Goal: Task Accomplishment & Management: Manage account settings

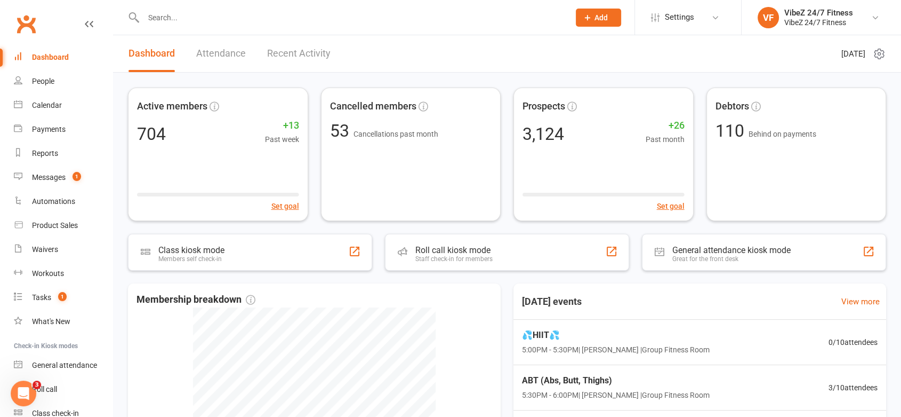
click at [306, 56] on link "Recent Activity" at bounding box center [298, 53] width 63 height 37
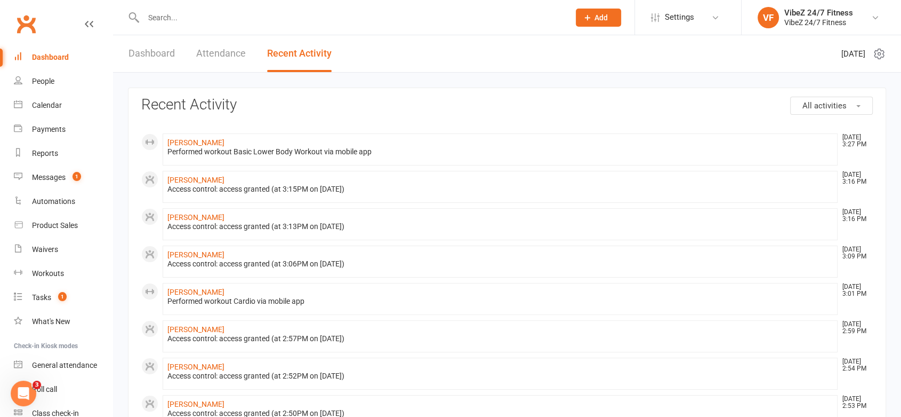
click at [190, 17] on input "text" at bounding box center [351, 17] width 422 height 15
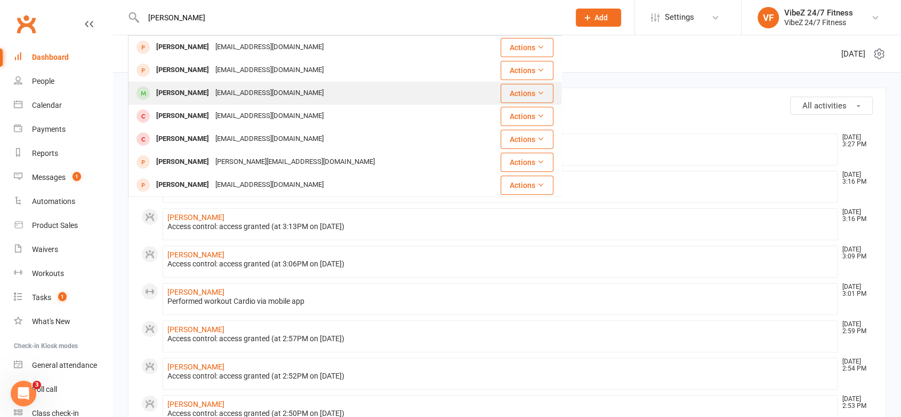
type input "[PERSON_NAME]"
click at [212, 92] on div "[EMAIL_ADDRESS][DOMAIN_NAME]" at bounding box center [269, 92] width 115 height 15
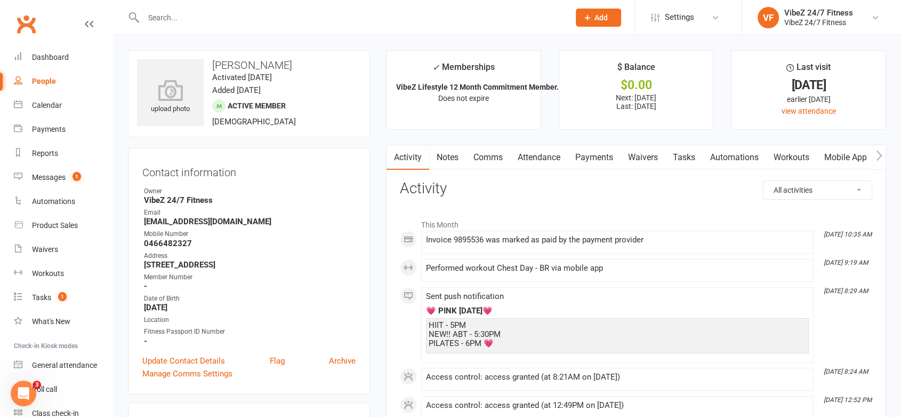
click at [803, 159] on link "Workouts" at bounding box center [791, 157] width 51 height 25
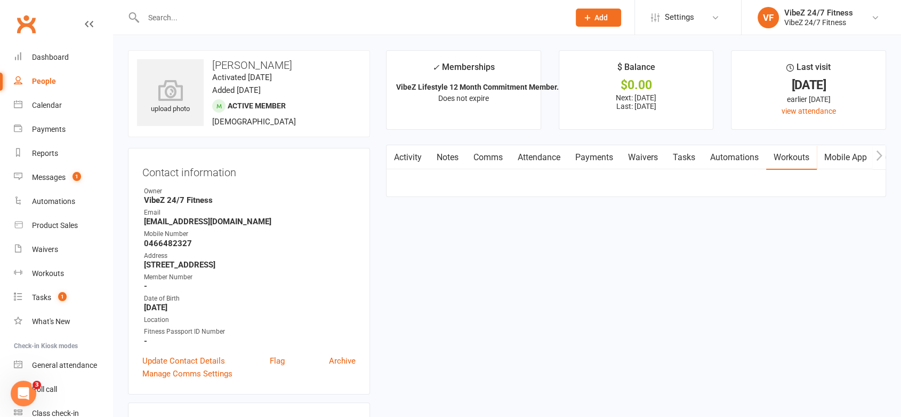
click at [866, 161] on link "Mobile App" at bounding box center [846, 157] width 58 height 25
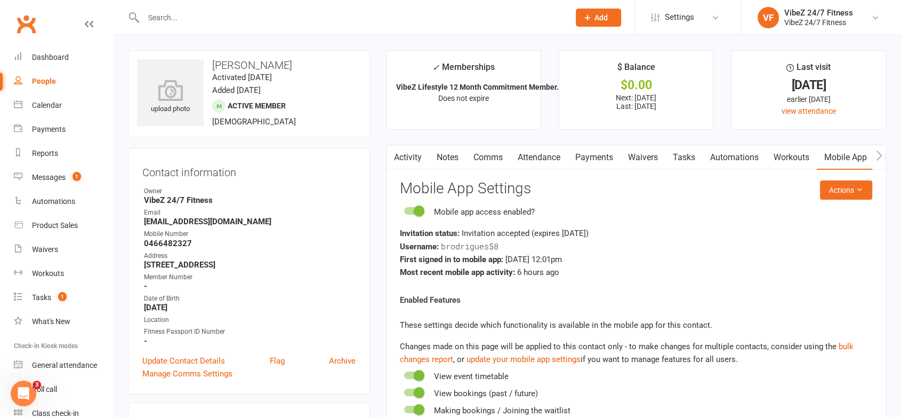
click at [805, 158] on link "Workouts" at bounding box center [791, 157] width 51 height 25
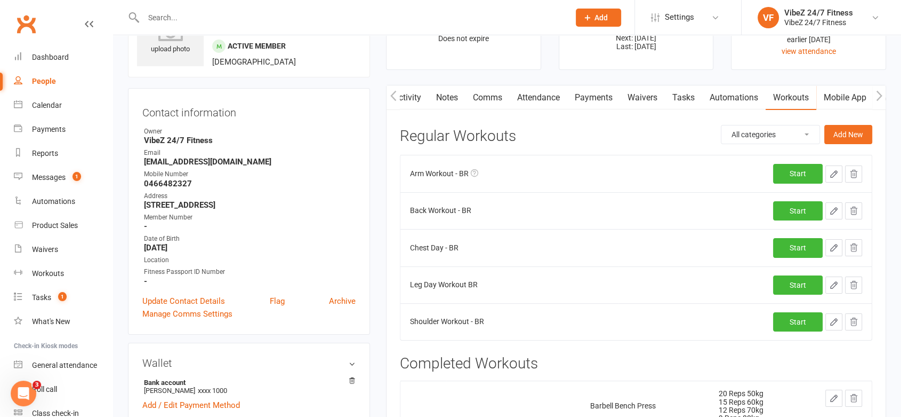
scroll to position [55, 0]
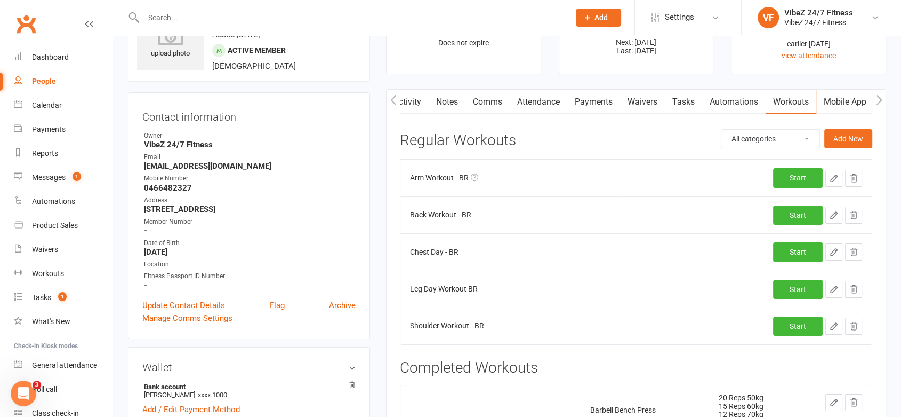
click at [828, 258] on button "button" at bounding box center [834, 251] width 17 height 17
select select "Kilograms"
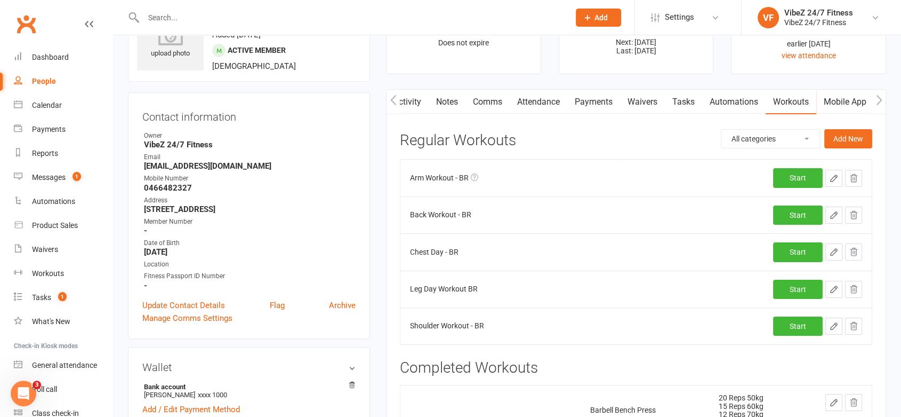
select select "Kilograms"
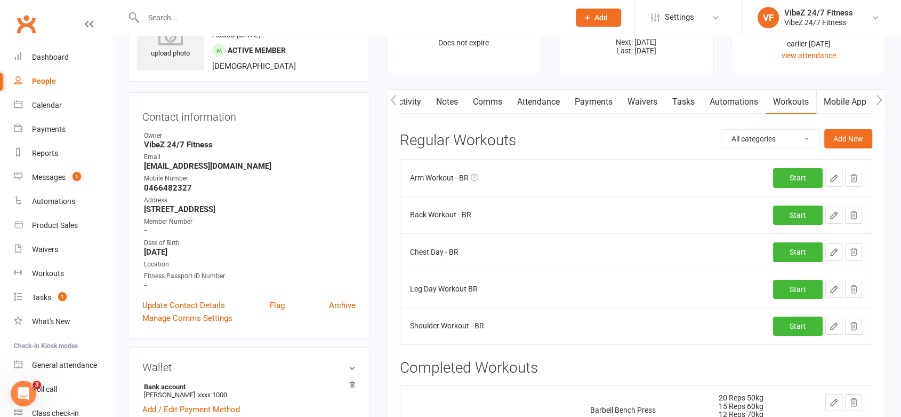
select select "Kilograms"
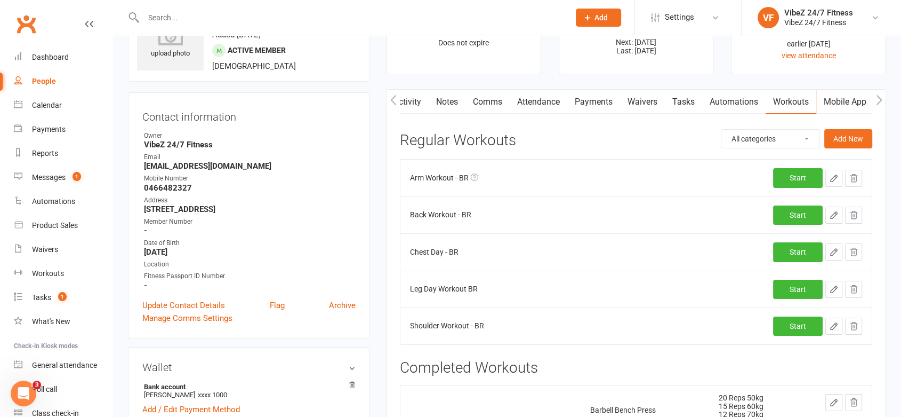
select select "Kilograms"
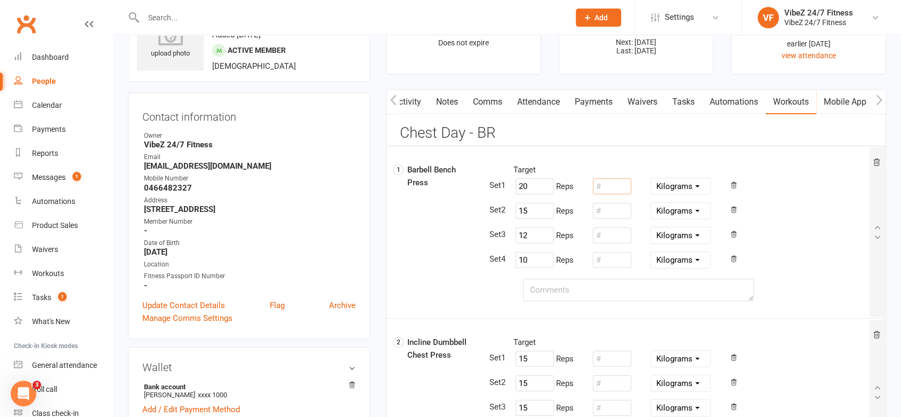
click at [605, 183] on input "number" at bounding box center [612, 186] width 38 height 16
drag, startPoint x: 510, startPoint y: 184, endPoint x: 519, endPoint y: 187, distance: 9.5
click at [510, 185] on div "20 Reps Pounds Grams Kilograms" at bounding box center [583, 186] width 155 height 20
type input "15"
drag, startPoint x: 539, startPoint y: 212, endPoint x: 483, endPoint y: 206, distance: 56.3
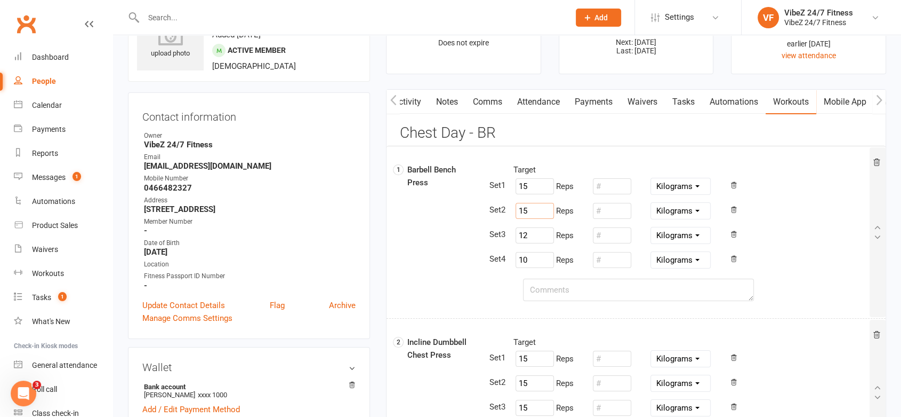
click at [506, 206] on div "15 Reps Pounds Grams Kilograms" at bounding box center [692, 211] width 372 height 20
type input "12"
drag, startPoint x: 537, startPoint y: 234, endPoint x: 501, endPoint y: 245, distance: 36.9
click at [500, 245] on div "Target 15 Reps Pounds Grams Kilograms 12 Reps Pounds Grams Kilograms 12 Reps Po…" at bounding box center [678, 216] width 382 height 107
type input "10"
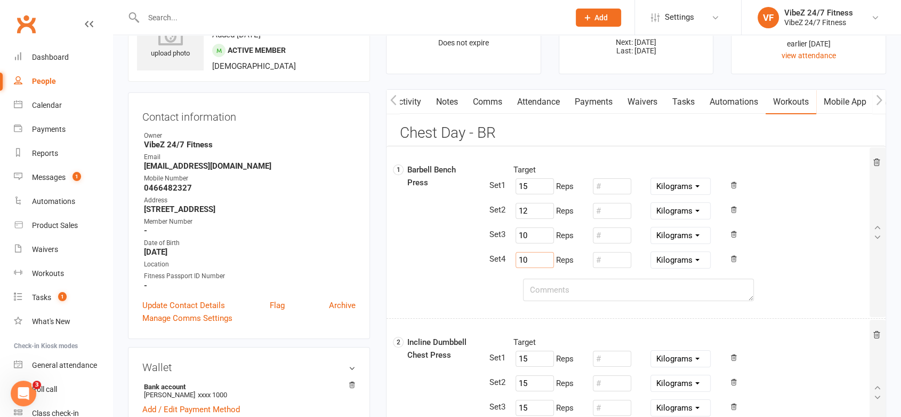
drag, startPoint x: 541, startPoint y: 264, endPoint x: 467, endPoint y: 261, distance: 73.7
click at [465, 261] on div "1 Barbell Bench Press Target 15 Reps Pounds Grams Kilograms 12 Reps Pounds Gram…" at bounding box center [638, 220] width 478 height 115
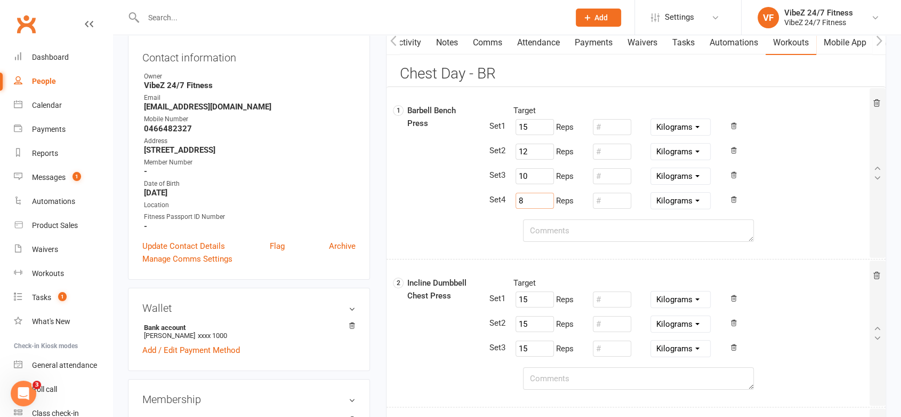
type input "8"
click at [572, 238] on textarea at bounding box center [638, 230] width 231 height 22
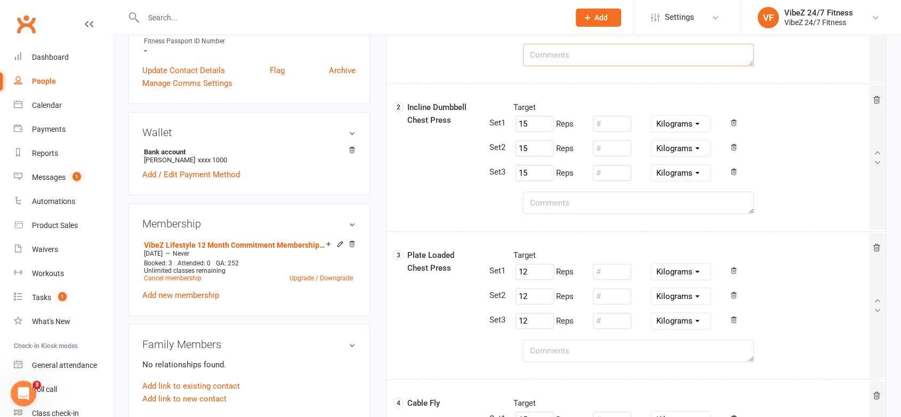
scroll to position [292, 0]
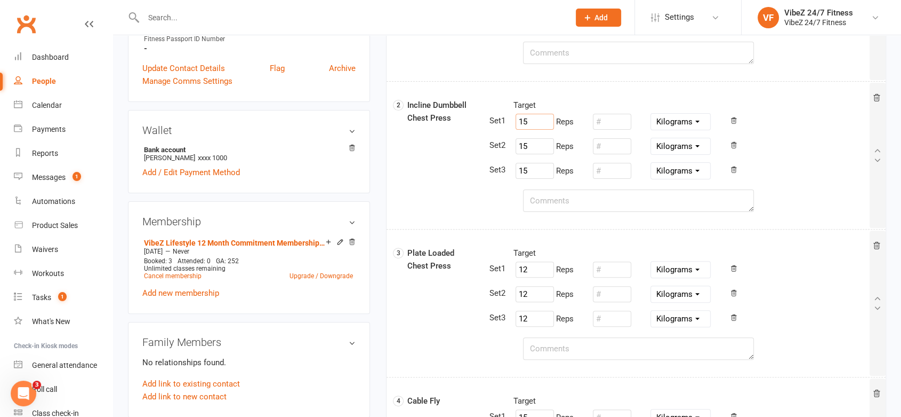
drag, startPoint x: 535, startPoint y: 117, endPoint x: 484, endPoint y: 117, distance: 50.7
click at [506, 117] on div "15 Reps Pounds Grams Kilograms" at bounding box center [692, 121] width 372 height 20
type input "12"
drag, startPoint x: 526, startPoint y: 148, endPoint x: 491, endPoint y: 147, distance: 35.8
click at [506, 147] on div "15 Reps Pounds Grams Kilograms" at bounding box center [692, 146] width 372 height 20
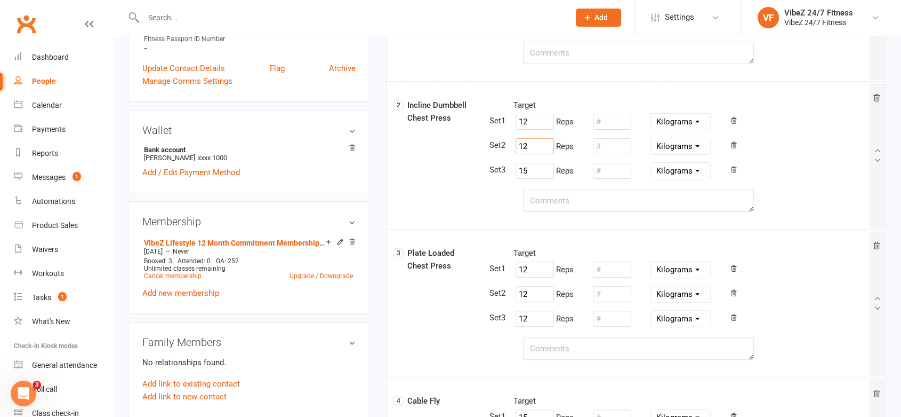
type input "12"
drag, startPoint x: 541, startPoint y: 171, endPoint x: 511, endPoint y: 170, distance: 29.9
click at [510, 170] on div "15 Reps Pounds Grams Kilograms" at bounding box center [583, 171] width 155 height 20
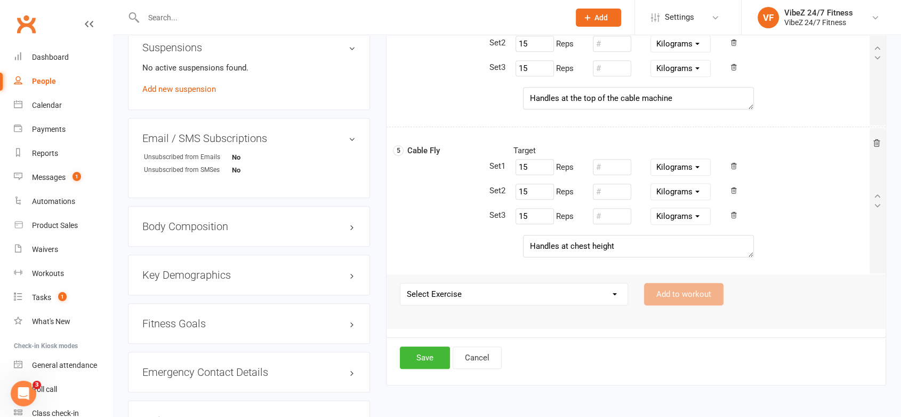
scroll to position [766, 0]
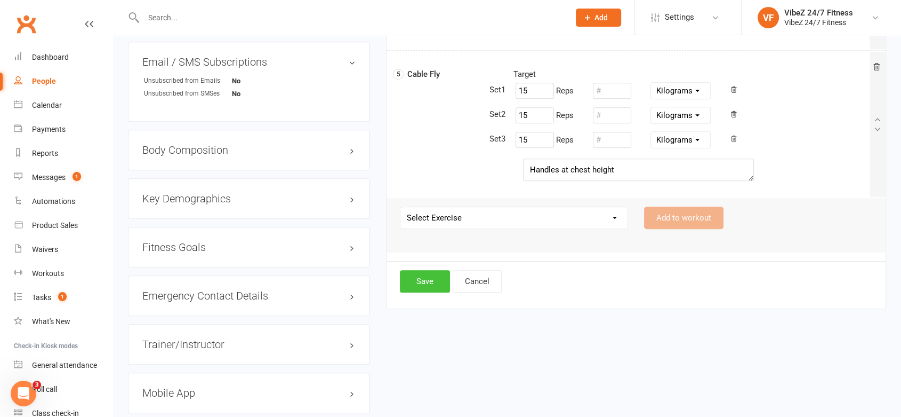
type input "12"
click at [435, 281] on button "Save" at bounding box center [425, 281] width 50 height 22
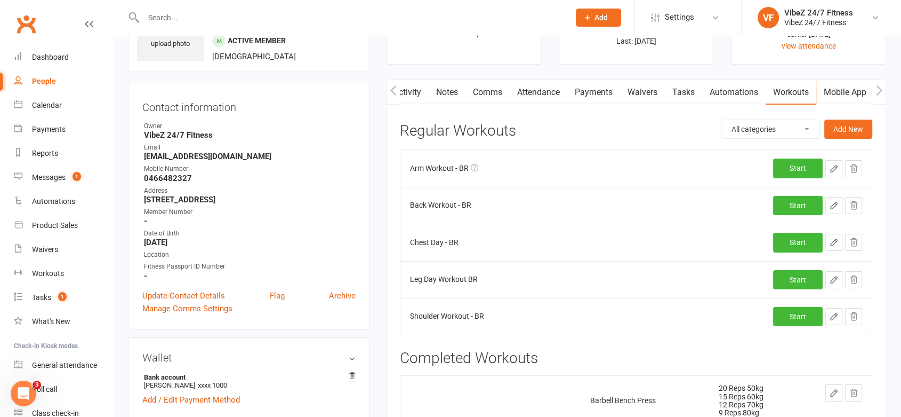
scroll to position [0, 0]
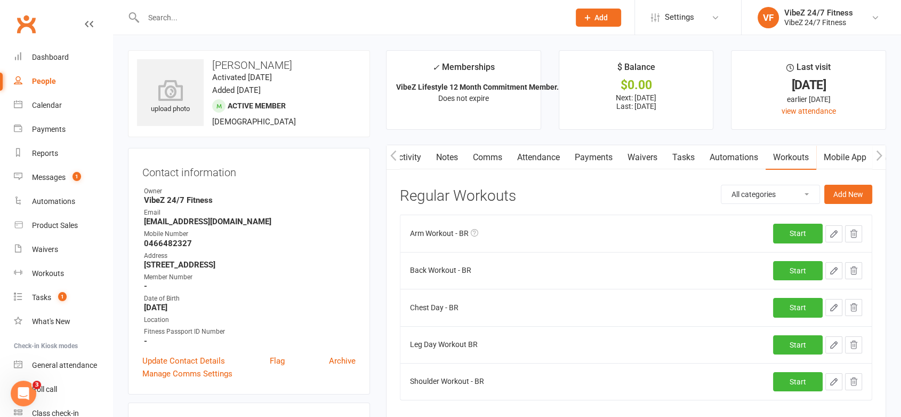
click at [837, 269] on icon "button" at bounding box center [834, 271] width 10 height 10
select select "Kilograms"
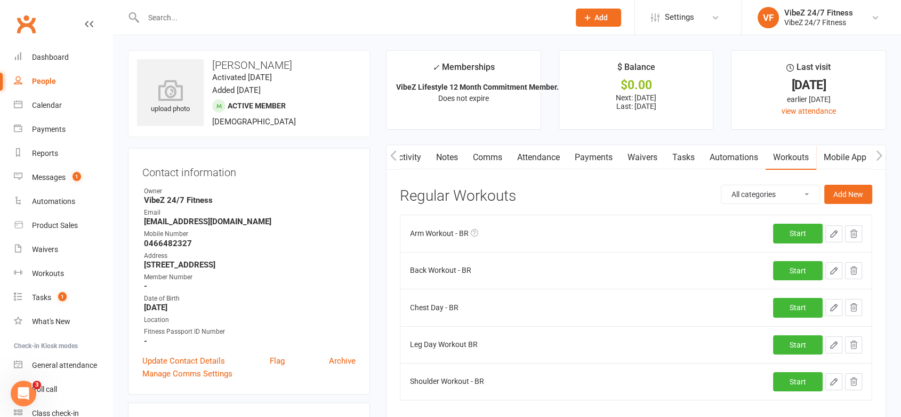
select select "Kilograms"
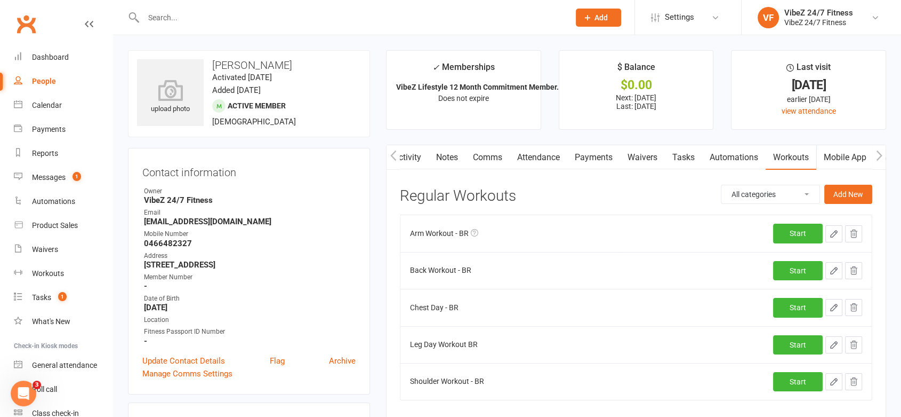
select select "Kilograms"
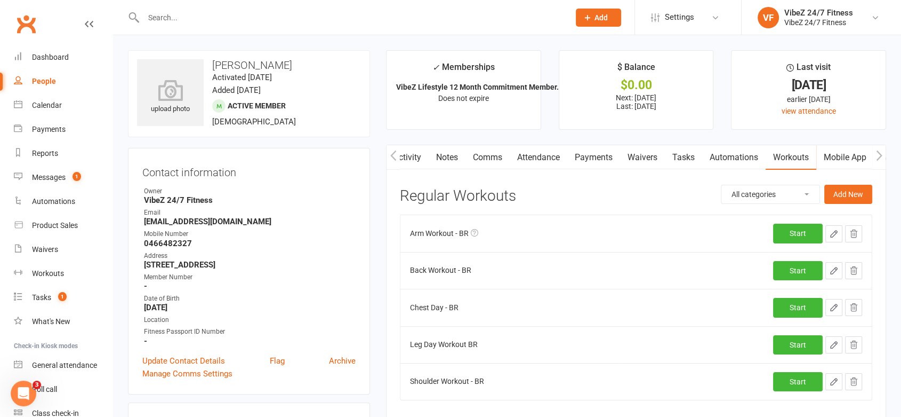
select select "Kilograms"
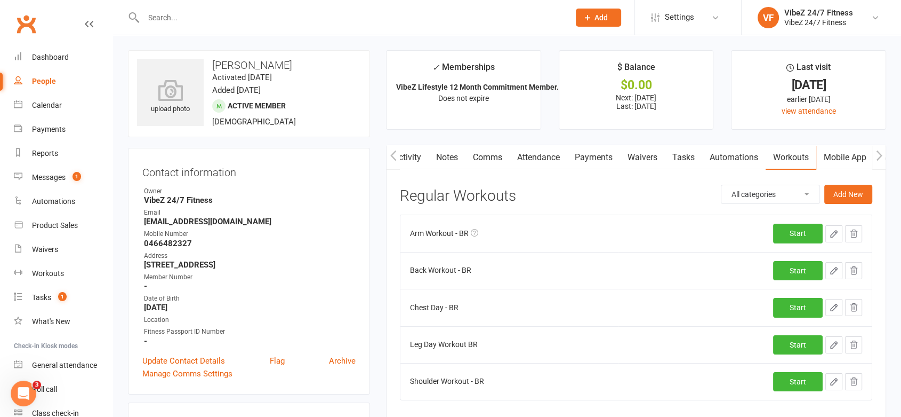
select select "Kilograms"
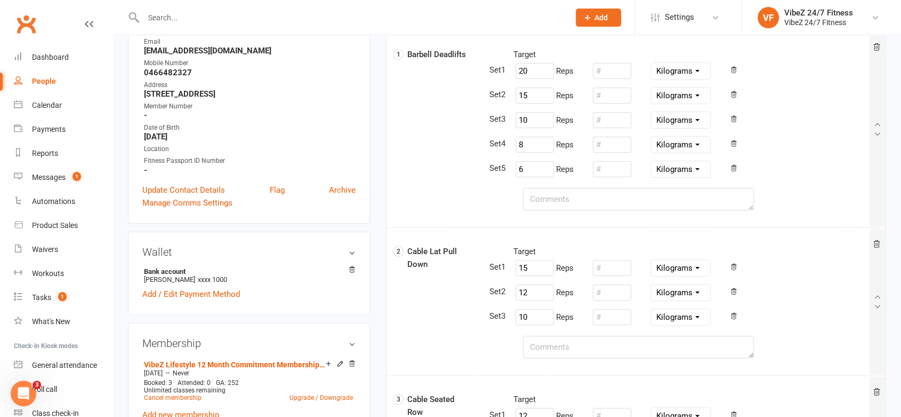
scroll to position [178, 0]
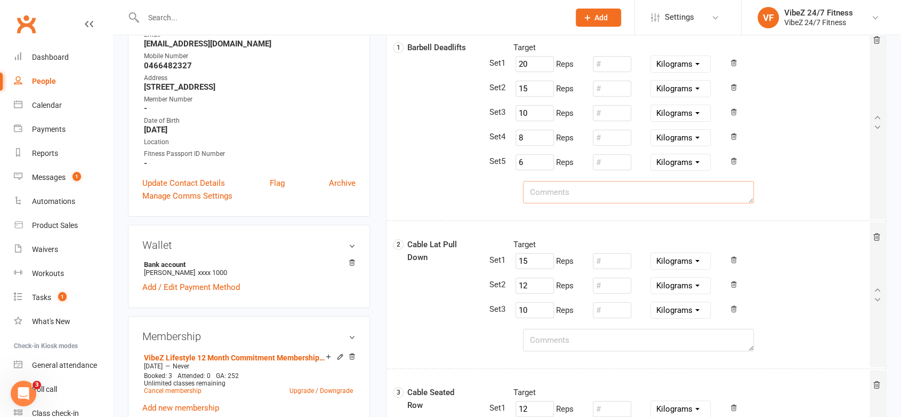
click at [556, 187] on textarea at bounding box center [638, 192] width 231 height 22
type textarea "First Set of 20 is a Warm-up Set"
drag, startPoint x: 537, startPoint y: 84, endPoint x: 515, endPoint y: 80, distance: 22.2
click at [515, 80] on div "15 Reps" at bounding box center [544, 88] width 60 height 20
type input "10"
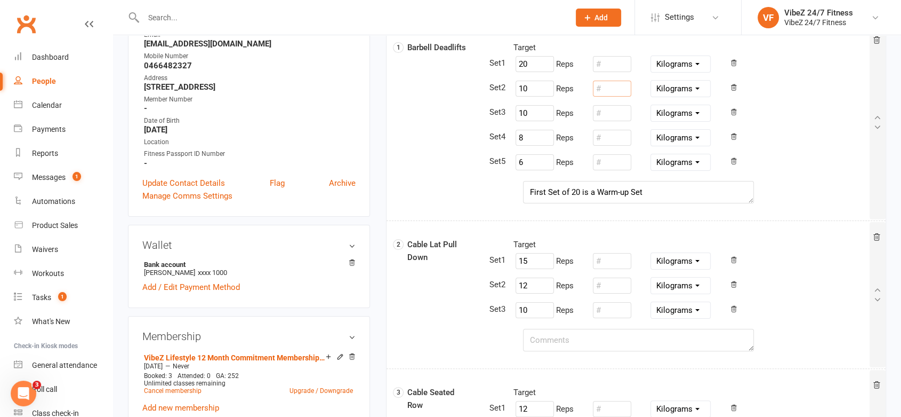
click at [621, 84] on input "number" at bounding box center [612, 89] width 38 height 16
drag, startPoint x: 542, startPoint y: 66, endPoint x: 534, endPoint y: 71, distance: 8.9
click at [542, 65] on input "20" at bounding box center [535, 64] width 38 height 16
type input "2"
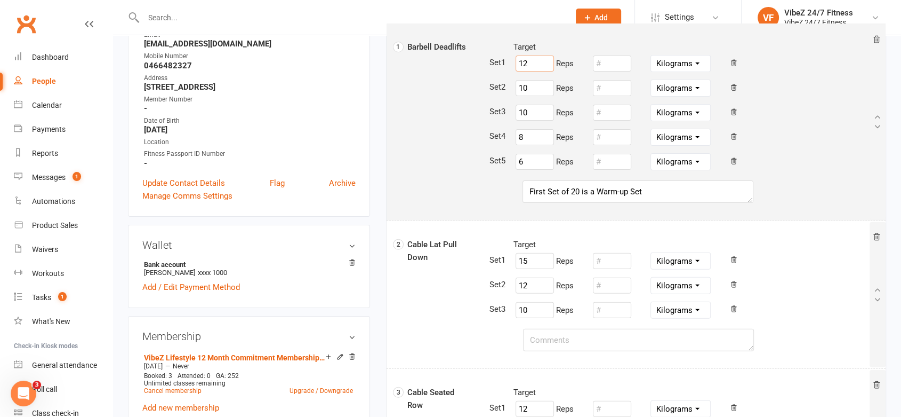
scroll to position [177, 0]
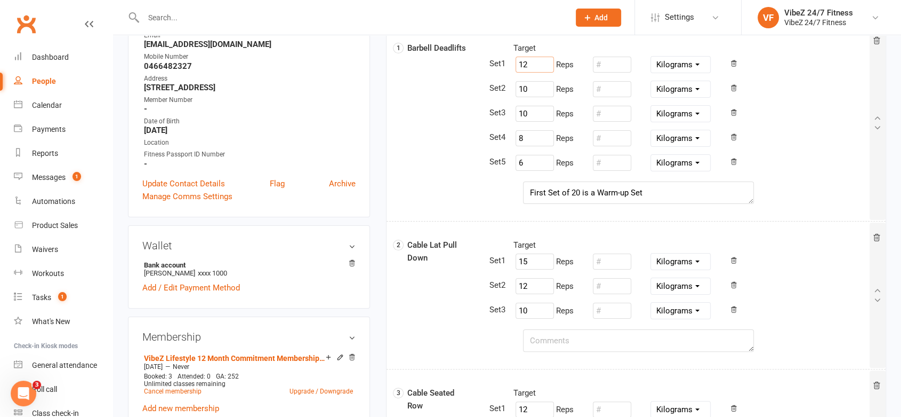
type input "12"
click at [616, 59] on input "number" at bounding box center [612, 65] width 38 height 16
type input "60"
click at [612, 93] on input "number" at bounding box center [612, 89] width 38 height 16
type input "80"
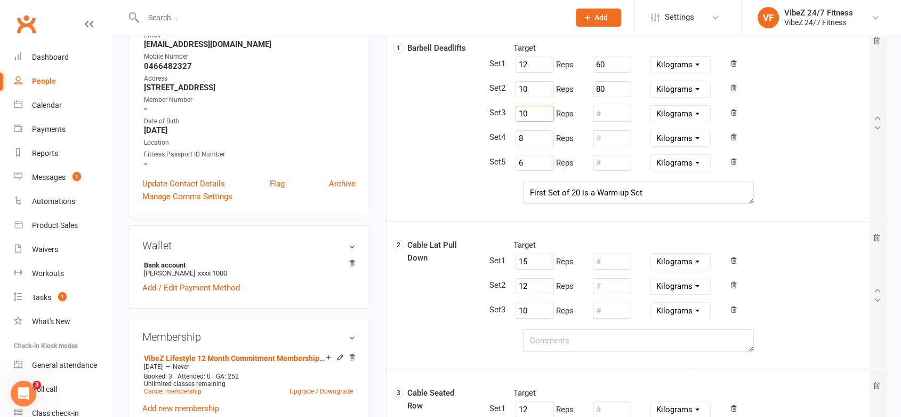
drag, startPoint x: 538, startPoint y: 111, endPoint x: 515, endPoint y: 111, distance: 22.9
click at [516, 111] on input "10" at bounding box center [535, 114] width 38 height 16
type input "8"
click at [619, 117] on input "number" at bounding box center [612, 114] width 38 height 16
type input "100"
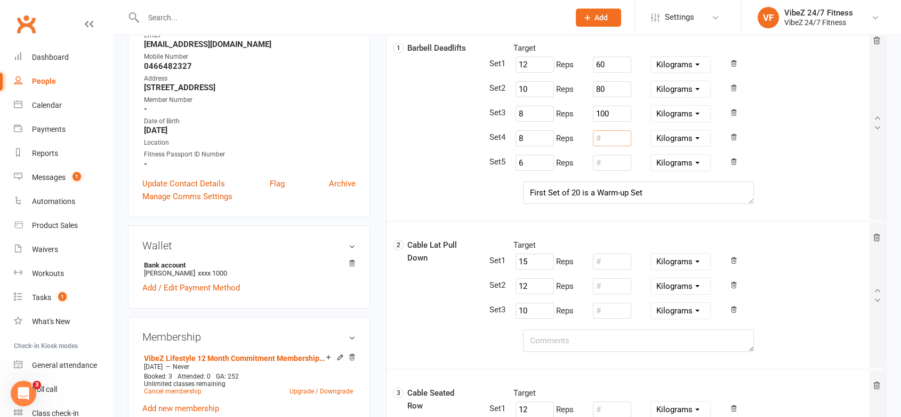
click at [612, 134] on input "number" at bounding box center [612, 138] width 38 height 16
drag, startPoint x: 532, startPoint y: 142, endPoint x: 515, endPoint y: 137, distance: 18.0
click at [511, 139] on div "8 Reps Pounds Grams Kilograms" at bounding box center [583, 138] width 155 height 20
type input "5"
click at [615, 138] on input "number" at bounding box center [612, 138] width 38 height 16
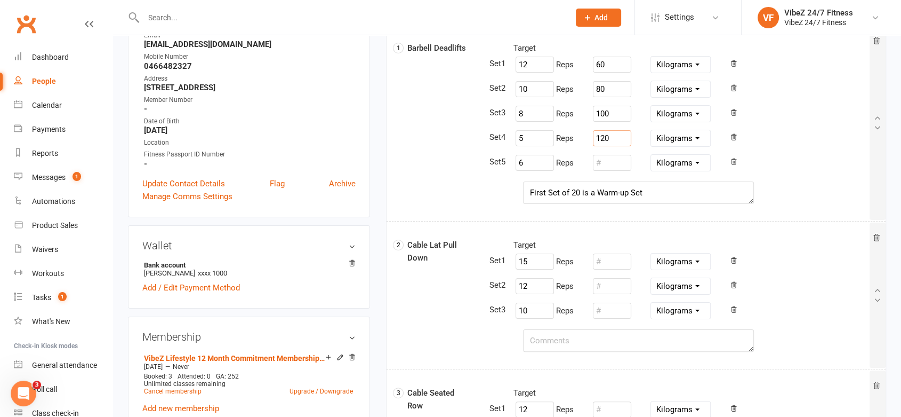
type input "120"
drag, startPoint x: 539, startPoint y: 163, endPoint x: 482, endPoint y: 166, distance: 56.6
click at [484, 167] on div "Target 12 Reps 60 Pounds Grams Kilograms 10 Reps 80 Pounds Grams Kilograms 8 Re…" at bounding box center [678, 112] width 398 height 140
type input "4"
click at [804, 103] on div "8 Reps 100 Pounds Grams Kilograms" at bounding box center [692, 113] width 372 height 20
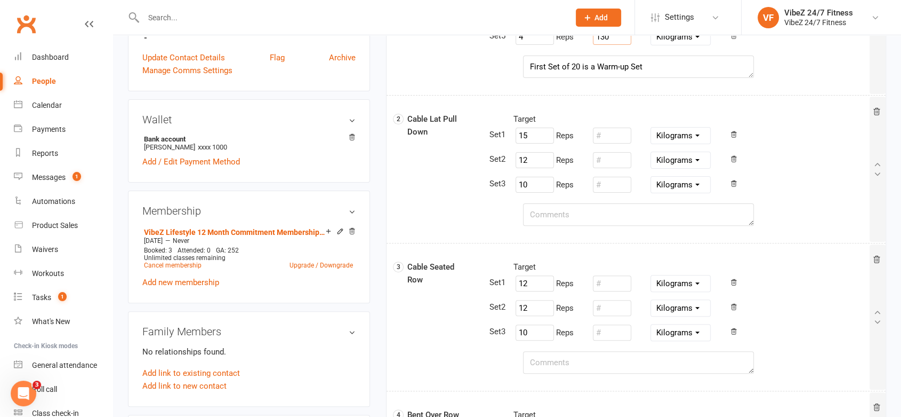
scroll to position [295, 0]
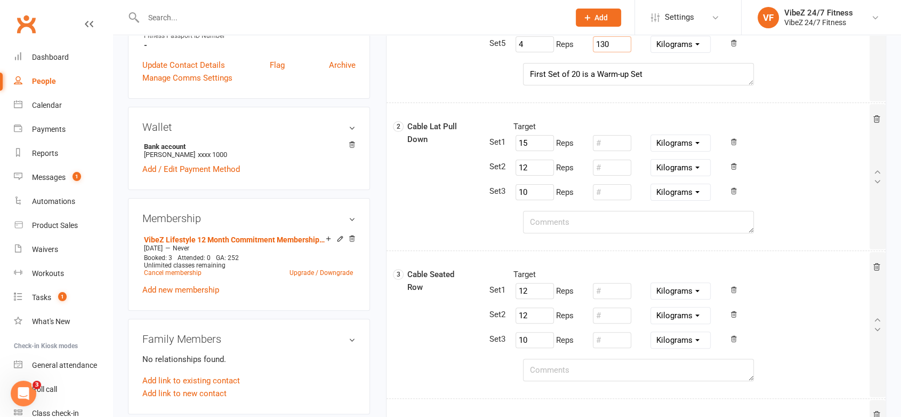
type input "130"
click at [565, 219] on textarea at bounding box center [638, 222] width 231 height 22
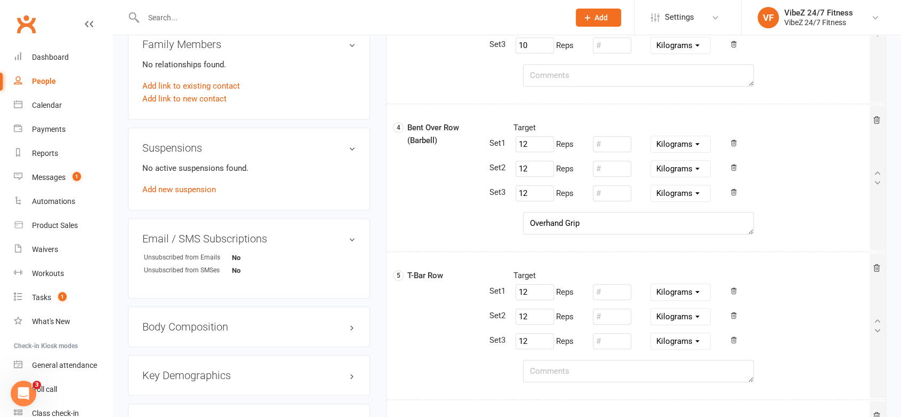
scroll to position [592, 0]
click at [612, 140] on input "number" at bounding box center [612, 142] width 38 height 16
type input "60"
click at [611, 167] on input "number" at bounding box center [612, 166] width 38 height 16
click at [612, 202] on div "Target 12 Reps 60 Pounds Grams Kilograms 12 Reps 60 Pounds Grams Kilograms 12 R…" at bounding box center [678, 164] width 398 height 91
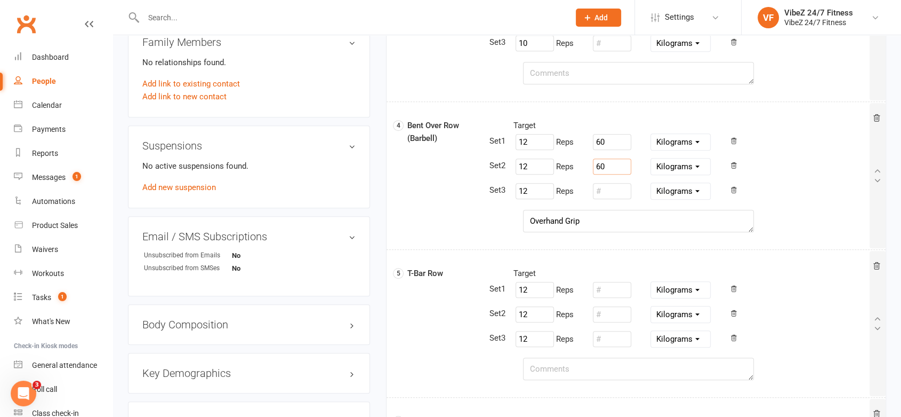
type input "60"
click at [616, 189] on input "number" at bounding box center [612, 191] width 38 height 16
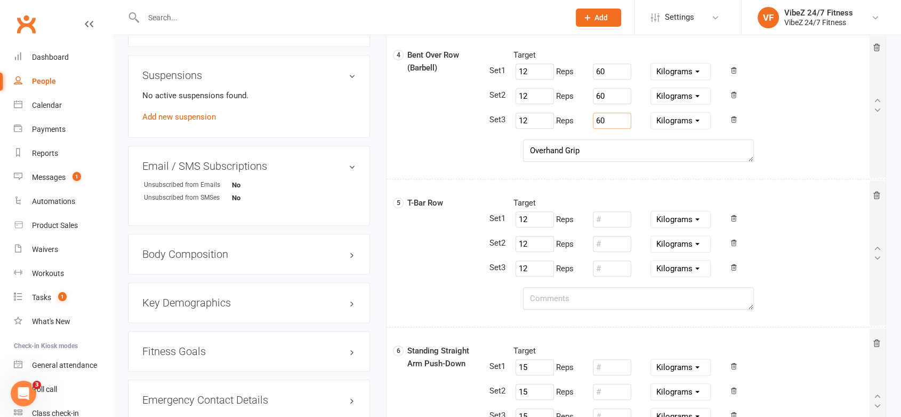
scroll to position [770, 0]
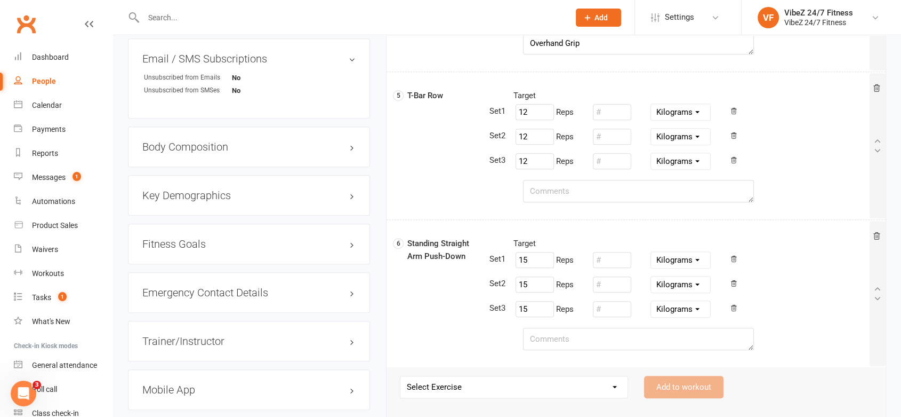
type input "60"
drag, startPoint x: 609, startPoint y: 114, endPoint x: 619, endPoint y: 117, distance: 11.1
click at [609, 114] on input "number" at bounding box center [612, 112] width 38 height 16
type input "40"
click at [613, 134] on input "number" at bounding box center [612, 137] width 38 height 16
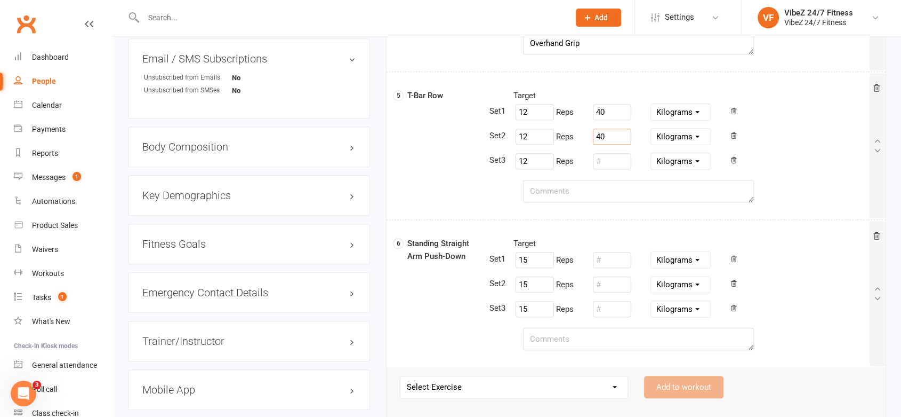
drag, startPoint x: 611, startPoint y: 150, endPoint x: 611, endPoint y: 157, distance: 6.4
click at [611, 153] on div at bounding box center [612, 161] width 43 height 20
type input "40"
click at [611, 165] on input "number" at bounding box center [612, 161] width 38 height 16
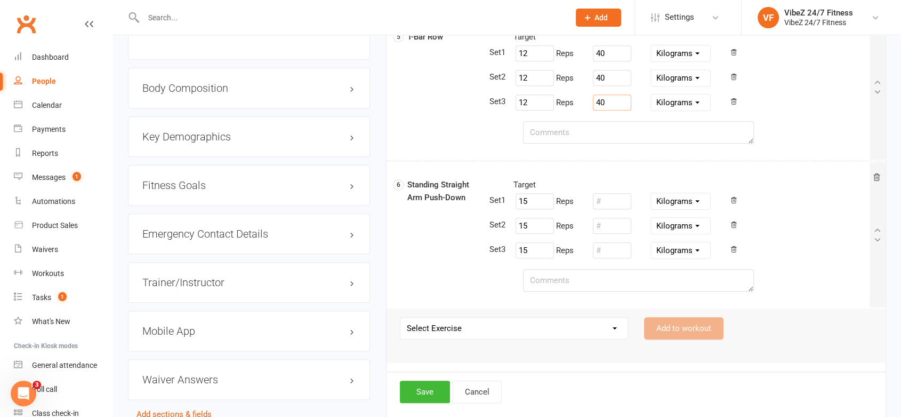
scroll to position [897, 0]
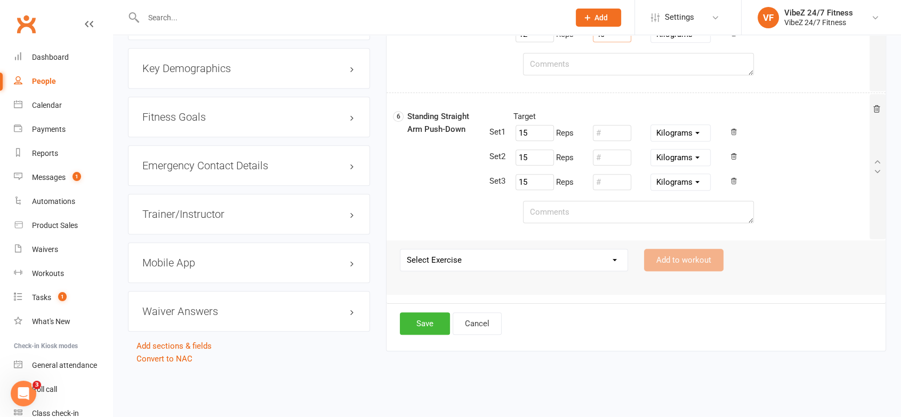
type input "40"
click at [618, 129] on input "number" at bounding box center [612, 133] width 38 height 16
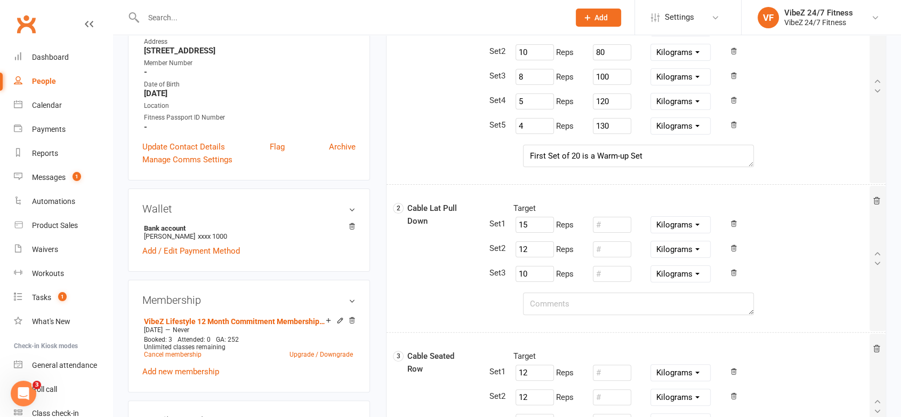
scroll to position [126, 0]
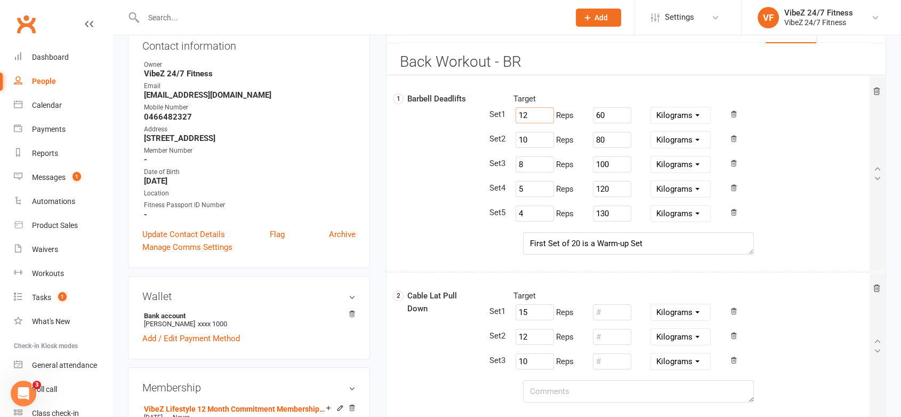
click at [533, 112] on input "12" at bounding box center [535, 115] width 38 height 16
click at [576, 237] on textarea "First Set of 20 is a Warm-up Set" at bounding box center [638, 243] width 231 height 22
click at [578, 238] on textarea "First Set of 20 is a Warm-up Set" at bounding box center [638, 243] width 231 height 22
drag, startPoint x: 579, startPoint y: 244, endPoint x: 561, endPoint y: 249, distance: 18.1
click at [561, 249] on textarea "First Set of 20 is a Warm-up Set" at bounding box center [638, 243] width 231 height 22
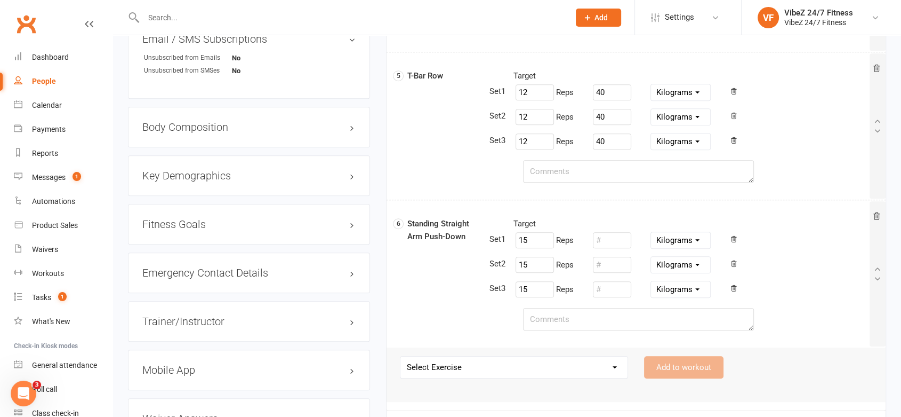
scroll to position [897, 0]
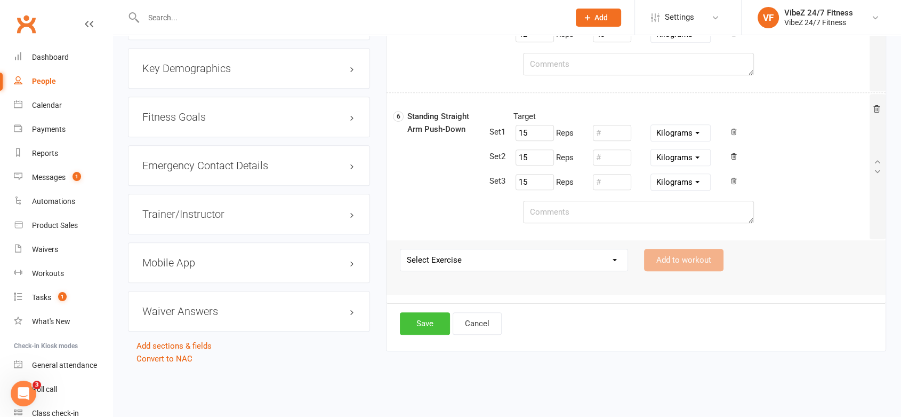
type textarea "First Set is a Warm-up Set"
click at [433, 315] on button "Save" at bounding box center [425, 323] width 50 height 22
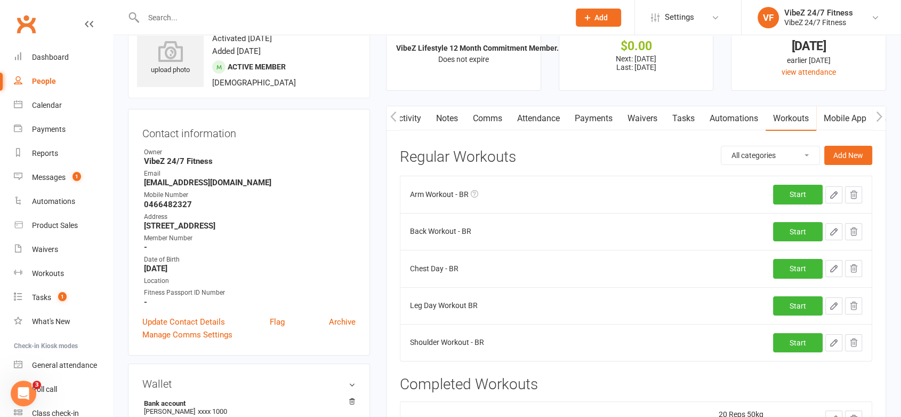
scroll to position [59, 0]
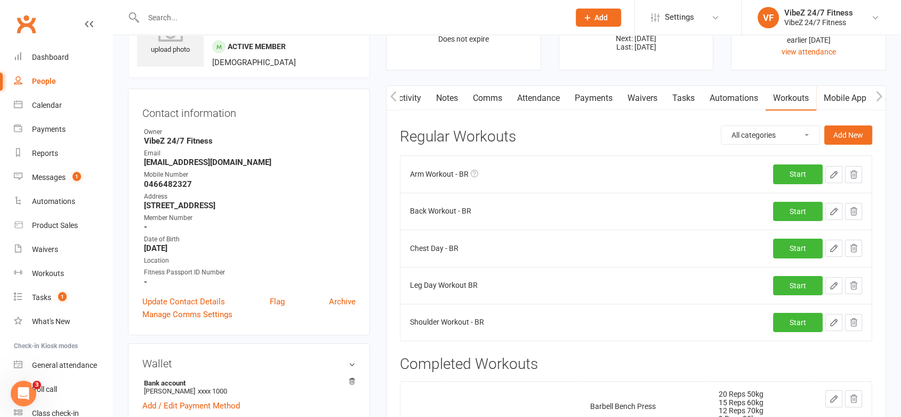
click at [833, 249] on icon "button" at bounding box center [834, 248] width 10 height 10
select select "Kilograms"
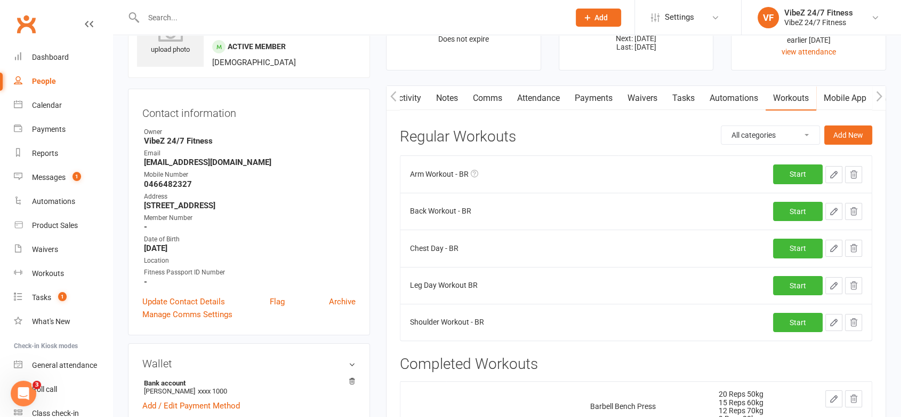
select select "Kilograms"
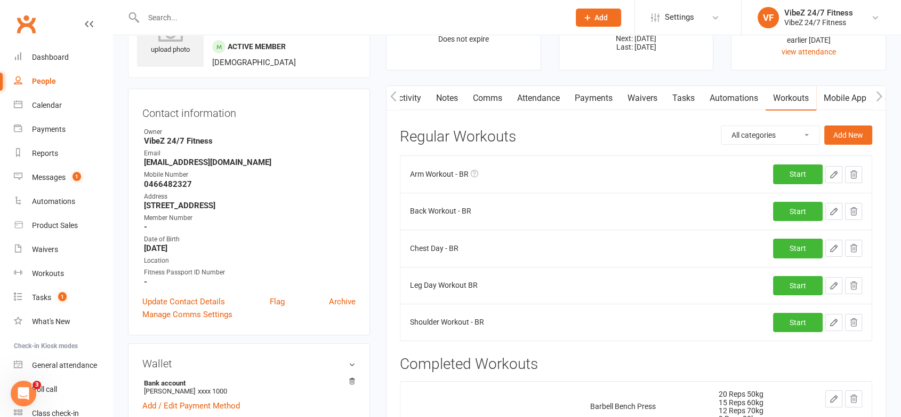
select select "Kilograms"
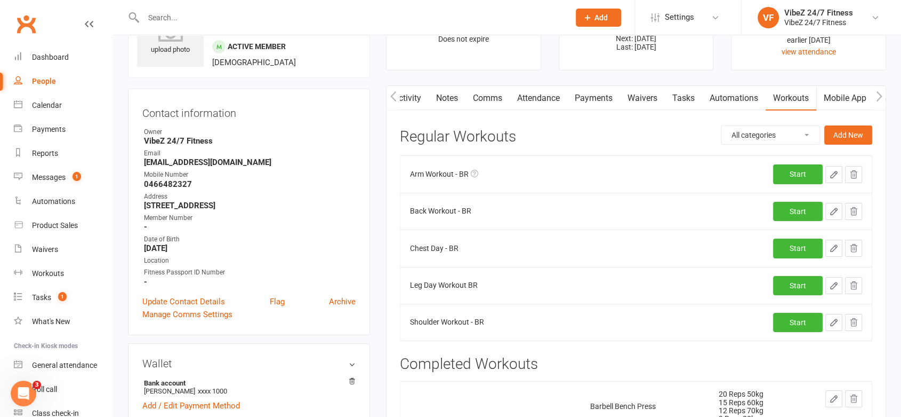
select select "Kilograms"
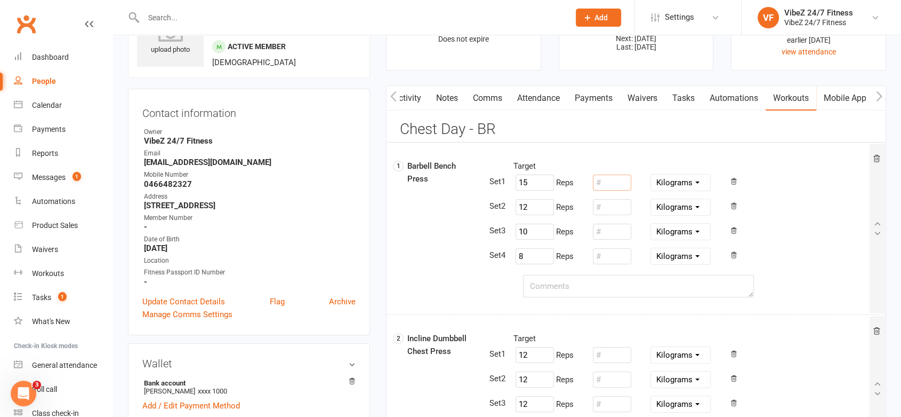
click at [625, 185] on input "number" at bounding box center [612, 182] width 38 height 16
type input "60"
click at [616, 202] on input "number" at bounding box center [612, 207] width 38 height 16
type input "70"
click at [620, 232] on input "number" at bounding box center [612, 231] width 38 height 16
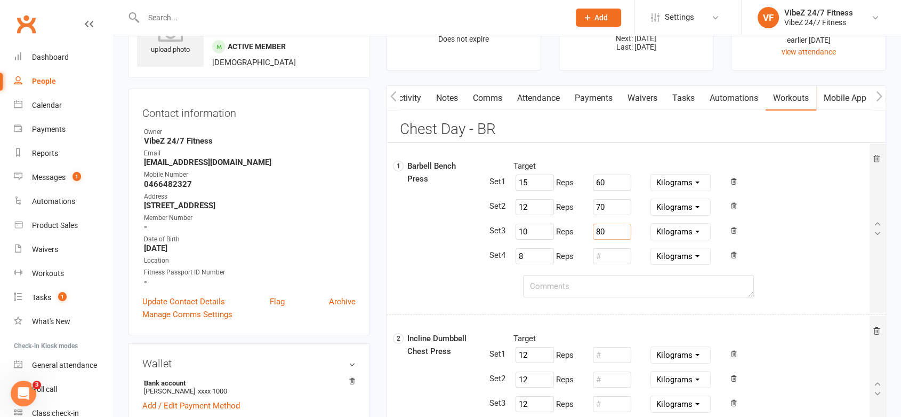
type input "80"
click at [623, 257] on input "number" at bounding box center [612, 256] width 38 height 16
type input "90"
click at [589, 289] on textarea at bounding box center [638, 286] width 231 height 22
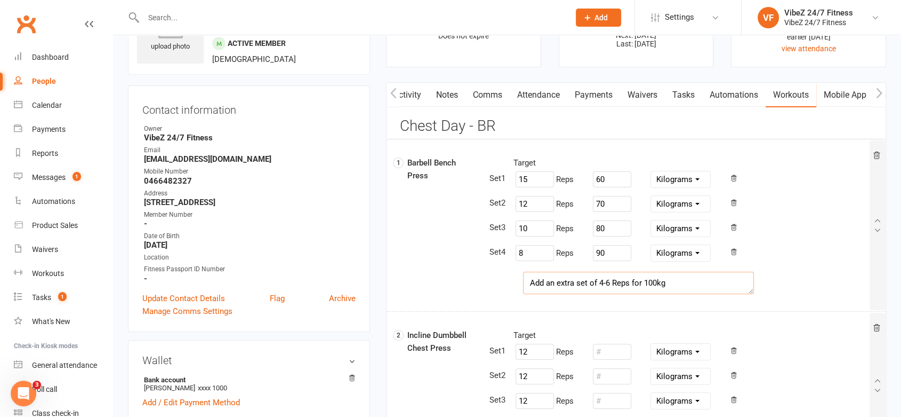
scroll to position [296, 0]
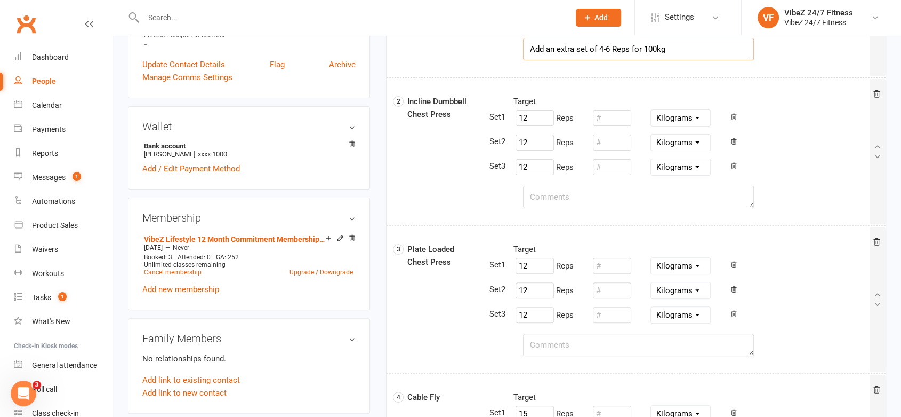
type textarea "Add an extra set of 4-6 Reps for 100kg"
click at [611, 120] on input "number" at bounding box center [612, 118] width 38 height 16
type input "30"
click at [619, 140] on input "number" at bounding box center [612, 142] width 38 height 16
type input "30"
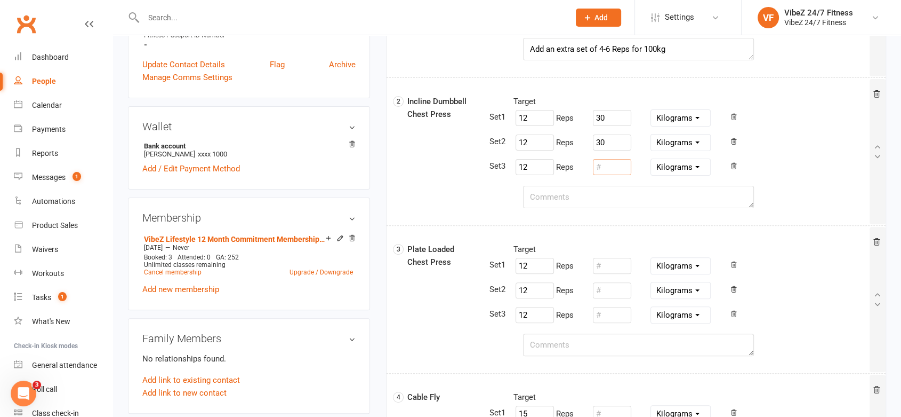
click at [606, 168] on input "number" at bounding box center [612, 167] width 38 height 16
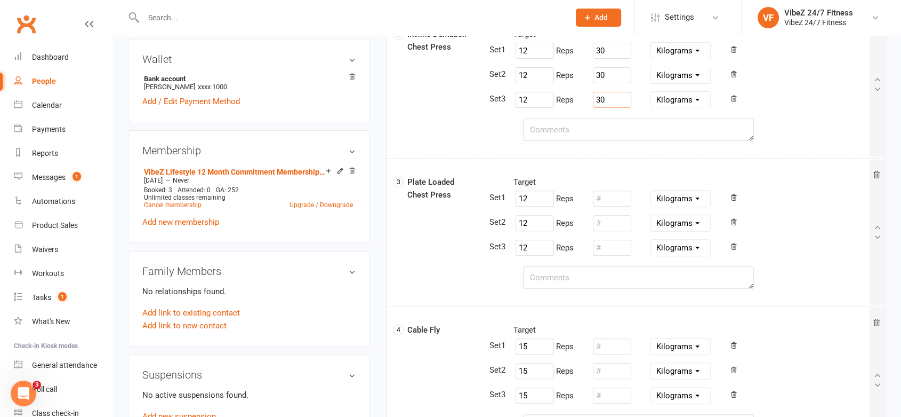
scroll to position [414, 0]
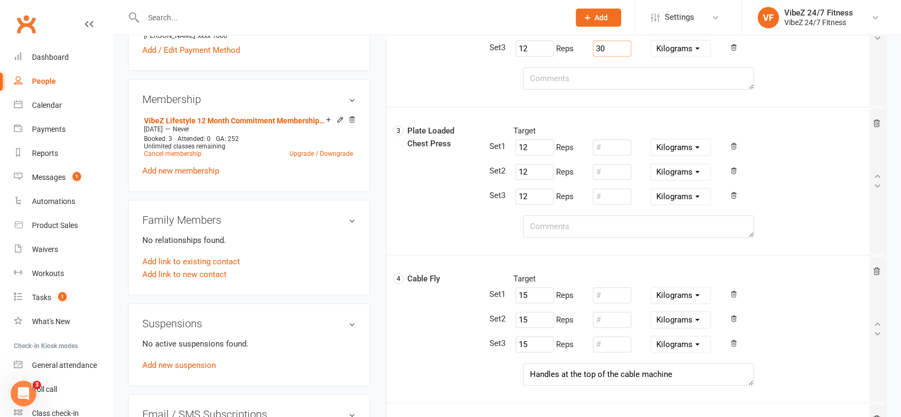
type input "30"
click at [602, 148] on input "number" at bounding box center [612, 147] width 38 height 16
drag, startPoint x: 624, startPoint y: 151, endPoint x: 589, endPoint y: 146, distance: 35.6
click at [589, 146] on div "12 Reps 20 Pounds Grams Kilograms" at bounding box center [583, 147] width 155 height 20
type input "20"
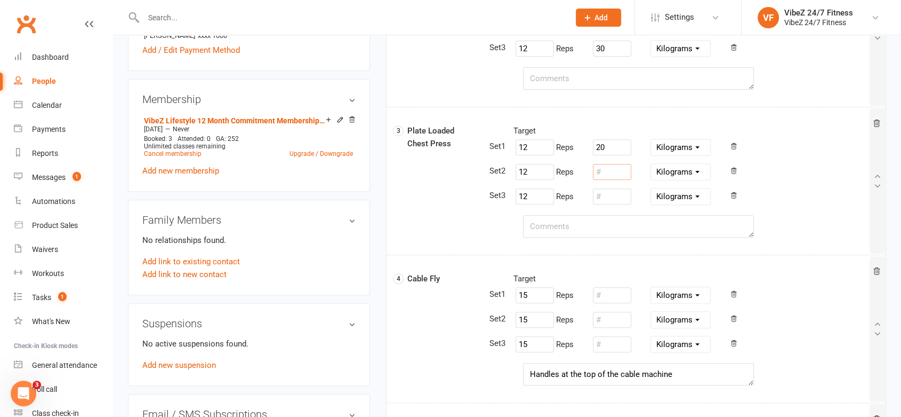
click at [611, 169] on input "number" at bounding box center [612, 172] width 38 height 16
paste input "20"
type input "20"
click at [616, 202] on input "number" at bounding box center [612, 196] width 38 height 16
paste input "20"
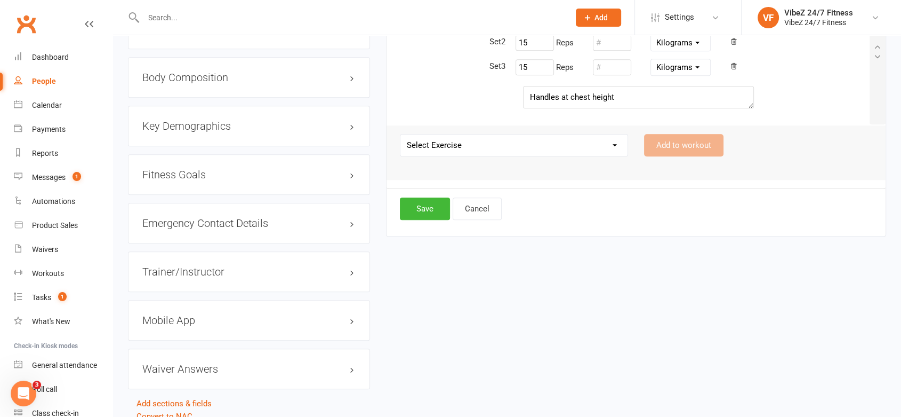
scroll to position [826, 0]
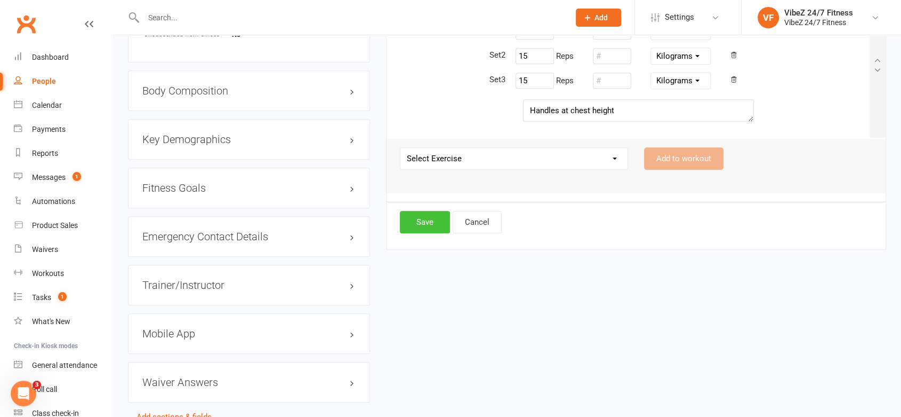
type input "20"
click at [422, 212] on button "Save" at bounding box center [425, 222] width 50 height 22
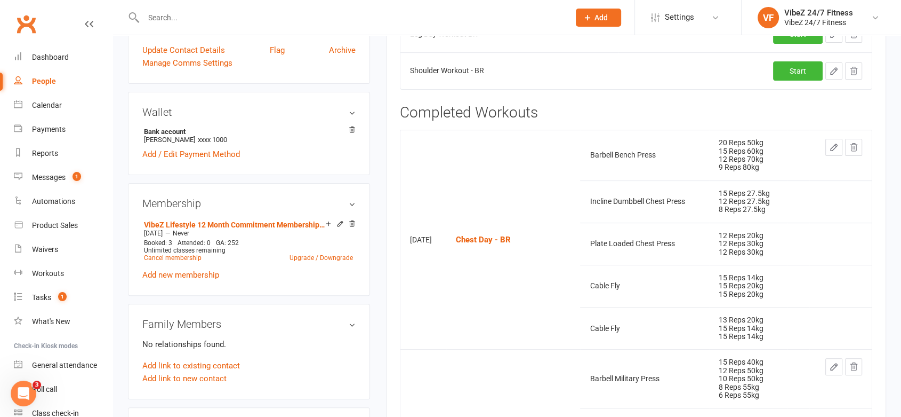
scroll to position [174, 0]
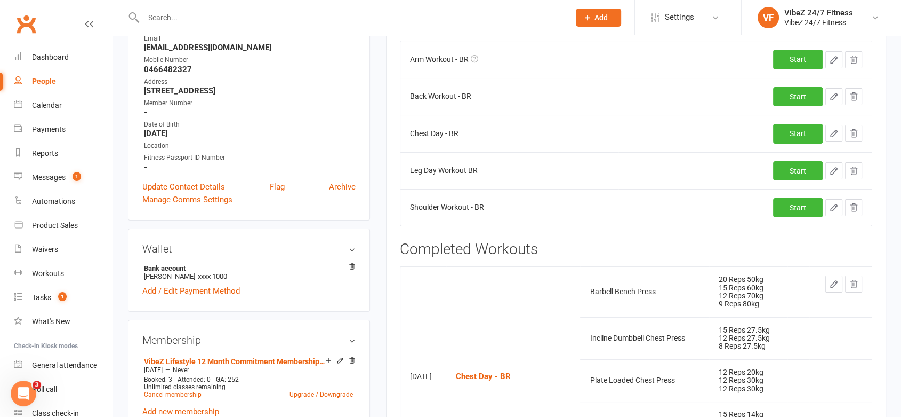
click at [835, 209] on icon "button" at bounding box center [834, 208] width 10 height 10
select select "Kilograms"
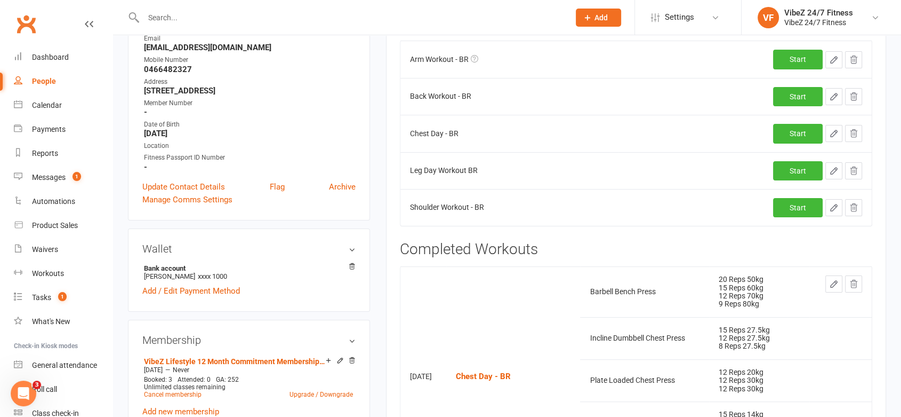
select select "Kilograms"
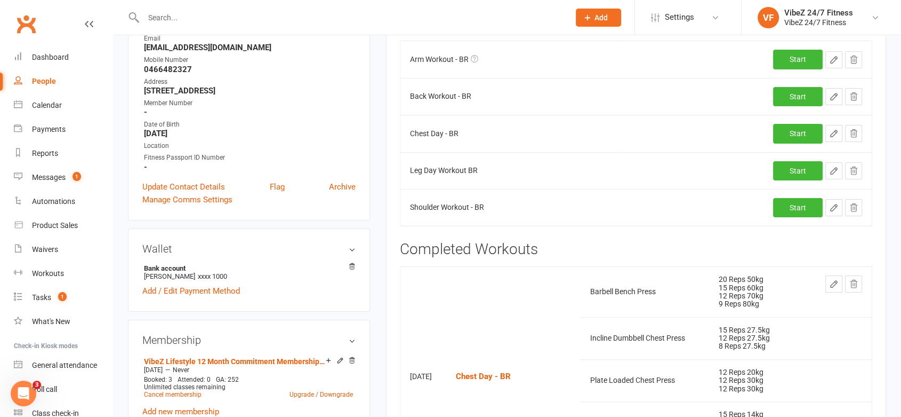
select select "Kilograms"
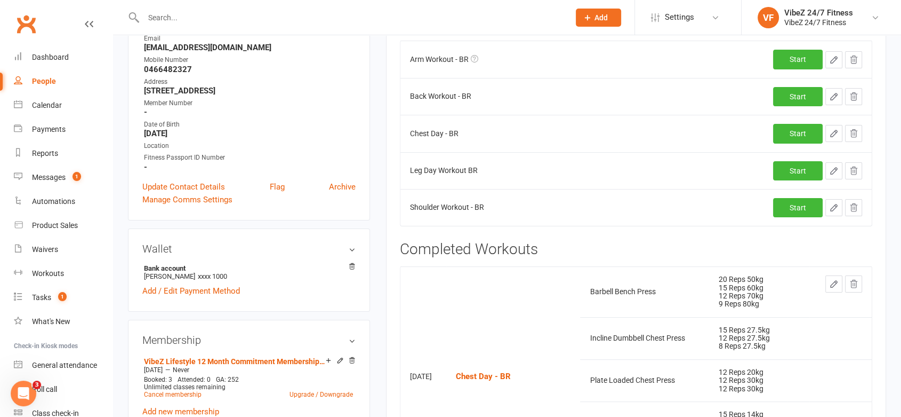
select select "Kilograms"
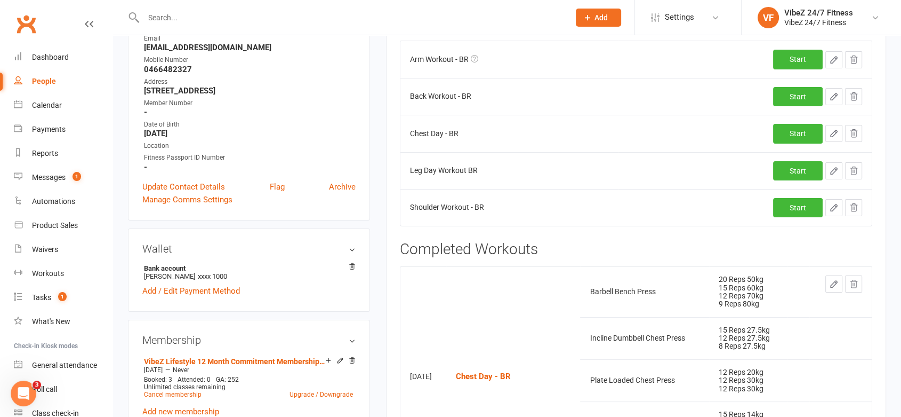
select select "Kilograms"
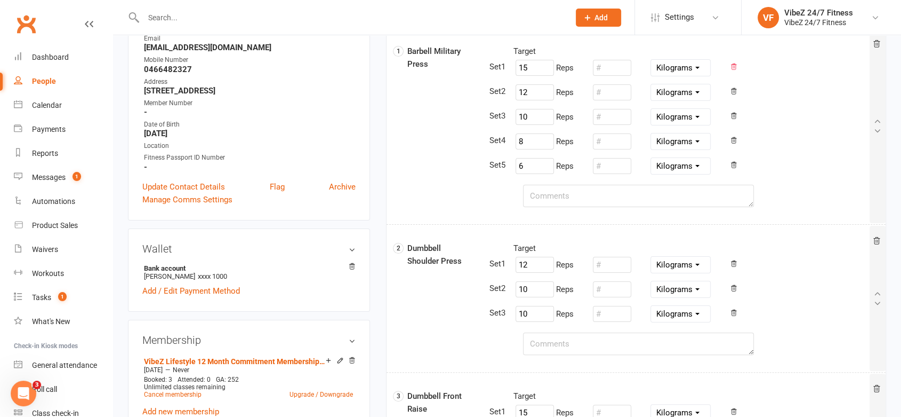
click at [732, 68] on icon at bounding box center [734, 66] width 5 height 6
type input "12"
type input "10"
type input "8"
type input "6"
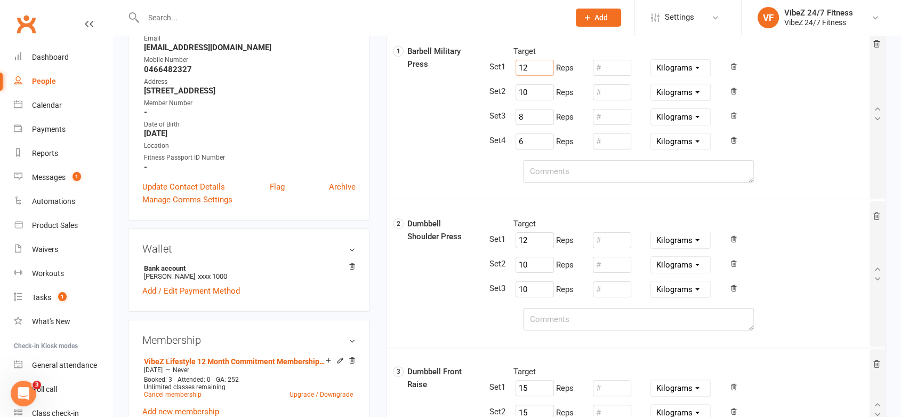
click at [527, 66] on input "12" at bounding box center [535, 68] width 38 height 16
click at [542, 93] on input "10" at bounding box center [535, 92] width 38 height 16
click at [573, 177] on textarea at bounding box center [638, 171] width 231 height 22
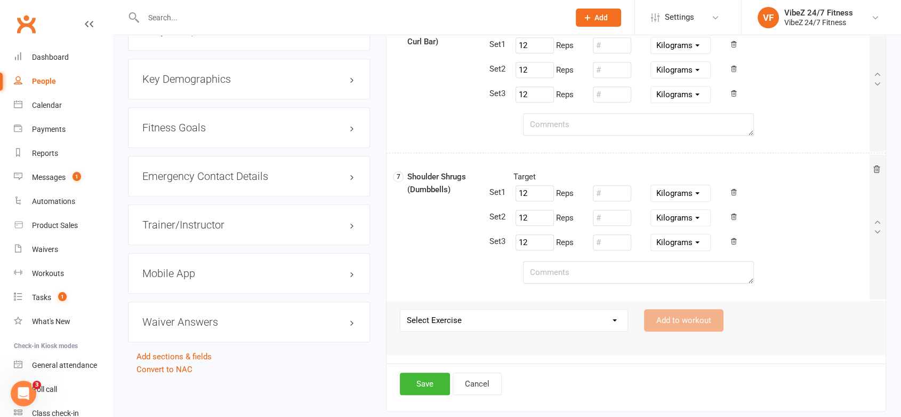
scroll to position [946, 0]
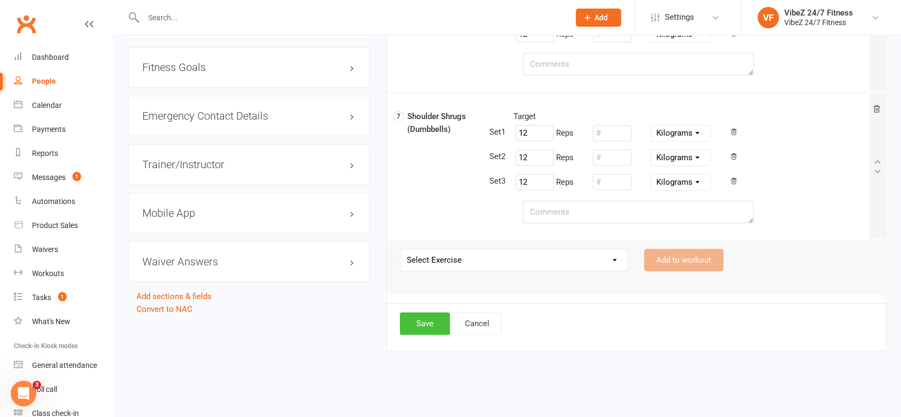
click at [436, 325] on button "Save" at bounding box center [425, 323] width 50 height 22
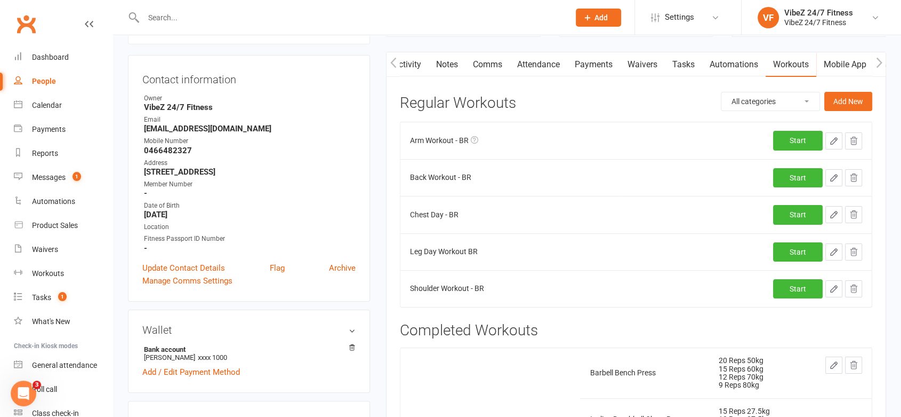
scroll to position [178, 0]
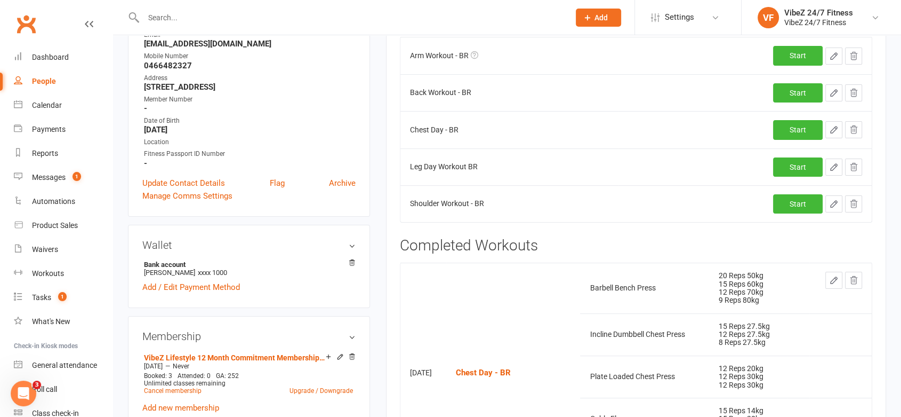
click at [836, 165] on icon "button" at bounding box center [834, 167] width 6 height 6
select select "Kilograms"
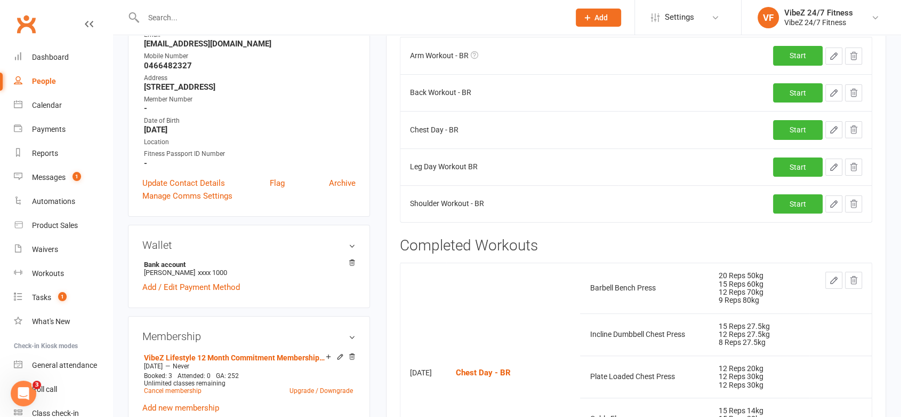
select select "Kilograms"
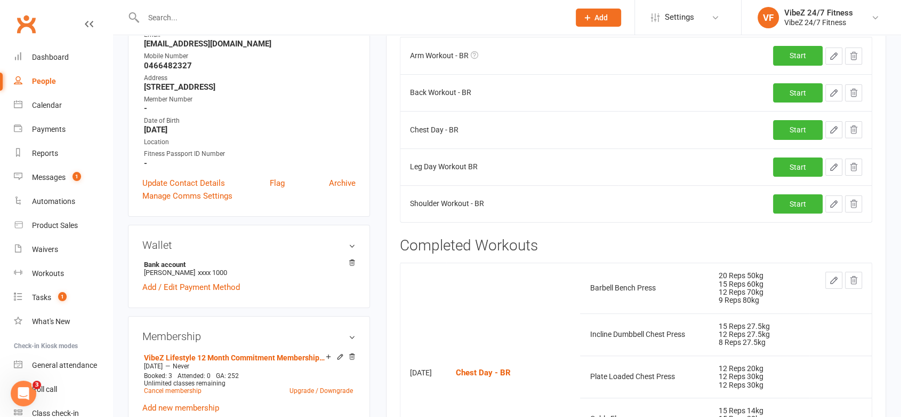
select select "Kilograms"
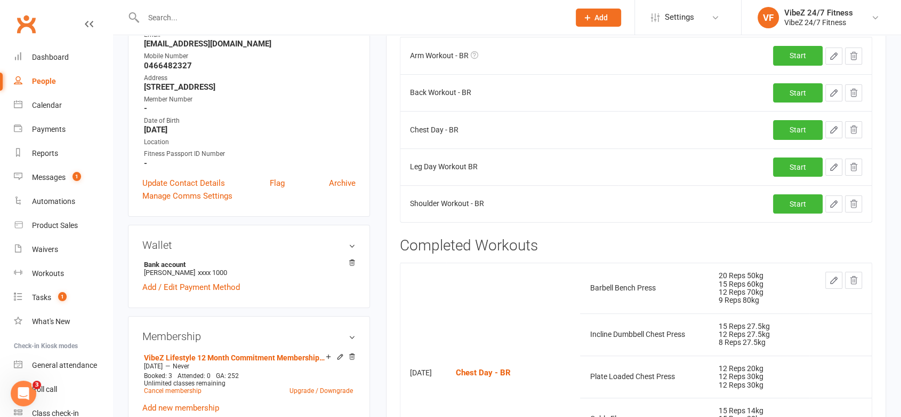
select select "Kilograms"
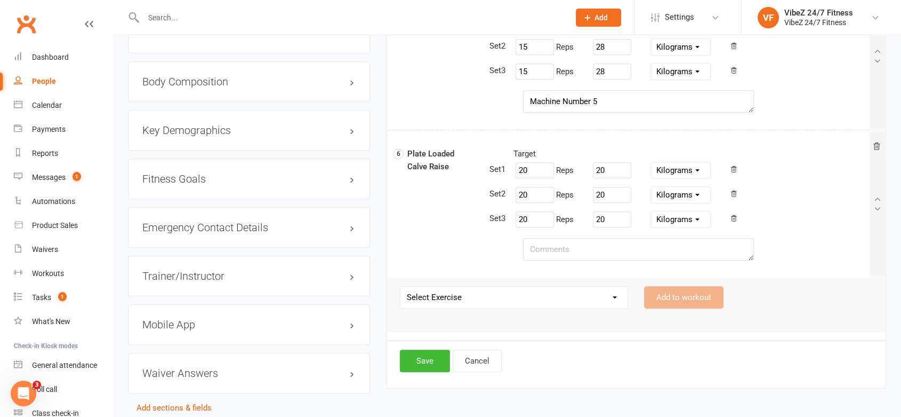
scroll to position [885, 0]
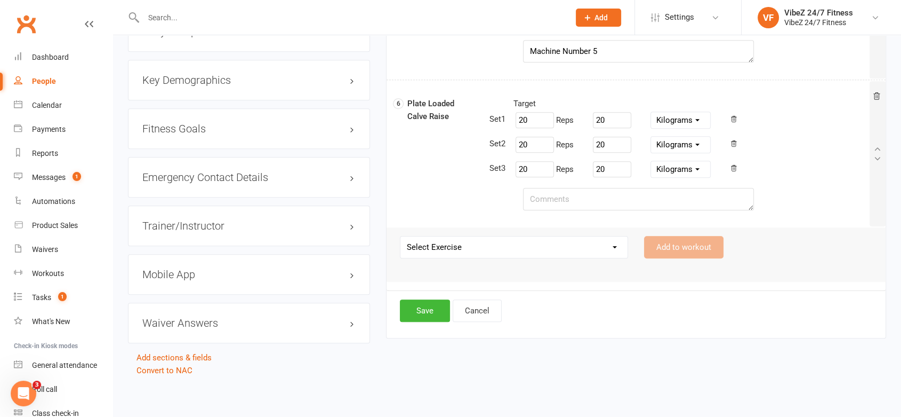
click at [486, 246] on select "Select Exercise 45 Degree Plated Loaded Leg Press Abdominal Crunch Machine Air …" at bounding box center [514, 246] width 227 height 21
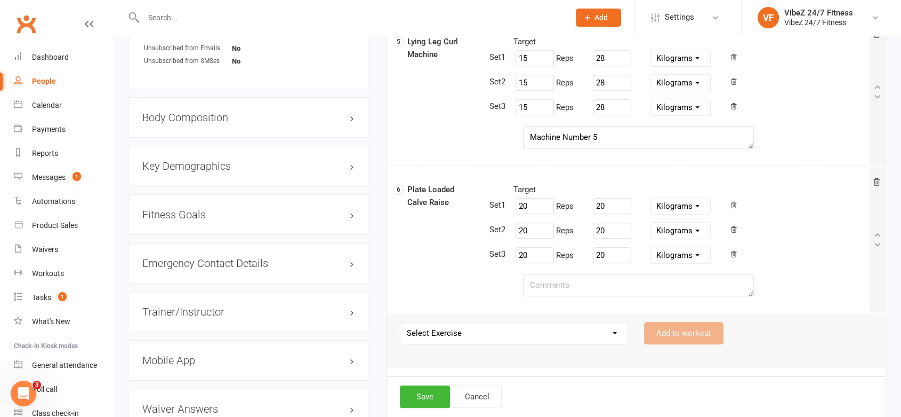
scroll to position [707, 0]
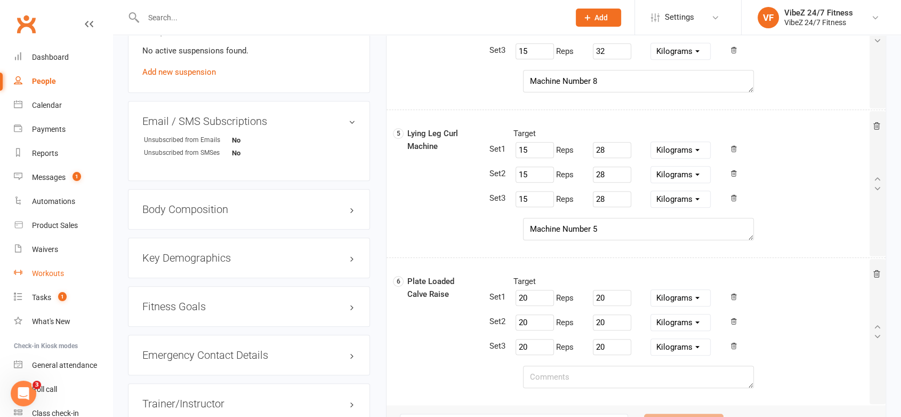
click at [59, 272] on div "Workouts" at bounding box center [48, 273] width 32 height 9
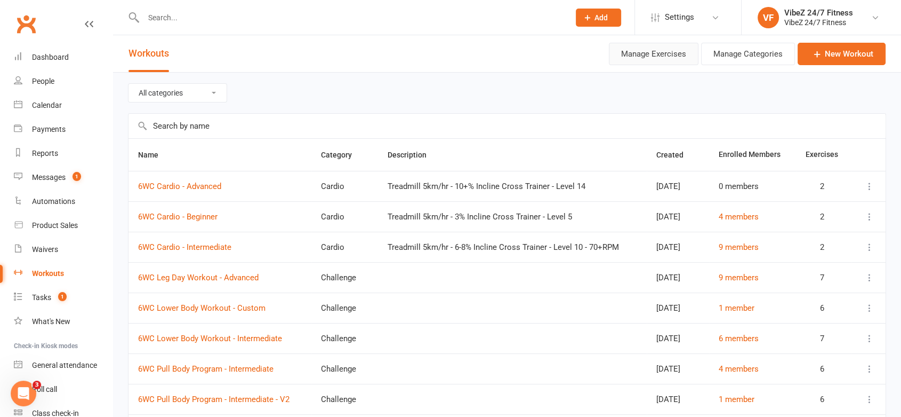
click at [652, 53] on button "Manage Exercises" at bounding box center [654, 54] width 90 height 22
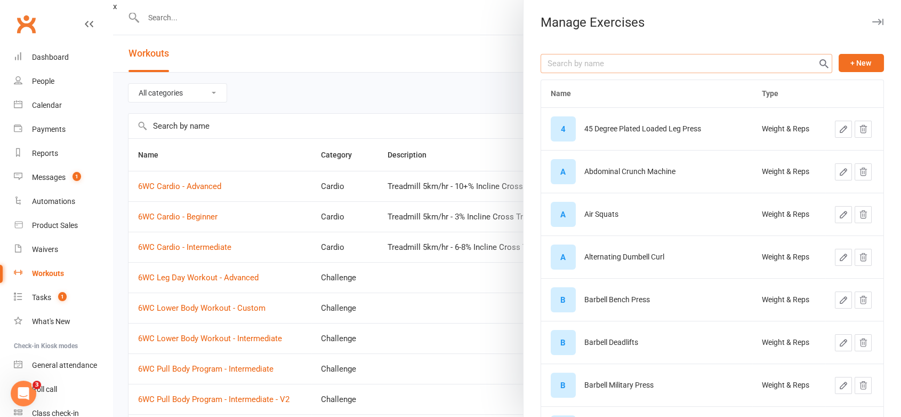
click at [662, 63] on input "text" at bounding box center [687, 63] width 292 height 19
click at [839, 69] on button "+ New" at bounding box center [861, 63] width 45 height 18
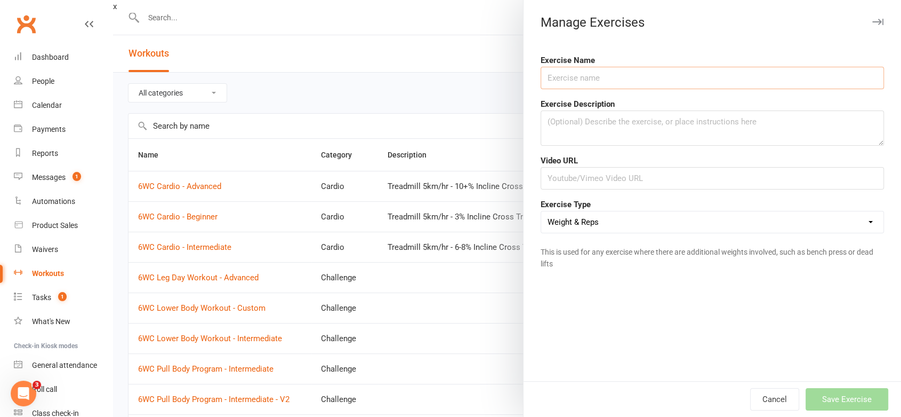
click at [648, 67] on input "text" at bounding box center [712, 78] width 343 height 22
type input "Barbell Squats"
click at [607, 179] on input "text" at bounding box center [712, 178] width 343 height 22
paste input "[URL][DOMAIN_NAME]"
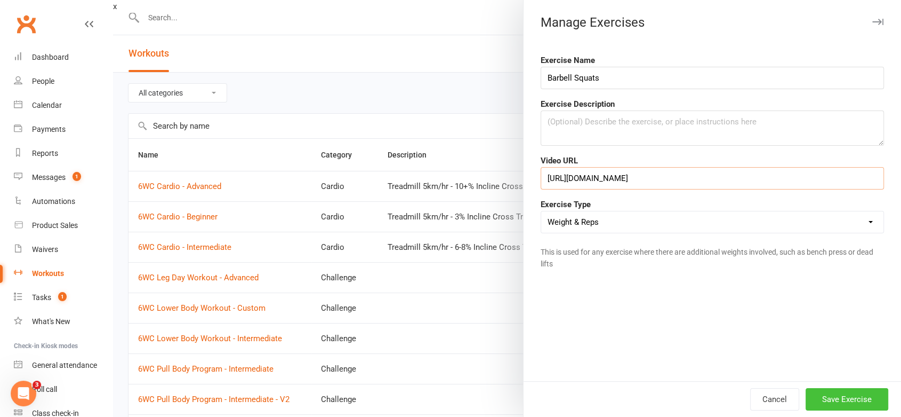
type input "[URL][DOMAIN_NAME]"
click at [858, 400] on button "Save Exercise" at bounding box center [847, 399] width 83 height 22
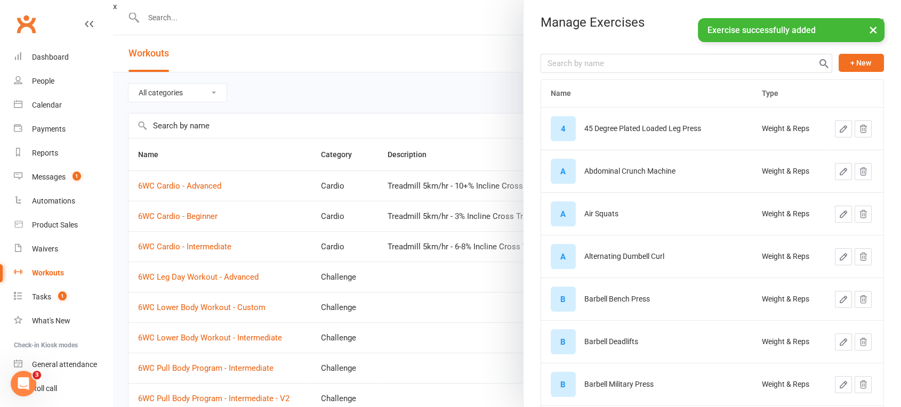
drag, startPoint x: 370, startPoint y: 101, endPoint x: 331, endPoint y: 89, distance: 40.5
click at [370, 98] on div at bounding box center [507, 203] width 788 height 407
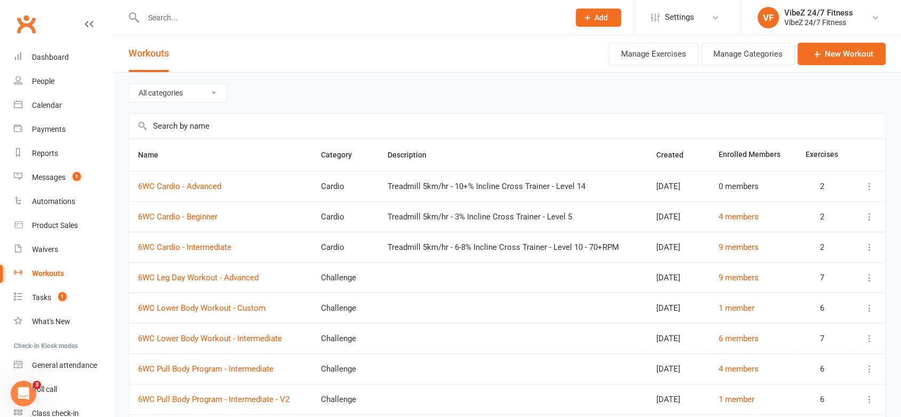
click at [163, 9] on div at bounding box center [345, 17] width 434 height 35
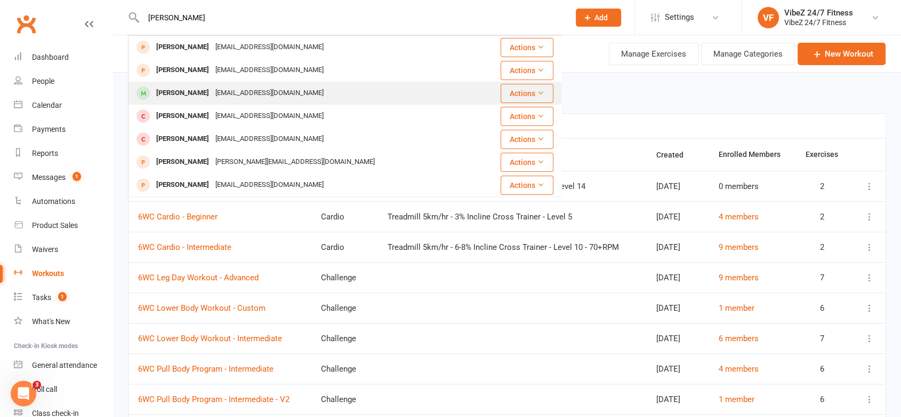
type input "[PERSON_NAME]"
click at [192, 97] on div "[PERSON_NAME]" at bounding box center [182, 92] width 59 height 15
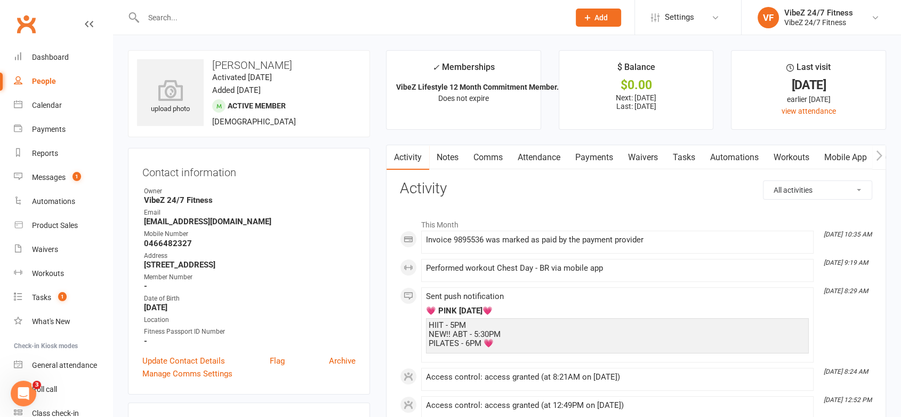
click at [800, 161] on link "Workouts" at bounding box center [791, 157] width 51 height 25
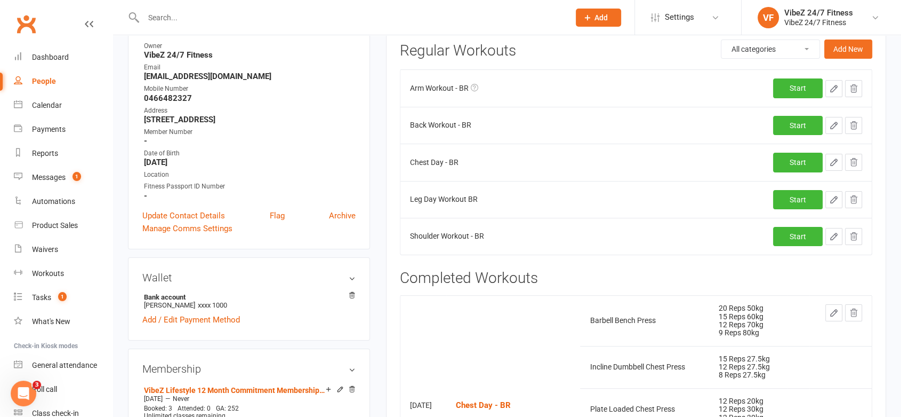
scroll to position [118, 0]
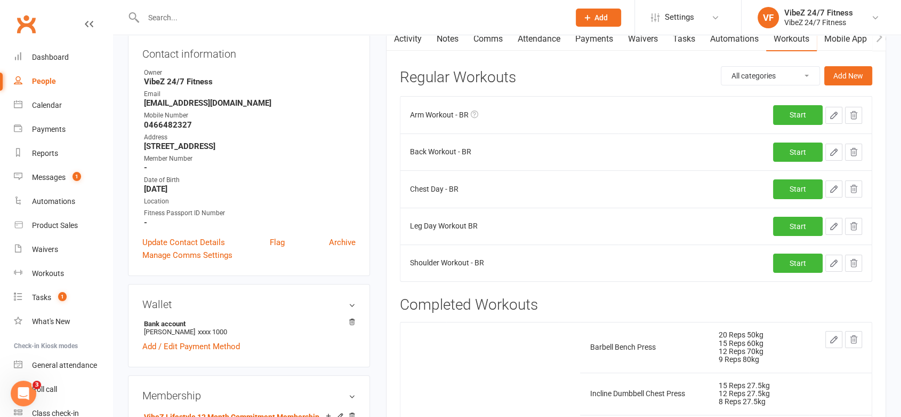
click at [834, 226] on icon "button" at bounding box center [834, 226] width 6 height 6
select select "Kilograms"
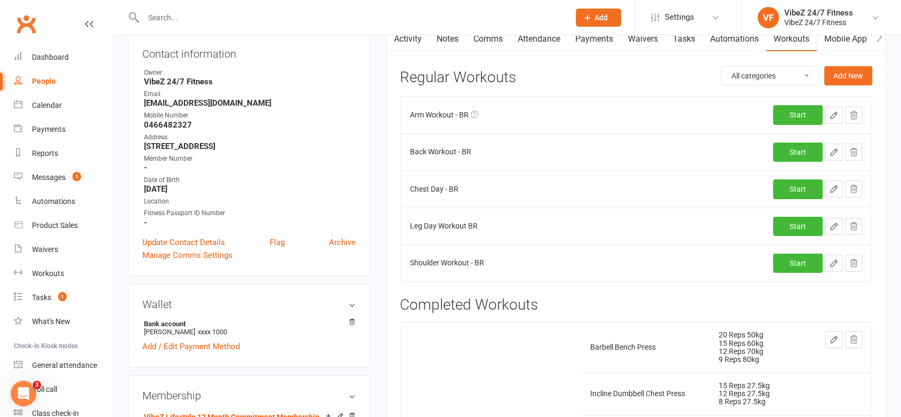
select select "Kilograms"
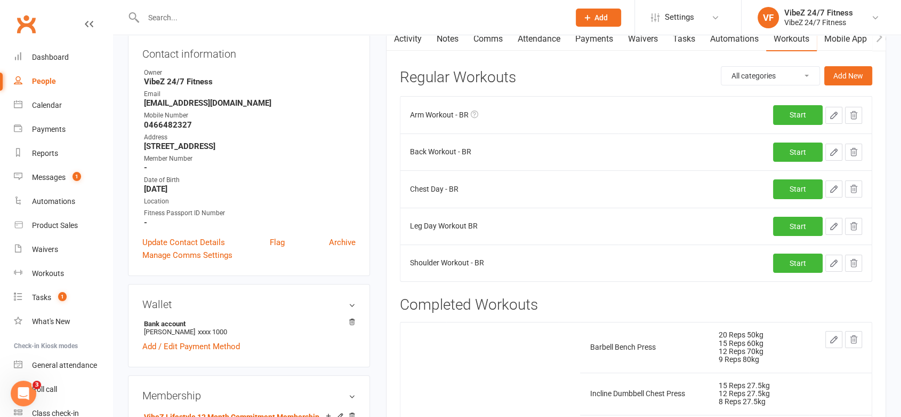
select select "Kilograms"
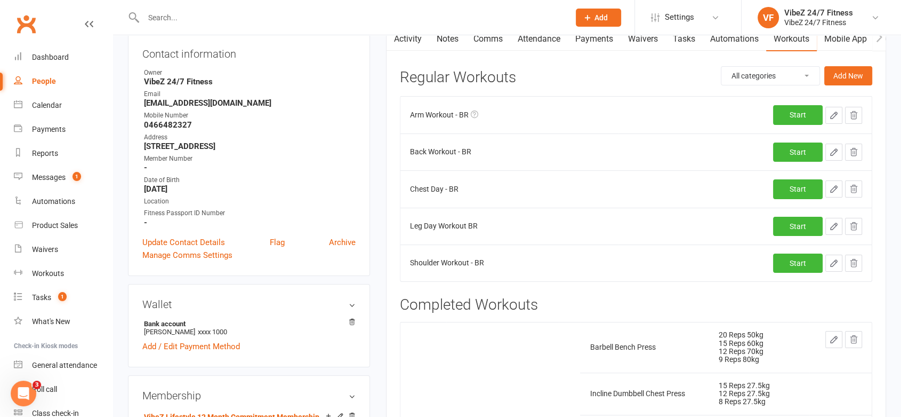
select select "Kilograms"
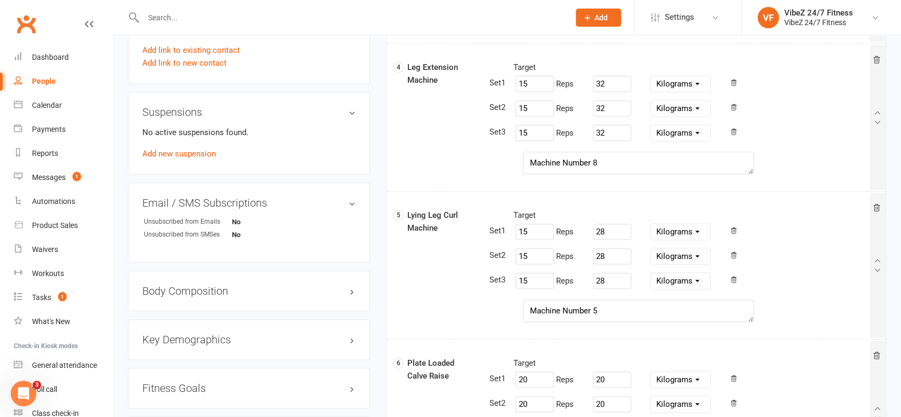
scroll to position [885, 0]
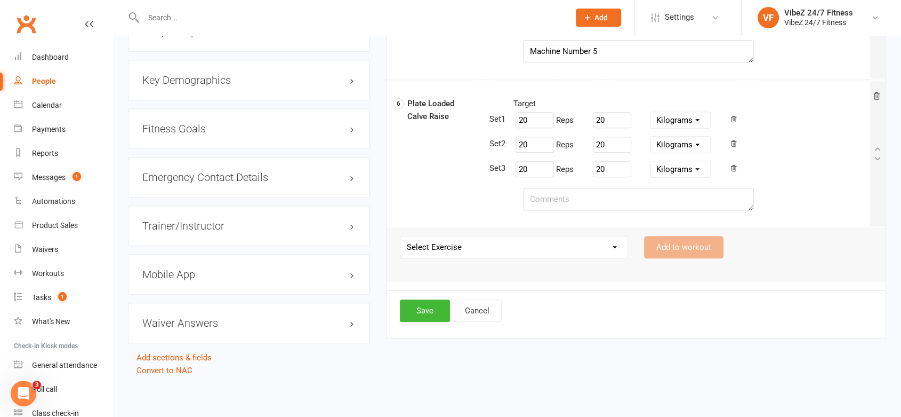
click at [502, 251] on select "Select Exercise 45 Degree Plated Loaded Leg Press Abdominal Crunch Machine Air …" at bounding box center [514, 246] width 227 height 21
select select "12208"
click at [401, 236] on select "Select Exercise 45 Degree Plated Loaded Leg Press Abdominal Crunch Machine Air …" at bounding box center [514, 246] width 227 height 21
click at [701, 238] on button "Add to workout" at bounding box center [683, 247] width 79 height 22
select select
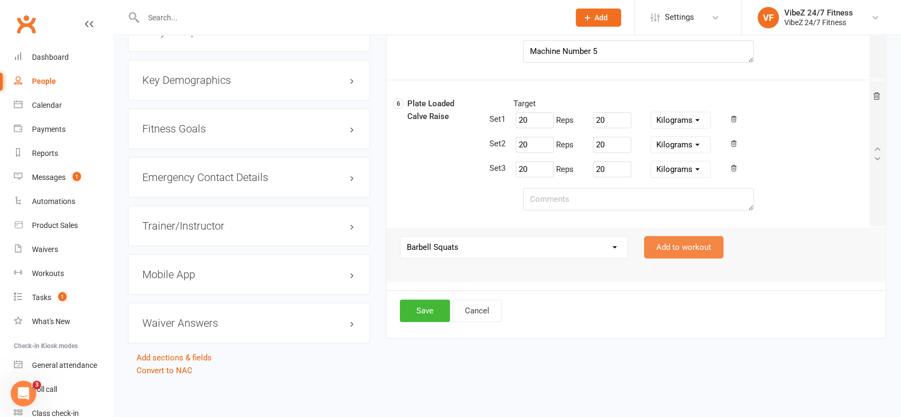
select select "Kilograms"
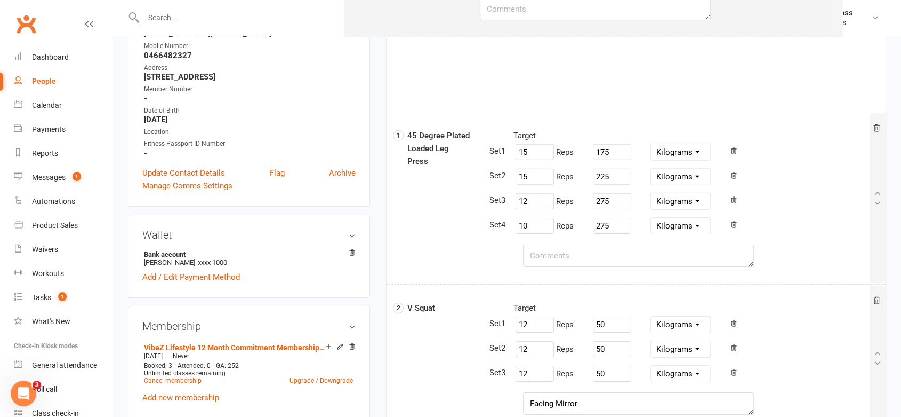
scroll to position [128, 0]
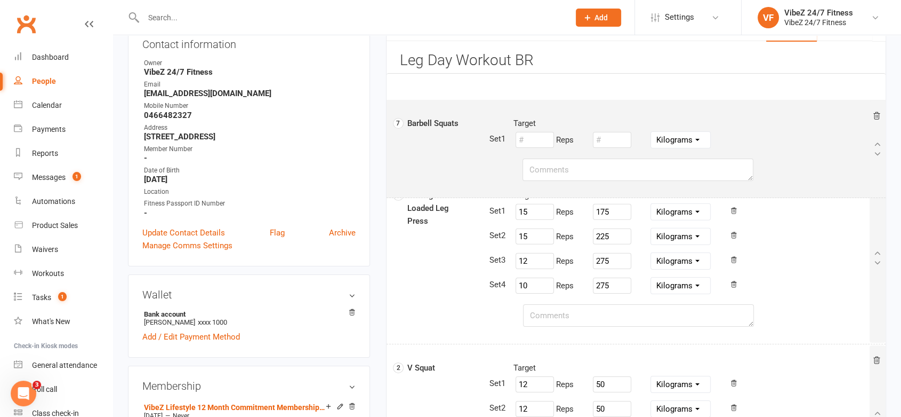
drag, startPoint x: 444, startPoint y: 116, endPoint x: 444, endPoint y: 127, distance: 11.2
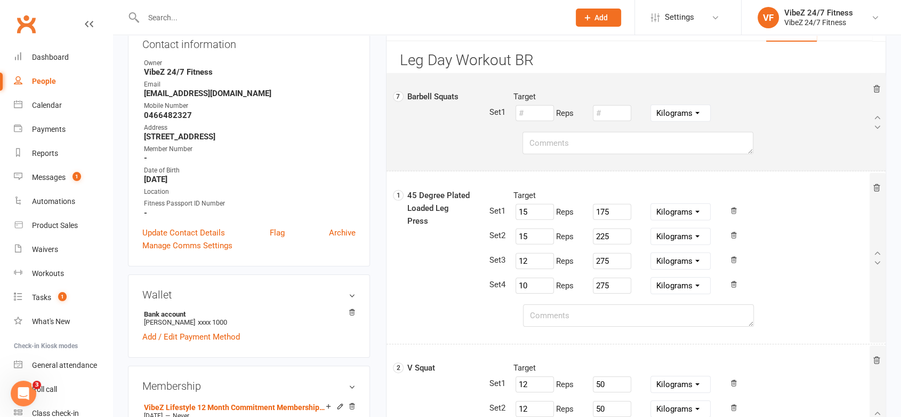
select select "Kilograms"
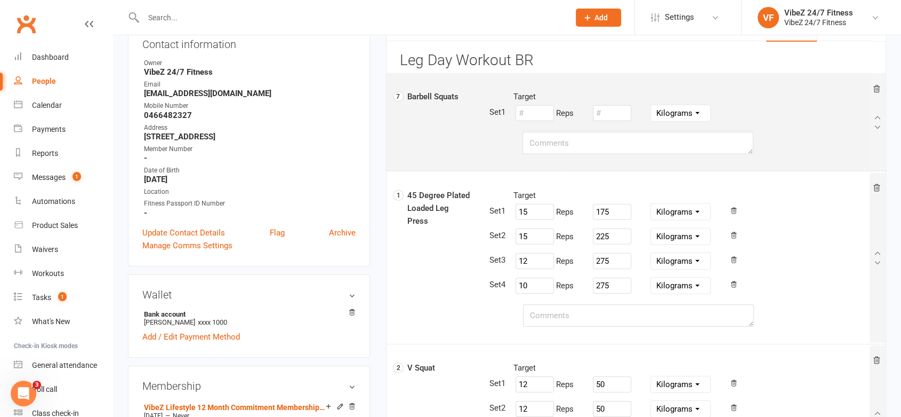
select select "Kilograms"
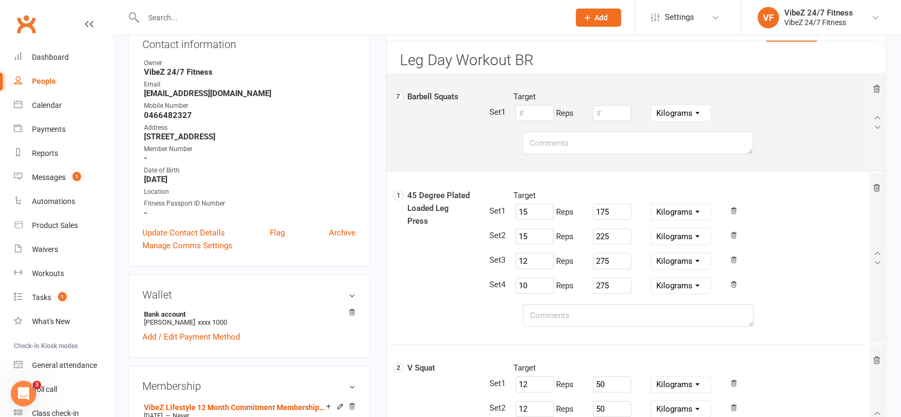
select select "Kilograms"
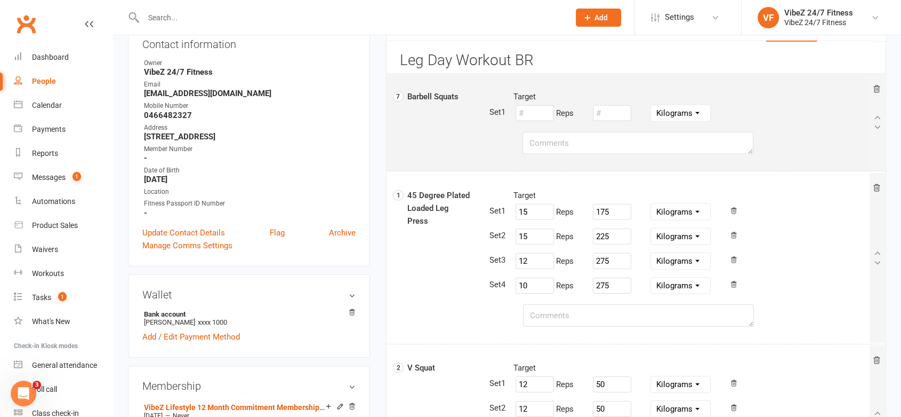
select select "Kilograms"
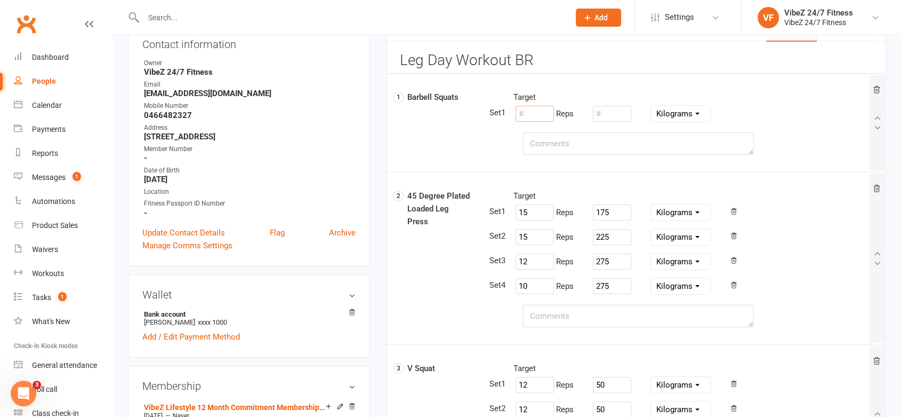
click at [534, 117] on input "number" at bounding box center [535, 114] width 38 height 16
type input "15"
click at [542, 145] on textarea at bounding box center [638, 143] width 231 height 22
type textarea "Add 4 More Sets - Reps: 12, 10, 8 , 5"
click at [613, 106] on input "number" at bounding box center [612, 114] width 38 height 16
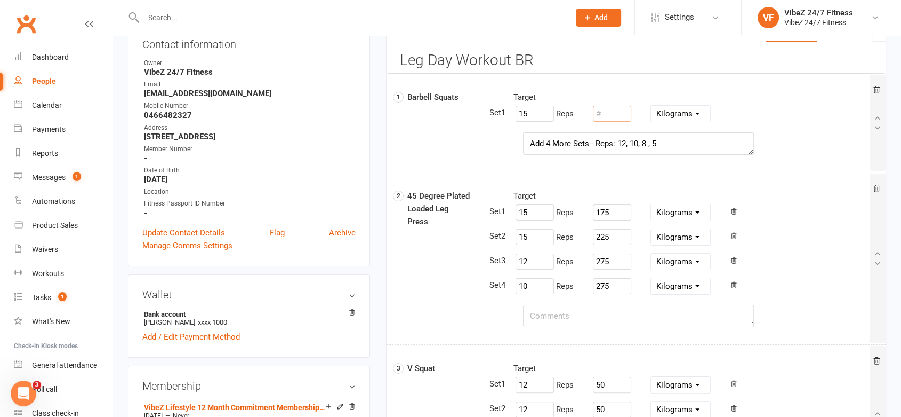
click at [619, 114] on input "number" at bounding box center [612, 114] width 38 height 16
click at [616, 111] on input "number" at bounding box center [612, 114] width 38 height 16
type input "20"
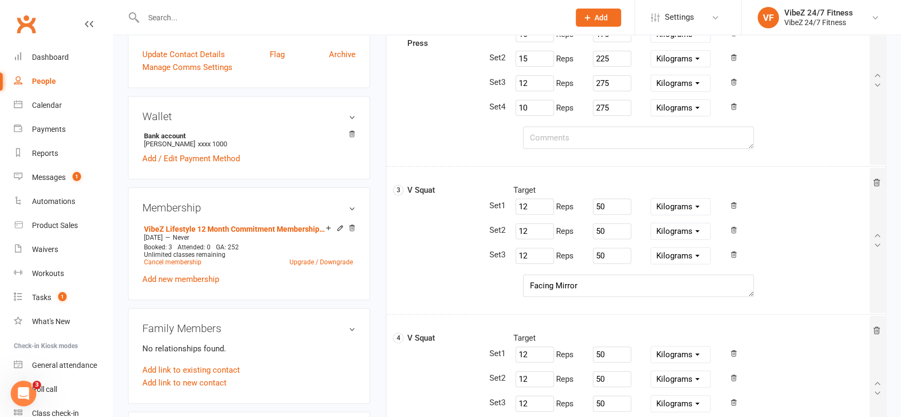
scroll to position [247, 0]
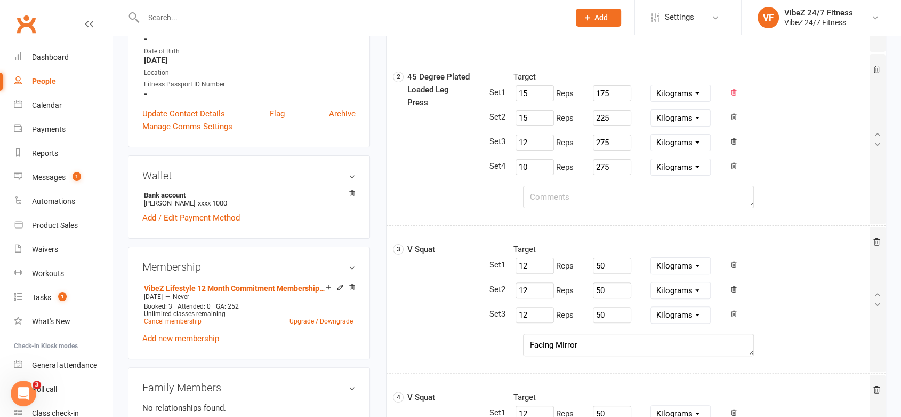
click at [734, 91] on icon at bounding box center [733, 92] width 7 height 7
type input "225"
type input "12"
type input "275"
type input "10"
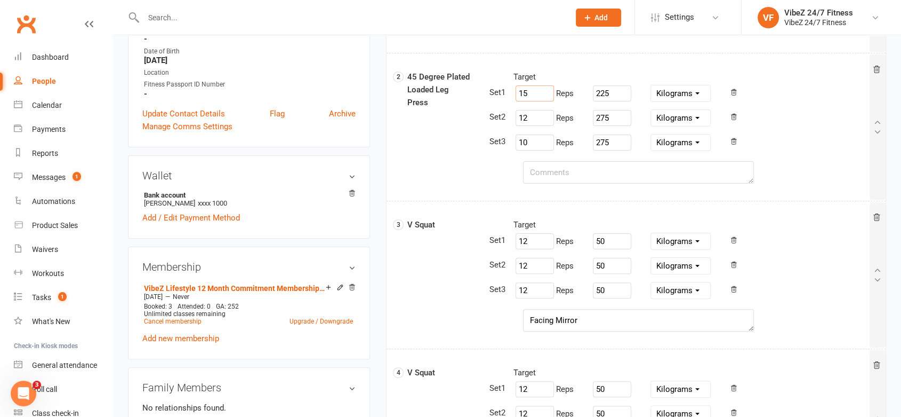
drag, startPoint x: 534, startPoint y: 91, endPoint x: 513, endPoint y: 89, distance: 20.9
click at [514, 90] on div "15 Reps" at bounding box center [544, 93] width 60 height 20
type input "12"
click at [540, 118] on input "12" at bounding box center [535, 118] width 38 height 16
drag, startPoint x: 527, startPoint y: 140, endPoint x: 501, endPoint y: 147, distance: 26.9
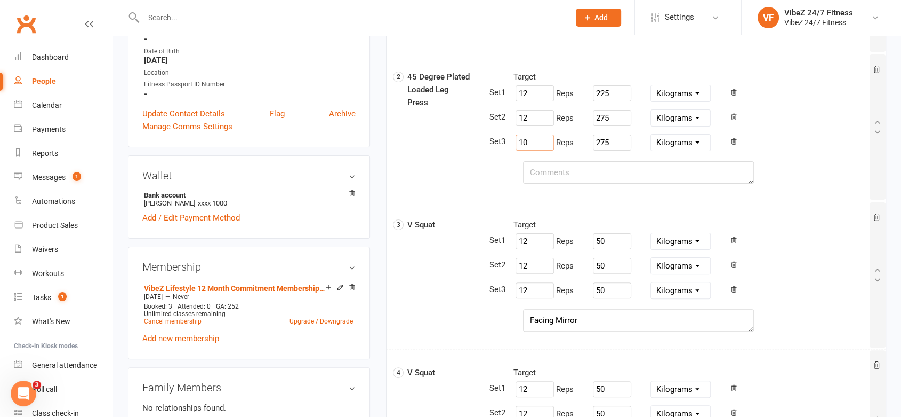
click at [501, 147] on div "Target 12 Reps 225 Pounds Grams Kilograms 12 Reps 275 Pounds Grams Kilograms 10…" at bounding box center [678, 111] width 382 height 82
click at [529, 151] on div "Target 12 Reps 225 Pounds Grams Kilograms 12 Reps 275 Pounds Grams Kilograms 10…" at bounding box center [678, 115] width 398 height 91
click at [614, 95] on input "225" at bounding box center [612, 93] width 38 height 16
drag, startPoint x: 626, startPoint y: 97, endPoint x: 581, endPoint y: 89, distance: 46.0
click at [582, 90] on div "12 Reps 225 Pounds Grams Kilograms" at bounding box center [583, 93] width 155 height 20
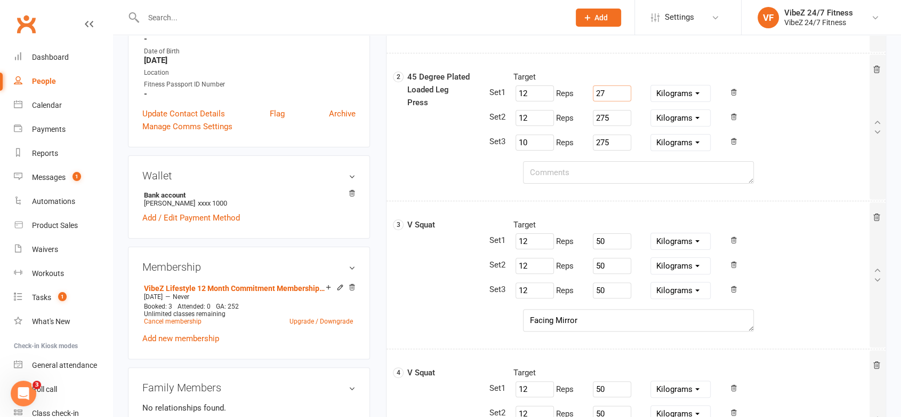
type input "2"
type input "225"
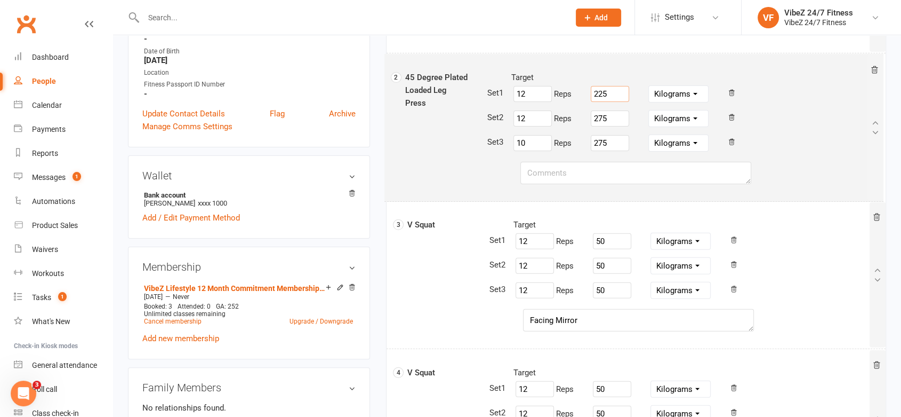
drag, startPoint x: 632, startPoint y: 142, endPoint x: 626, endPoint y: 145, distance: 6.7
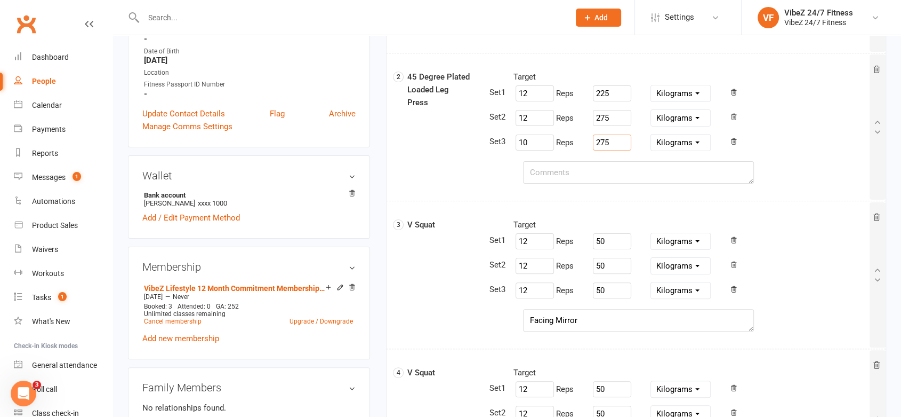
click at [612, 139] on input "275" at bounding box center [612, 142] width 38 height 16
type input "2"
type input "325"
click at [531, 140] on input "10" at bounding box center [535, 142] width 38 height 16
type input "1"
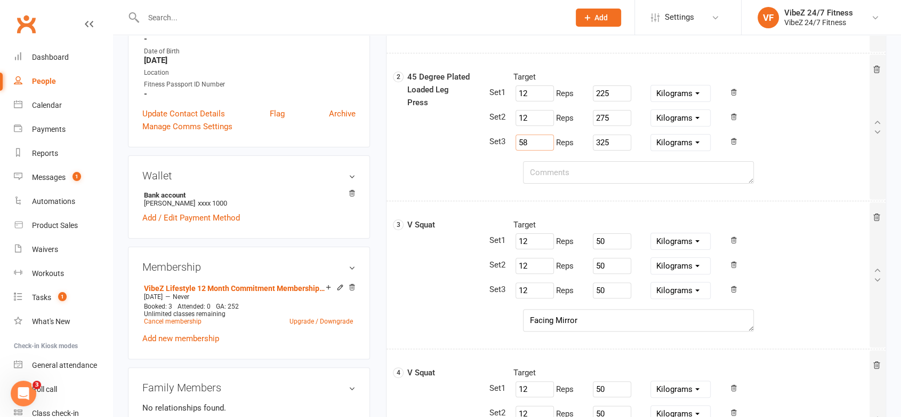
type input "5"
type input "8"
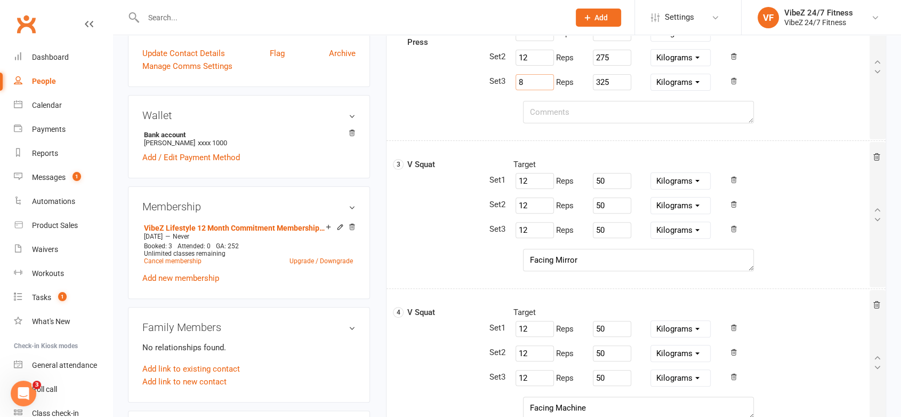
scroll to position [425, 0]
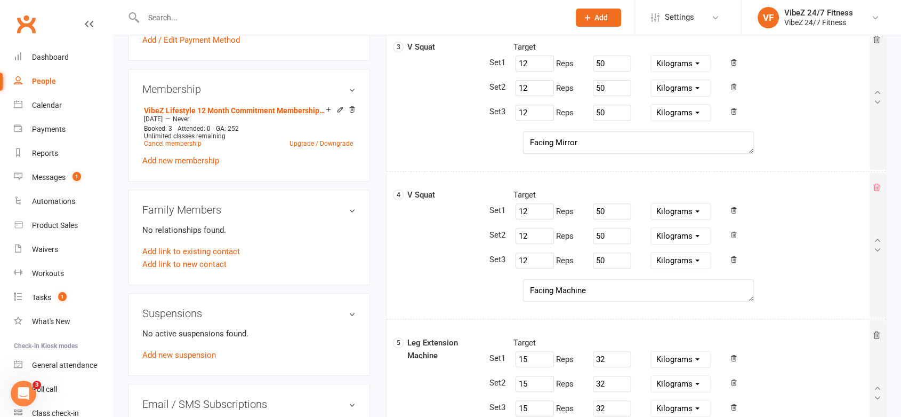
click at [877, 183] on icon at bounding box center [877, 187] width 9 height 9
select select "Kilograms"
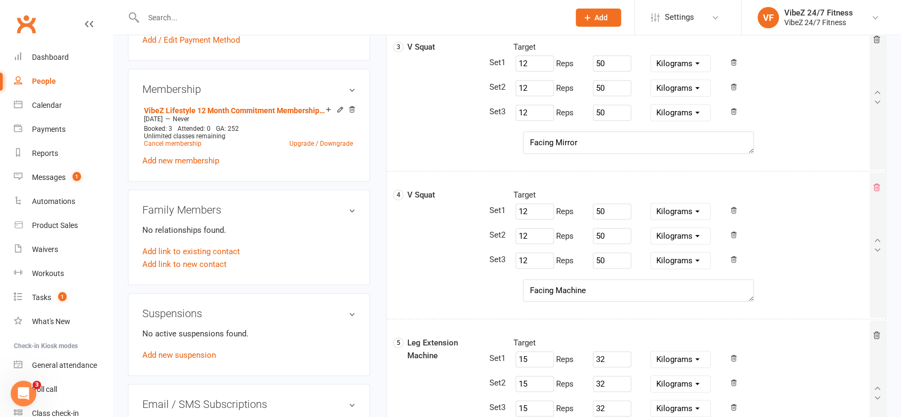
select select "Kilograms"
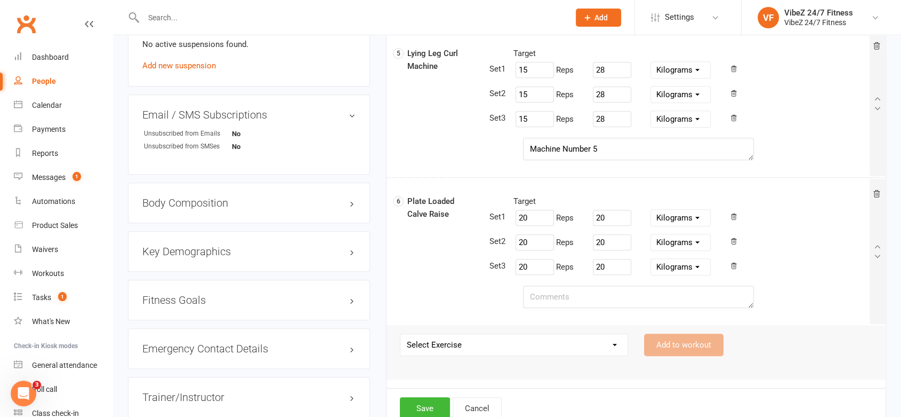
scroll to position [721, 0]
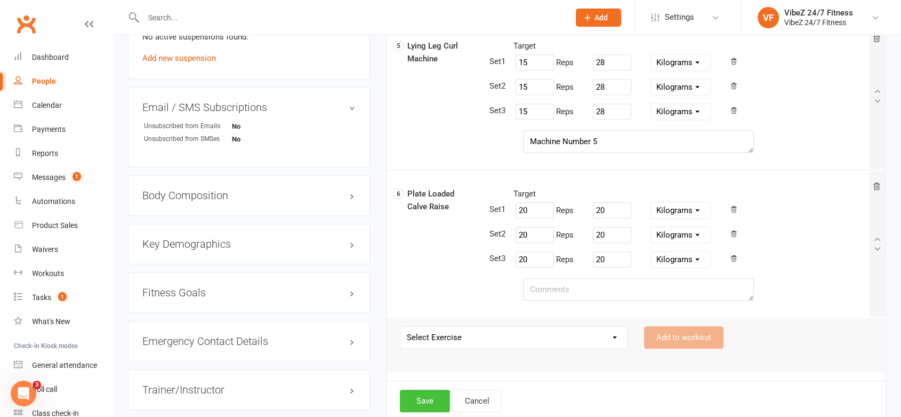
click at [421, 402] on button "Save" at bounding box center [425, 400] width 50 height 22
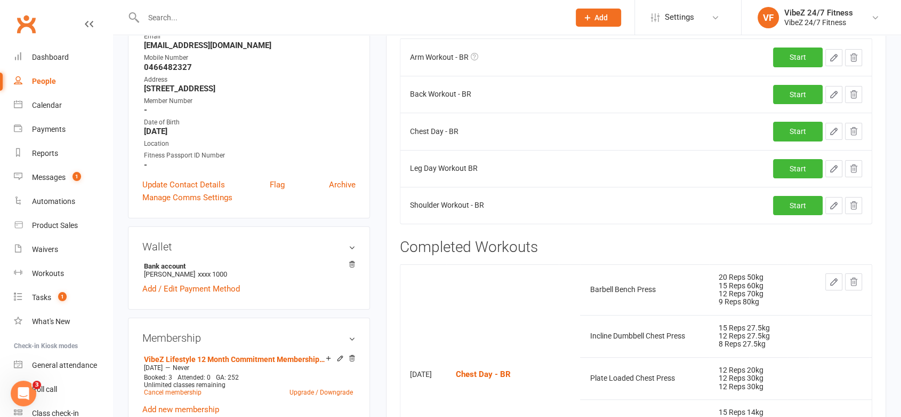
scroll to position [178, 0]
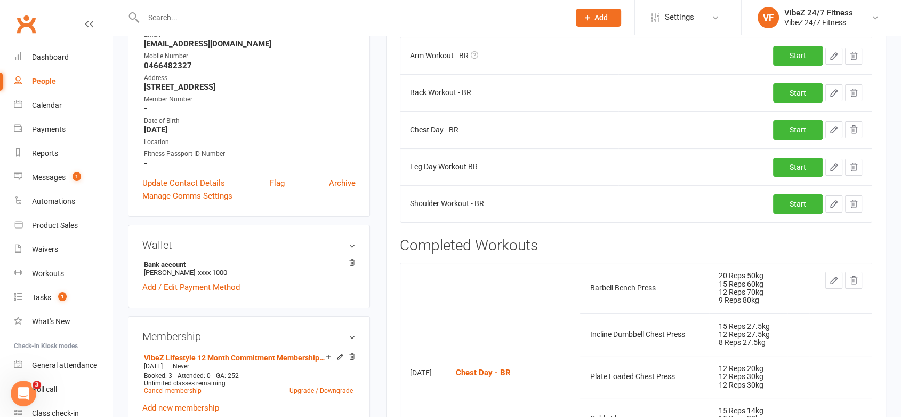
click at [832, 89] on icon "button" at bounding box center [834, 93] width 10 height 10
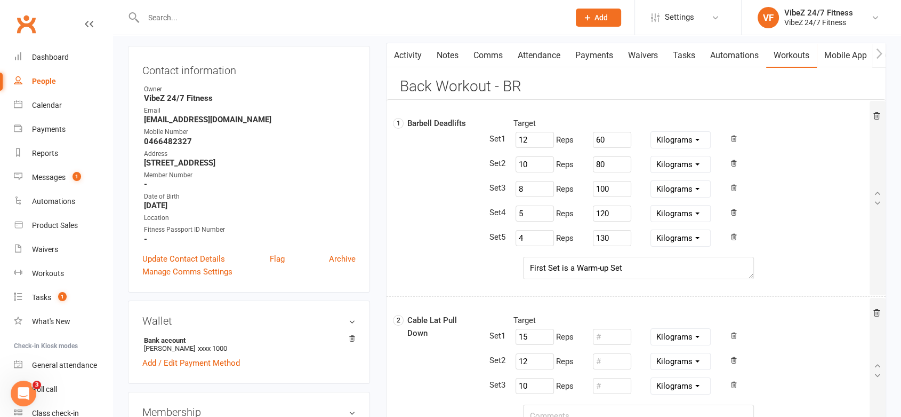
scroll to position [0, 0]
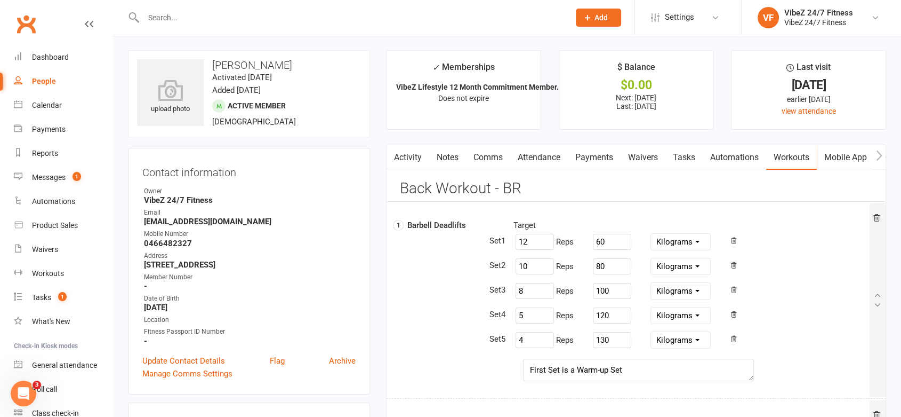
click at [793, 150] on link "Workouts" at bounding box center [791, 157] width 51 height 25
click at [728, 158] on link "Automations" at bounding box center [734, 157] width 63 height 25
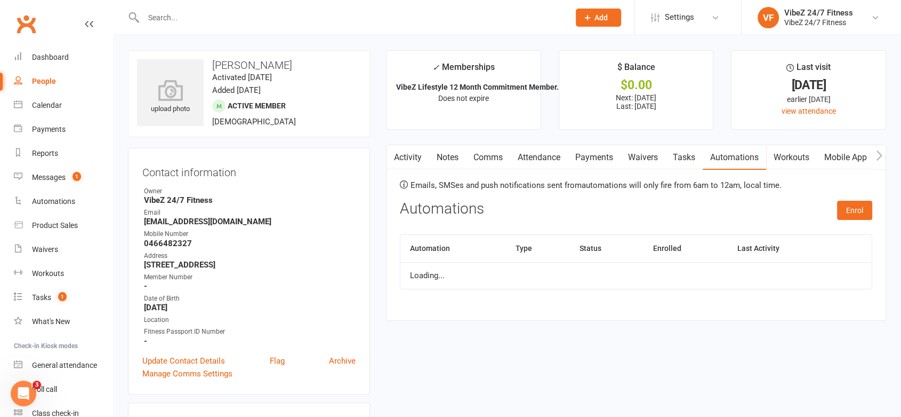
click at [777, 149] on link "Workouts" at bounding box center [791, 157] width 51 height 25
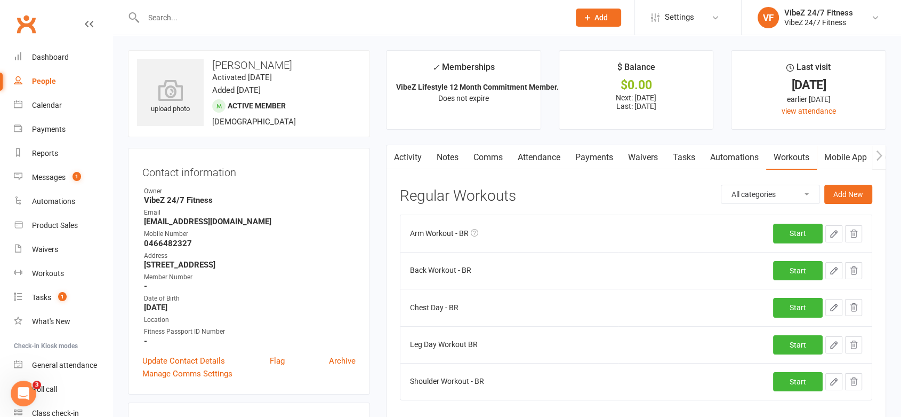
click at [834, 232] on icon "button" at bounding box center [834, 233] width 6 height 6
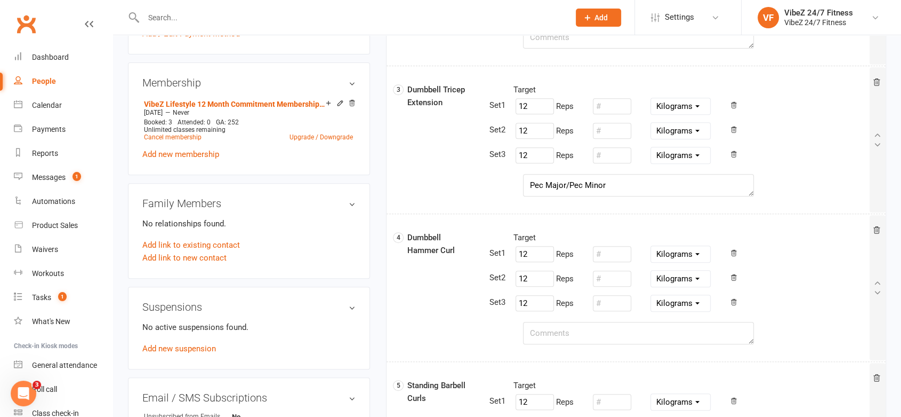
scroll to position [411, 0]
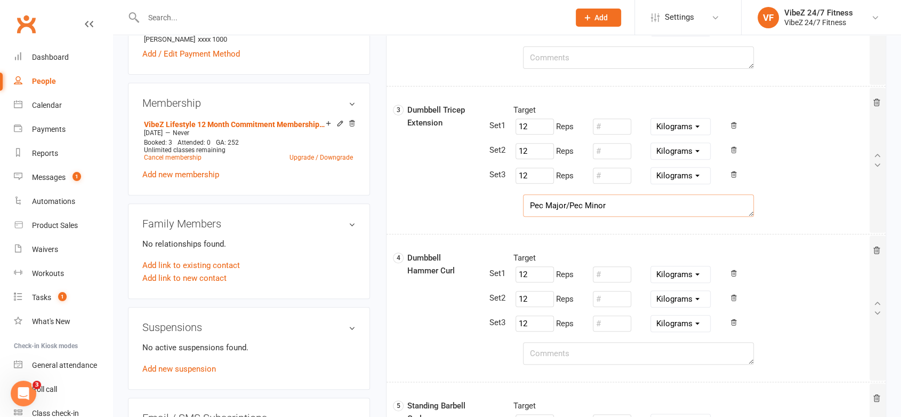
drag, startPoint x: 601, startPoint y: 208, endPoint x: 521, endPoint y: 214, distance: 80.8
click at [518, 214] on div "Pec Major/Pec Minor" at bounding box center [638, 205] width 247 height 22
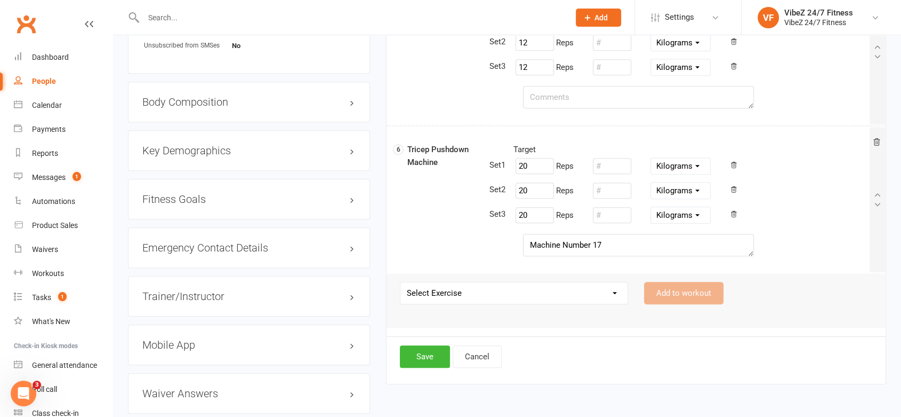
scroll to position [826, 0]
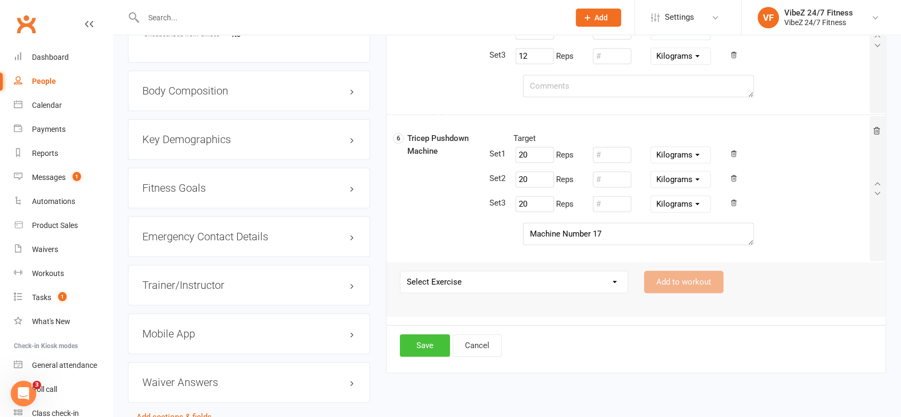
click at [438, 343] on button "Save" at bounding box center [425, 345] width 50 height 22
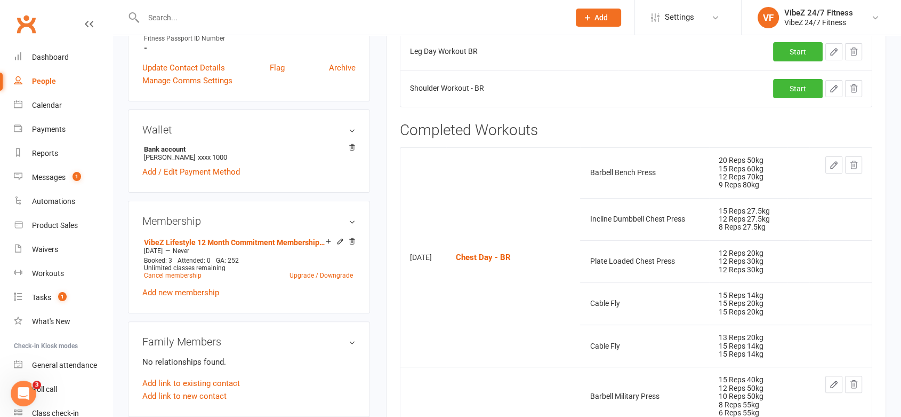
scroll to position [174, 0]
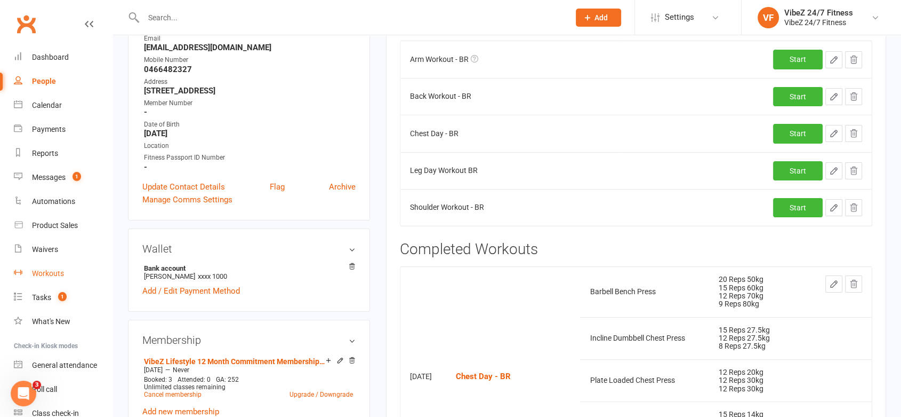
click at [53, 271] on div "Workouts" at bounding box center [48, 273] width 32 height 9
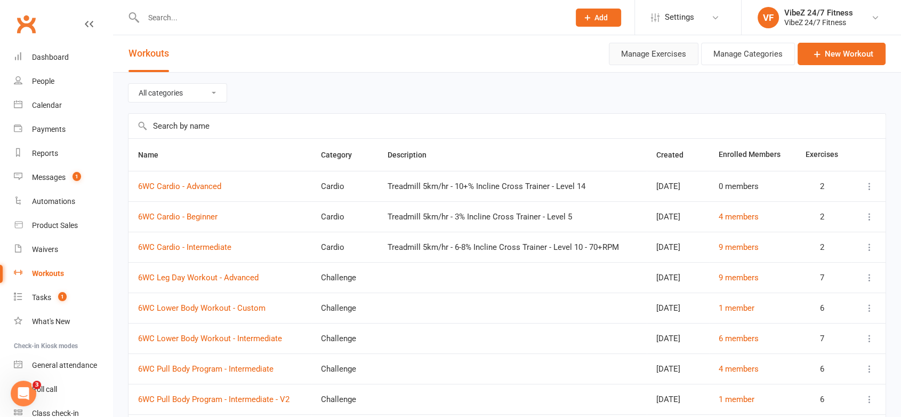
click at [662, 56] on button "Manage Exercises" at bounding box center [654, 54] width 90 height 22
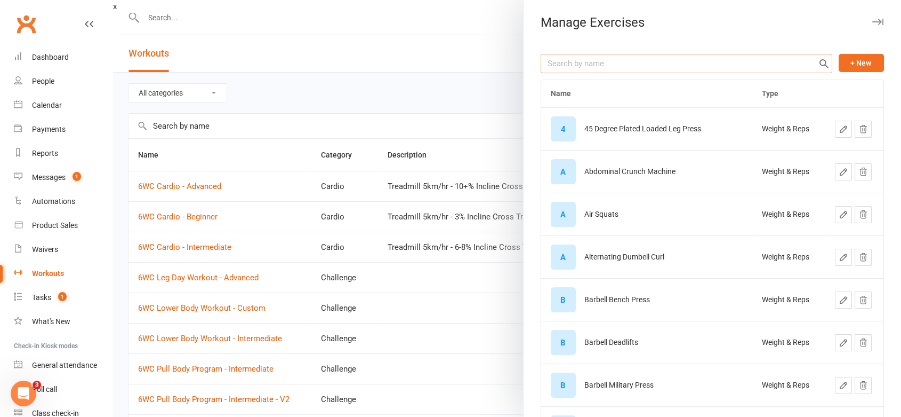
click at [639, 68] on input "text" at bounding box center [687, 63] width 292 height 19
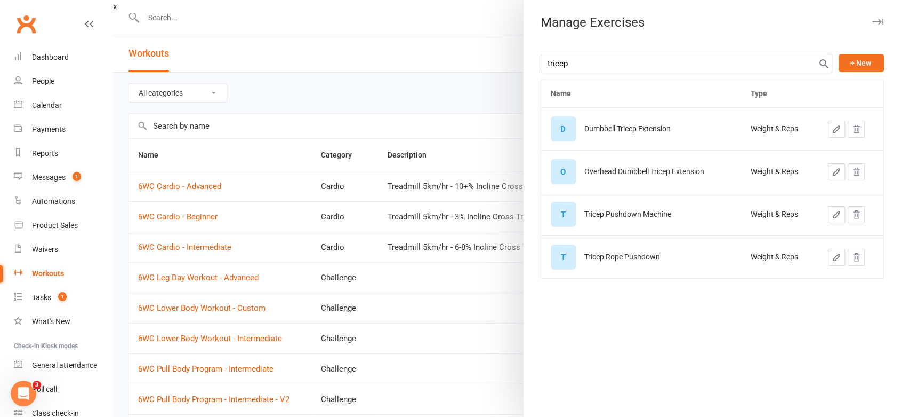
click at [832, 125] on icon "button" at bounding box center [837, 129] width 10 height 10
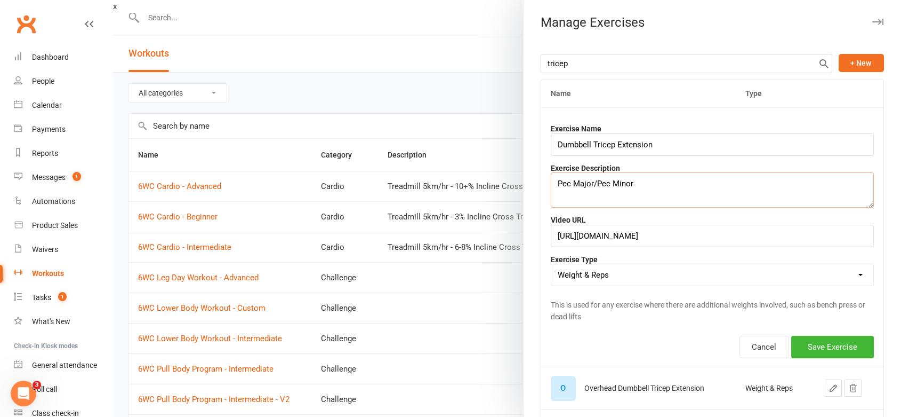
drag, startPoint x: 564, startPoint y: 192, endPoint x: 558, endPoint y: 194, distance: 5.7
click at [558, 194] on textarea "Pec Major/Pec Minor" at bounding box center [712, 189] width 323 height 35
click at [810, 351] on button "Save Exercise" at bounding box center [833, 346] width 83 height 22
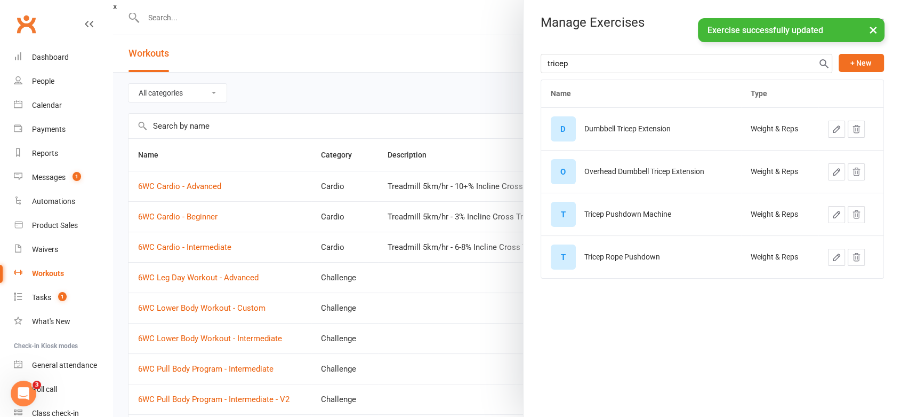
click at [831, 134] on button "button" at bounding box center [836, 129] width 17 height 17
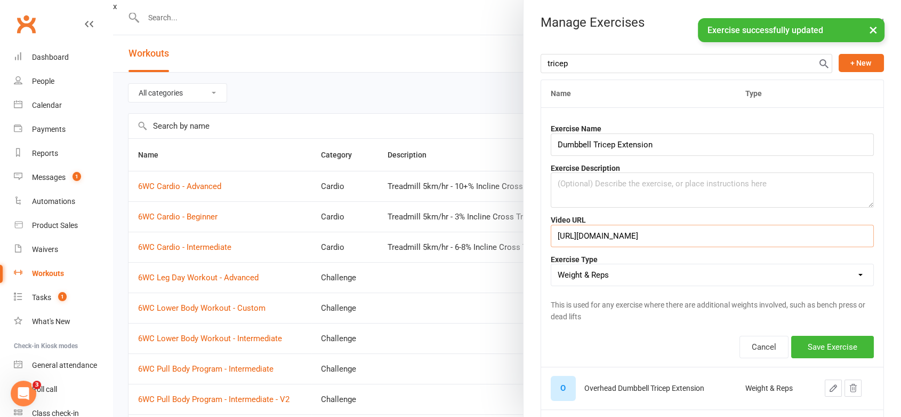
drag, startPoint x: 734, startPoint y: 235, endPoint x: 434, endPoint y: 198, distance: 303.1
click at [117, 11] on react-component "x Manage Exercises tricep + New Name Type Exercise Name Dumbbell Tricep Extensi…" at bounding box center [115, 7] width 4 height 10
paste input "-bJIpOq-LWk&t=1s"
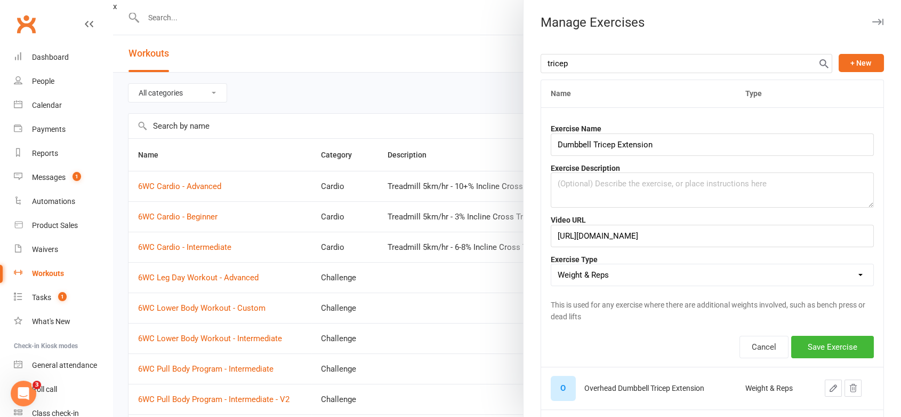
click at [472, 36] on div at bounding box center [507, 208] width 788 height 417
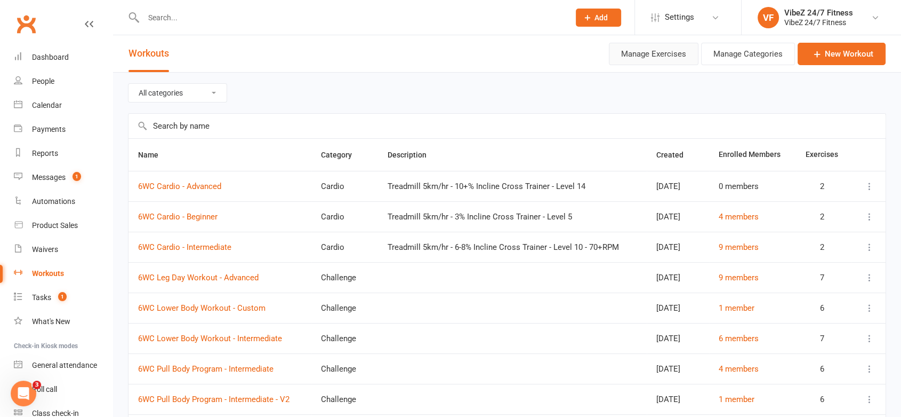
click at [680, 60] on button "Manage Exercises" at bounding box center [654, 54] width 90 height 22
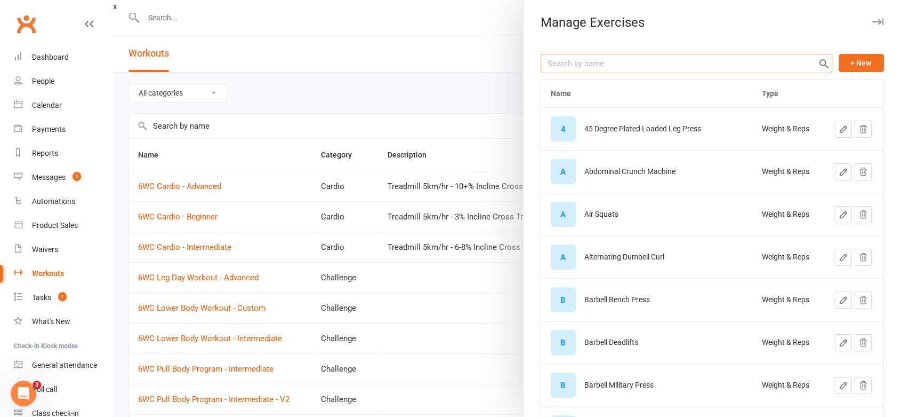
click at [672, 62] on input "text" at bounding box center [687, 63] width 292 height 19
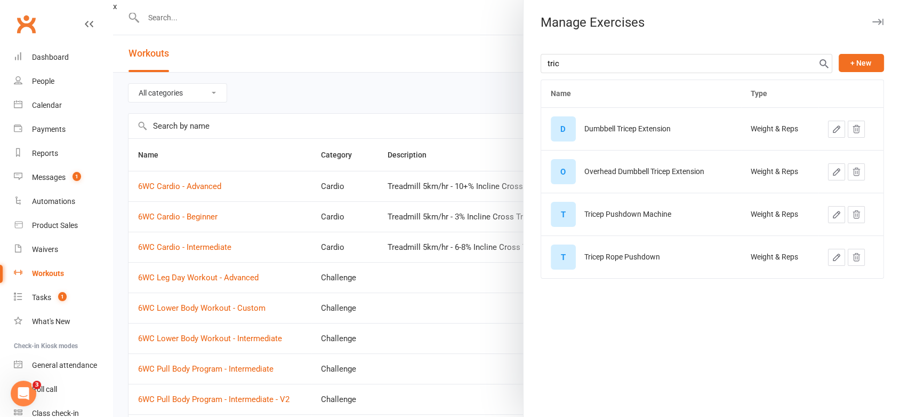
click at [832, 171] on icon "button" at bounding box center [837, 172] width 10 height 10
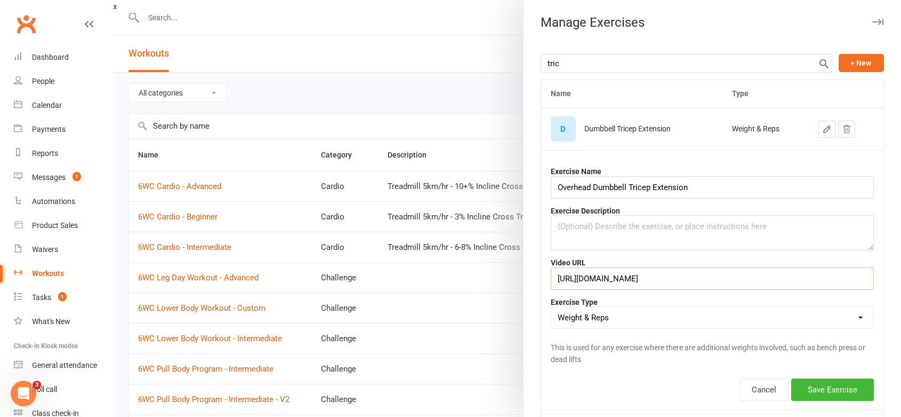
drag, startPoint x: 751, startPoint y: 280, endPoint x: 495, endPoint y: 283, distance: 255.5
click at [117, 11] on react-component "x Manage Exercises tric + New Name Type D Dumbbell Tricep Extension Weight & Re…" at bounding box center [115, 7] width 4 height 10
click at [460, 103] on div at bounding box center [507, 208] width 788 height 417
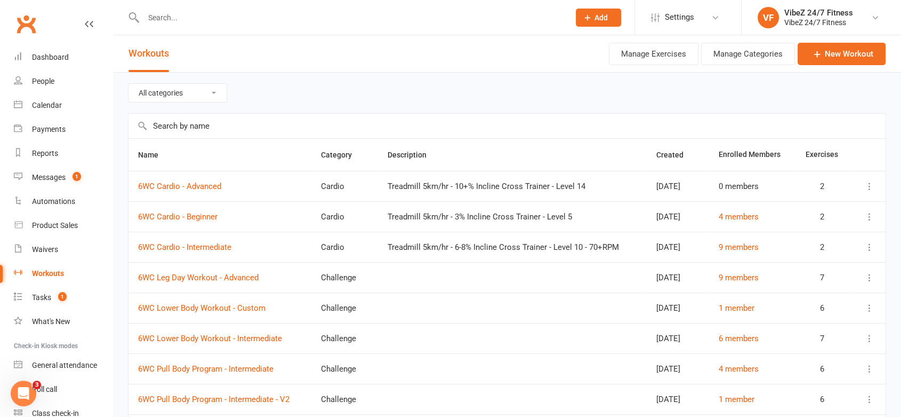
click at [185, 20] on input "text" at bounding box center [351, 17] width 422 height 15
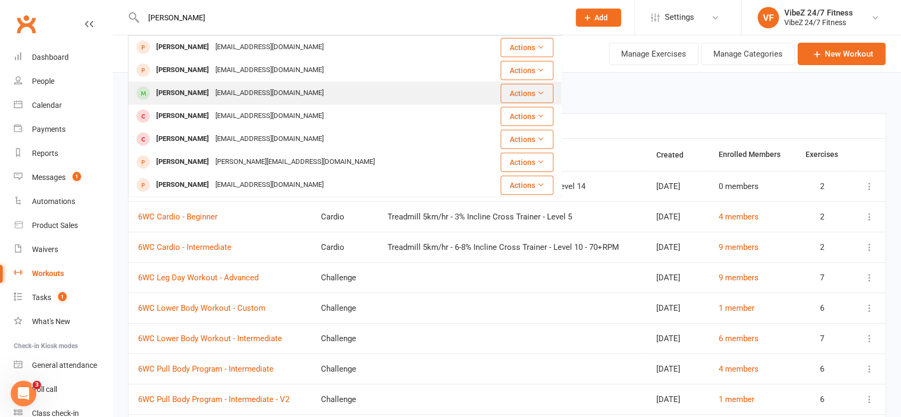
click at [199, 97] on div "[PERSON_NAME]" at bounding box center [182, 92] width 59 height 15
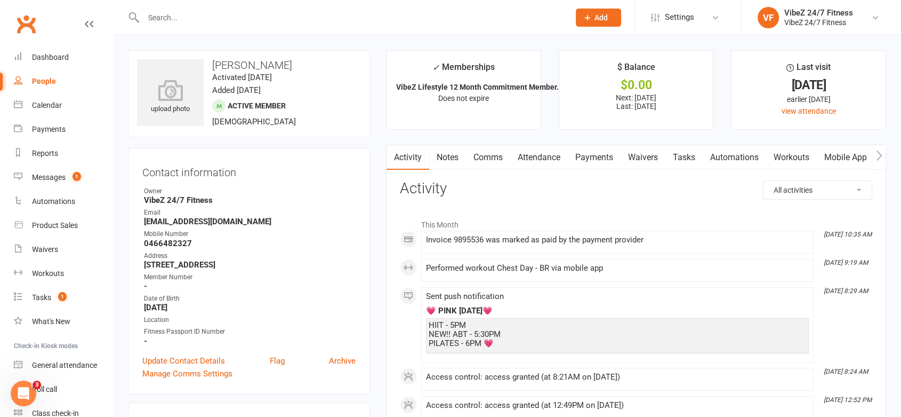
click at [790, 158] on link "Workouts" at bounding box center [791, 157] width 51 height 25
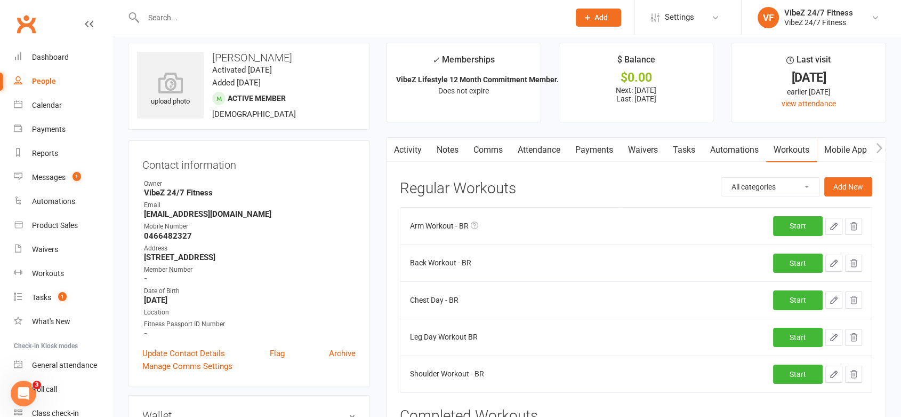
scroll to position [118, 0]
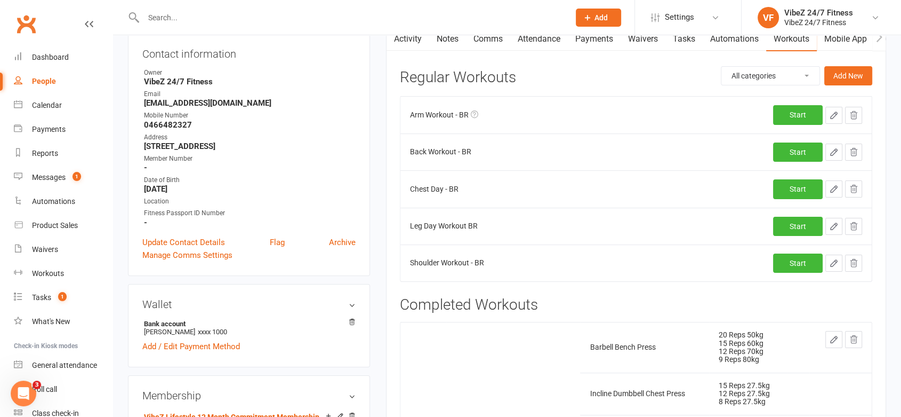
click at [833, 107] on button "button" at bounding box center [834, 115] width 17 height 17
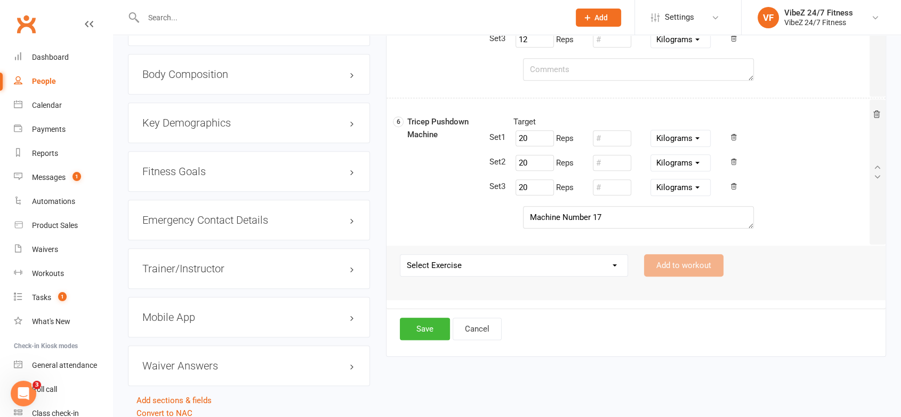
scroll to position [885, 0]
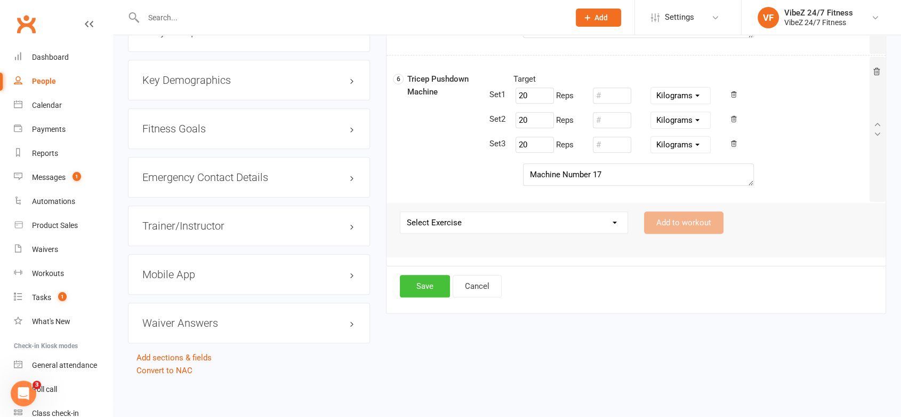
click at [431, 291] on button "Save" at bounding box center [425, 286] width 50 height 22
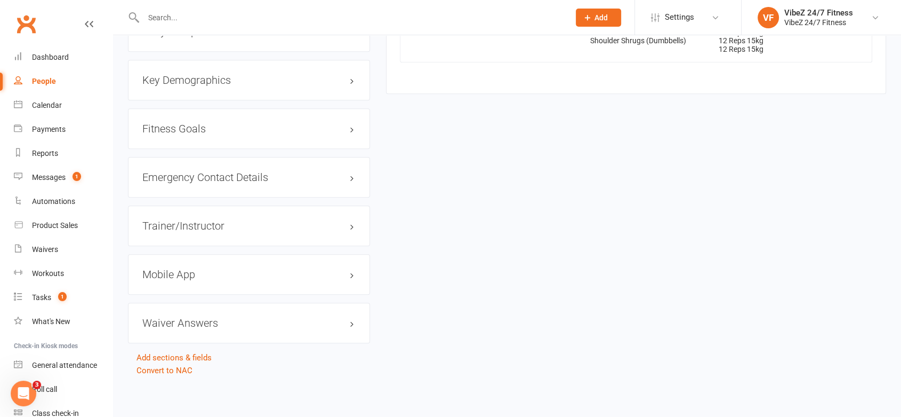
click at [212, 18] on input "text" at bounding box center [351, 17] width 422 height 15
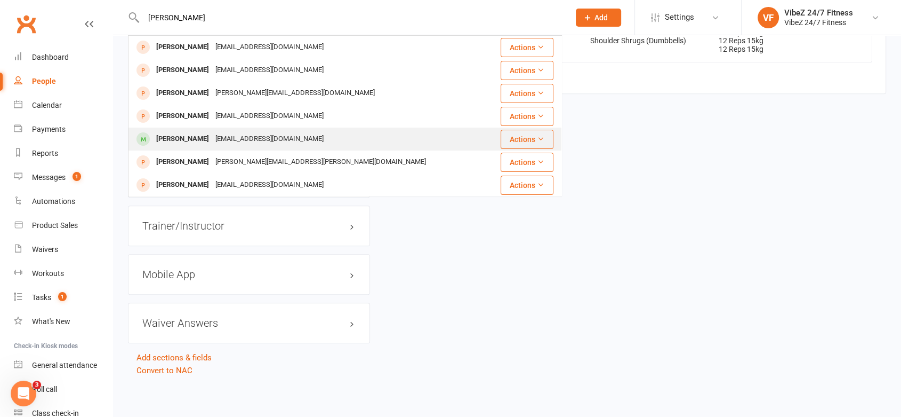
click at [235, 134] on div "[EMAIL_ADDRESS][DOMAIN_NAME]" at bounding box center [269, 138] width 115 height 15
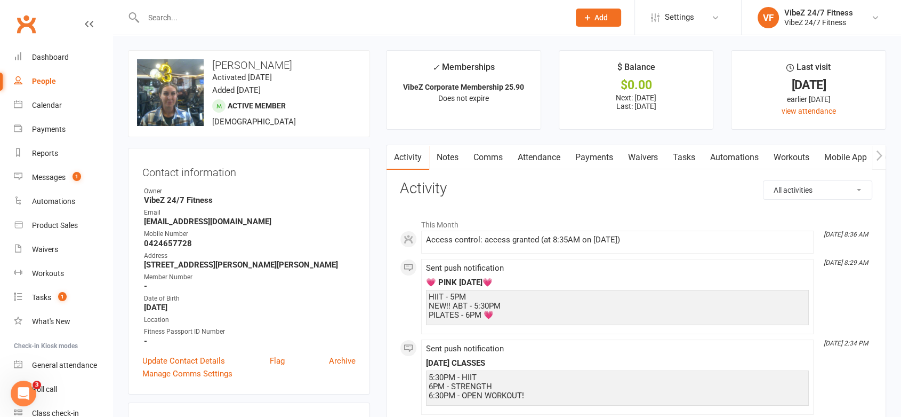
click at [812, 160] on link "Workouts" at bounding box center [791, 157] width 51 height 25
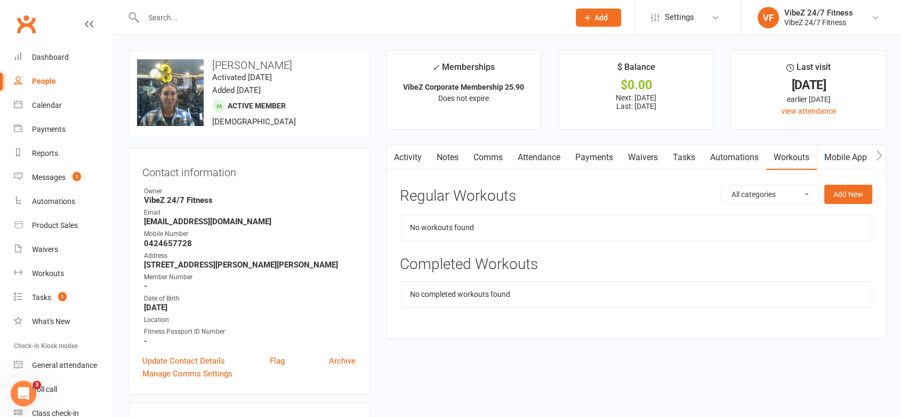
click at [806, 189] on select "All categories Advanced Strength Ben R Cardio Challenge Lower Program Upper Bod…" at bounding box center [771, 194] width 98 height 18
click at [722, 185] on select "All categories Advanced Strength Ben R Cardio Challenge Lower Program Upper Bod…" at bounding box center [771, 194] width 98 height 18
click at [854, 174] on div "Activity Notes Comms Attendance Payments Waivers Tasks Automations Workouts Mob…" at bounding box center [636, 242] width 500 height 194
click at [853, 186] on button "Add New" at bounding box center [849, 194] width 48 height 19
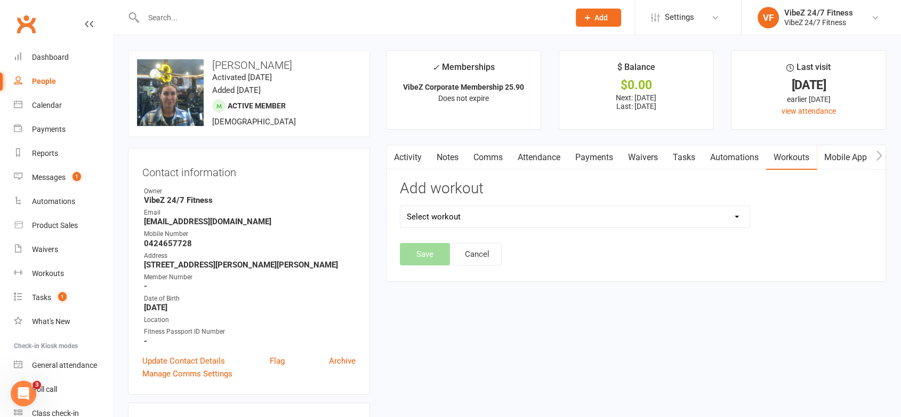
click at [678, 221] on select "Select workout" at bounding box center [575, 216] width 349 height 21
click at [698, 208] on select "Select workout 6WC Cardio - Advanced 6WC Cardio - Beginner 6WC Cardio - Interme…" at bounding box center [575, 216] width 349 height 21
click at [849, 214] on div "Add workout Select workout 6WC Cardio - Advanced 6WC Cardio - Beginner 6WC Card…" at bounding box center [636, 211] width 489 height 62
click at [727, 218] on select "Select workout 6WC Cardio - Advanced 6WC Cardio - Beginner 6WC Cardio - Interme…" at bounding box center [575, 216] width 349 height 21
click at [401, 206] on select "Select workout 6WC Cardio - Advanced 6WC Cardio - Beginner 6WC Cardio - Interme…" at bounding box center [575, 216] width 349 height 21
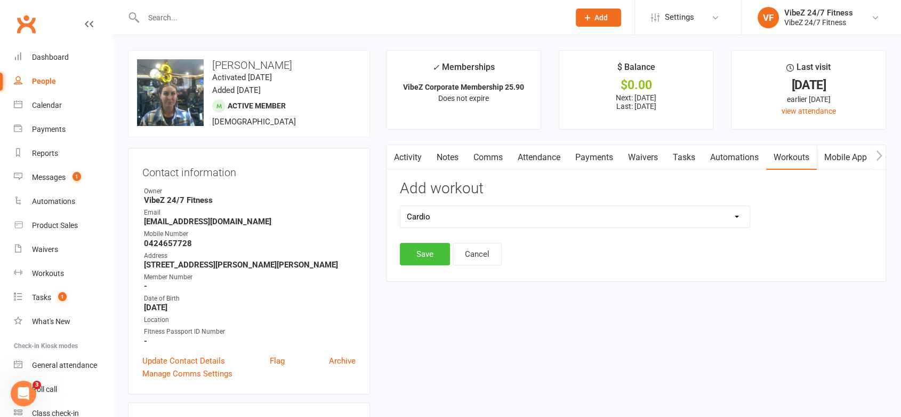
click at [426, 255] on button "Save" at bounding box center [425, 254] width 50 height 22
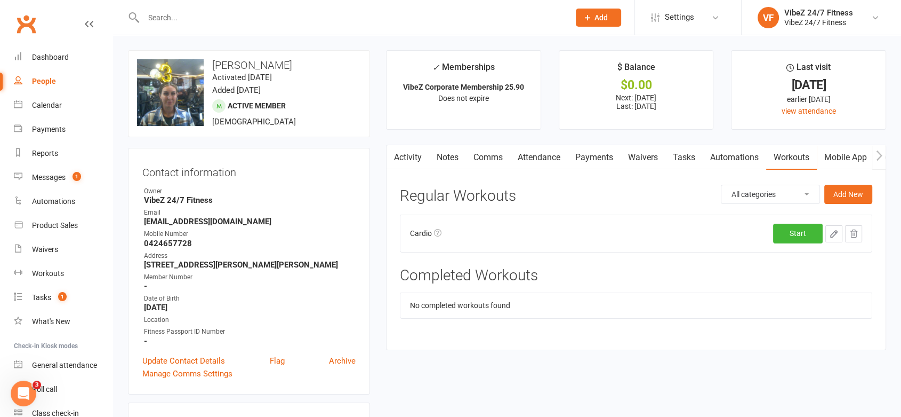
click at [833, 238] on button "button" at bounding box center [834, 233] width 17 height 17
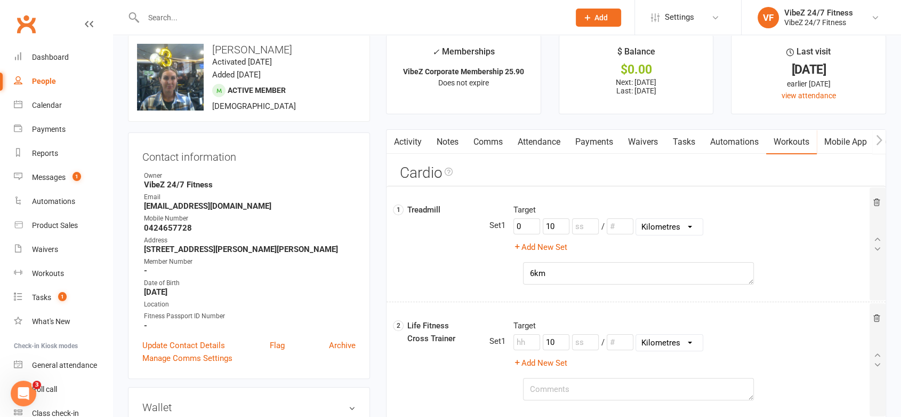
scroll to position [59, 0]
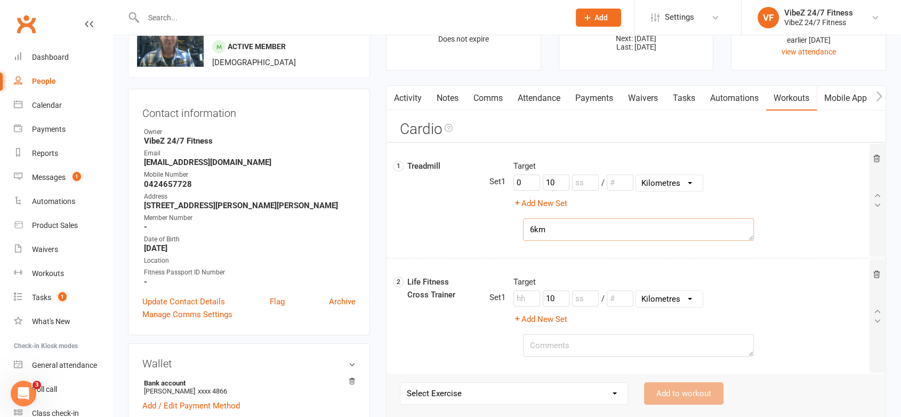
drag, startPoint x: 529, startPoint y: 230, endPoint x: 540, endPoint y: 229, distance: 11.2
click at [529, 229] on textarea "6km" at bounding box center [638, 229] width 231 height 22
click at [573, 233] on textarea "5-6km" at bounding box center [638, 229] width 231 height 22
click at [574, 341] on textarea at bounding box center [638, 345] width 231 height 22
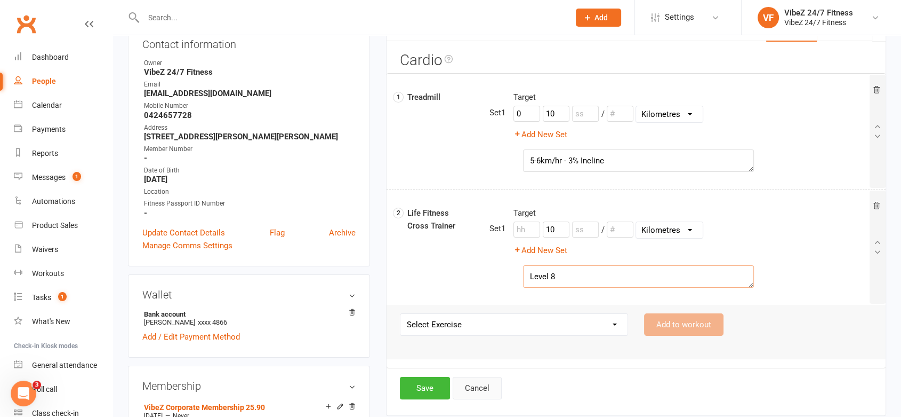
scroll to position [178, 0]
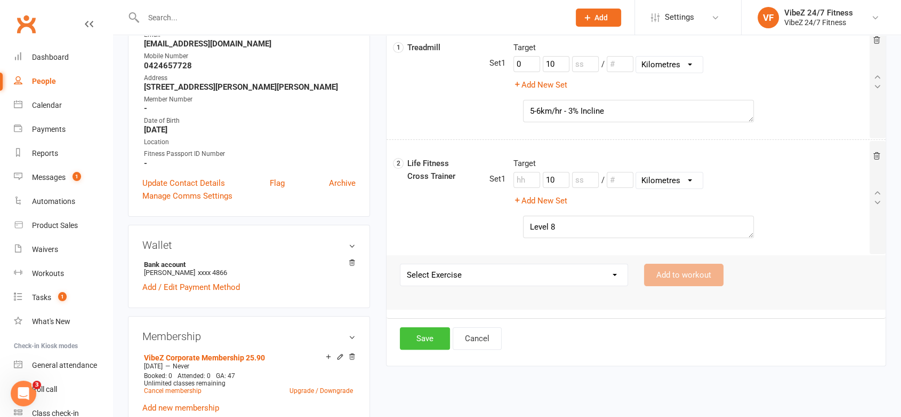
click at [422, 334] on button "Save" at bounding box center [425, 338] width 50 height 22
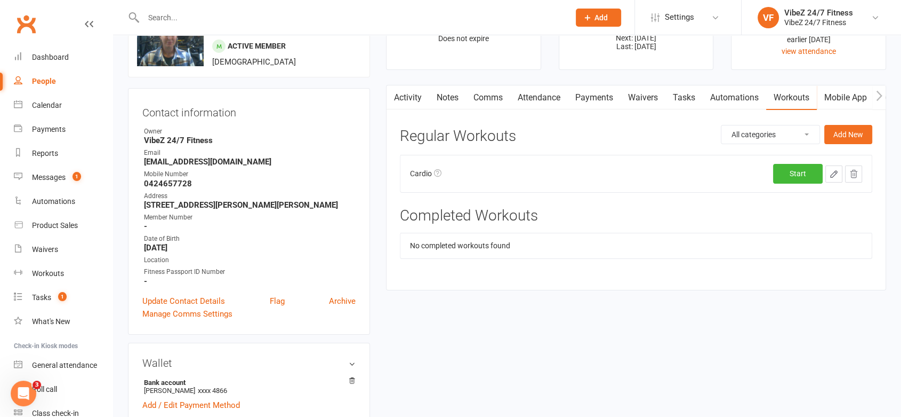
scroll to position [0, 0]
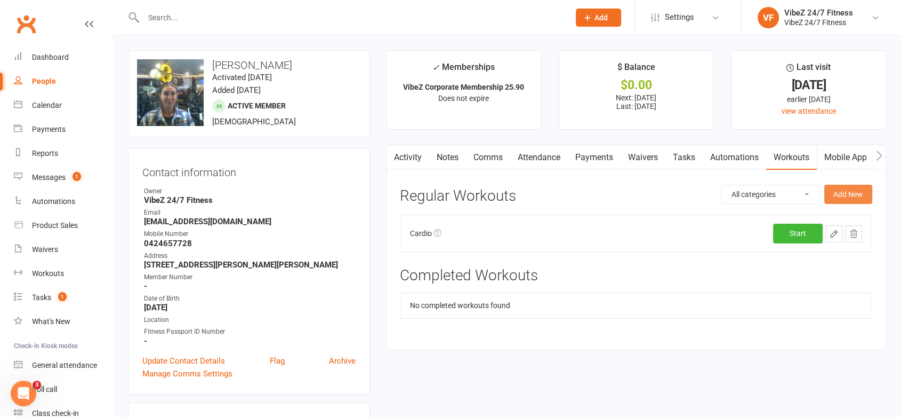
click at [835, 195] on button "Add New" at bounding box center [849, 194] width 48 height 19
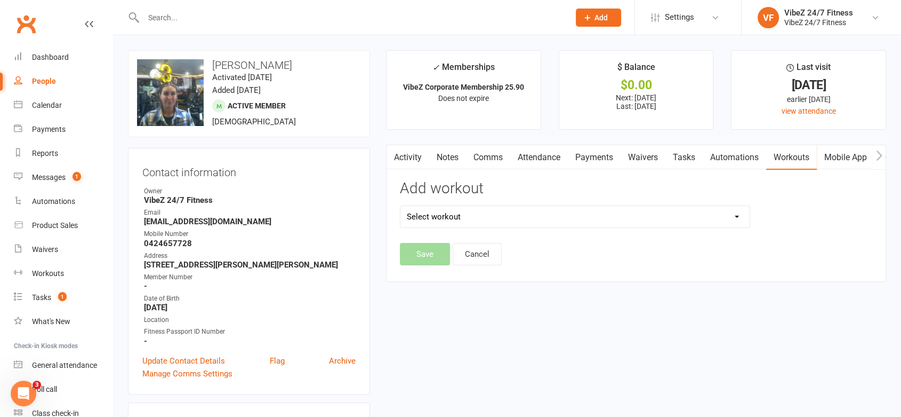
click at [445, 215] on select "Select workout 6WC Cardio - Advanced 6WC Cardio - Beginner 6WC Cardio - Interme…" at bounding box center [575, 216] width 349 height 21
click at [401, 206] on select "Select workout 6WC Cardio - Advanced 6WC Cardio - Beginner 6WC Cardio - Interme…" at bounding box center [575, 216] width 349 height 21
click at [420, 257] on button "Save" at bounding box center [425, 254] width 50 height 22
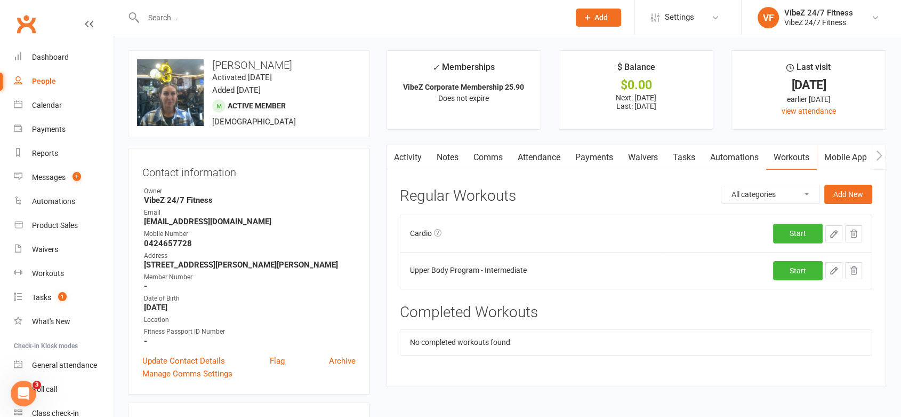
click at [829, 263] on button "button" at bounding box center [834, 270] width 17 height 17
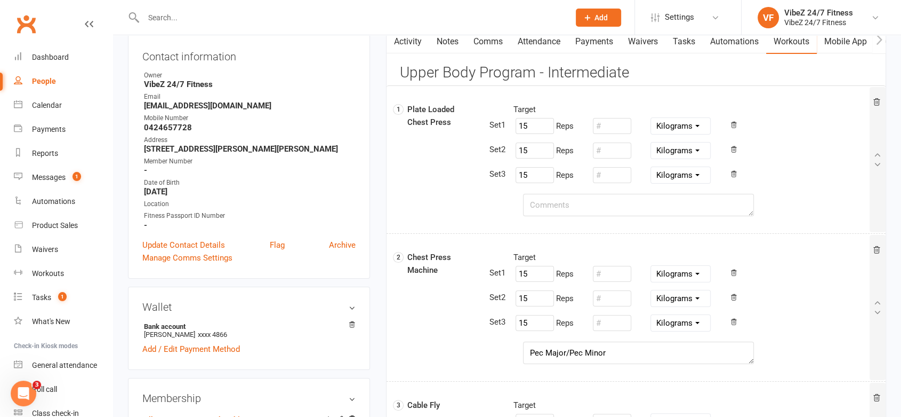
scroll to position [118, 0]
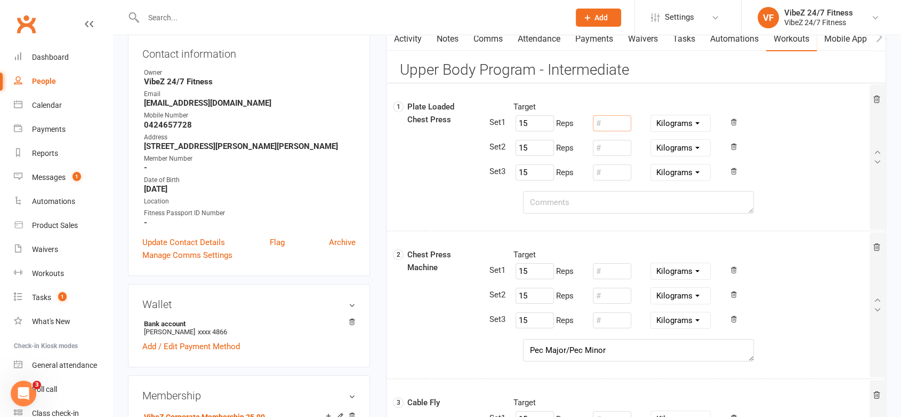
click at [603, 123] on input "number" at bounding box center [612, 123] width 38 height 16
click at [541, 145] on input "15" at bounding box center [535, 148] width 38 height 16
click at [534, 123] on input "15" at bounding box center [535, 123] width 38 height 16
click at [543, 149] on input "15" at bounding box center [535, 148] width 38 height 16
click at [529, 174] on input "15" at bounding box center [535, 172] width 38 height 16
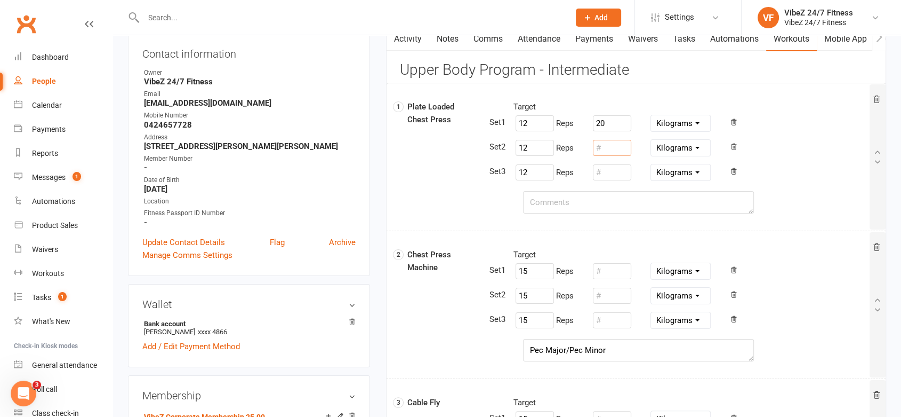
click at [620, 148] on input "number" at bounding box center [612, 148] width 38 height 16
drag, startPoint x: 621, startPoint y: 121, endPoint x: 564, endPoint y: 123, distance: 57.1
click at [564, 123] on div "12 Reps 20 Pounds Grams Kilograms" at bounding box center [583, 123] width 155 height 20
click at [622, 138] on div at bounding box center [612, 148] width 43 height 20
click at [618, 158] on div "Target 12 Reps 20 Pounds Grams Kilograms 12 Reps Pounds Grams Kilograms 12 Reps…" at bounding box center [678, 141] width 382 height 82
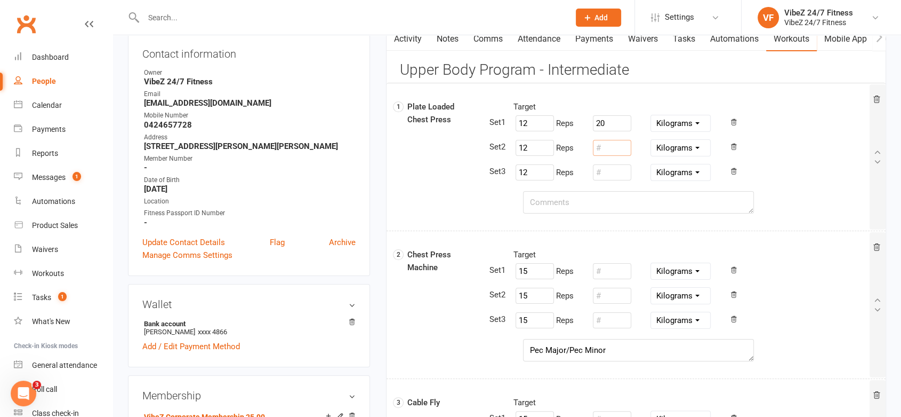
click at [618, 152] on input "number" at bounding box center [612, 148] width 38 height 16
paste input "20"
click at [618, 166] on input "number" at bounding box center [612, 172] width 38 height 16
paste input "20"
click at [576, 200] on textarea at bounding box center [638, 202] width 231 height 22
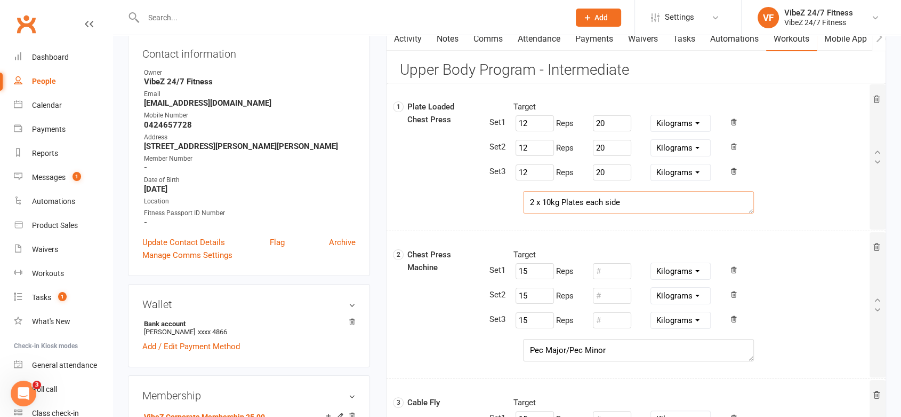
scroll to position [237, 0]
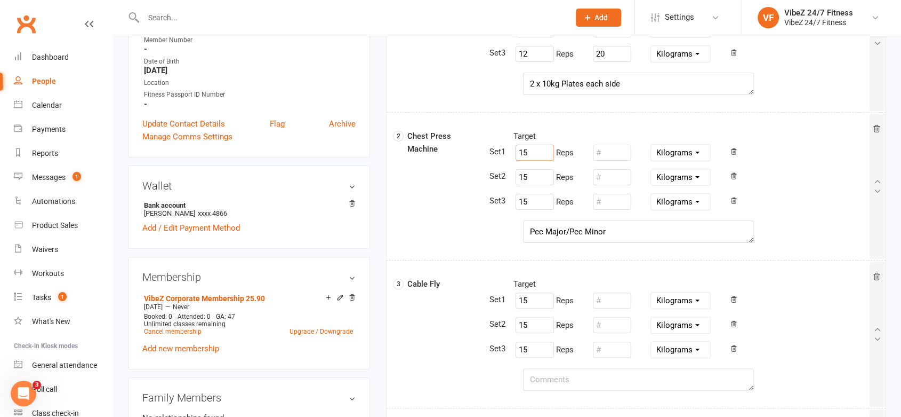
click at [536, 153] on input "15" at bounding box center [535, 153] width 38 height 16
drag, startPoint x: 531, startPoint y: 156, endPoint x: 509, endPoint y: 147, distance: 24.2
click at [509, 147] on div "12 Reps Pounds Grams Kilograms" at bounding box center [583, 152] width 155 height 20
click at [532, 182] on input "15" at bounding box center [535, 177] width 38 height 16
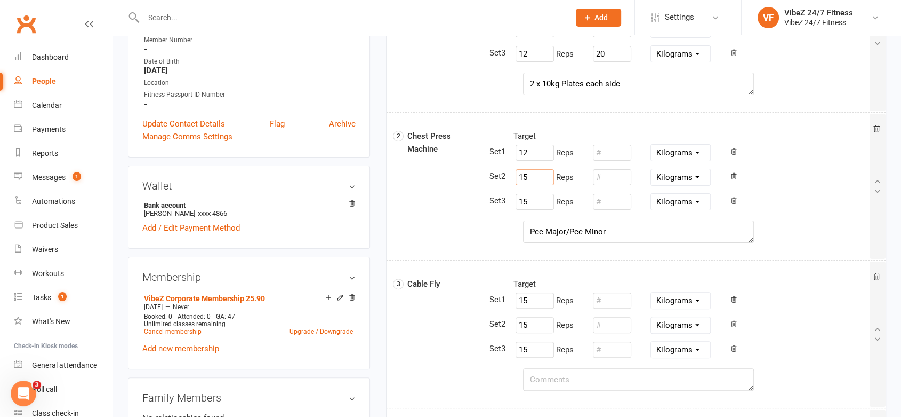
click at [532, 182] on input "15" at bounding box center [535, 177] width 38 height 16
paste input "2"
click at [531, 204] on input "15" at bounding box center [535, 202] width 38 height 16
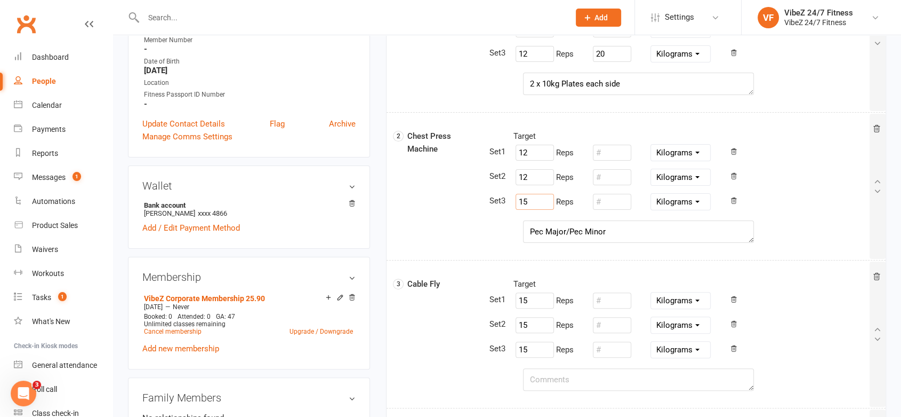
paste input "2"
drag, startPoint x: 610, startPoint y: 233, endPoint x: 493, endPoint y: 229, distance: 116.3
click at [495, 231] on div "Pec Major/Pec Minor" at bounding box center [638, 231] width 494 height 22
drag, startPoint x: 603, startPoint y: 153, endPoint x: 705, endPoint y: 149, distance: 101.9
click at [604, 152] on input "number" at bounding box center [612, 153] width 38 height 16
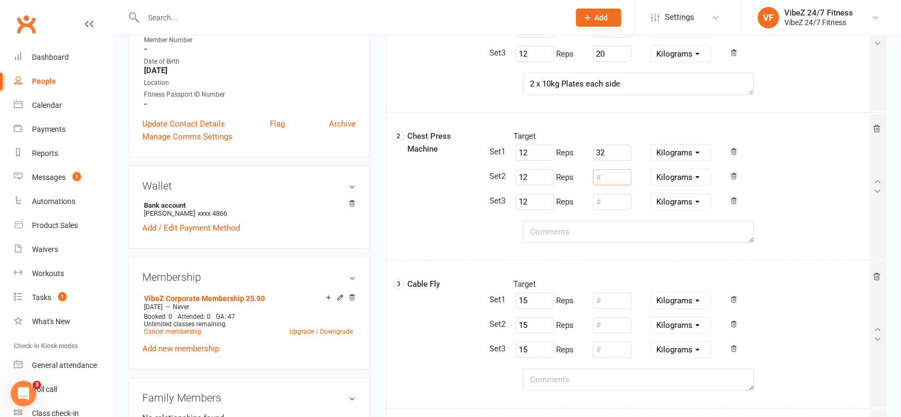
click at [620, 178] on input "number" at bounding box center [612, 177] width 38 height 16
drag, startPoint x: 619, startPoint y: 154, endPoint x: 586, endPoint y: 153, distance: 33.1
click at [586, 153] on div "12 Reps 32 Pounds Grams Kilograms" at bounding box center [583, 152] width 155 height 20
click at [615, 176] on input "number" at bounding box center [612, 177] width 38 height 16
paste input "32"
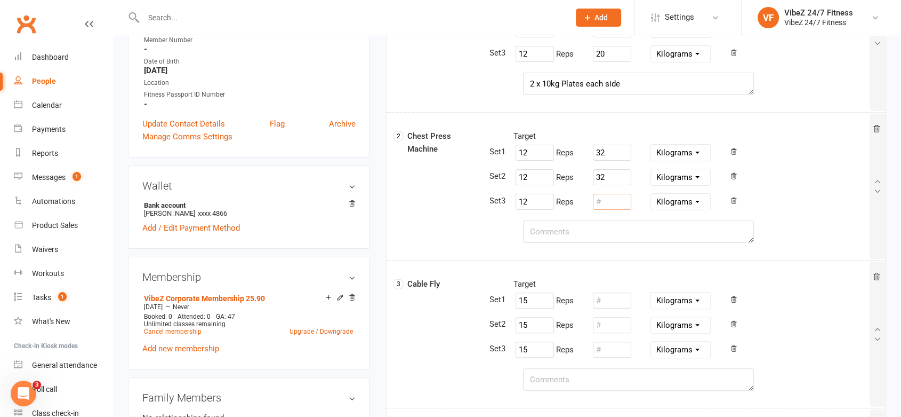
click at [606, 205] on input "number" at bounding box center [612, 202] width 38 height 16
paste input "32"
click at [593, 230] on textarea at bounding box center [638, 231] width 231 height 22
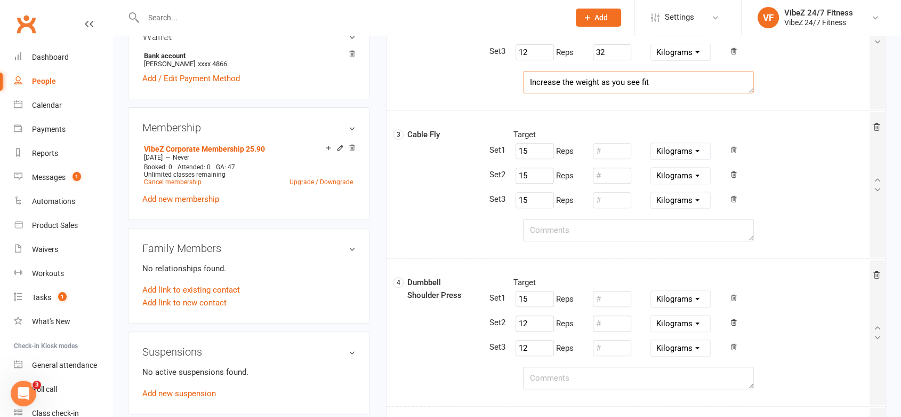
scroll to position [414, 0]
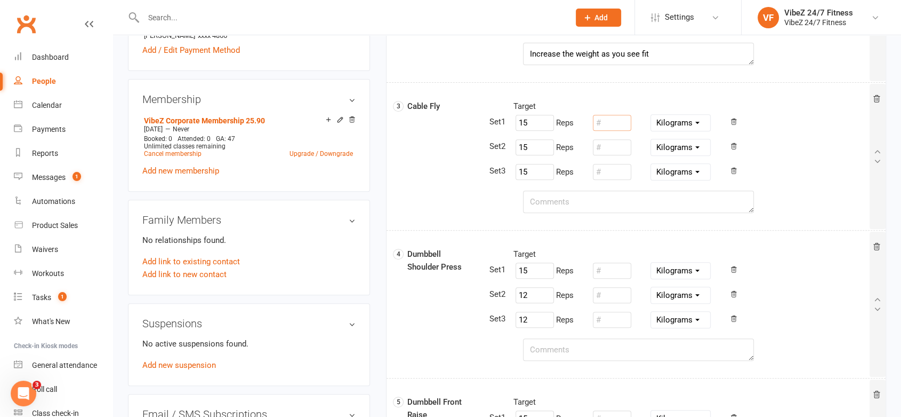
click at [606, 119] on input "number" at bounding box center [612, 123] width 38 height 16
drag, startPoint x: 617, startPoint y: 121, endPoint x: 594, endPoint y: 121, distance: 22.9
click at [594, 121] on input "27" at bounding box center [612, 123] width 38 height 16
click at [620, 151] on input "number" at bounding box center [612, 147] width 38 height 16
paste input "27"
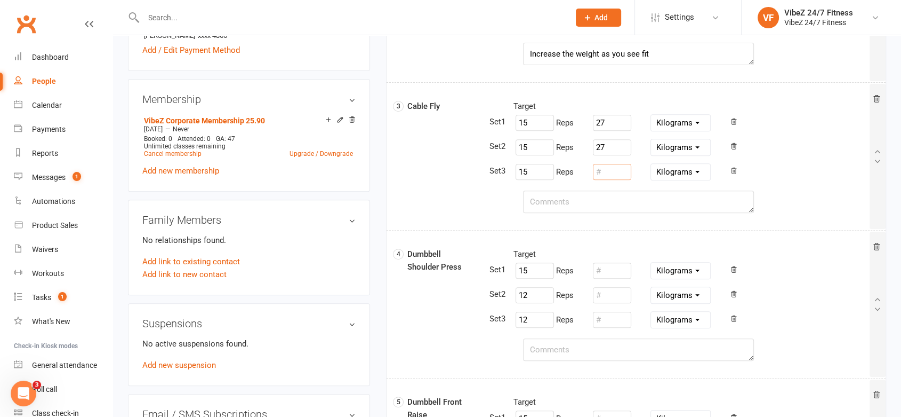
click at [621, 170] on input "number" at bounding box center [612, 172] width 38 height 16
paste input "27"
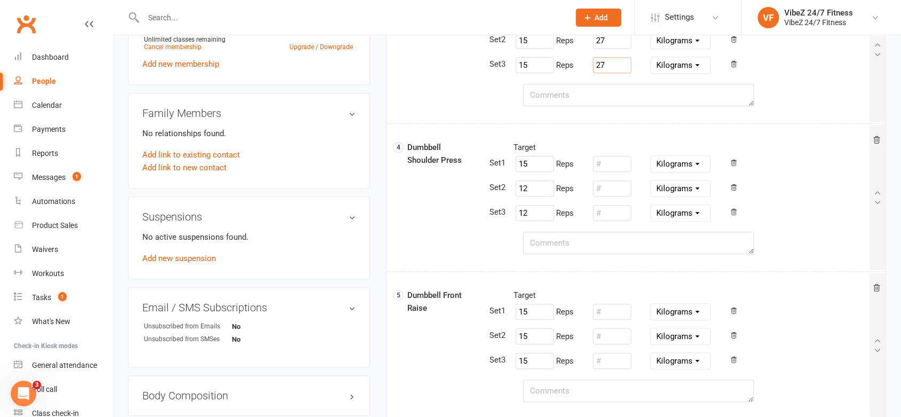
scroll to position [533, 0]
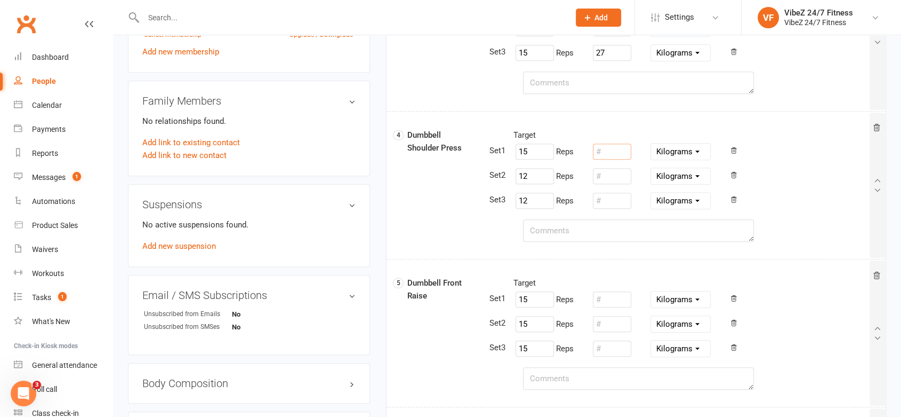
click at [617, 157] on input "number" at bounding box center [612, 151] width 38 height 16
click at [542, 155] on input "15" at bounding box center [535, 151] width 38 height 16
click at [622, 150] on input "number" at bounding box center [612, 151] width 38 height 16
drag, startPoint x: 621, startPoint y: 152, endPoint x: 600, endPoint y: 150, distance: 21.9
click at [600, 150] on input "10" at bounding box center [612, 151] width 38 height 16
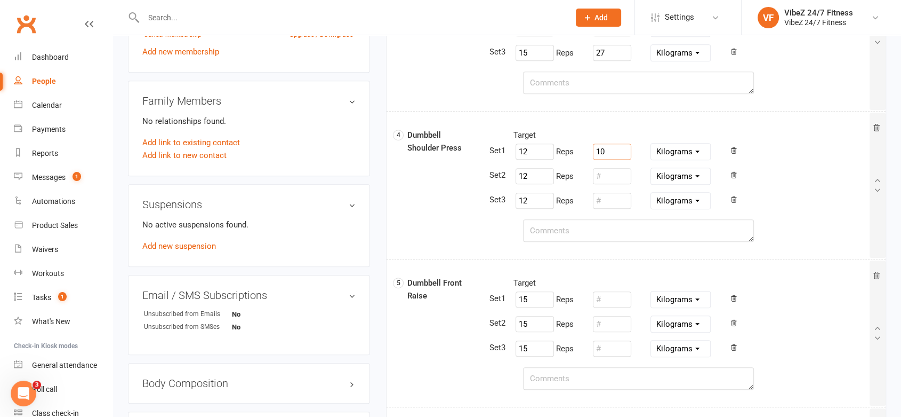
click at [610, 153] on input "10" at bounding box center [612, 151] width 38 height 16
click at [610, 174] on input "number" at bounding box center [612, 176] width 38 height 16
paste input "10"
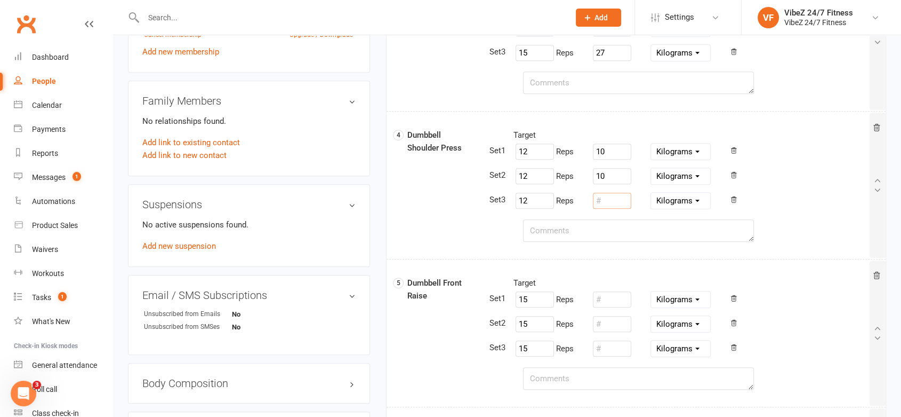
click at [613, 202] on input "number" at bounding box center [612, 201] width 38 height 16
paste input "10"
click at [601, 225] on textarea at bounding box center [638, 230] width 231 height 22
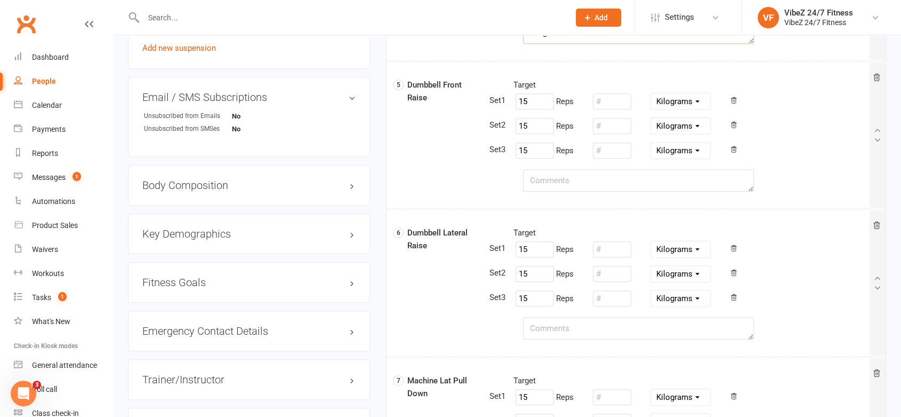
scroll to position [711, 0]
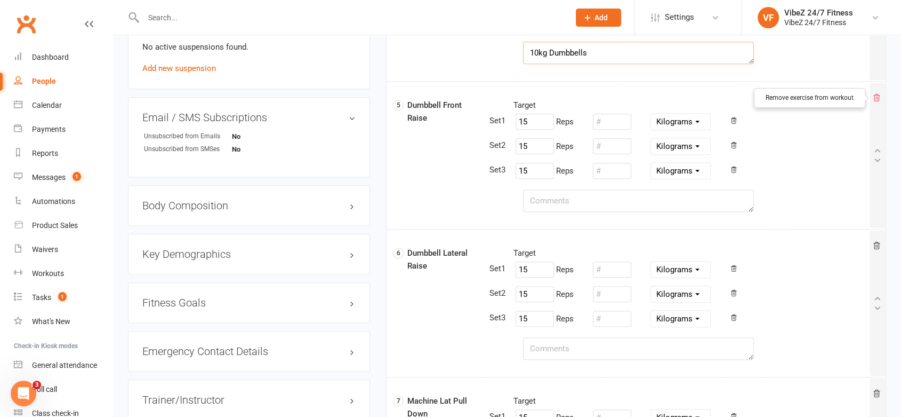
click at [879, 99] on icon at bounding box center [877, 97] width 6 height 7
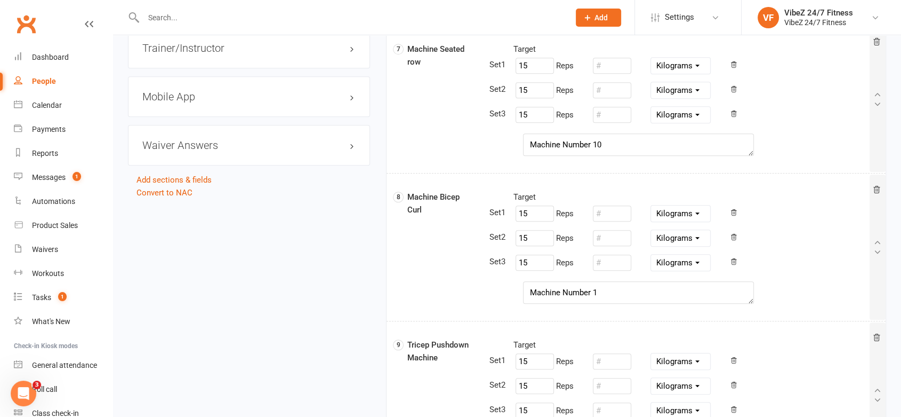
scroll to position [1126, 0]
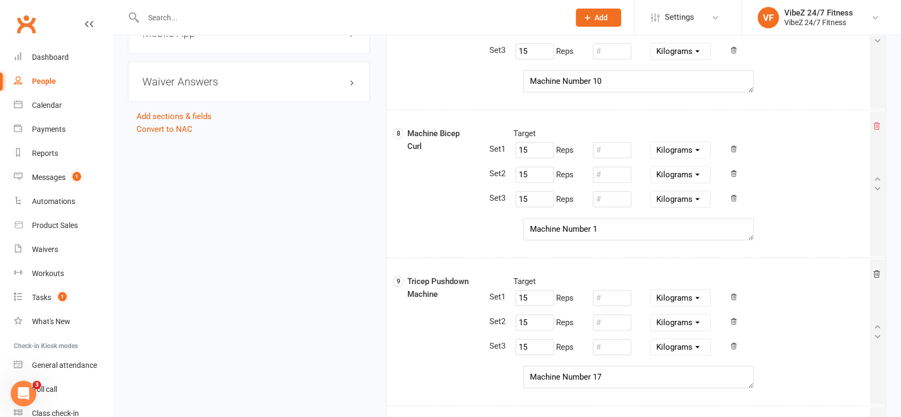
click at [877, 126] on icon at bounding box center [877, 125] width 6 height 7
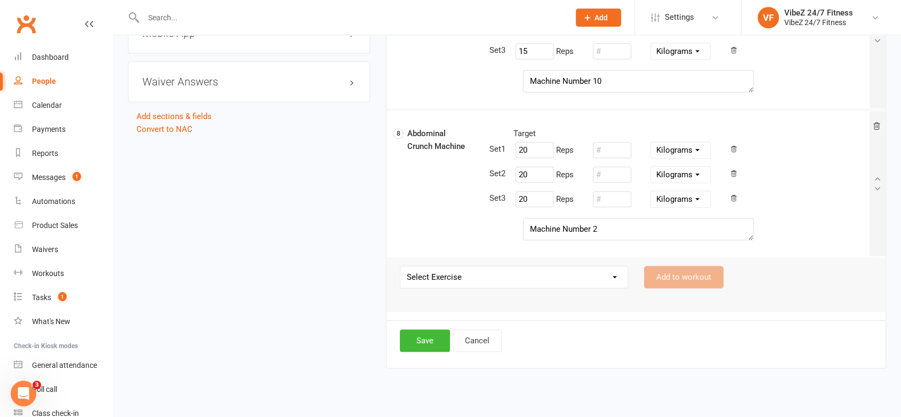
click at [877, 126] on icon at bounding box center [877, 125] width 6 height 7
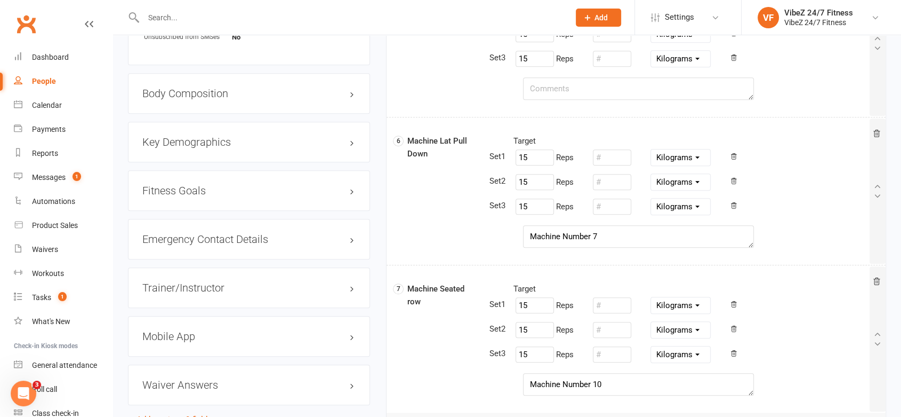
scroll to position [758, 0]
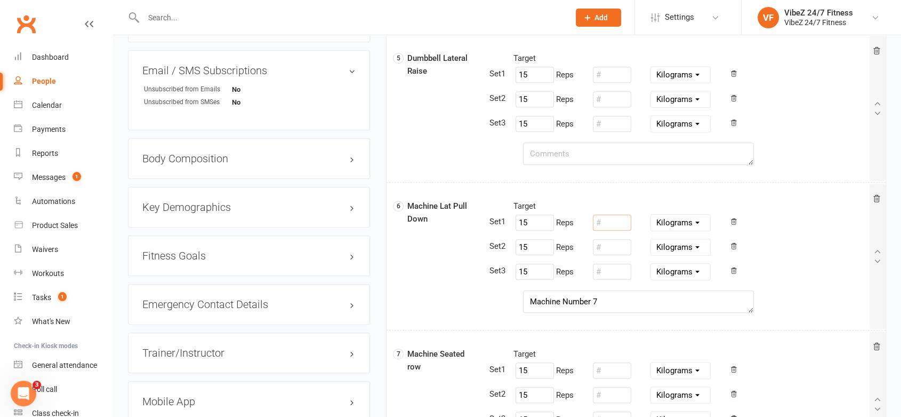
click at [609, 222] on input "number" at bounding box center [612, 222] width 38 height 16
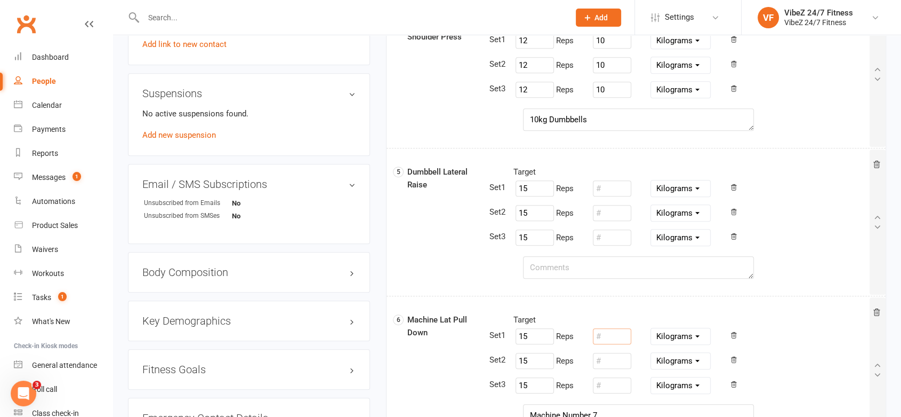
scroll to position [640, 0]
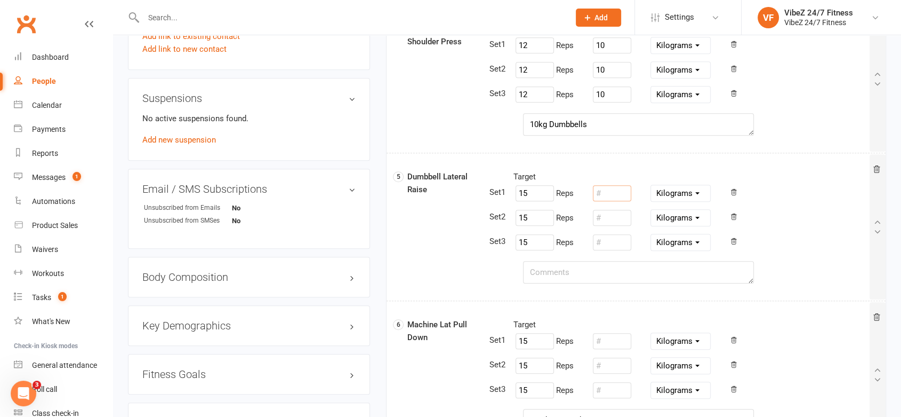
click at [614, 189] on input "number" at bounding box center [612, 193] width 38 height 16
drag, startPoint x: 618, startPoint y: 192, endPoint x: 589, endPoint y: 194, distance: 28.9
click at [584, 192] on div "15 Reps 5 Pounds Grams Kilograms" at bounding box center [583, 193] width 155 height 20
click at [622, 221] on input "number" at bounding box center [612, 218] width 38 height 16
paste input "5"
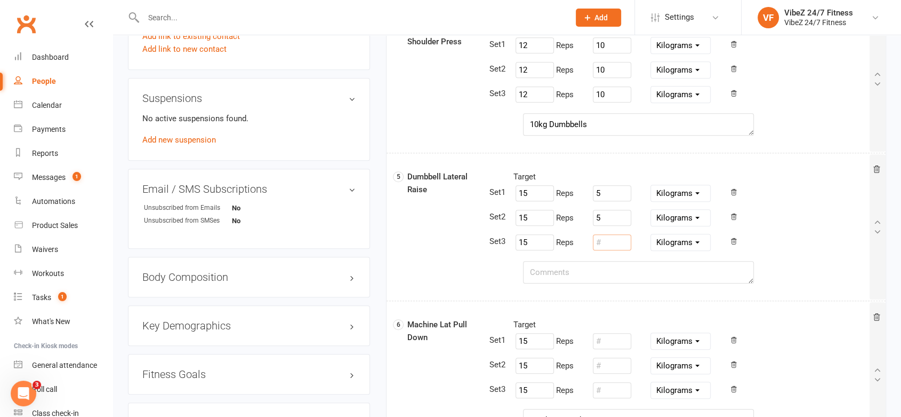
click at [618, 246] on input "number" at bounding box center [612, 242] width 38 height 16
paste input "5"
click at [599, 272] on textarea at bounding box center [638, 272] width 231 height 22
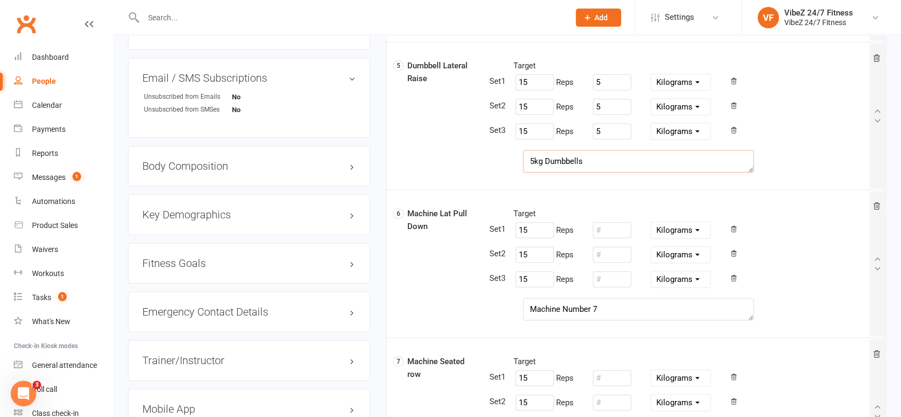
scroll to position [758, 0]
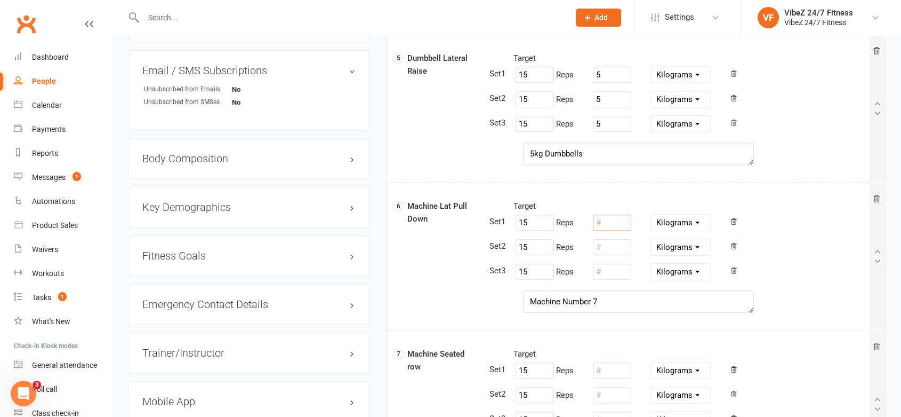
click at [602, 227] on input "number" at bounding box center [612, 222] width 38 height 16
drag, startPoint x: 590, startPoint y: 221, endPoint x: 583, endPoint y: 221, distance: 7.5
click at [583, 221] on div "15 Reps 43 Pounds Grams Kilograms" at bounding box center [583, 222] width 155 height 20
click at [624, 242] on input "number" at bounding box center [612, 247] width 38 height 16
paste input "43"
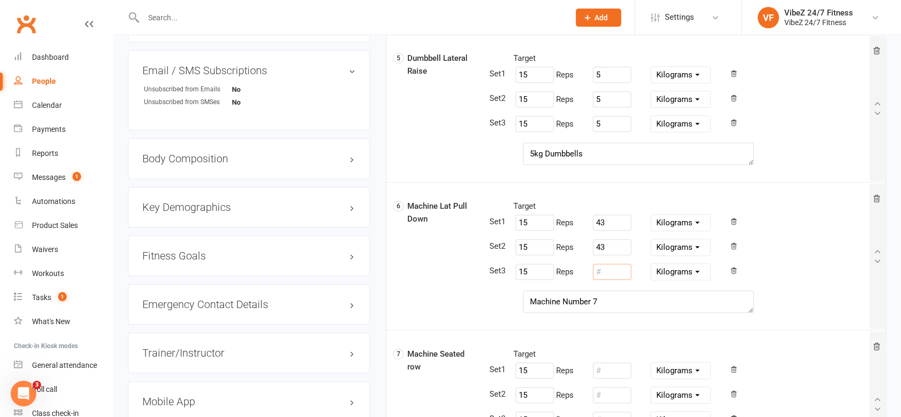
click at [619, 267] on input "number" at bounding box center [612, 271] width 38 height 16
paste input "43"
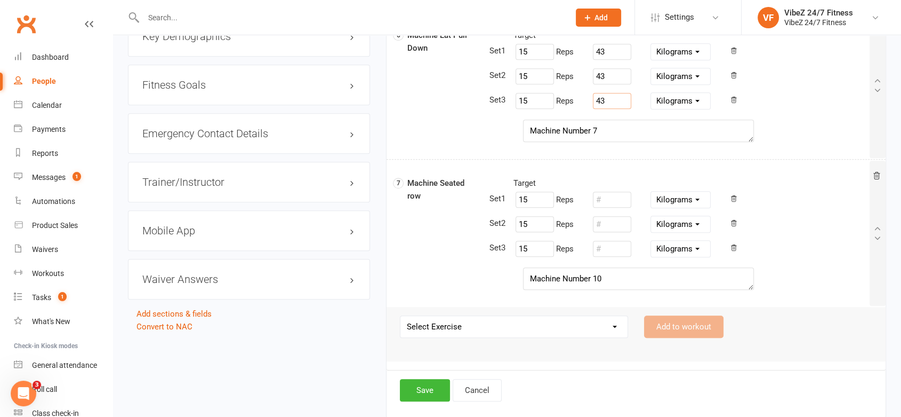
scroll to position [936, 0]
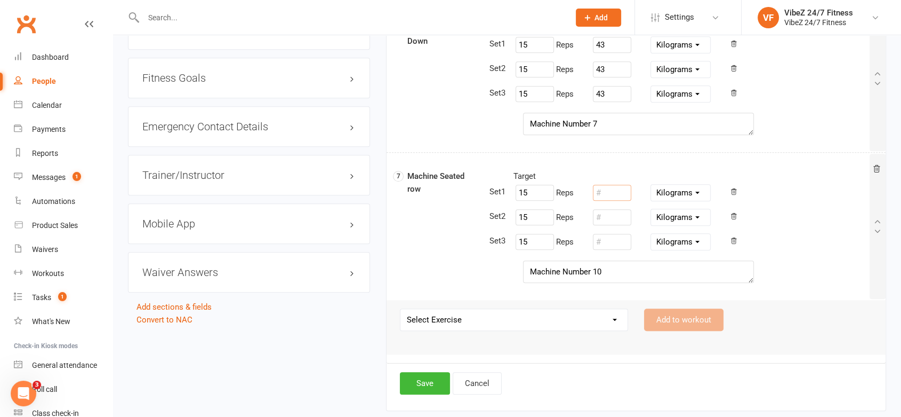
click at [611, 187] on input "number" at bounding box center [612, 193] width 38 height 16
drag, startPoint x: 612, startPoint y: 189, endPoint x: 610, endPoint y: 205, distance: 16.6
click at [594, 189] on input "32" at bounding box center [612, 193] width 38 height 16
click at [610, 218] on input "number" at bounding box center [612, 217] width 38 height 16
paste input "32"
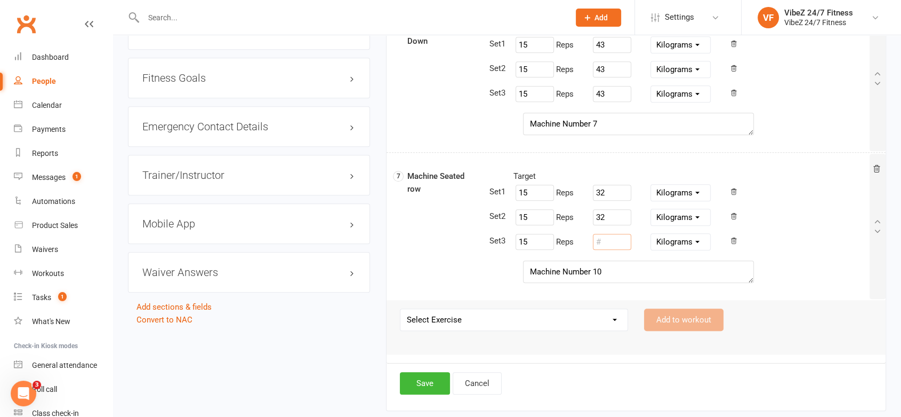
click at [614, 242] on input "number" at bounding box center [612, 242] width 38 height 16
paste input "32"
click at [437, 379] on button "Save" at bounding box center [425, 383] width 50 height 22
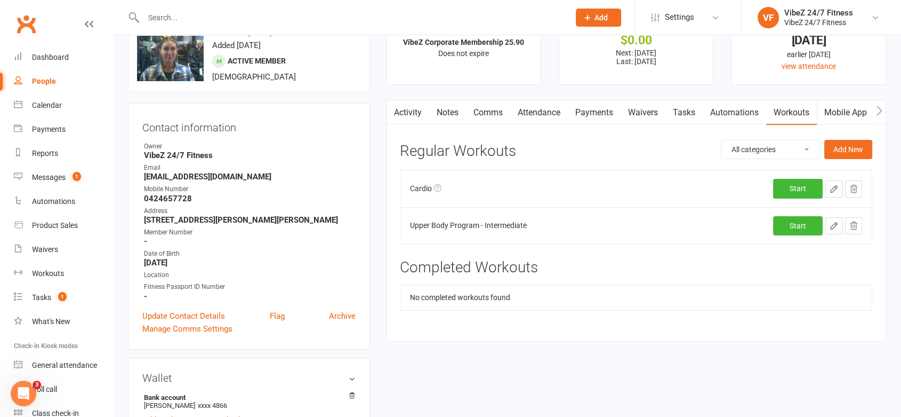
scroll to position [0, 0]
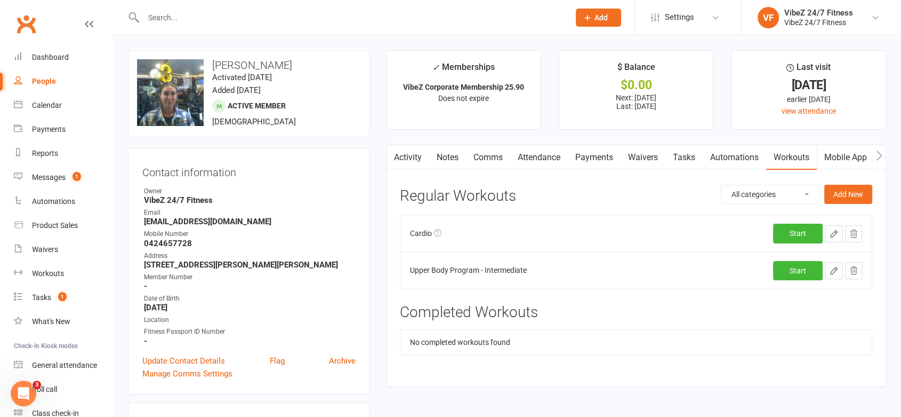
click at [799, 190] on select "All categories Advanced Strength Ben R Cardio Challenge Lower Program Upper Bod…" at bounding box center [771, 194] width 98 height 18
click at [861, 200] on button "Add New" at bounding box center [849, 194] width 48 height 19
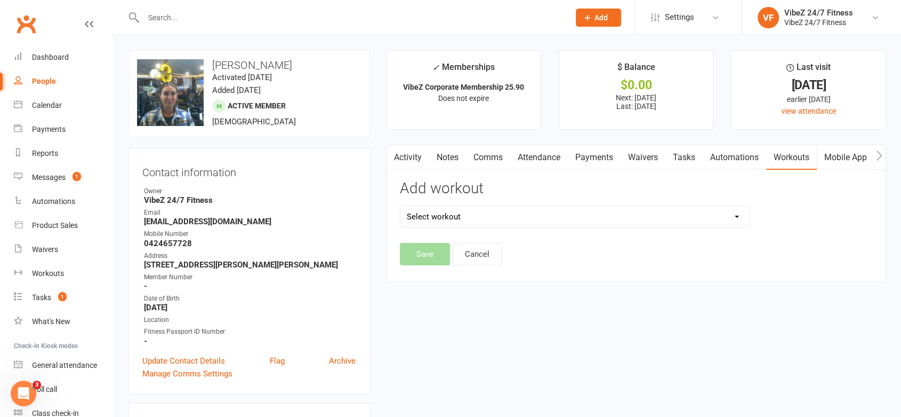
click at [559, 191] on h3 "Add workout" at bounding box center [575, 188] width 350 height 17
click at [557, 212] on select "Select workout" at bounding box center [575, 216] width 349 height 21
click at [543, 215] on select "Select workout" at bounding box center [575, 216] width 349 height 21
click at [545, 214] on select "Select workout 6WC Cardio - Advanced 6WC Cardio - Beginner 6WC Cardio - Interme…" at bounding box center [575, 216] width 349 height 21
click at [401, 206] on select "Select workout 6WC Cardio - Advanced 6WC Cardio - Beginner 6WC Cardio - Interme…" at bounding box center [575, 216] width 349 height 21
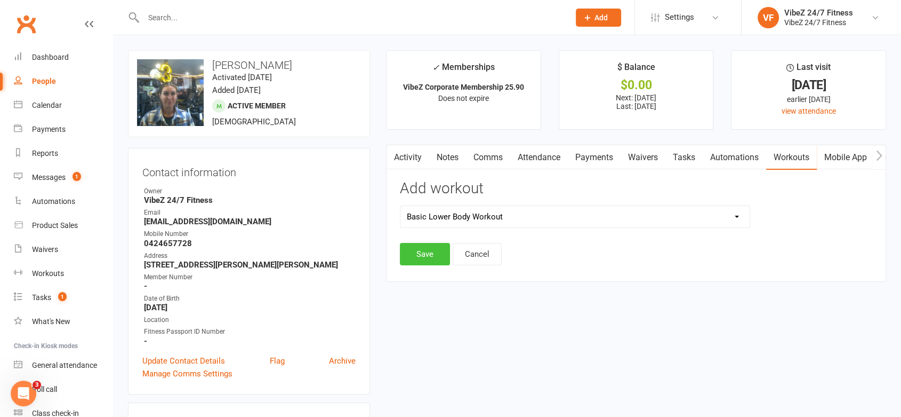
click at [431, 252] on button "Save" at bounding box center [425, 254] width 50 height 22
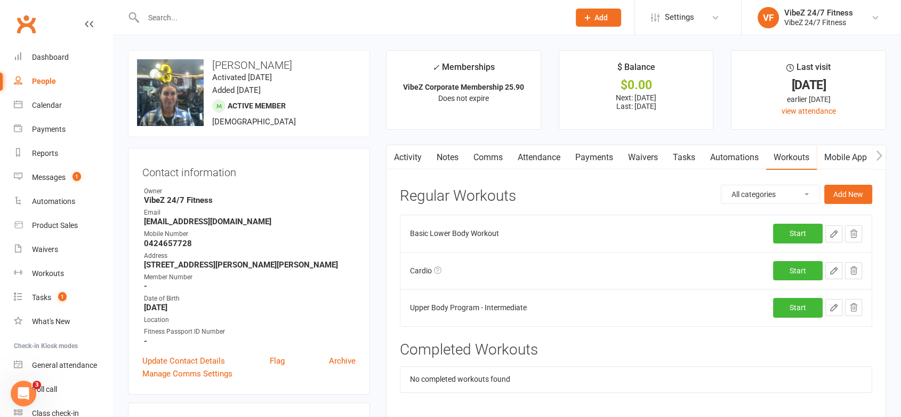
click at [832, 238] on button "button" at bounding box center [834, 233] width 17 height 17
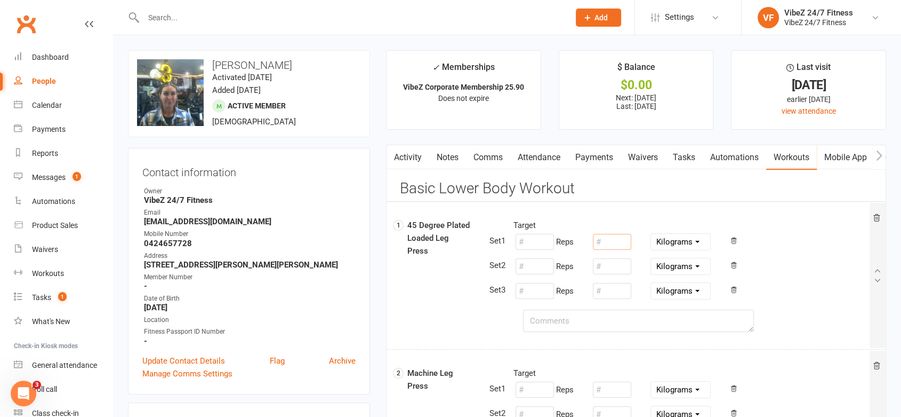
click at [604, 237] on input "number" at bounding box center [612, 242] width 38 height 16
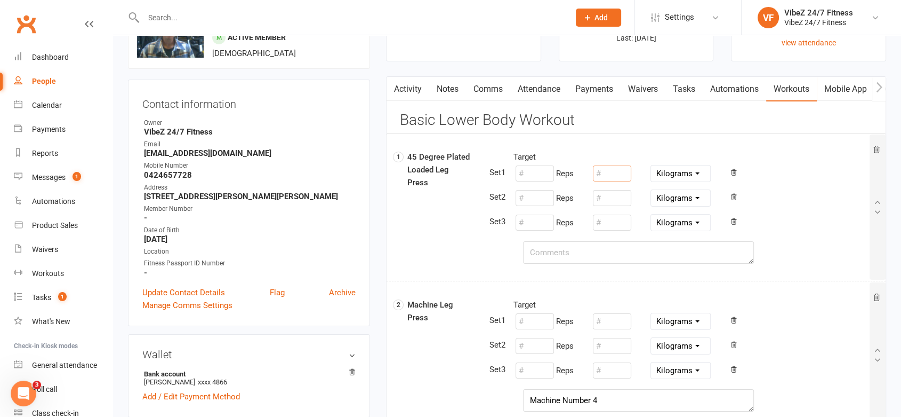
scroll to position [118, 0]
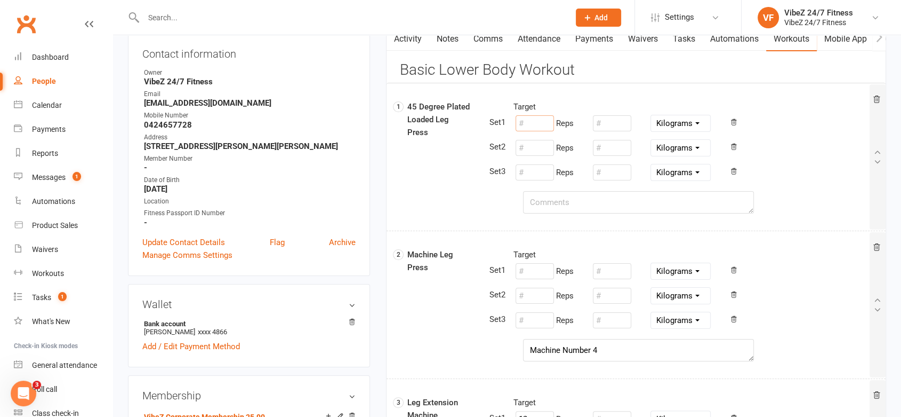
click at [535, 123] on input "number" at bounding box center [535, 123] width 38 height 16
drag, startPoint x: 535, startPoint y: 124, endPoint x: 498, endPoint y: 127, distance: 37.5
click at [498, 127] on div "Target 15 Reps 100 Pounds Grams Kilograms Reps Pounds Grams Kilograms Reps Poun…" at bounding box center [678, 141] width 382 height 82
click at [526, 152] on input "number" at bounding box center [535, 148] width 38 height 16
paste input "15"
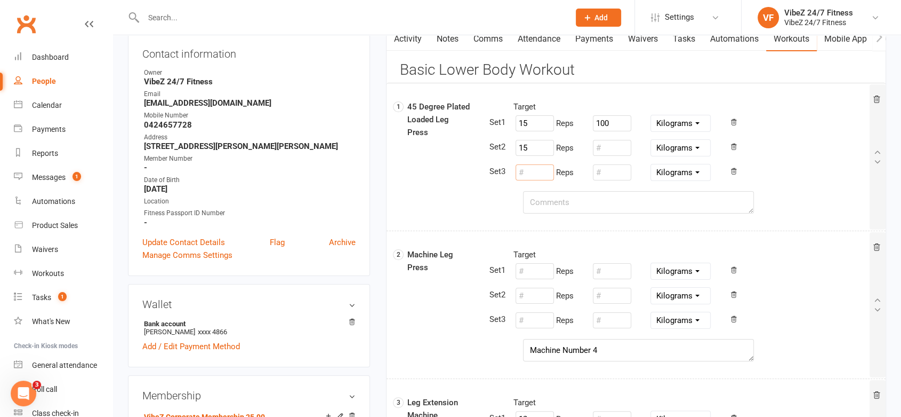
click at [533, 171] on input "number" at bounding box center [535, 172] width 38 height 16
click at [537, 148] on input "15" at bounding box center [535, 148] width 38 height 16
click at [536, 171] on input "number" at bounding box center [535, 172] width 38 height 16
paste input "15"
click at [598, 148] on input "number" at bounding box center [612, 148] width 38 height 16
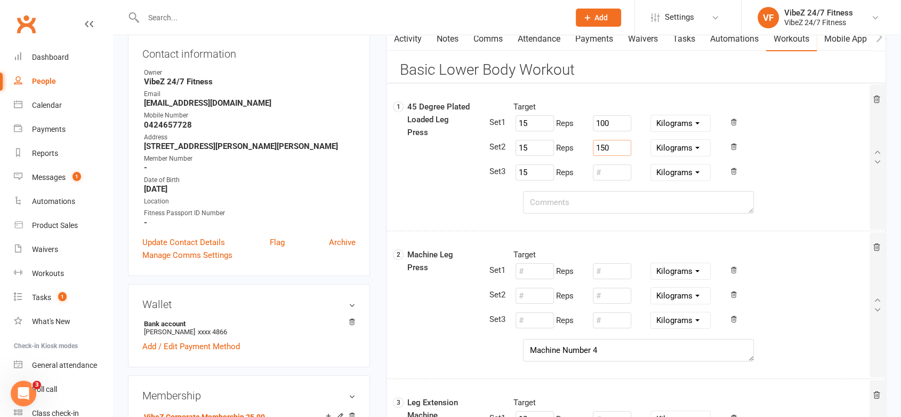
drag, startPoint x: 611, startPoint y: 153, endPoint x: 598, endPoint y: 159, distance: 14.3
click at [588, 153] on div "15 Reps 150 Pounds Grams Kilograms" at bounding box center [583, 148] width 155 height 20
click at [605, 170] on input "number" at bounding box center [612, 172] width 38 height 16
paste input "150"
click at [597, 204] on textarea at bounding box center [638, 202] width 231 height 22
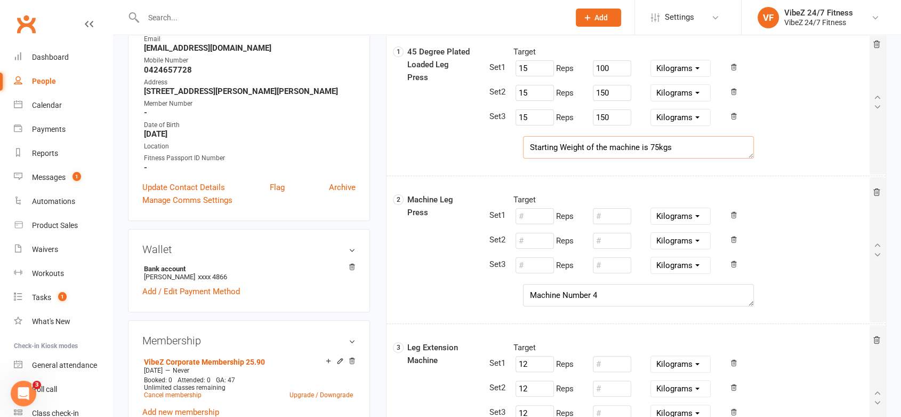
scroll to position [237, 0]
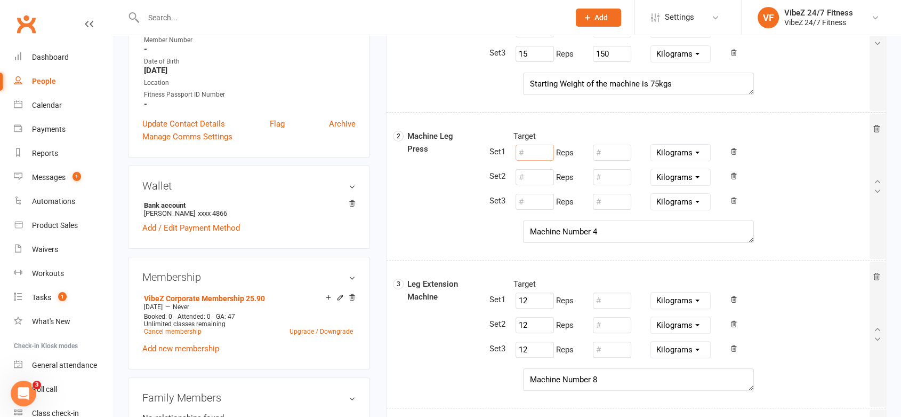
click at [531, 148] on input "number" at bounding box center [535, 153] width 38 height 16
click at [877, 130] on icon at bounding box center [877, 128] width 9 height 9
click at [538, 153] on input "12" at bounding box center [535, 153] width 38 height 16
click at [616, 150] on input "number" at bounding box center [612, 153] width 38 height 16
drag, startPoint x: 614, startPoint y: 151, endPoint x: 593, endPoint y: 149, distance: 20.9
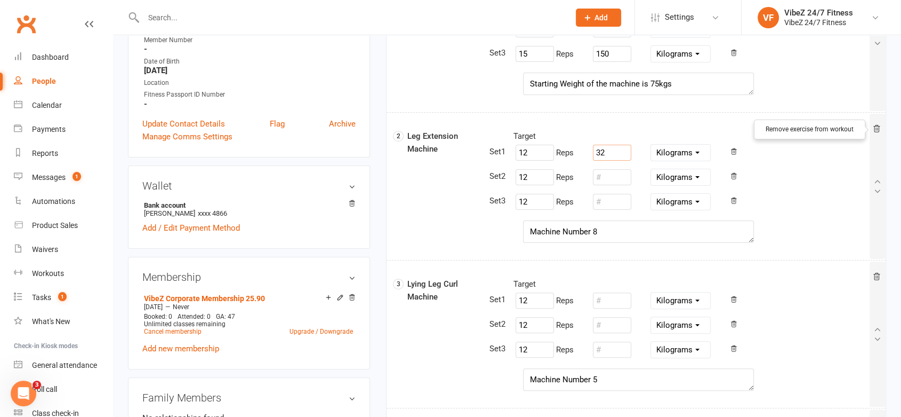
click at [593, 149] on input "32" at bounding box center [612, 153] width 38 height 16
drag, startPoint x: 616, startPoint y: 179, endPoint x: 618, endPoint y: 190, distance: 11.4
click at [614, 179] on input "number" at bounding box center [612, 177] width 38 height 16
paste input "32"
click at [617, 204] on input "number" at bounding box center [612, 202] width 38 height 16
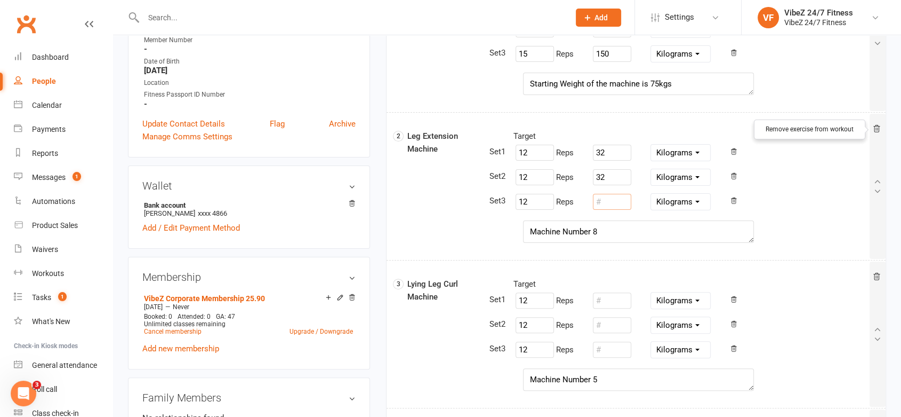
paste input "32"
click at [626, 302] on input "number" at bounding box center [612, 300] width 38 height 16
paste input "32"
click at [617, 321] on input "number" at bounding box center [612, 325] width 38 height 16
paste input "32"
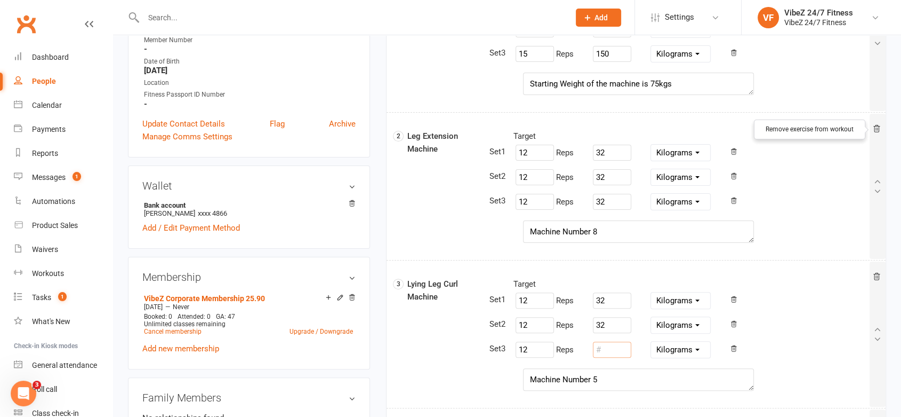
click at [617, 344] on input "number" at bounding box center [612, 349] width 38 height 16
paste input "32"
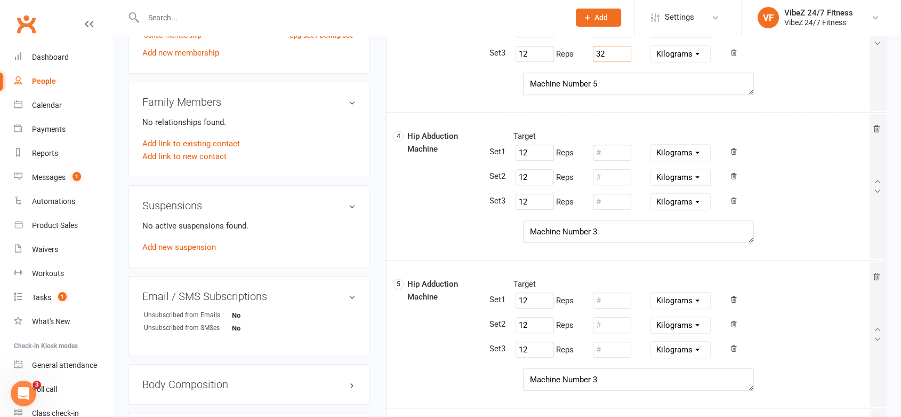
scroll to position [533, 0]
click at [616, 150] on input "number" at bounding box center [612, 151] width 38 height 16
drag, startPoint x: 622, startPoint y: 152, endPoint x: 548, endPoint y: 154, distance: 74.7
click at [541, 149] on div "12 Reps 18 Pounds Grams Kilograms" at bounding box center [583, 151] width 155 height 20
click at [605, 178] on input "number" at bounding box center [612, 176] width 38 height 16
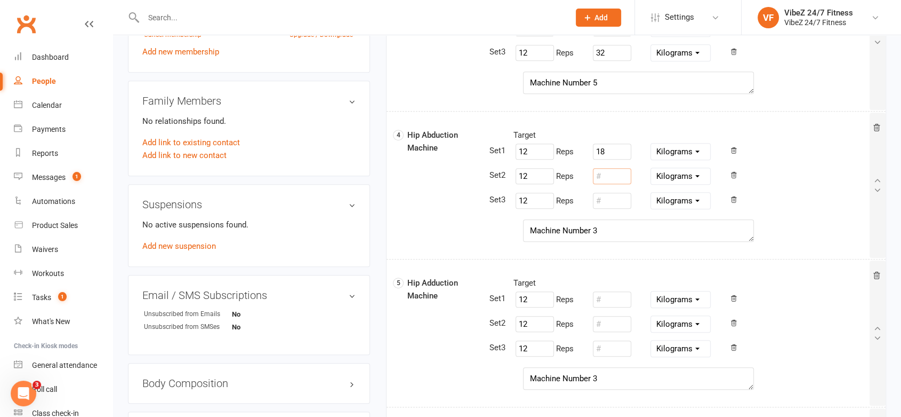
paste input "18"
click at [612, 205] on input "number" at bounding box center [612, 201] width 38 height 16
paste input "18"
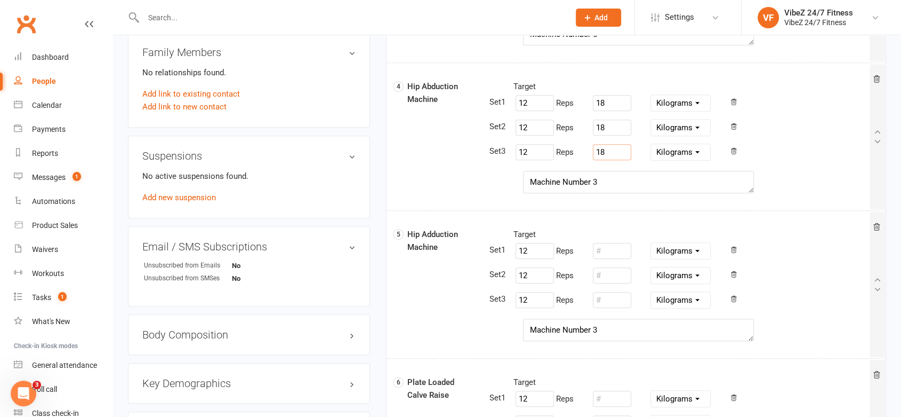
scroll to position [652, 0]
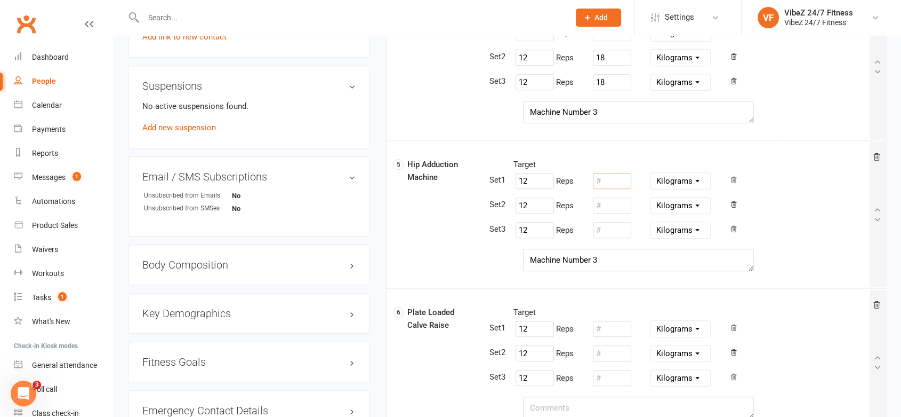
click at [612, 182] on input "number" at bounding box center [612, 181] width 38 height 16
paste input "18"
click at [626, 206] on input "number" at bounding box center [612, 205] width 38 height 16
paste input "18"
click at [624, 225] on input "number" at bounding box center [612, 230] width 38 height 16
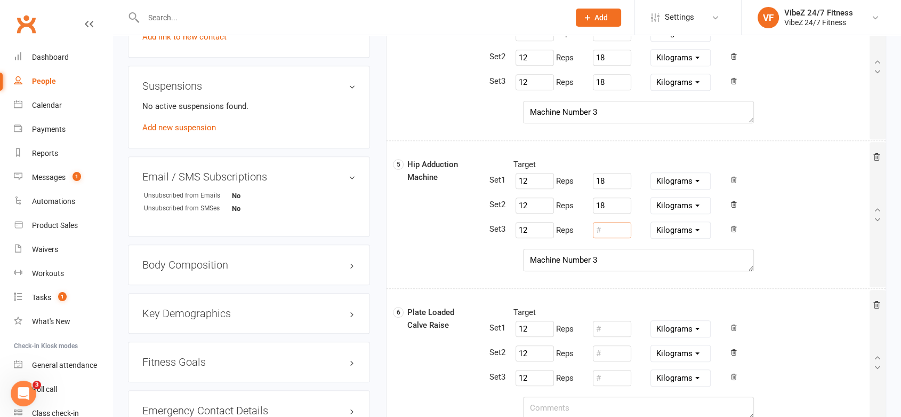
paste input "18"
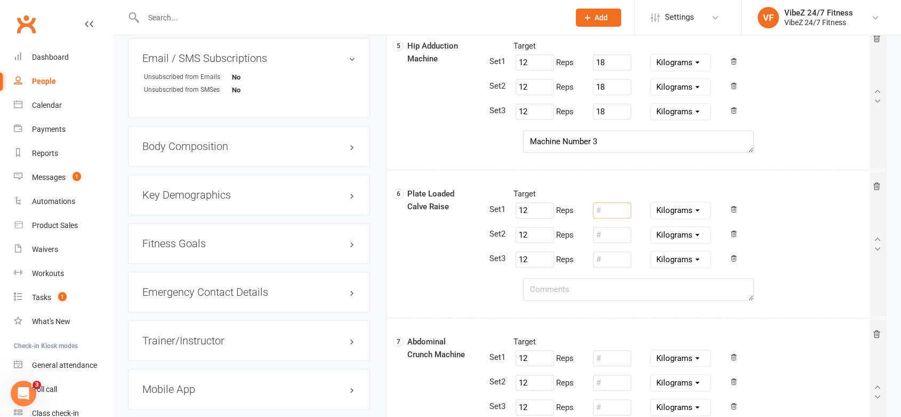
click at [623, 204] on input "number" at bounding box center [612, 210] width 38 height 16
click at [586, 208] on div "12 Reps 10 Pounds Grams Kilograms" at bounding box center [583, 210] width 155 height 20
click at [605, 231] on input "number" at bounding box center [612, 235] width 38 height 16
paste input "10"
click at [608, 259] on input "number" at bounding box center [612, 259] width 38 height 16
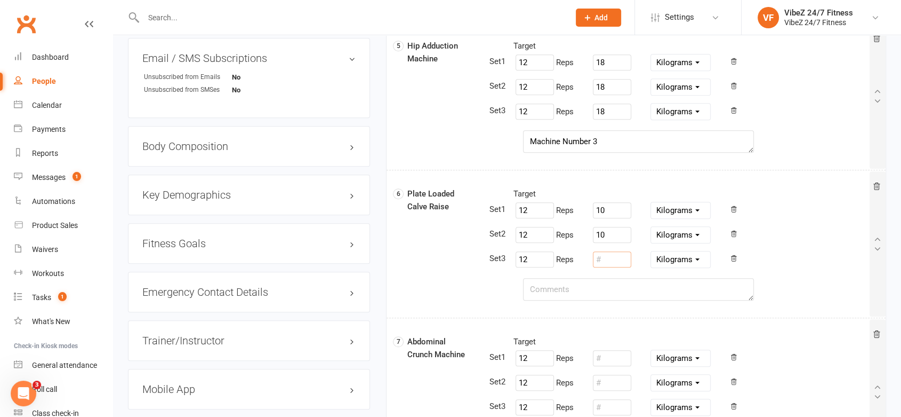
paste input "10"
click at [580, 290] on textarea at bounding box center [638, 289] width 231 height 22
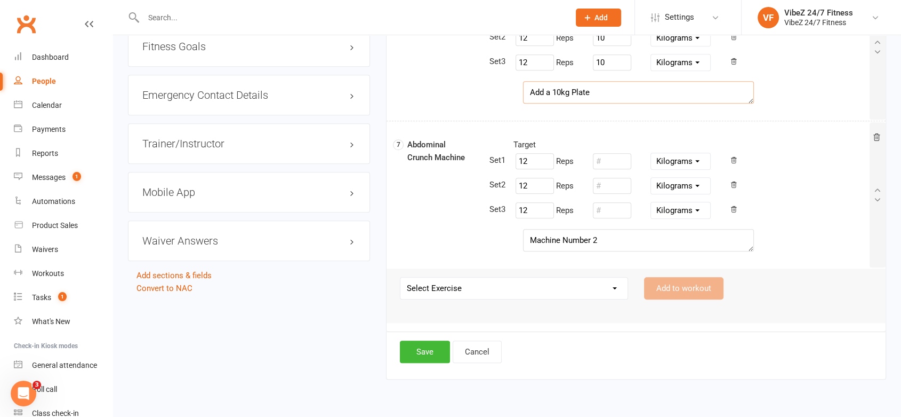
scroll to position [995, 0]
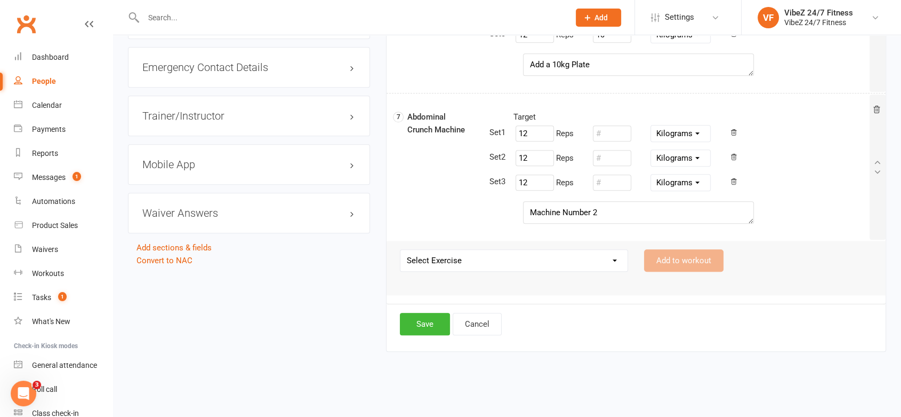
click at [556, 273] on div "Select Exercise 45 Degree Plated Loaded Leg Press Abdominal Crunch Machine Air …" at bounding box center [636, 267] width 489 height 37
click at [555, 265] on select "Select Exercise 45 Degree Plated Loaded Leg Press Abdominal Crunch Machine Air …" at bounding box center [514, 260] width 227 height 21
click at [793, 185] on div "12 Reps Pounds Grams Kilograms" at bounding box center [692, 182] width 372 height 20
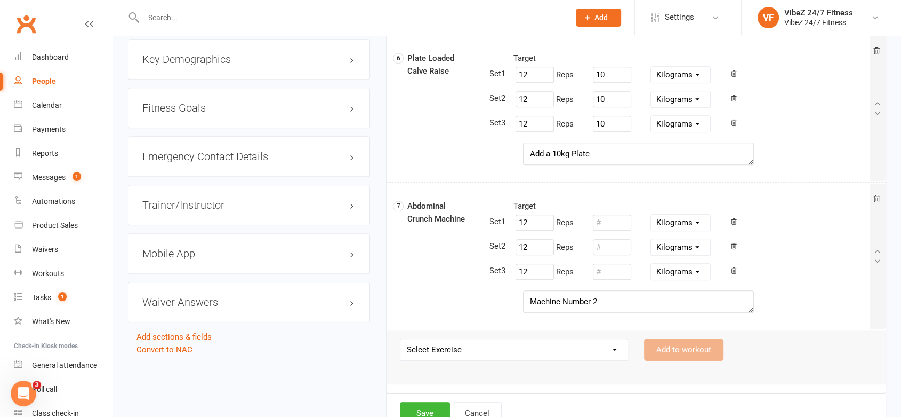
scroll to position [876, 0]
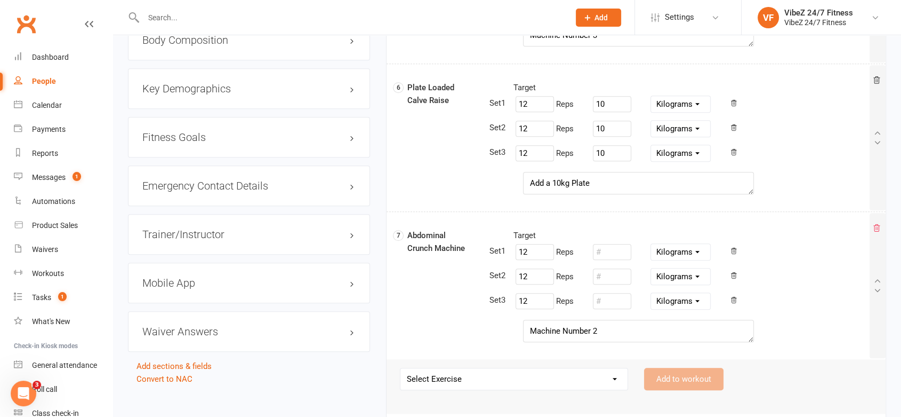
click at [875, 224] on icon at bounding box center [877, 227] width 6 height 7
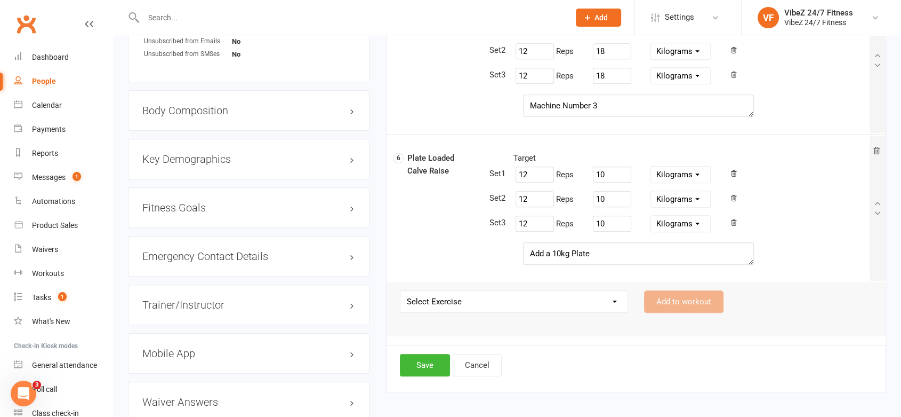
scroll to position [699, 0]
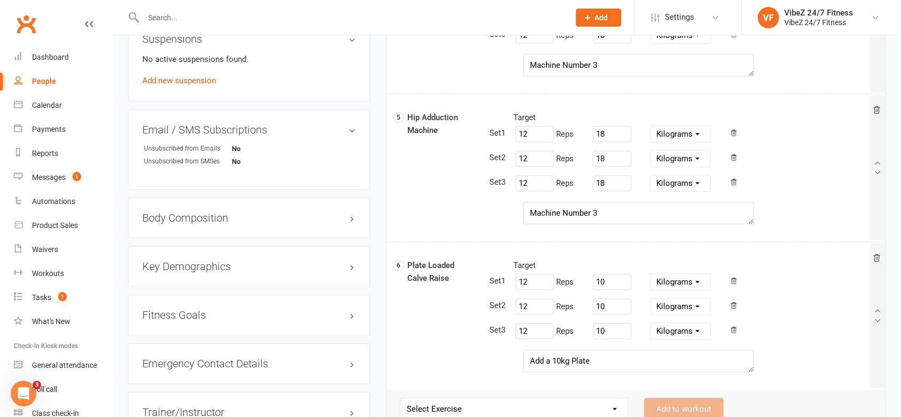
drag, startPoint x: 880, startPoint y: 255, endPoint x: 874, endPoint y: 257, distance: 5.6
click at [879, 257] on icon at bounding box center [877, 257] width 9 height 9
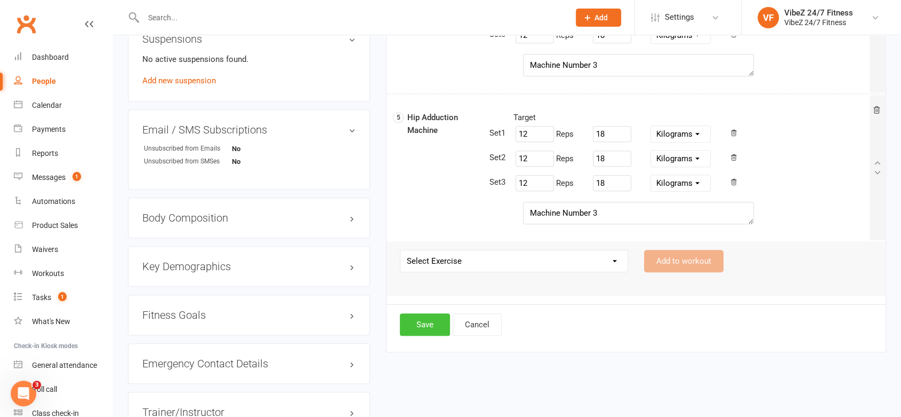
click at [431, 318] on button "Save" at bounding box center [425, 324] width 50 height 22
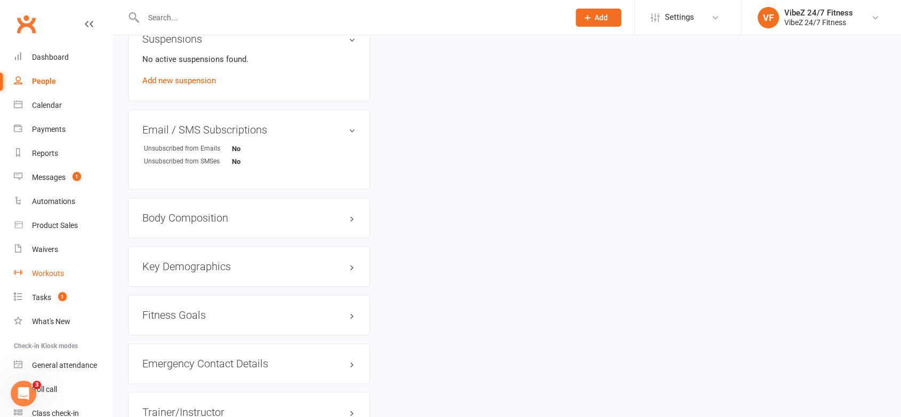
click at [51, 269] on div "Workouts" at bounding box center [48, 273] width 32 height 9
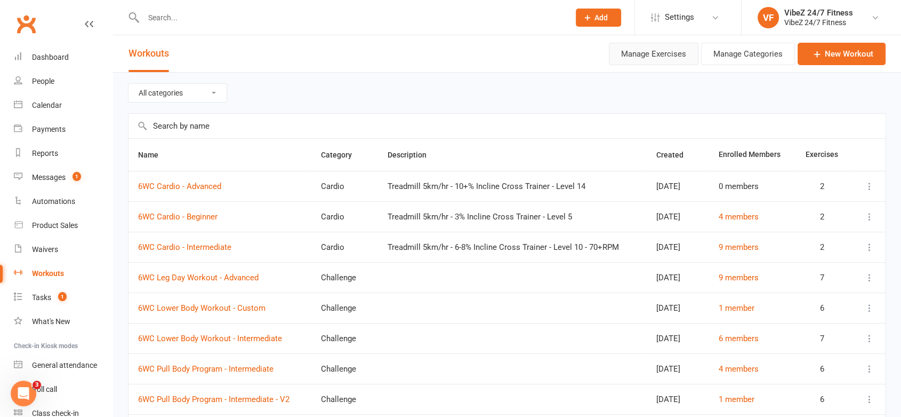
click at [653, 54] on button "Manage Exercises" at bounding box center [654, 54] width 90 height 22
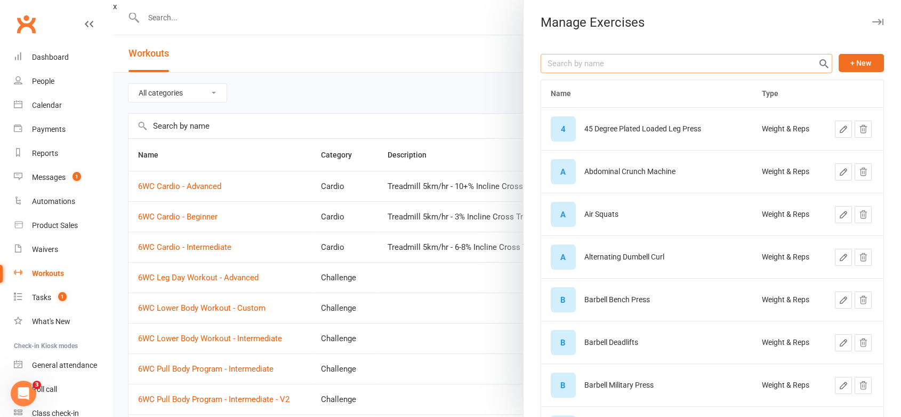
click at [625, 63] on input "text" at bounding box center [687, 63] width 292 height 19
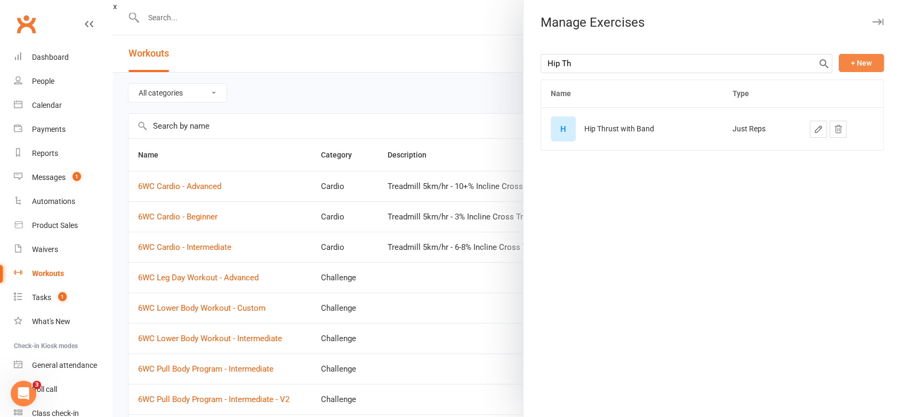
click at [858, 58] on button "+ New" at bounding box center [861, 63] width 45 height 18
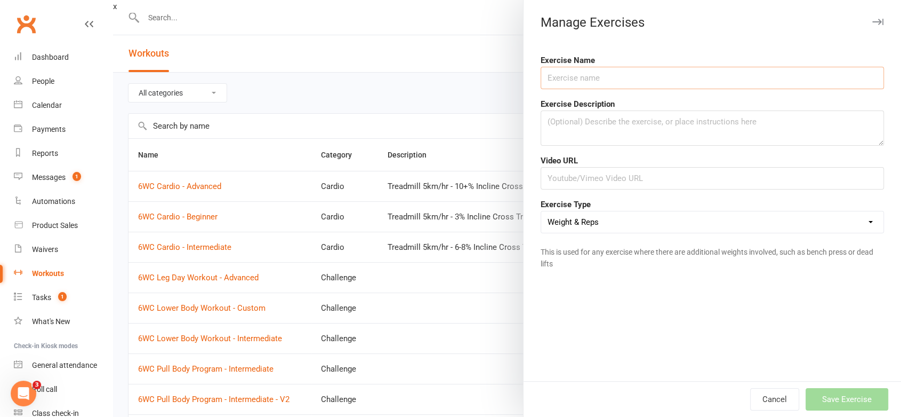
click at [605, 78] on input "text" at bounding box center [712, 78] width 343 height 22
click at [602, 178] on input "text" at bounding box center [712, 178] width 343 height 22
paste input "[URL][DOMAIN_NAME]"
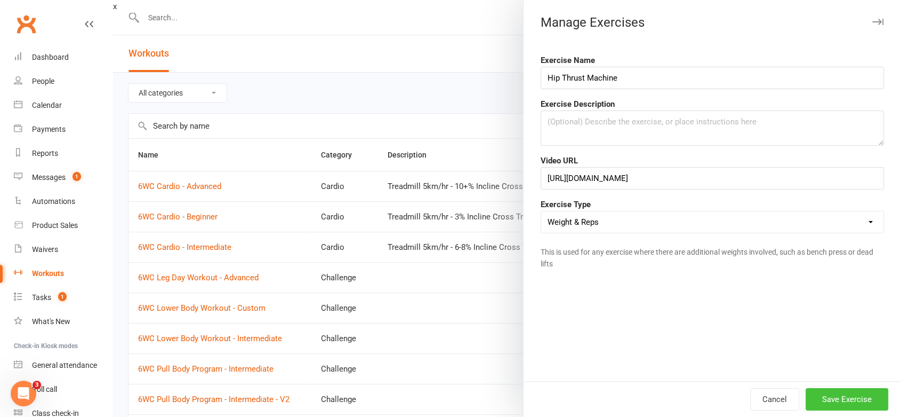
click at [829, 394] on button "Save Exercise" at bounding box center [847, 399] width 83 height 22
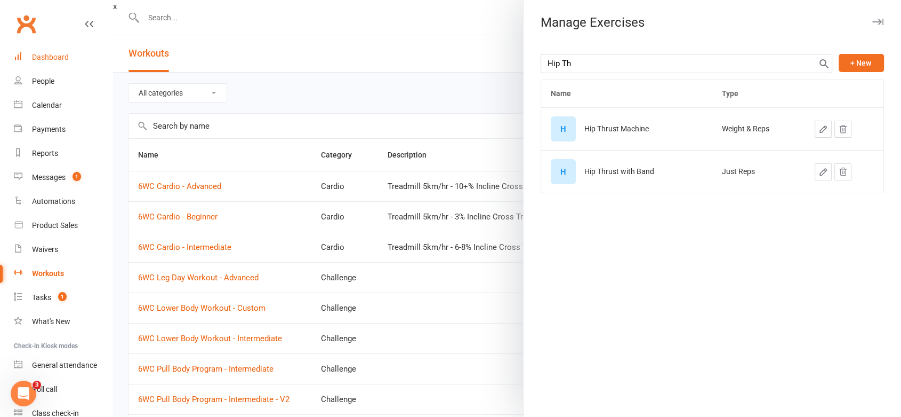
click at [75, 45] on link "Dashboard" at bounding box center [63, 57] width 99 height 24
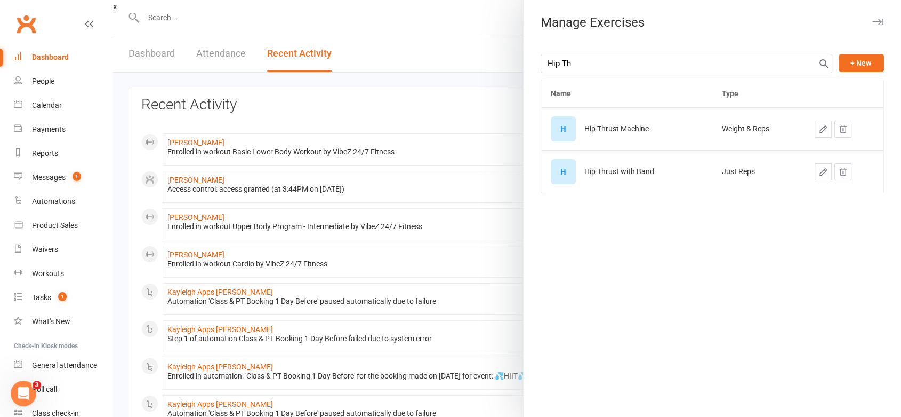
click at [184, 144] on div at bounding box center [507, 208] width 788 height 417
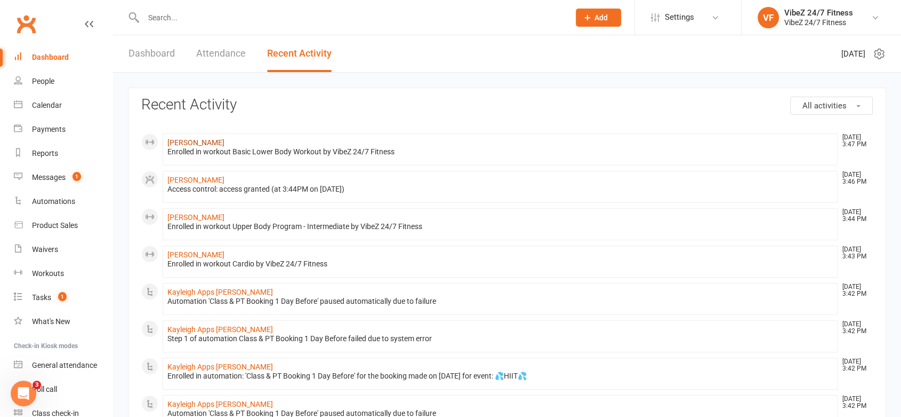
click at [190, 140] on link "[PERSON_NAME]" at bounding box center [195, 142] width 57 height 9
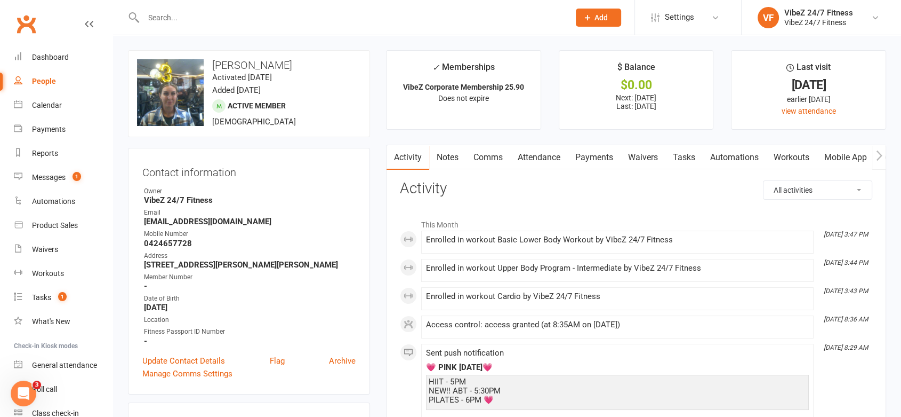
click at [774, 155] on link "Workouts" at bounding box center [791, 157] width 51 height 25
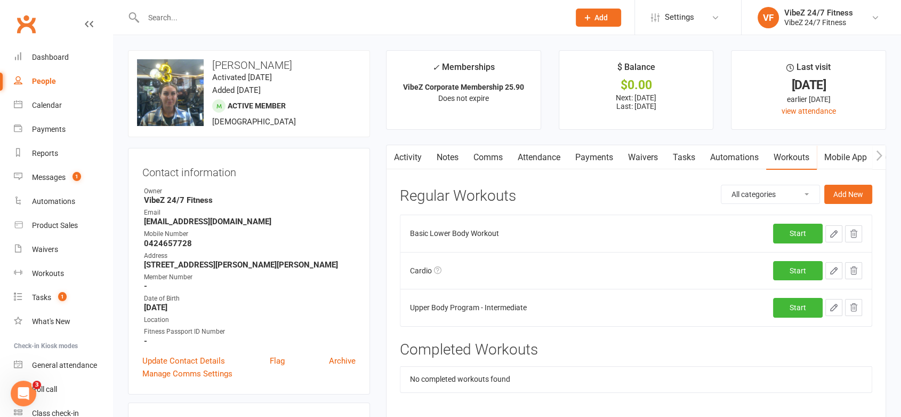
click at [829, 234] on icon "button" at bounding box center [834, 234] width 10 height 10
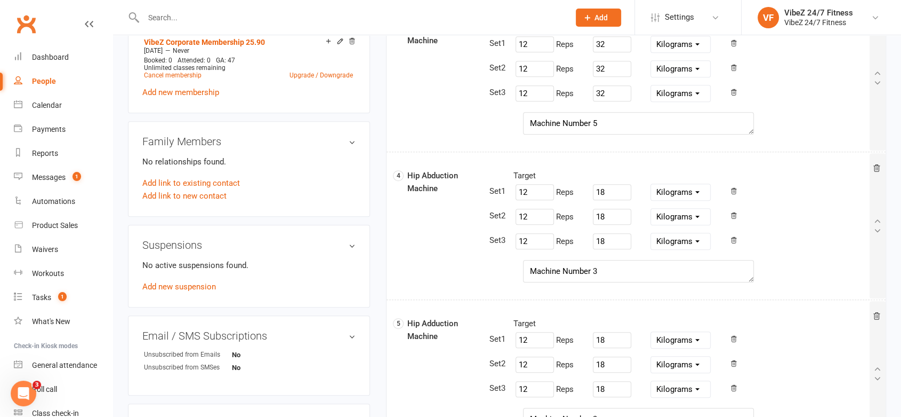
scroll to position [652, 0]
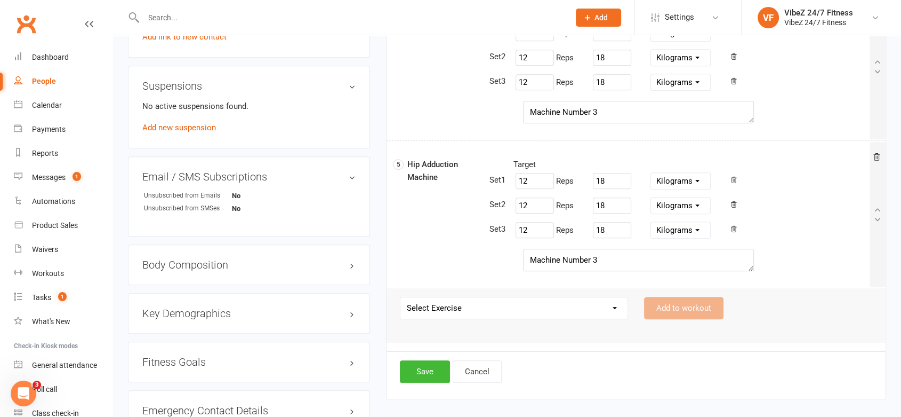
click at [507, 305] on select "Select Exercise 45 Degree Plated Loaded Leg Press Abdominal Crunch Machine Air …" at bounding box center [514, 307] width 227 height 21
click at [401, 297] on select "Select Exercise 45 Degree Plated Loaded Leg Press Abdominal Crunch Machine Air …" at bounding box center [514, 307] width 227 height 21
click at [666, 303] on button "Add to workout" at bounding box center [683, 308] width 79 height 22
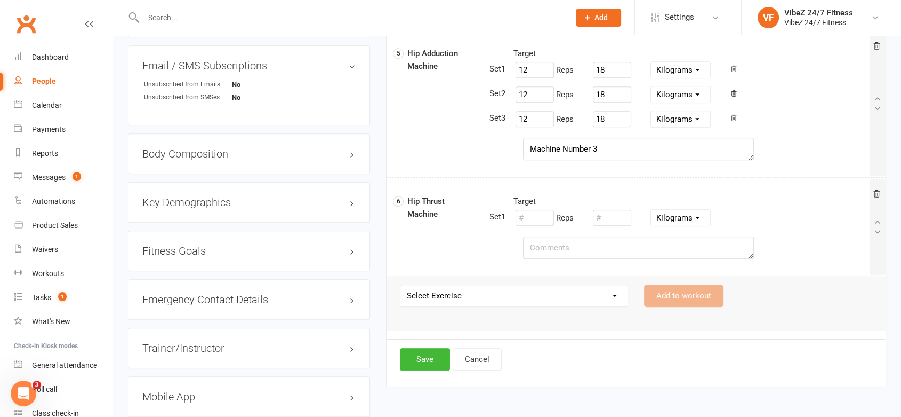
scroll to position [770, 0]
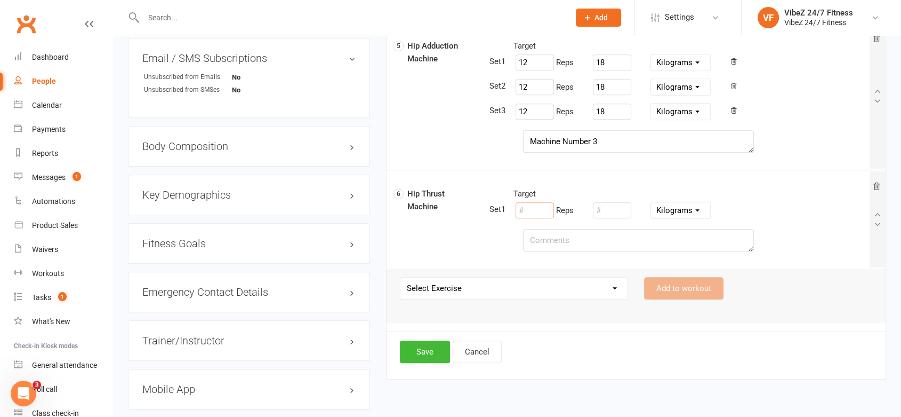
click at [529, 204] on input "number" at bounding box center [535, 210] width 38 height 16
click at [540, 239] on textarea at bounding box center [638, 240] width 231 height 22
click at [431, 349] on button "Save" at bounding box center [425, 351] width 50 height 22
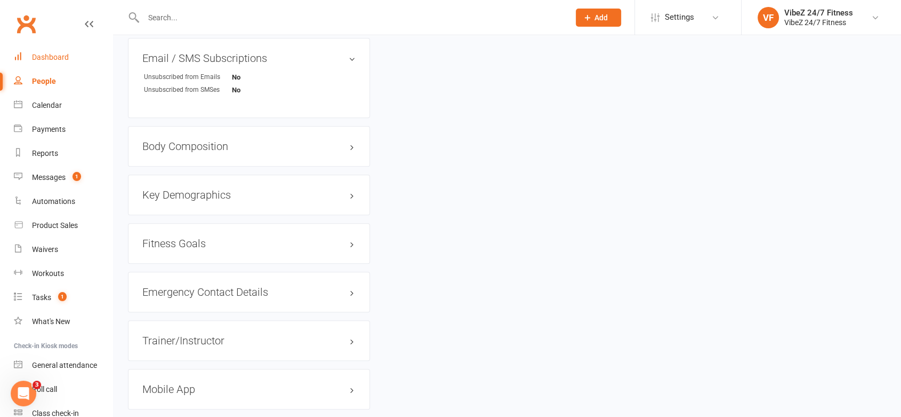
click at [37, 68] on link "Dashboard" at bounding box center [63, 57] width 99 height 24
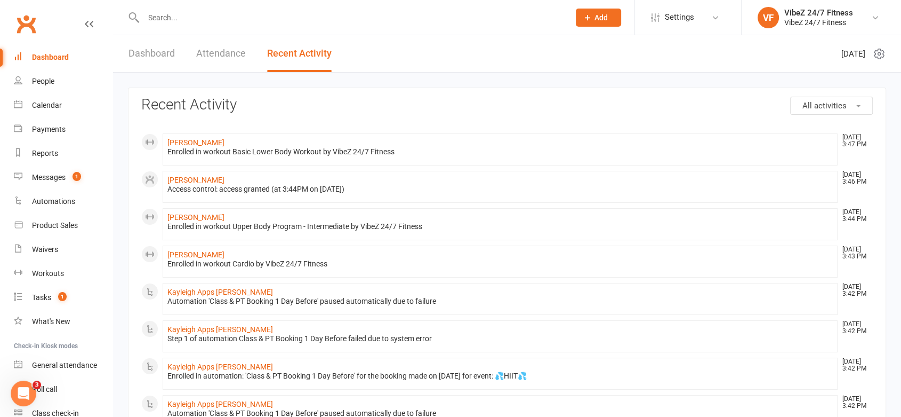
click at [183, 22] on input "text" at bounding box center [351, 17] width 422 height 15
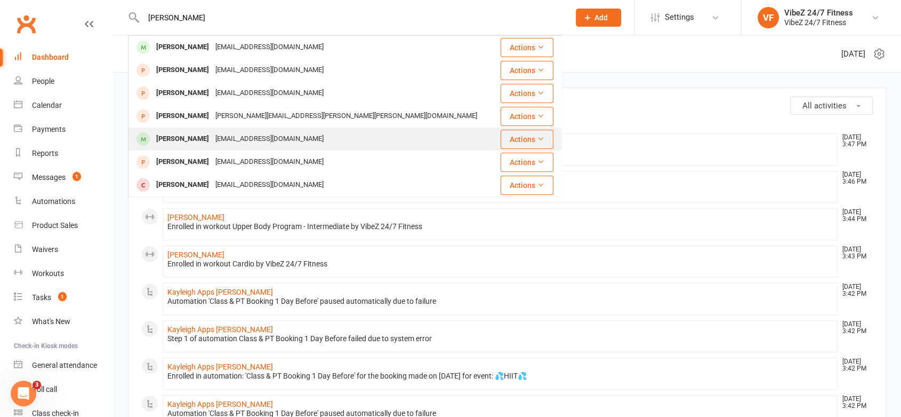
click at [230, 145] on div "[EMAIL_ADDRESS][DOMAIN_NAME]" at bounding box center [269, 138] width 115 height 15
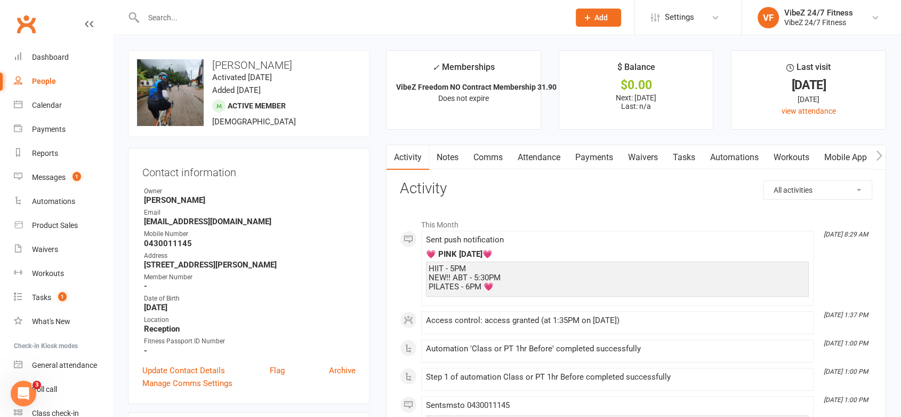
click at [812, 155] on link "Workouts" at bounding box center [791, 157] width 51 height 25
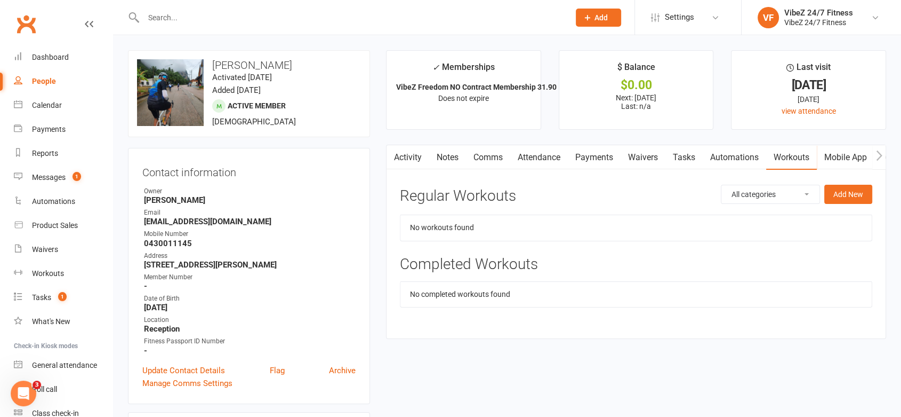
click at [789, 196] on select "All categories Advanced Strength Ben R Cardio Challenge Lower Program Upper Bod…" at bounding box center [771, 194] width 98 height 18
click at [792, 191] on select "All categories Advanced Strength Ben R Cardio Challenge Lower Program Upper Bod…" at bounding box center [771, 194] width 98 height 18
click at [851, 199] on button "Add New" at bounding box center [849, 194] width 48 height 19
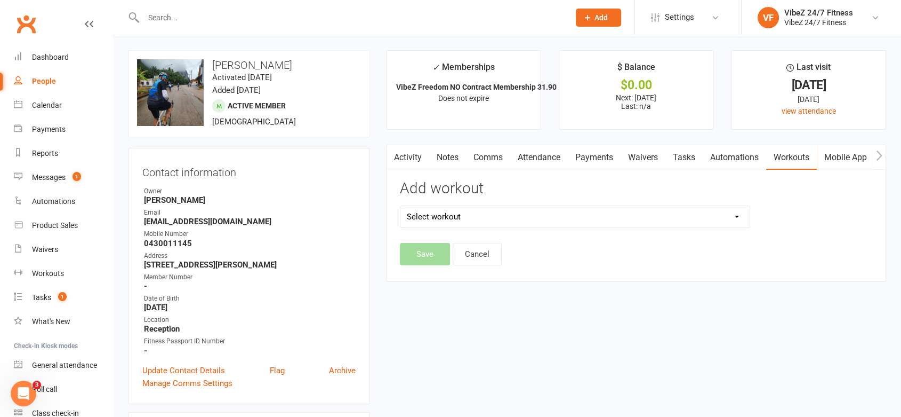
click at [505, 206] on select "Select workout" at bounding box center [575, 216] width 349 height 21
click at [506, 210] on select "Select workout 6WC Cardio - Advanced 6WC Cardio - Beginner 6WC Cardio - Interme…" at bounding box center [575, 216] width 349 height 21
click at [401, 206] on select "Select workout 6WC Cardio - Advanced 6WC Cardio - Beginner 6WC Cardio - Interme…" at bounding box center [575, 216] width 349 height 21
click at [431, 252] on button "Save" at bounding box center [425, 254] width 50 height 22
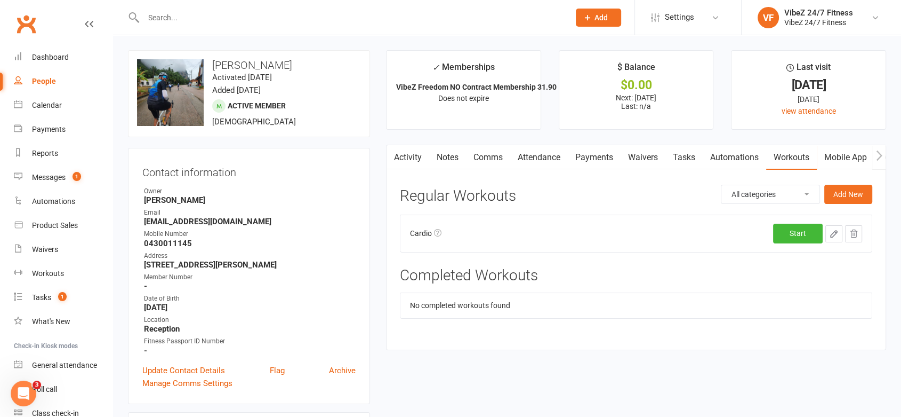
click at [837, 234] on icon "button" at bounding box center [834, 234] width 10 height 10
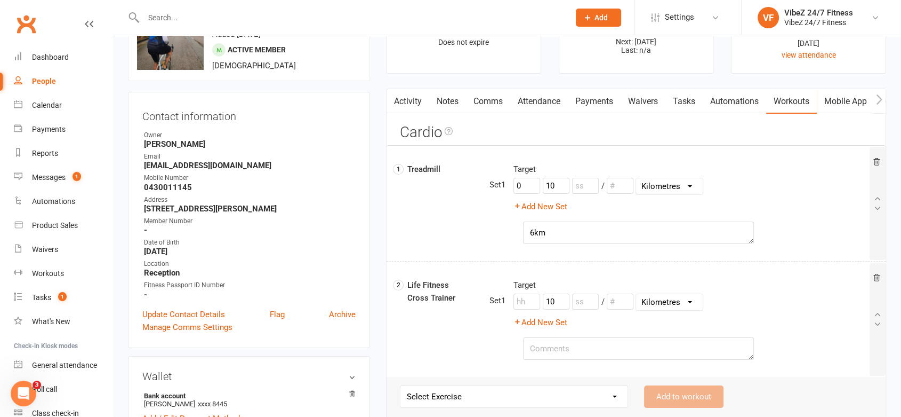
scroll to position [118, 0]
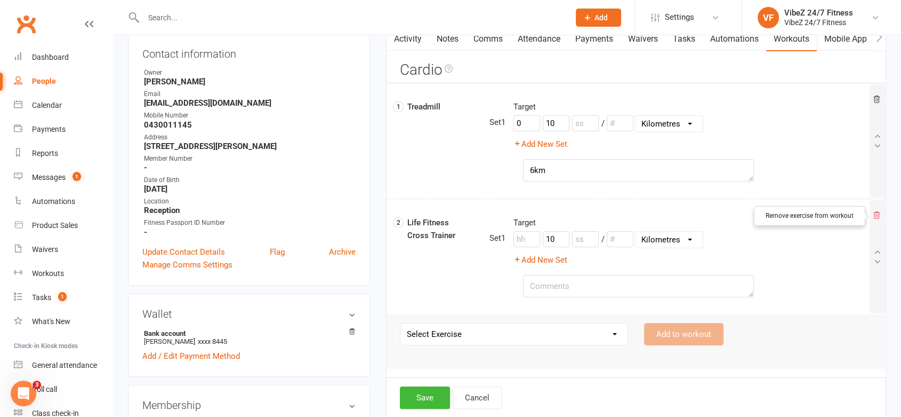
click at [877, 215] on icon at bounding box center [877, 214] width 6 height 7
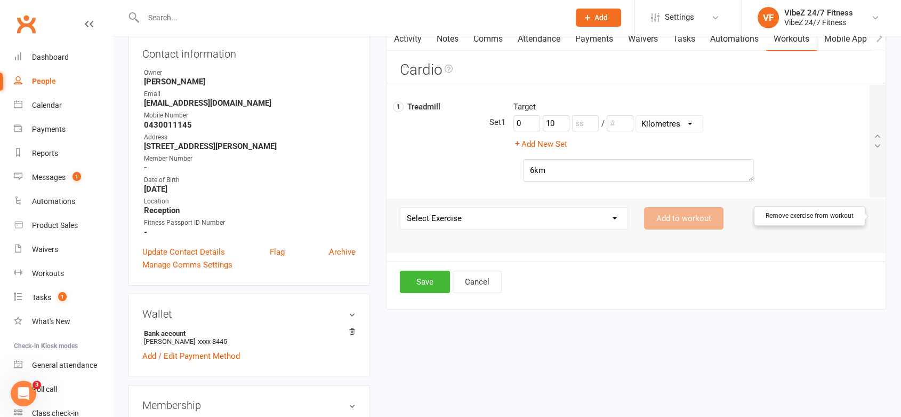
click at [473, 212] on select "Select Exercise 45 Degree Plated Loaded Leg Press Abdominal Crunch Machine Air …" at bounding box center [514, 217] width 227 height 21
click at [401, 207] on select "Select Exercise 45 Degree Plated Loaded Leg Press Abdominal Crunch Machine Air …" at bounding box center [514, 217] width 227 height 21
click at [700, 219] on button "Add to workout" at bounding box center [683, 218] width 79 height 22
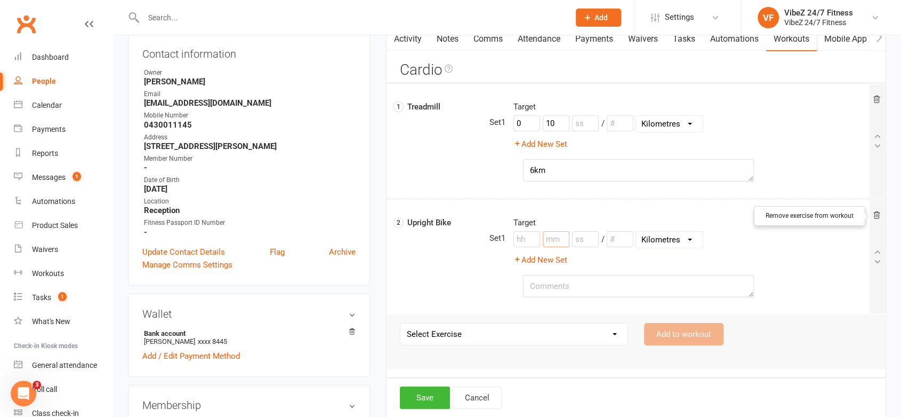
drag, startPoint x: 556, startPoint y: 239, endPoint x: 567, endPoint y: 238, distance: 11.2
click at [558, 238] on input "number" at bounding box center [556, 239] width 27 height 16
click at [573, 286] on textarea at bounding box center [638, 286] width 231 height 22
drag, startPoint x: 531, startPoint y: 168, endPoint x: 542, endPoint y: 173, distance: 11.9
click at [533, 169] on textarea "6km" at bounding box center [638, 170] width 231 height 22
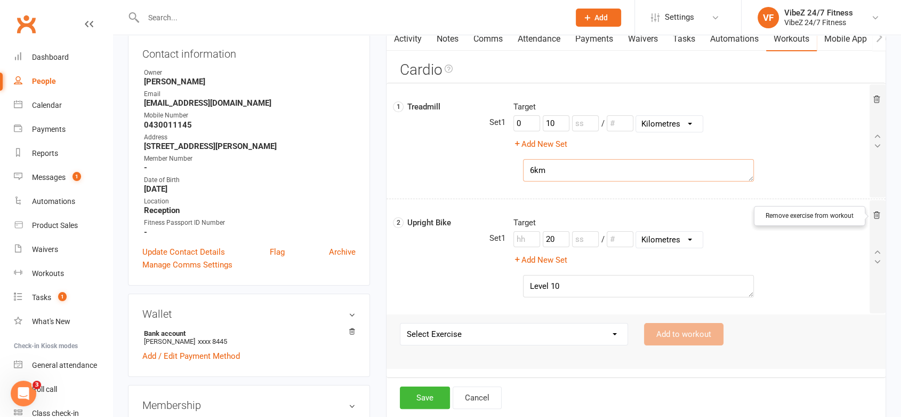
drag, startPoint x: 602, startPoint y: 183, endPoint x: 578, endPoint y: 174, distance: 26.3
click at [601, 182] on div "1 Treadmill Target Target 0 10 / Inches Yards Miles Centimetres Metres Kilometr…" at bounding box center [637, 141] width 497 height 98
click at [561, 169] on textarea "6km" at bounding box center [638, 170] width 231 height 22
click at [529, 166] on textarea "6km" at bounding box center [638, 170] width 231 height 22
click at [562, 166] on textarea "5-6km" at bounding box center [638, 170] width 231 height 22
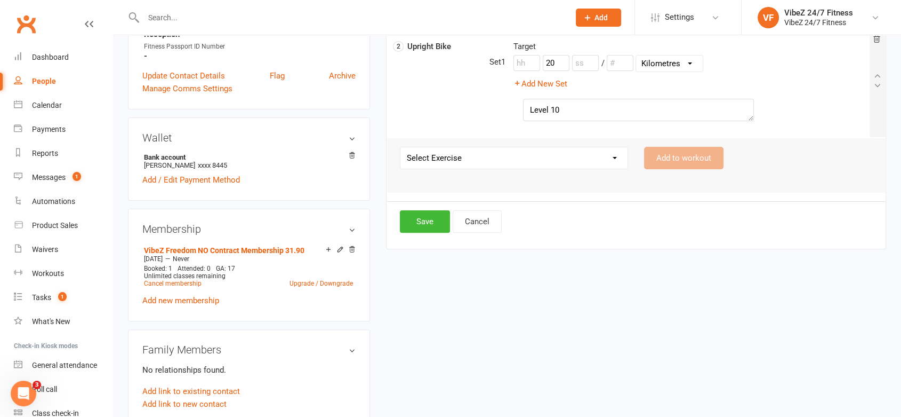
scroll to position [296, 0]
click at [428, 218] on button "Save" at bounding box center [425, 220] width 50 height 22
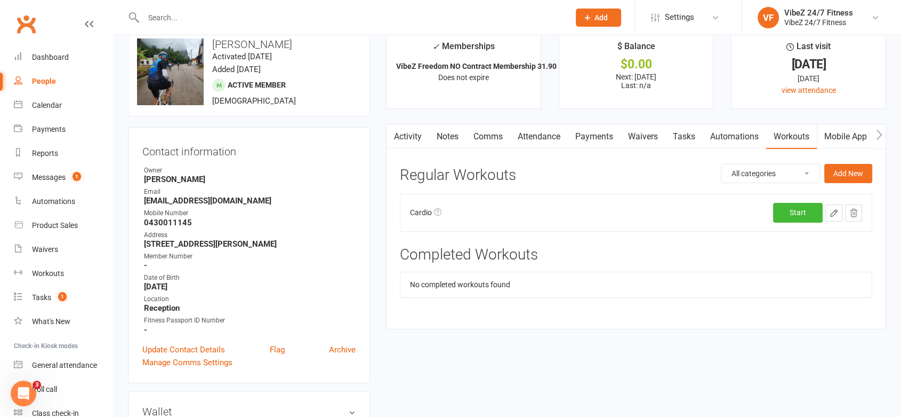
scroll to position [0, 0]
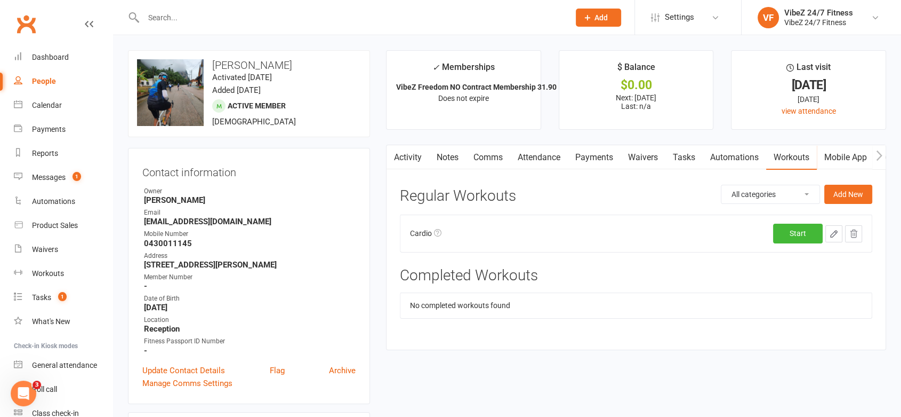
click at [777, 197] on select "All categories Advanced Strength Ben R Cardio Challenge Lower Program Upper Bod…" at bounding box center [771, 194] width 98 height 18
click at [845, 191] on button "Add New" at bounding box center [849, 194] width 48 height 19
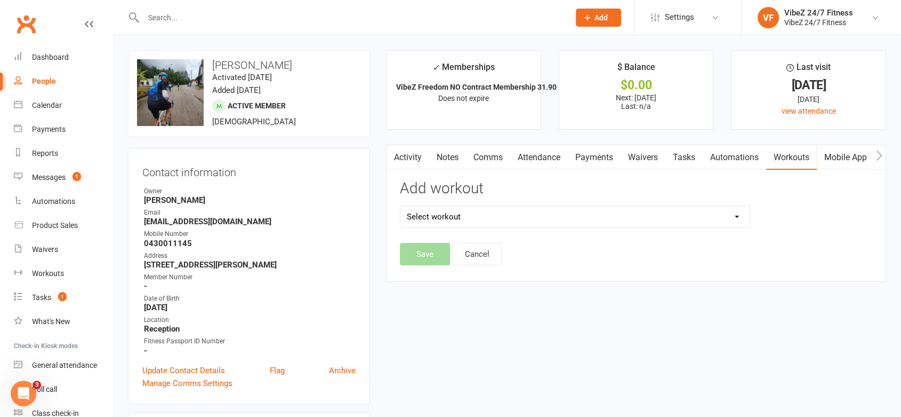
click at [444, 213] on select "Select workout" at bounding box center [575, 216] width 349 height 21
click at [401, 206] on select "Select workout 6WC Cardio - Advanced 6WC Cardio - Beginner 6WC Cardio - Interme…" at bounding box center [575, 216] width 349 height 21
click at [433, 254] on button "Save" at bounding box center [425, 254] width 50 height 22
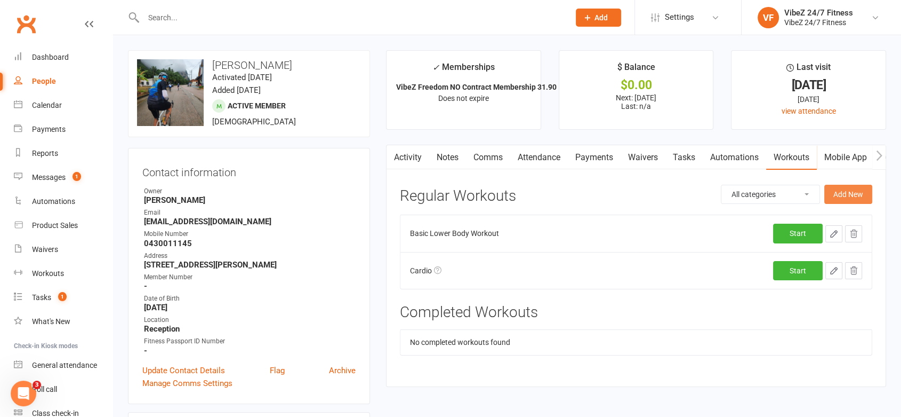
click at [848, 194] on button "Add New" at bounding box center [849, 194] width 48 height 19
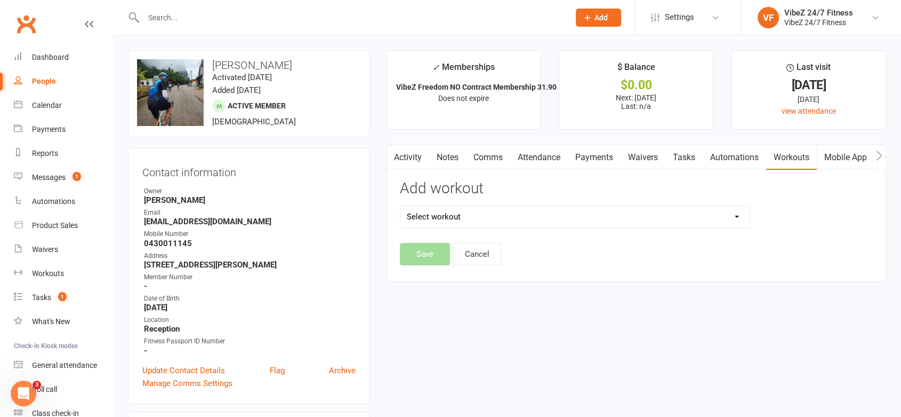
click at [472, 214] on select "Select workout" at bounding box center [575, 216] width 349 height 21
click at [401, 206] on select "Select workout 6WC Cardio - Advanced 6WC Cardio - Beginner 6WC Cardio - Interme…" at bounding box center [575, 216] width 349 height 21
click at [423, 262] on button "Save" at bounding box center [425, 254] width 50 height 22
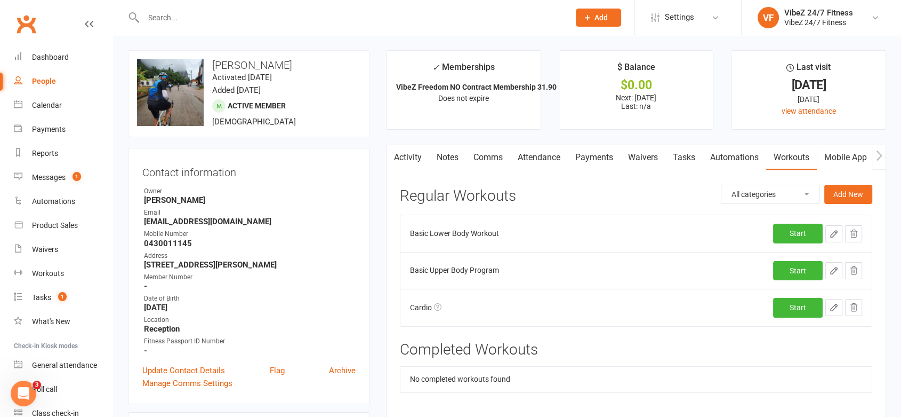
click at [831, 269] on icon "button" at bounding box center [834, 271] width 10 height 10
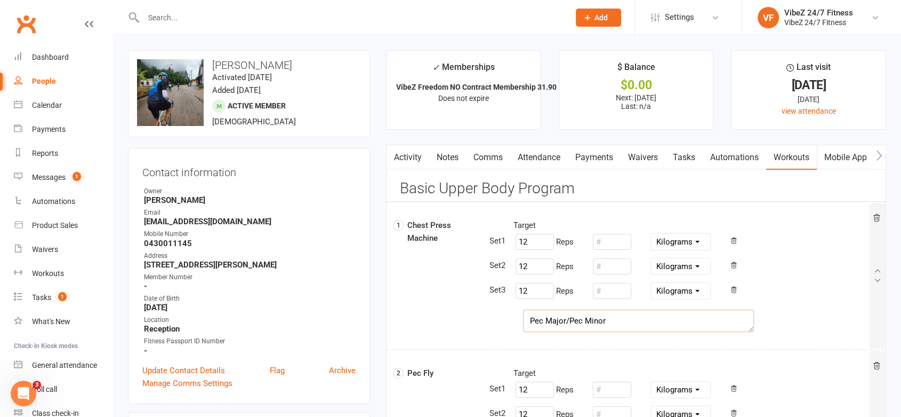
drag, startPoint x: 619, startPoint y: 323, endPoint x: 436, endPoint y: 325, distance: 183.0
click at [425, 323] on div "Pec Major/Pec Minor" at bounding box center [638, 320] width 494 height 22
click at [614, 238] on input "number" at bounding box center [612, 242] width 38 height 16
drag, startPoint x: 603, startPoint y: 246, endPoint x: 619, endPoint y: 256, distance: 18.5
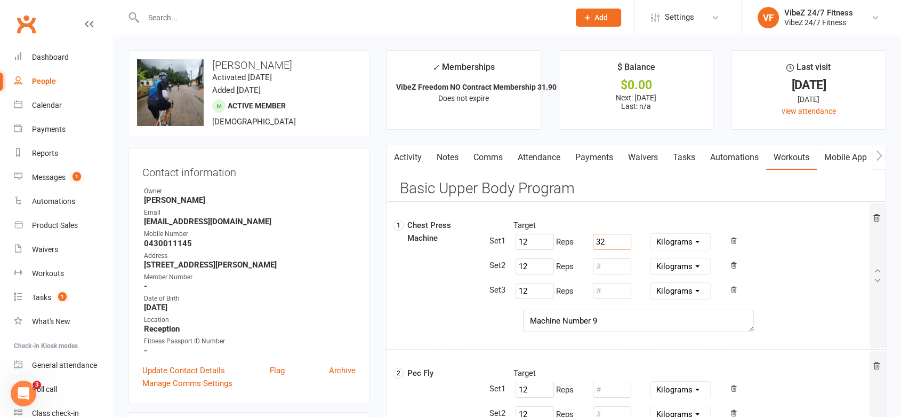
drag, startPoint x: 618, startPoint y: 236, endPoint x: 593, endPoint y: 242, distance: 26.3
click at [593, 242] on div "32" at bounding box center [612, 241] width 43 height 20
click at [610, 256] on div at bounding box center [612, 266] width 43 height 20
click at [610, 263] on input "number" at bounding box center [612, 266] width 38 height 16
paste input "32"
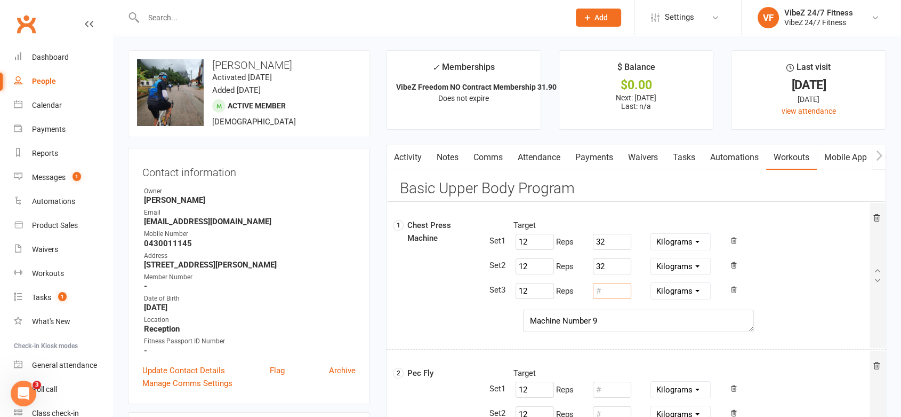
click at [610, 294] on input "number" at bounding box center [612, 291] width 38 height 16
paste input "32"
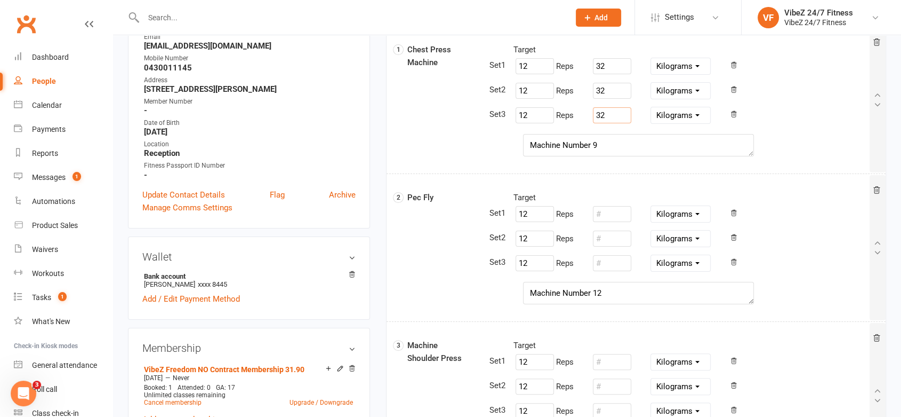
scroll to position [178, 0]
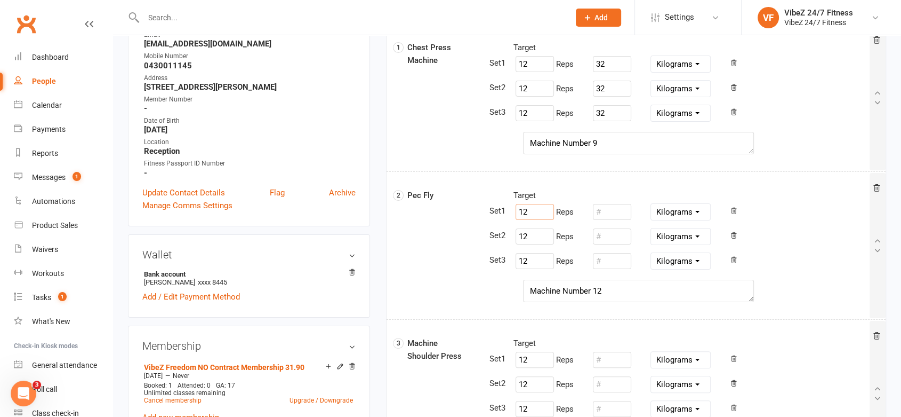
click at [530, 212] on input "12" at bounding box center [535, 212] width 38 height 16
click at [617, 211] on input "number" at bounding box center [612, 212] width 38 height 16
drag, startPoint x: 612, startPoint y: 208, endPoint x: 580, endPoint y: 206, distance: 32.0
click at [580, 206] on div "12 Reps 27 Pounds Grams Kilograms" at bounding box center [583, 212] width 155 height 20
drag, startPoint x: 602, startPoint y: 230, endPoint x: 608, endPoint y: 237, distance: 9.1
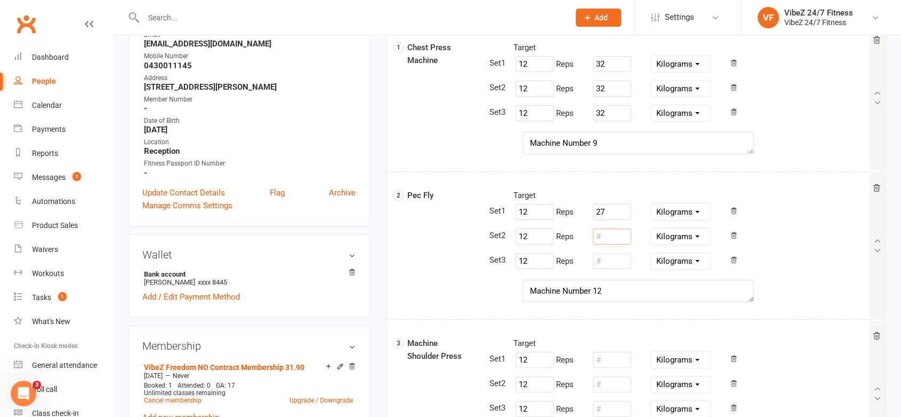
click at [606, 234] on input "number" at bounding box center [612, 236] width 38 height 16
paste input "27"
click at [608, 261] on input "number" at bounding box center [612, 261] width 38 height 16
paste input "27"
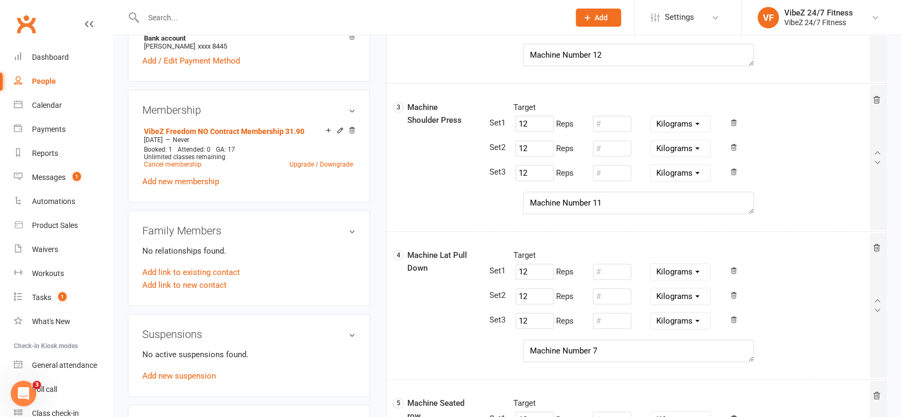
scroll to position [414, 0]
click at [622, 121] on input "number" at bounding box center [612, 123] width 38 height 16
drag, startPoint x: 622, startPoint y: 121, endPoint x: 563, endPoint y: 126, distance: 59.5
click at [521, 93] on div "3 Machine Shoulder Press Target 12 Reps 14 Pounds Grams Kilograms 12 Reps Pound…" at bounding box center [637, 156] width 497 height 130
click at [600, 149] on input "number" at bounding box center [612, 147] width 38 height 16
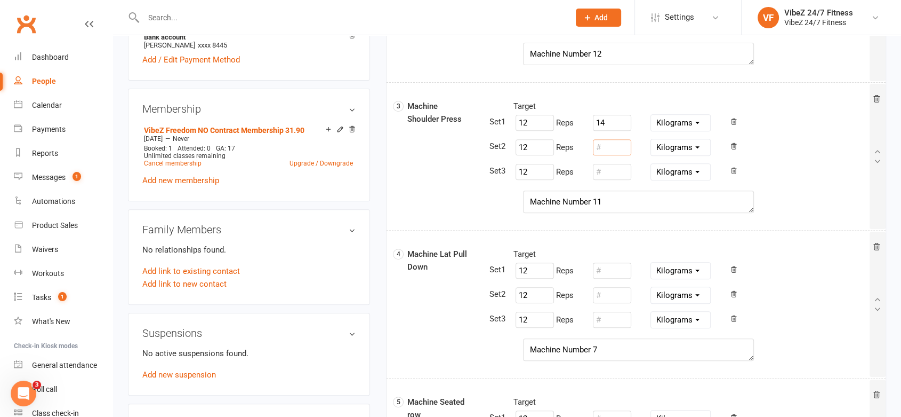
paste input "14"
click at [606, 171] on input "number" at bounding box center [612, 172] width 38 height 16
paste input "14"
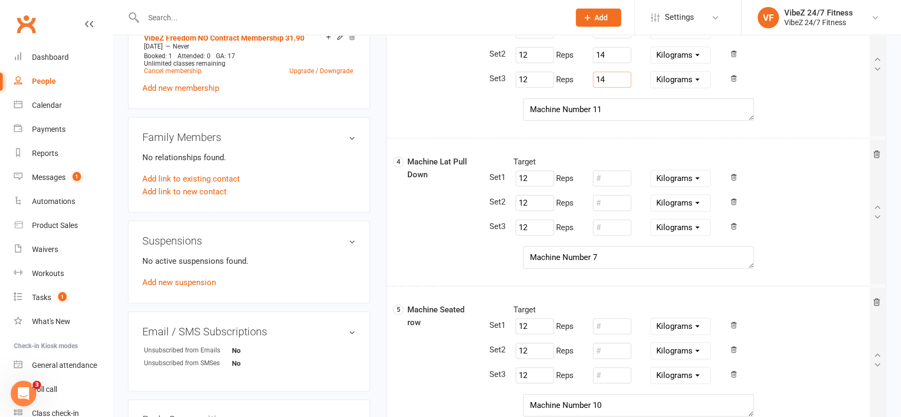
scroll to position [533, 0]
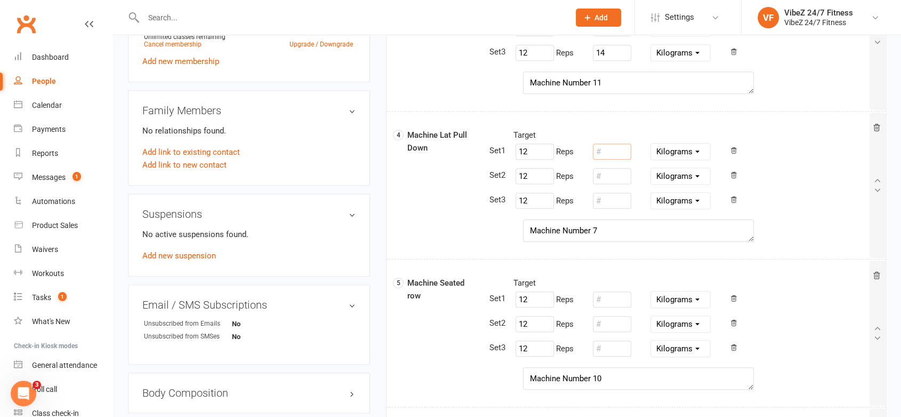
click at [619, 148] on input "number" at bounding box center [612, 151] width 38 height 16
drag, startPoint x: 593, startPoint y: 144, endPoint x: 572, endPoint y: 148, distance: 21.8
click at [572, 148] on div "12 Reps 32 Pounds Grams Kilograms" at bounding box center [583, 151] width 155 height 20
click at [627, 157] on input "32" at bounding box center [612, 151] width 38 height 16
click at [627, 155] on input "32" at bounding box center [612, 151] width 38 height 16
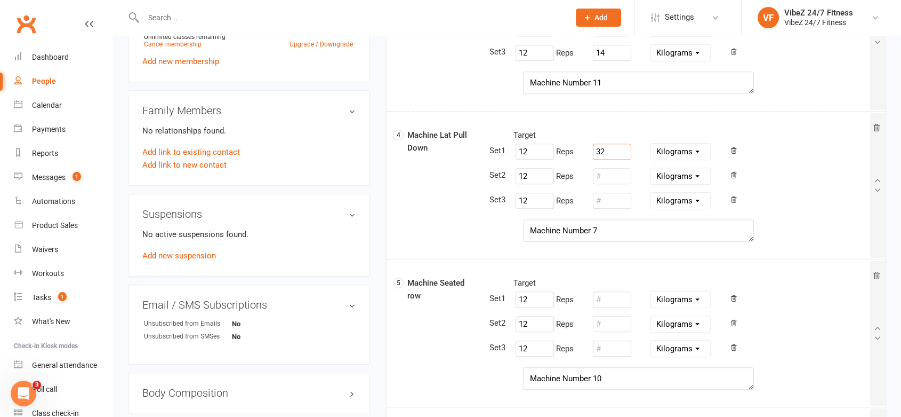
click at [626, 154] on input "32" at bounding box center [612, 151] width 38 height 16
click at [623, 154] on input "32" at bounding box center [612, 151] width 38 height 16
click at [623, 153] on input "32" at bounding box center [612, 151] width 38 height 16
drag, startPoint x: 619, startPoint y: 174, endPoint x: 619, endPoint y: 189, distance: 14.4
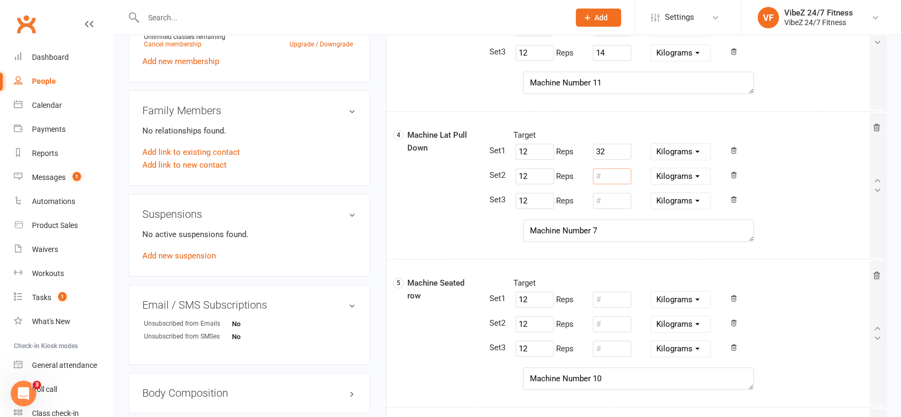
click at [619, 174] on input "number" at bounding box center [612, 176] width 38 height 16
paste input "32"
click at [617, 198] on input "number" at bounding box center [612, 201] width 38 height 16
paste input "32"
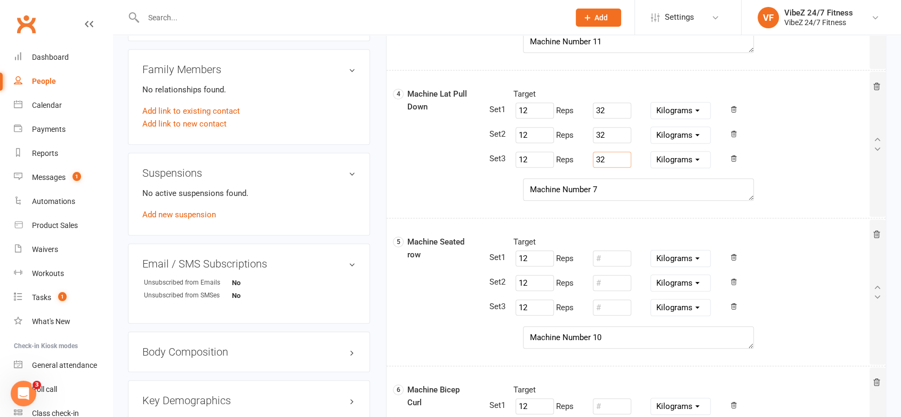
scroll to position [652, 0]
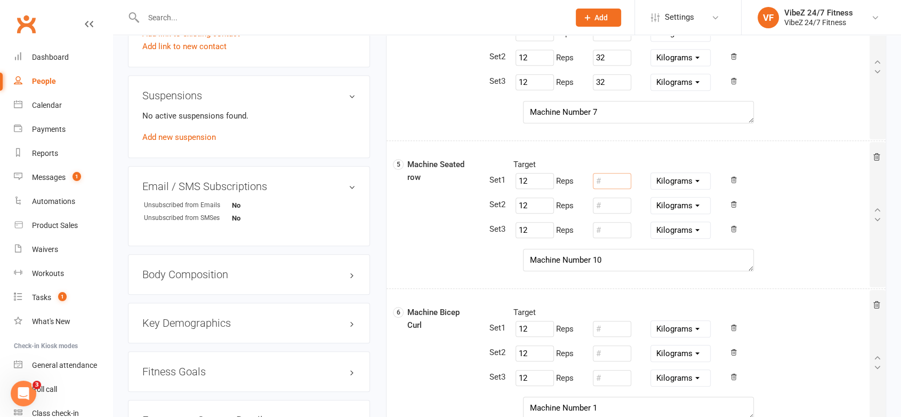
click at [621, 180] on input "number" at bounding box center [612, 181] width 38 height 16
paste input "32"
drag, startPoint x: 622, startPoint y: 206, endPoint x: 622, endPoint y: 218, distance: 11.7
click at [622, 207] on input "number" at bounding box center [612, 205] width 38 height 16
paste input "32"
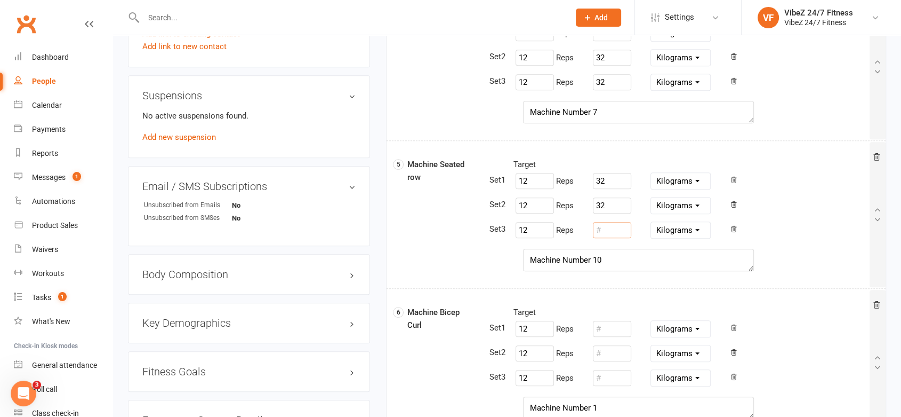
click at [620, 227] on input "number" at bounding box center [612, 230] width 38 height 16
paste input "32"
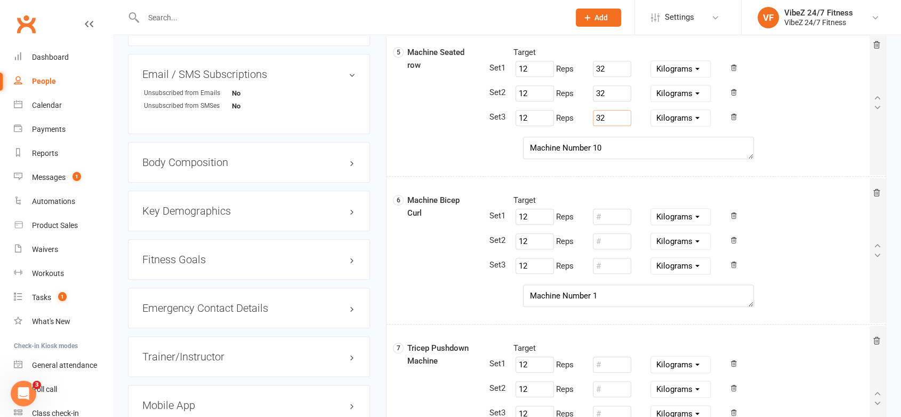
scroll to position [770, 0]
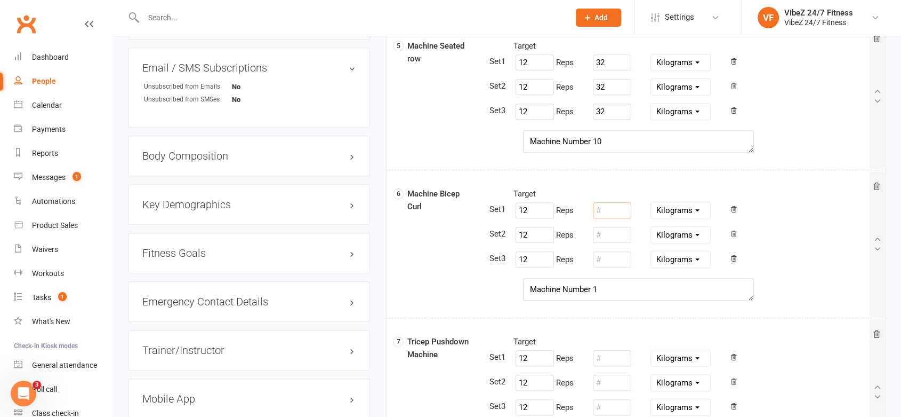
click at [611, 207] on input "number" at bounding box center [612, 210] width 38 height 16
drag, startPoint x: 598, startPoint y: 197, endPoint x: 578, endPoint y: 217, distance: 28.7
click at [571, 205] on div "12 Reps 14 Pounds Grams Kilograms" at bounding box center [583, 210] width 155 height 20
click at [601, 234] on input "number" at bounding box center [612, 235] width 38 height 16
paste input "14"
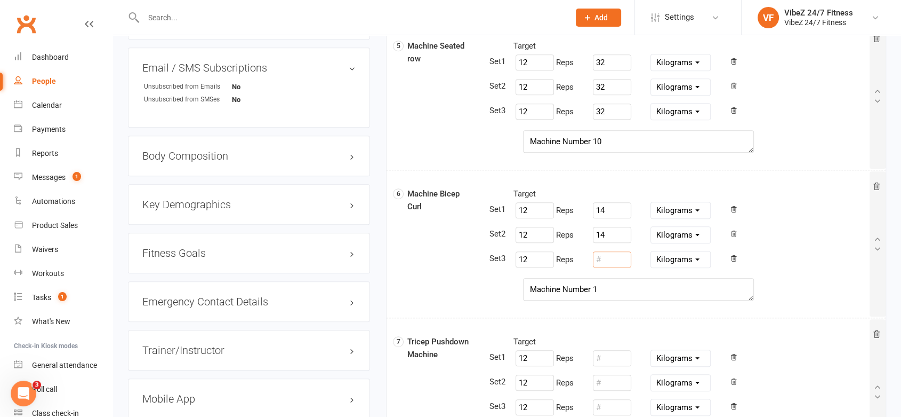
click at [620, 260] on input "number" at bounding box center [612, 259] width 38 height 16
paste input "14"
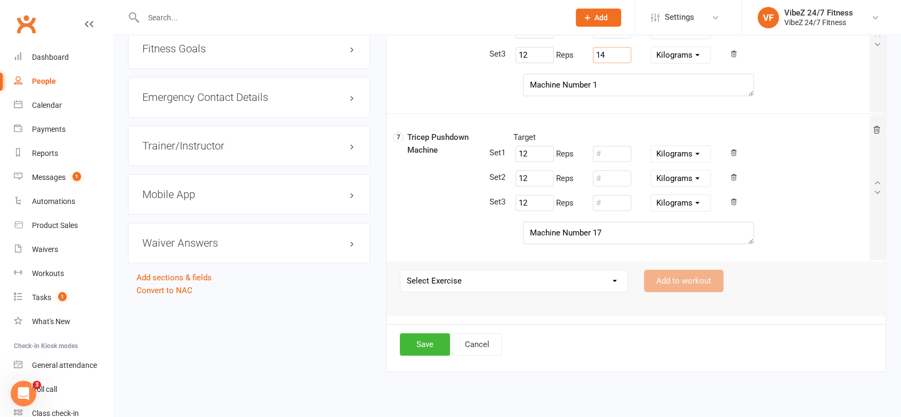
scroll to position [995, 0]
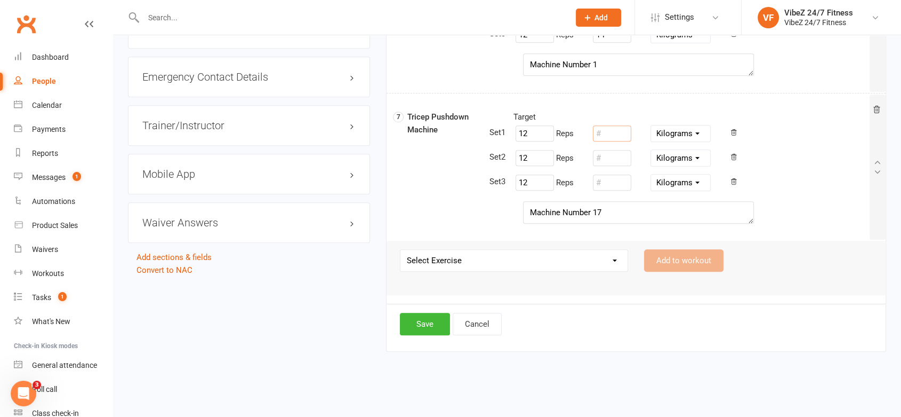
click at [619, 132] on input "number" at bounding box center [612, 133] width 38 height 16
drag, startPoint x: 619, startPoint y: 130, endPoint x: 581, endPoint y: 127, distance: 38.0
click at [581, 127] on div "12 Reps 32 Pounds Grams Kilograms" at bounding box center [583, 133] width 155 height 20
click at [616, 157] on input "number" at bounding box center [612, 158] width 38 height 16
paste input "32"
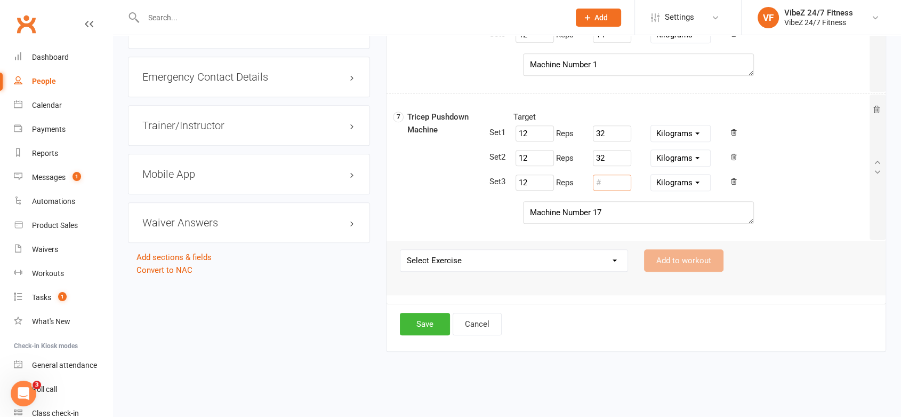
click at [621, 178] on input "number" at bounding box center [612, 182] width 38 height 16
paste input "32"
click at [421, 322] on button "Save" at bounding box center [425, 324] width 50 height 22
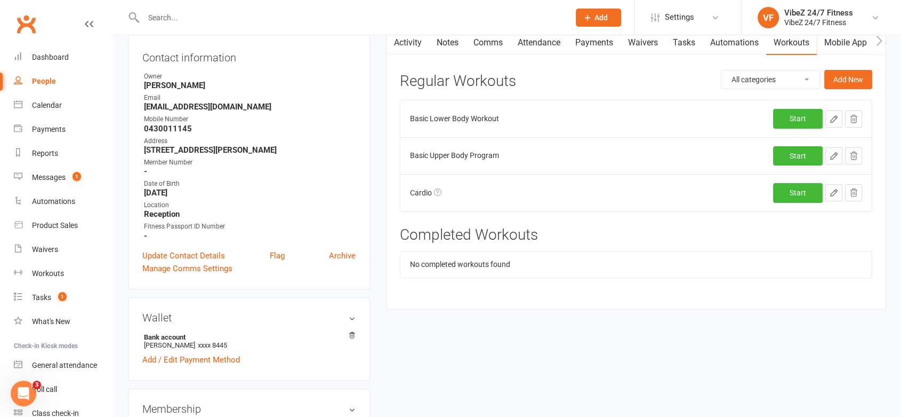
scroll to position [65, 0]
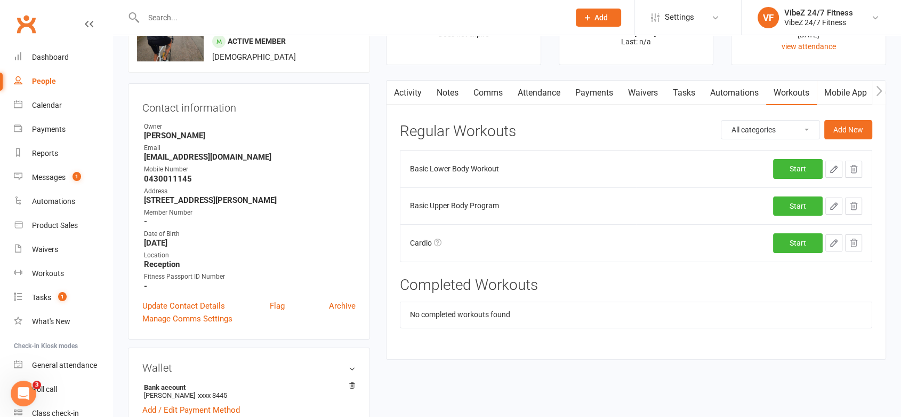
click at [834, 169] on icon "button" at bounding box center [834, 169] width 6 height 6
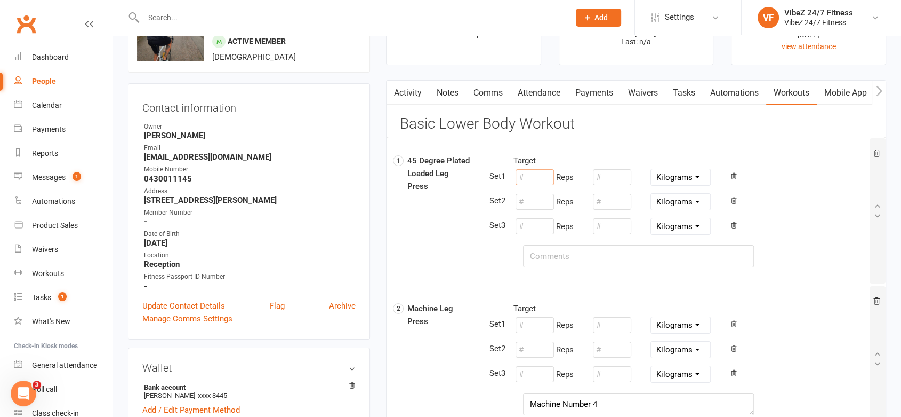
click at [546, 175] on input "number" at bounding box center [535, 177] width 38 height 16
drag, startPoint x: 532, startPoint y: 176, endPoint x: 516, endPoint y: 178, distance: 15.6
click at [516, 178] on input "15" at bounding box center [535, 177] width 38 height 16
click at [529, 202] on input "number" at bounding box center [535, 202] width 38 height 16
paste input "15"
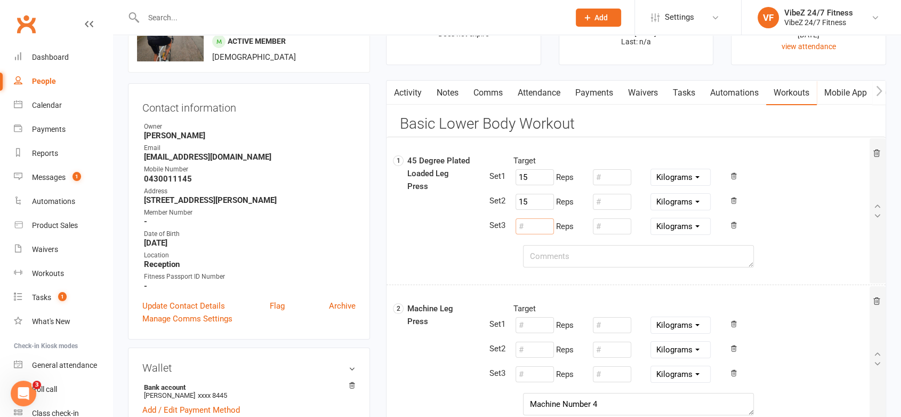
click at [529, 224] on input "number" at bounding box center [535, 226] width 38 height 16
paste input "15"
click at [618, 178] on input "number" at bounding box center [612, 177] width 38 height 16
drag, startPoint x: 618, startPoint y: 177, endPoint x: 573, endPoint y: 175, distance: 44.9
click at [573, 175] on div "15 Reps 100 Pounds Grams Kilograms" at bounding box center [583, 177] width 155 height 20
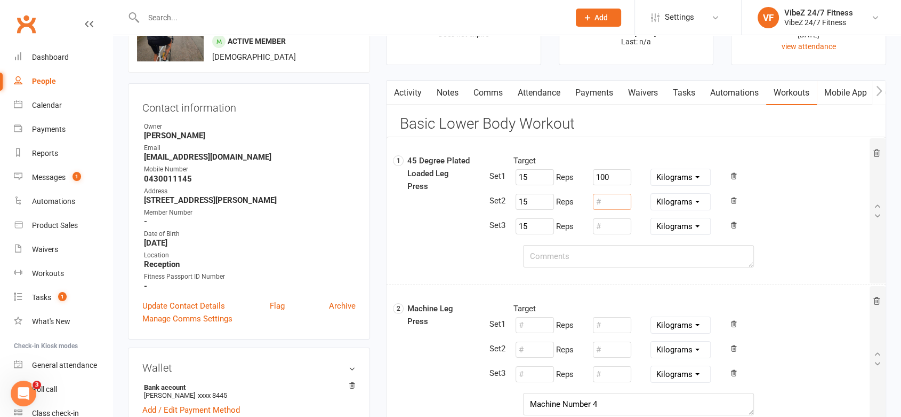
click at [616, 197] on input "number" at bounding box center [612, 202] width 38 height 16
paste input "100"
click at [609, 229] on input "number" at bounding box center [612, 226] width 38 height 16
paste input "100"
click at [597, 253] on textarea at bounding box center [638, 256] width 231 height 22
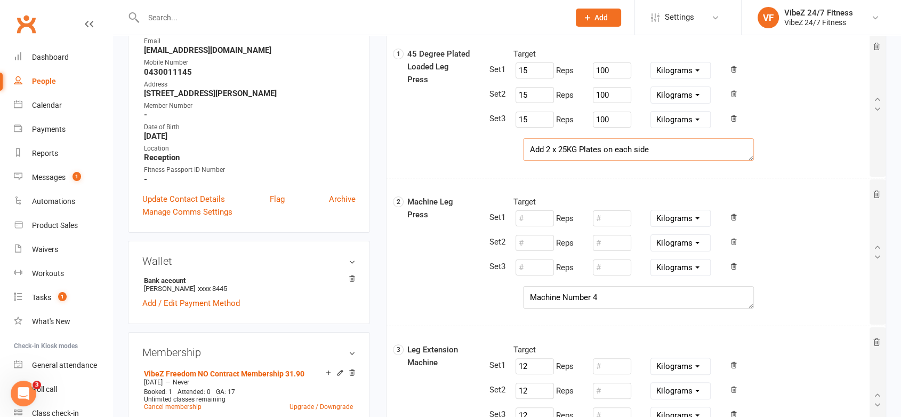
scroll to position [183, 0]
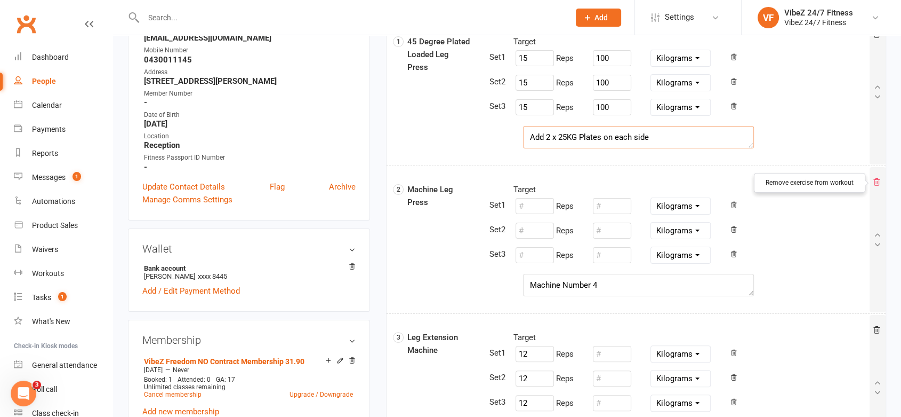
click at [876, 186] on icon at bounding box center [878, 183] width 11 height 13
drag, startPoint x: 541, startPoint y: 202, endPoint x: 510, endPoint y: 199, distance: 31.1
click at [510, 199] on div "12 Reps Pounds Grams Kilograms" at bounding box center [583, 206] width 155 height 20
drag, startPoint x: 530, startPoint y: 207, endPoint x: 491, endPoint y: 206, distance: 38.9
click at [506, 206] on div "15 Reps Pounds Grams Kilograms" at bounding box center [692, 206] width 372 height 20
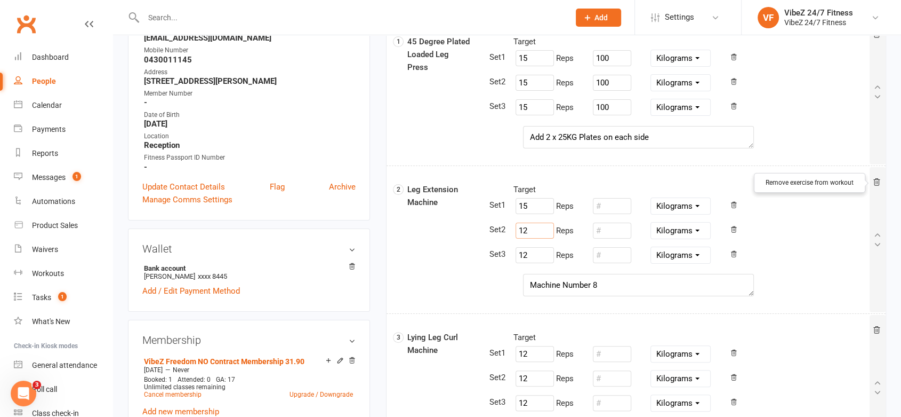
click at [529, 229] on input "12" at bounding box center [535, 230] width 38 height 16
click at [527, 229] on input "12" at bounding box center [535, 230] width 38 height 16
click at [526, 229] on input "12" at bounding box center [535, 230] width 38 height 16
click at [538, 229] on input "12" at bounding box center [535, 230] width 38 height 16
drag, startPoint x: 538, startPoint y: 229, endPoint x: 511, endPoint y: 232, distance: 26.8
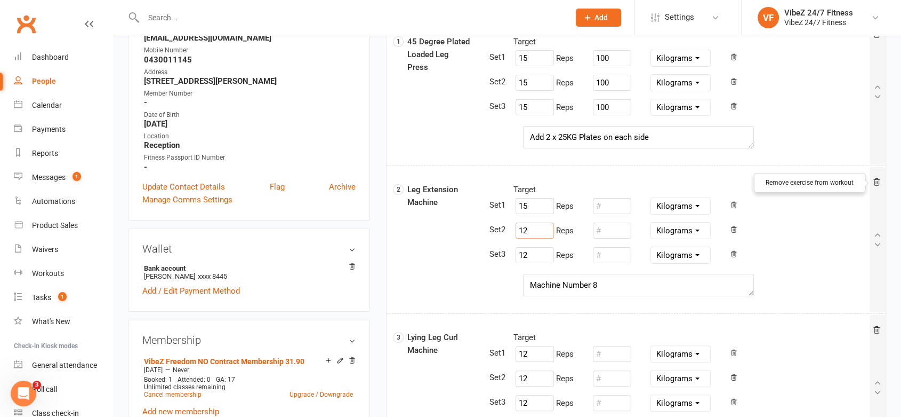
click at [509, 232] on div "12 Reps Pounds Grams Kilograms" at bounding box center [583, 230] width 155 height 20
paste input "5"
drag, startPoint x: 543, startPoint y: 259, endPoint x: 474, endPoint y: 247, distance: 70.3
click at [474, 248] on div "2 Leg Extension Machine Target 15 Reps Pounds Grams Kilograms 15 Reps Pounds Gr…" at bounding box center [638, 228] width 478 height 91
paste input "5"
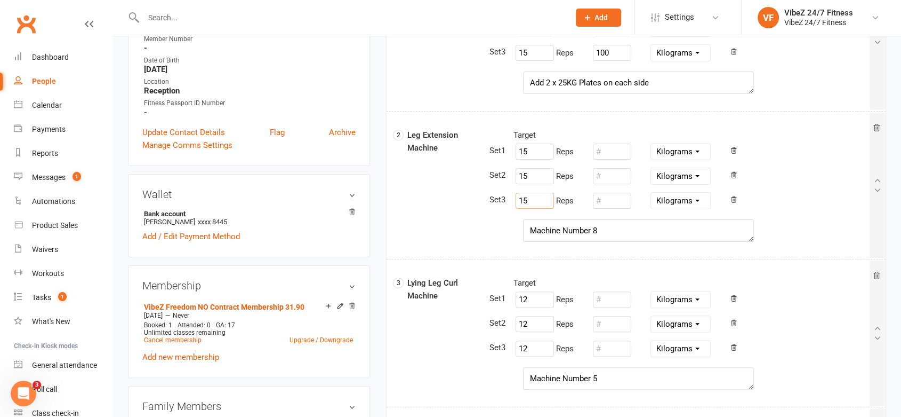
scroll to position [302, 0]
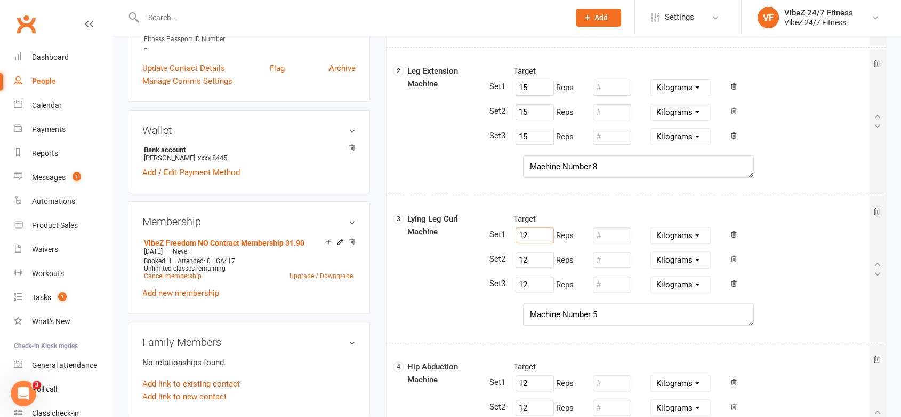
drag, startPoint x: 517, startPoint y: 231, endPoint x: 511, endPoint y: 233, distance: 6.7
click at [507, 231] on div "12 Reps Pounds Grams Kilograms" at bounding box center [583, 235] width 155 height 20
paste input "5"
drag, startPoint x: 521, startPoint y: 256, endPoint x: 505, endPoint y: 258, distance: 15.6
click at [506, 258] on div "12 Reps Pounds Grams Kilograms" at bounding box center [692, 260] width 372 height 20
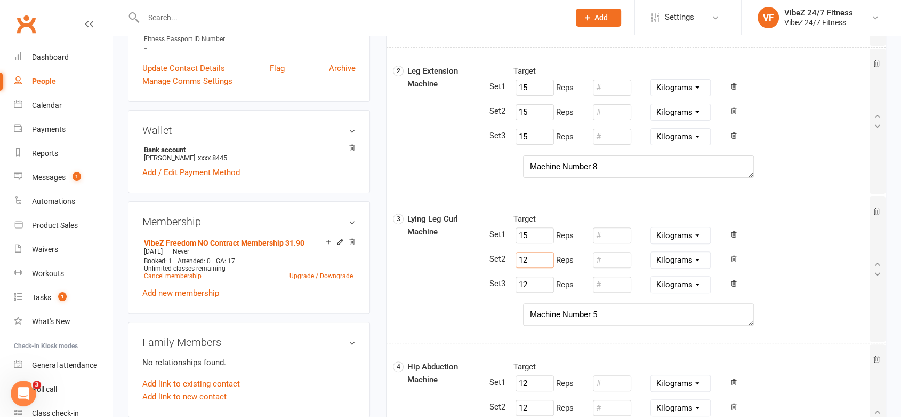
paste input "5"
drag, startPoint x: 526, startPoint y: 281, endPoint x: 510, endPoint y: 281, distance: 15.5
click at [509, 281] on div "12 Reps Pounds Grams Kilograms" at bounding box center [583, 284] width 155 height 20
paste input "5"
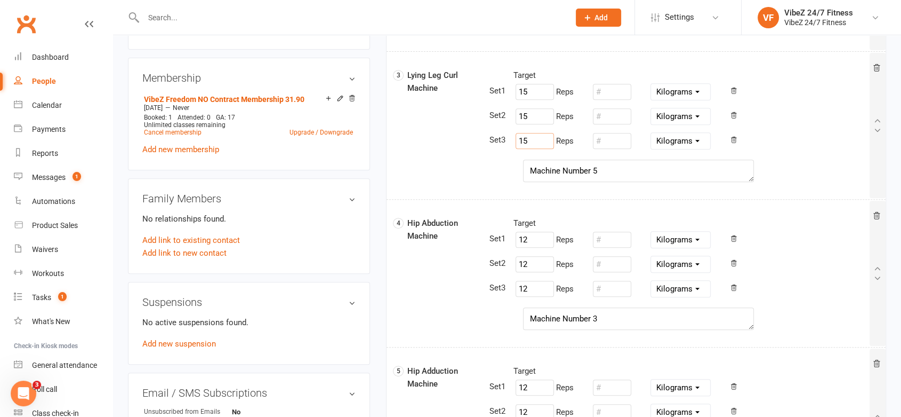
scroll to position [479, 0]
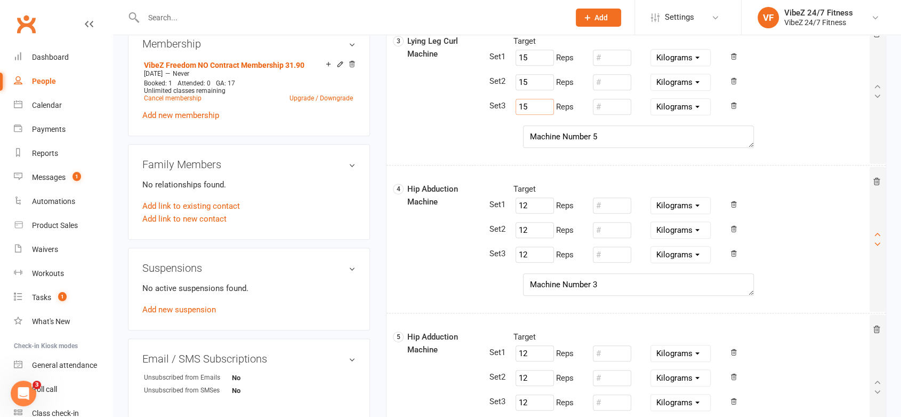
click at [874, 173] on div at bounding box center [878, 238] width 16 height 145
click at [878, 186] on icon at bounding box center [878, 183] width 11 height 13
click at [878, 184] on icon at bounding box center [877, 181] width 9 height 9
drag, startPoint x: 521, startPoint y: 350, endPoint x: 503, endPoint y: 356, distance: 18.0
click at [503, 356] on div "Target 12 Reps Pounds Grams Kilograms 12 Reps Pounds Grams Kilograms 12 Reps Po…" at bounding box center [678, 371] width 382 height 82
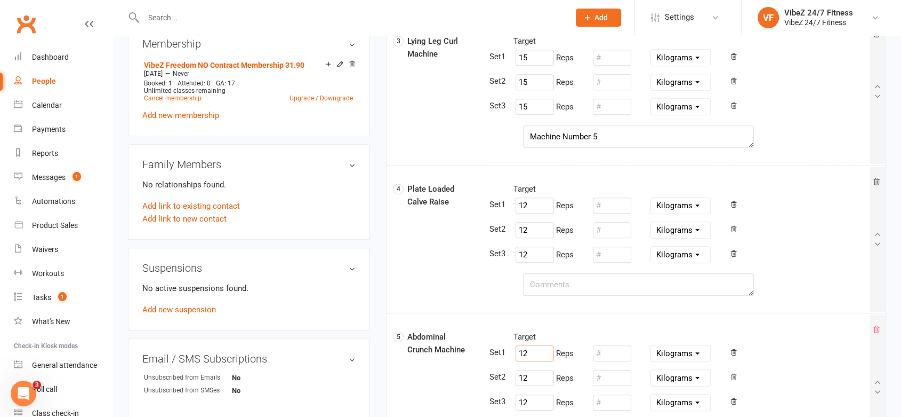
click at [877, 325] on icon at bounding box center [877, 329] width 9 height 9
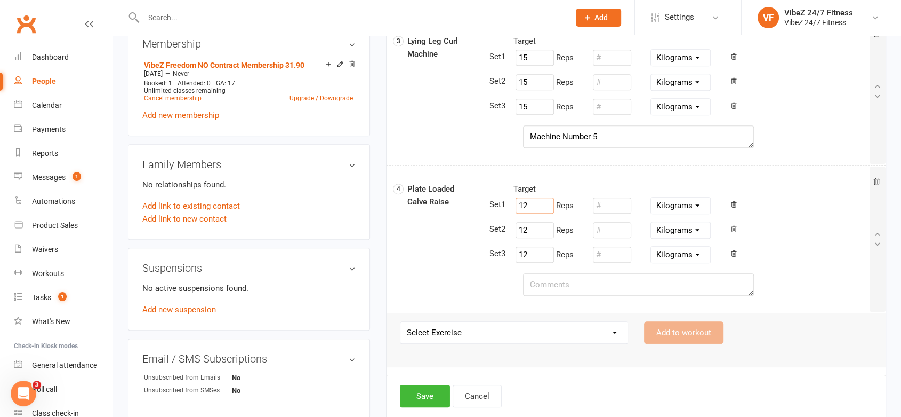
drag, startPoint x: 539, startPoint y: 202, endPoint x: 512, endPoint y: 208, distance: 27.4
click at [506, 206] on div "12 Reps Pounds Grams Kilograms" at bounding box center [583, 205] width 155 height 20
paste input "5"
drag, startPoint x: 532, startPoint y: 229, endPoint x: 503, endPoint y: 228, distance: 28.8
click at [506, 228] on div "12 Reps Pounds Grams Kilograms" at bounding box center [692, 230] width 372 height 20
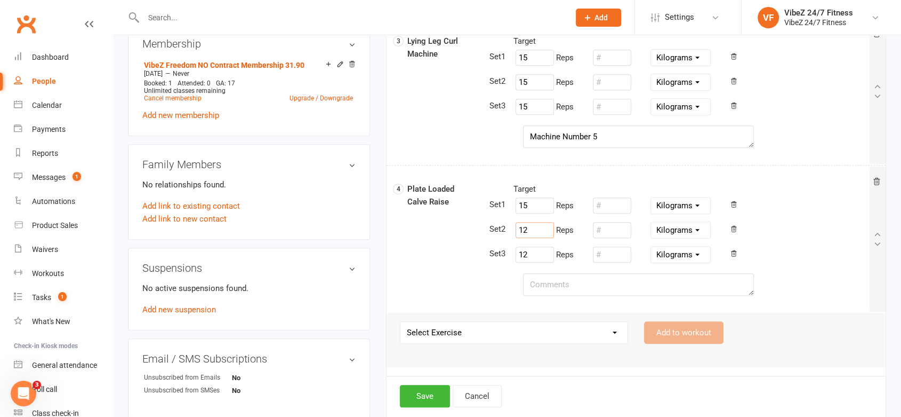
paste input "5"
drag, startPoint x: 535, startPoint y: 253, endPoint x: 511, endPoint y: 254, distance: 24.1
click at [511, 254] on div "12 Reps Pounds Grams Kilograms" at bounding box center [583, 254] width 155 height 20
paste input "5"
click at [513, 322] on select "Select Exercise 45 Degree Plated Loaded Leg Press Abdominal Crunch Machine Air …" at bounding box center [514, 332] width 227 height 21
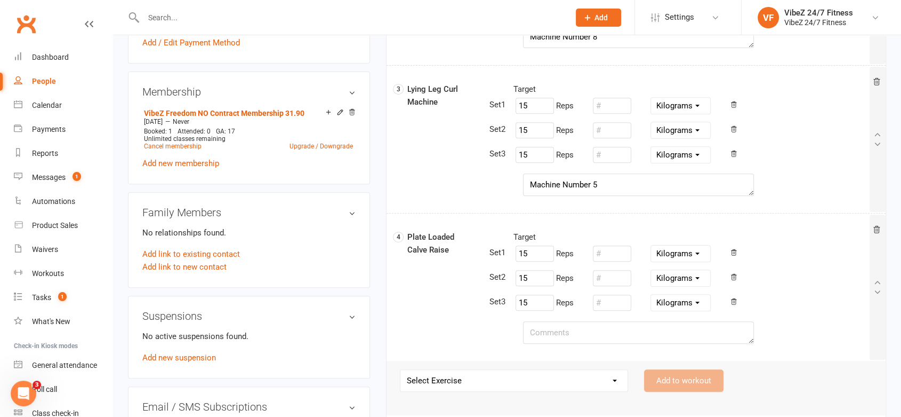
scroll to position [361, 0]
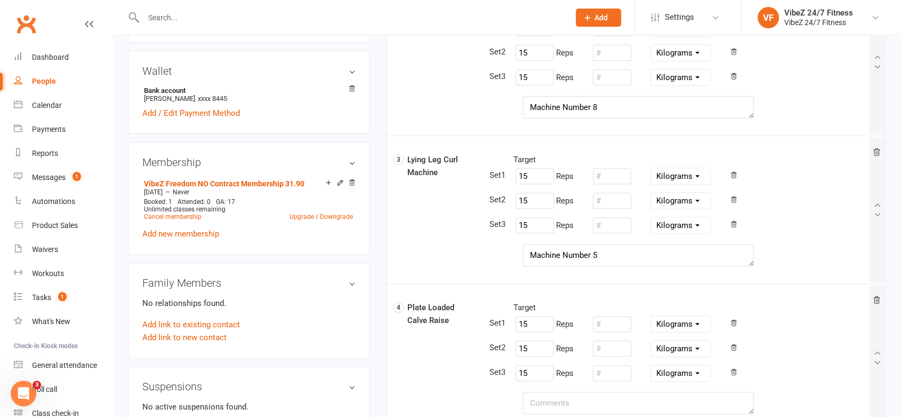
click at [896, 100] on div "upload photo change photo [PERSON_NAME] Activated [DATE] Added [DATE] Active me…" at bounding box center [507, 292] width 788 height 1236
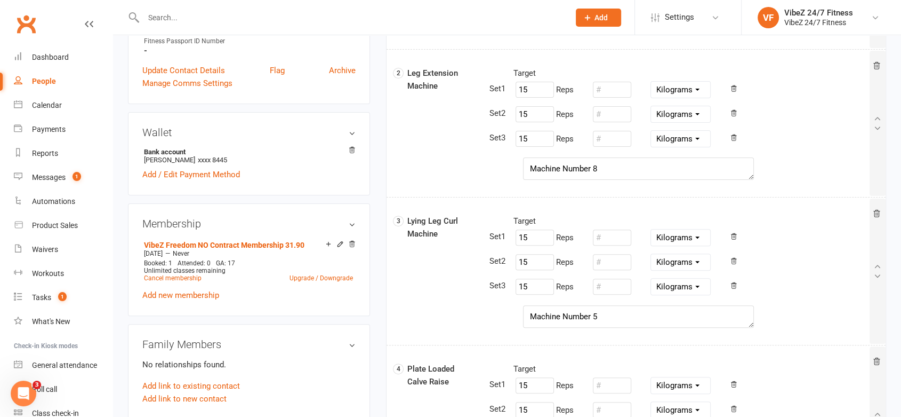
scroll to position [302, 0]
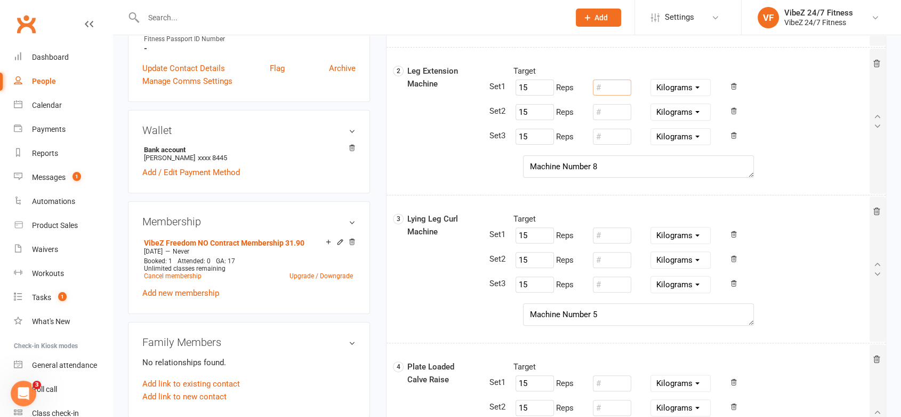
click at [616, 85] on input "number" at bounding box center [612, 87] width 38 height 16
drag, startPoint x: 616, startPoint y: 85, endPoint x: 580, endPoint y: 90, distance: 36.1
click at [580, 90] on div "15 Reps 27 Pounds Grams Kilograms" at bounding box center [583, 87] width 155 height 20
click at [606, 118] on input "number" at bounding box center [612, 112] width 38 height 16
paste input "27"
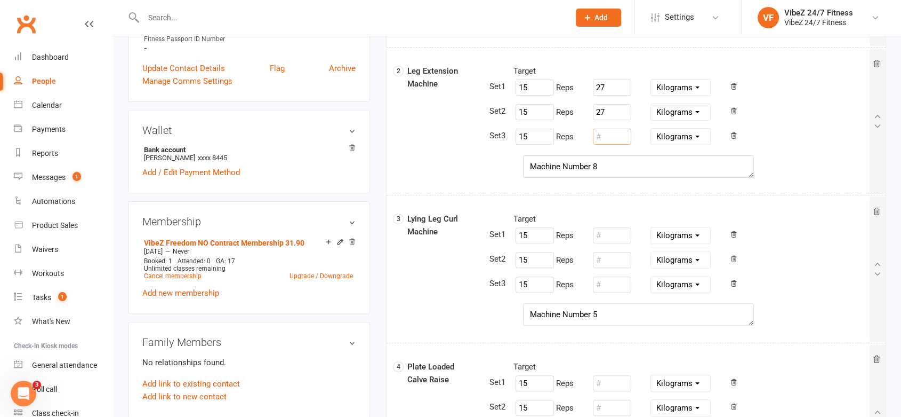
click at [616, 139] on input "number" at bounding box center [612, 137] width 38 height 16
paste input "27"
click at [619, 236] on input "number" at bounding box center [612, 235] width 38 height 16
drag, startPoint x: 619, startPoint y: 235, endPoint x: 581, endPoint y: 229, distance: 38.4
click at [579, 227] on div "15 Reps 36 Pounds Grams Kilograms" at bounding box center [583, 235] width 155 height 20
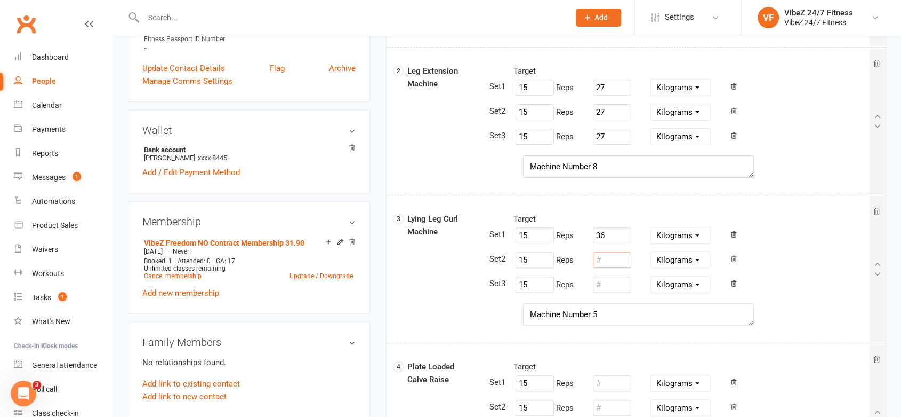
click at [614, 266] on input "number" at bounding box center [612, 260] width 38 height 16
paste input "36"
click at [618, 285] on input "number" at bounding box center [612, 284] width 38 height 16
paste input "36"
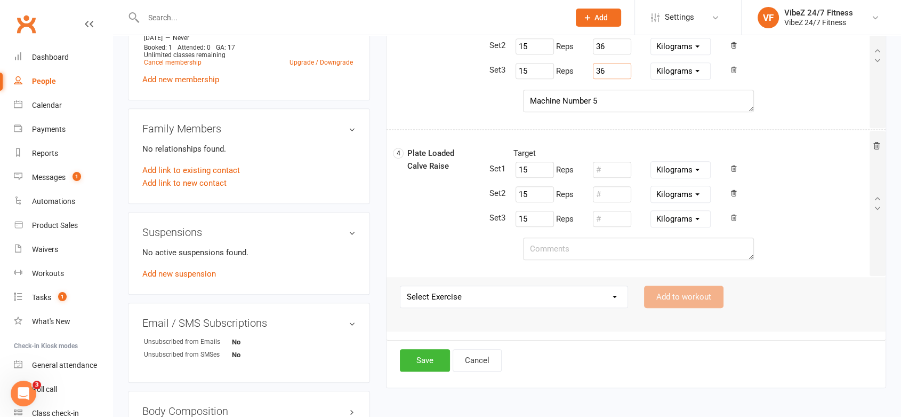
scroll to position [539, 0]
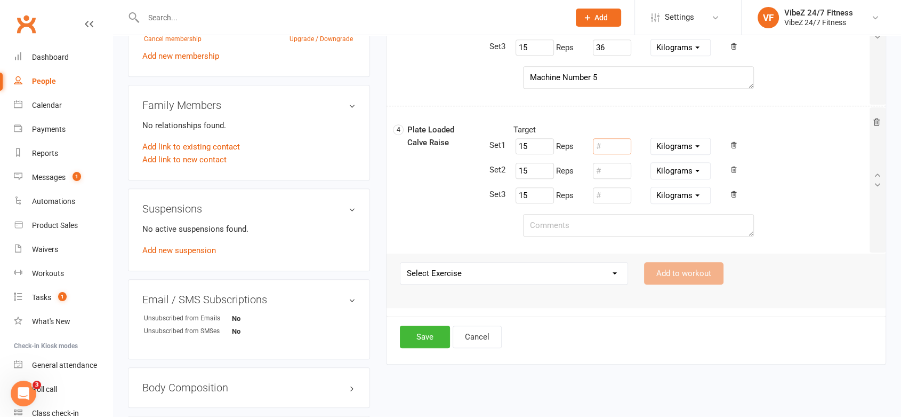
click at [616, 148] on input "number" at bounding box center [612, 146] width 38 height 16
click at [577, 143] on div "15 Reps 20 Pounds Grams Kilograms" at bounding box center [583, 146] width 155 height 20
click at [606, 167] on input "number" at bounding box center [612, 171] width 38 height 16
paste input "20"
click at [610, 191] on input "number" at bounding box center [612, 195] width 38 height 16
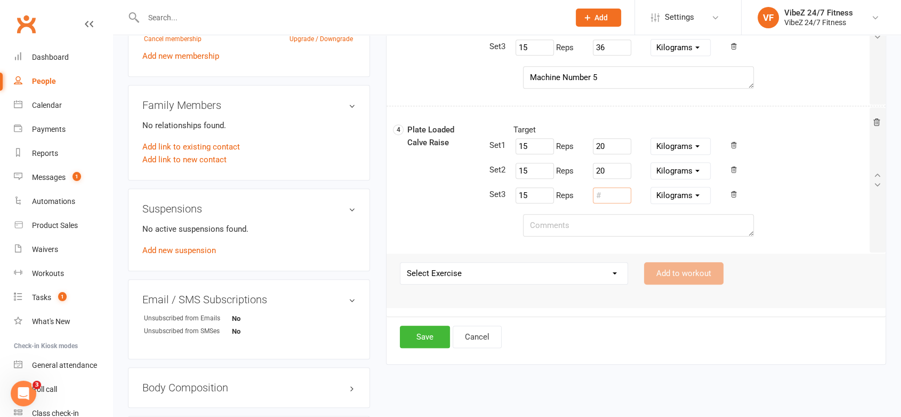
paste input "20"
click at [585, 222] on textarea at bounding box center [638, 225] width 231 height 22
click at [411, 330] on button "Save" at bounding box center [425, 336] width 50 height 22
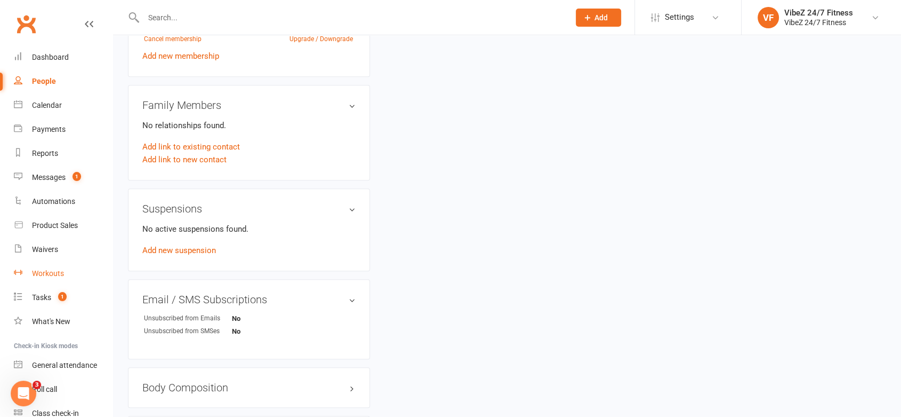
click at [57, 265] on link "Workouts" at bounding box center [63, 273] width 99 height 24
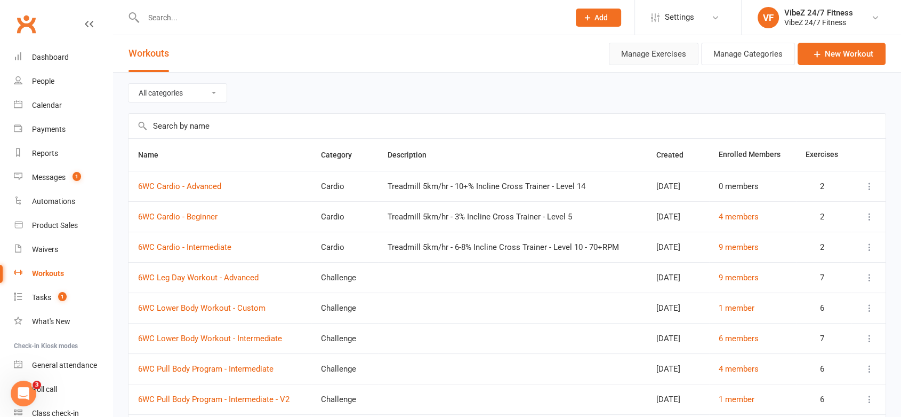
click at [661, 59] on button "Manage Exercises" at bounding box center [654, 54] width 90 height 22
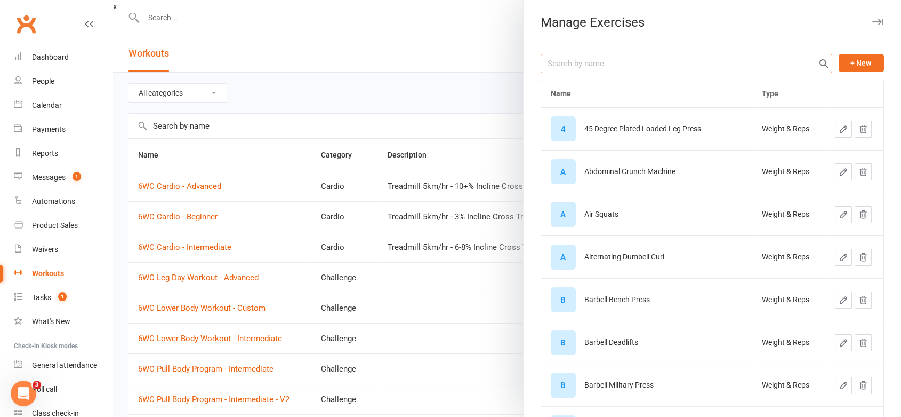
click at [705, 57] on input "text" at bounding box center [687, 63] width 292 height 19
click at [860, 67] on button "+ New" at bounding box center [861, 63] width 45 height 18
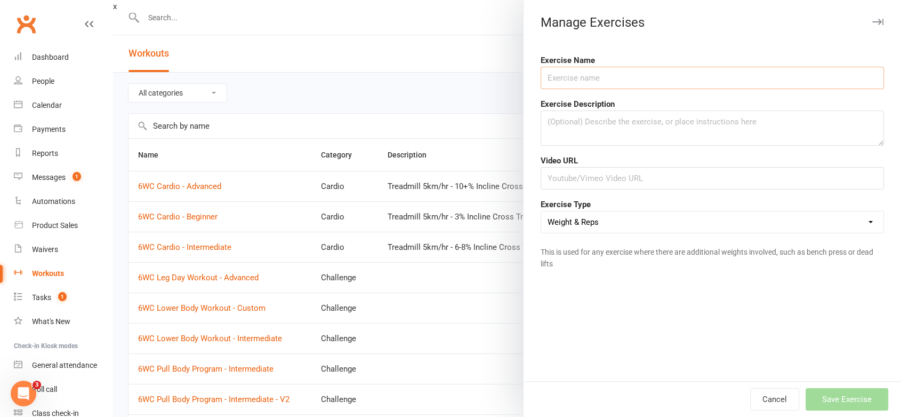
click at [610, 74] on input "text" at bounding box center [712, 78] width 343 height 22
drag, startPoint x: 541, startPoint y: 76, endPoint x: 572, endPoint y: 85, distance: 32.2
click at [541, 77] on input "Squats" at bounding box center [712, 78] width 343 height 22
click at [854, 405] on button "Save Exercise" at bounding box center [847, 399] width 83 height 22
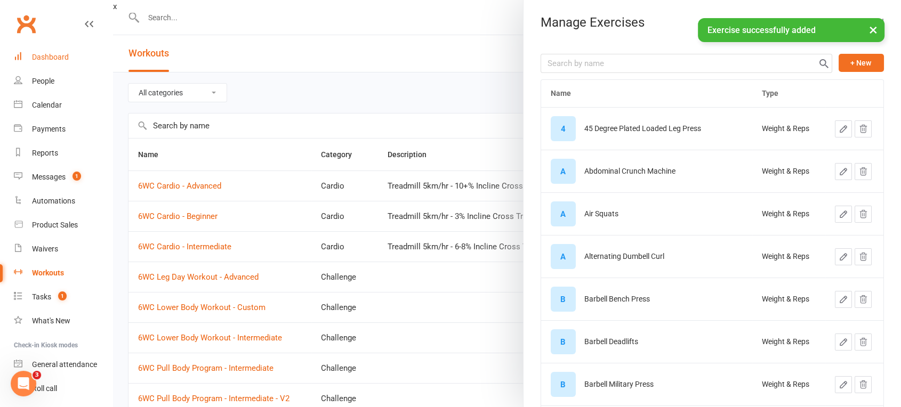
click at [49, 57] on div "Dashboard" at bounding box center [50, 57] width 37 height 9
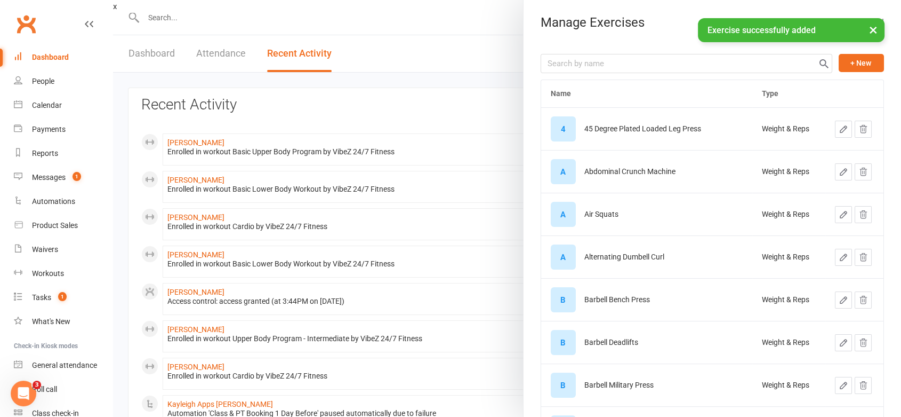
click at [197, 141] on div at bounding box center [507, 208] width 788 height 417
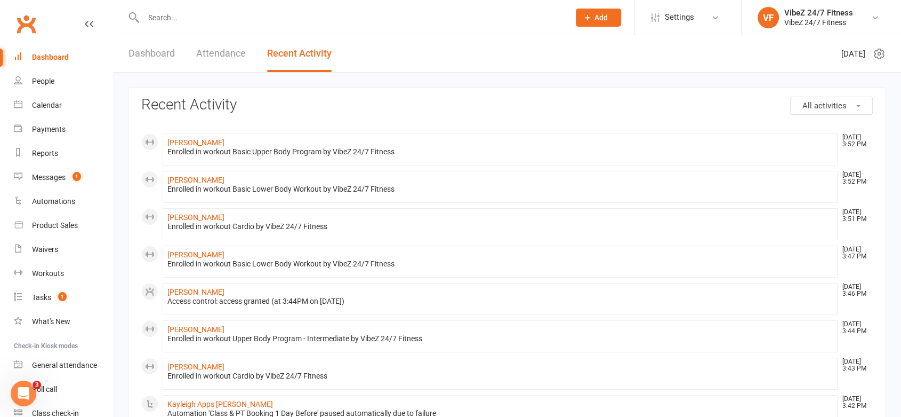
click at [181, 135] on li "[PERSON_NAME] [DATE] 3:52 PM Enrolled in workout Basic Upper Body Program by Vi…" at bounding box center [500, 149] width 675 height 32
click at [185, 138] on link "[PERSON_NAME]" at bounding box center [195, 142] width 57 height 9
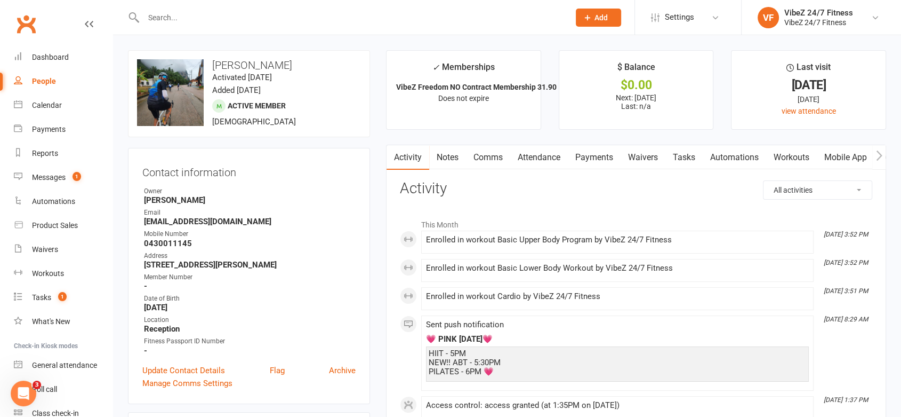
click at [808, 158] on link "Workouts" at bounding box center [791, 157] width 51 height 25
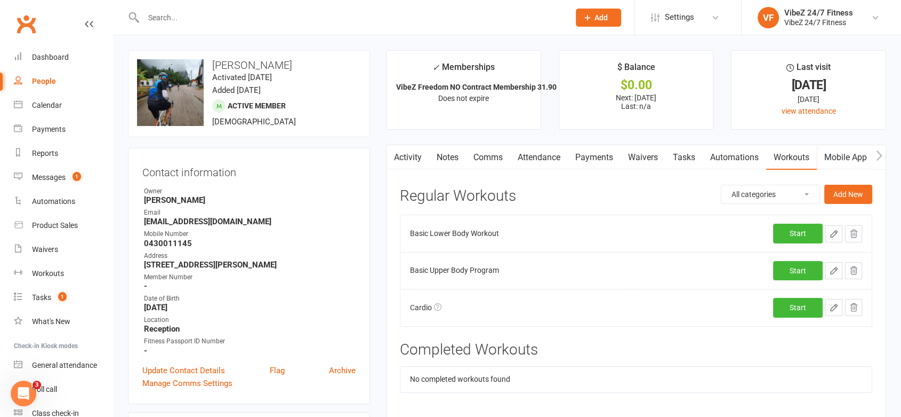
click at [834, 234] on icon "button" at bounding box center [834, 233] width 6 height 6
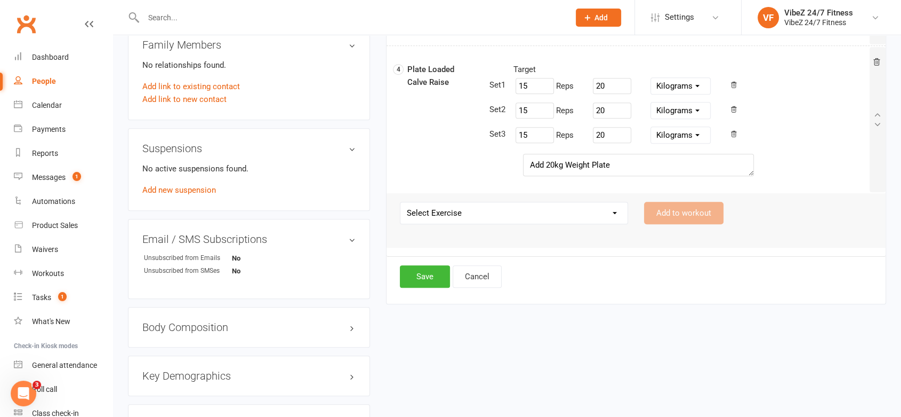
scroll to position [598, 0]
click at [501, 217] on select "Select Exercise 45 Degree Plated Loaded Leg Press Abdominal Crunch Machine Air …" at bounding box center [514, 213] width 227 height 21
click at [401, 203] on select "Select Exercise 45 Degree Plated Loaded Leg Press Abdominal Crunch Machine Air …" at bounding box center [514, 213] width 227 height 21
click at [714, 212] on button "Add to workout" at bounding box center [683, 214] width 79 height 22
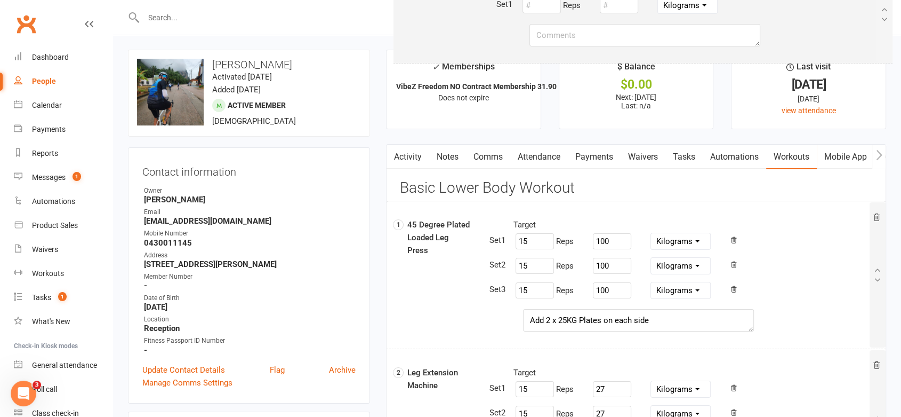
scroll to position [0, 0]
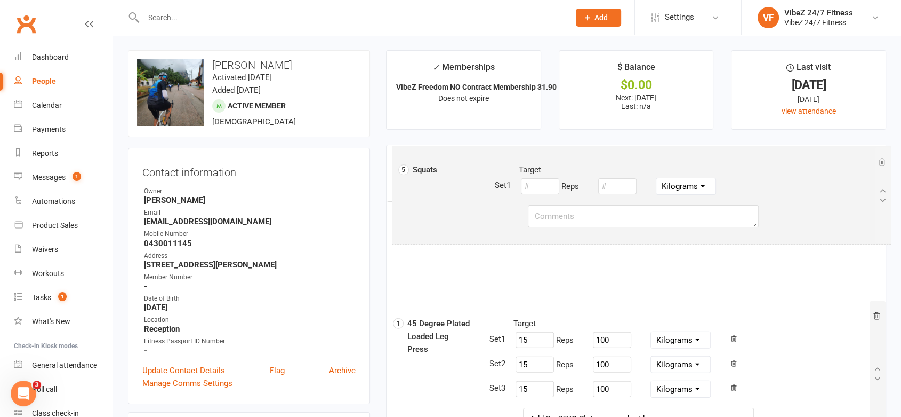
drag, startPoint x: 445, startPoint y: 241, endPoint x: 450, endPoint y: 188, distance: 53.1
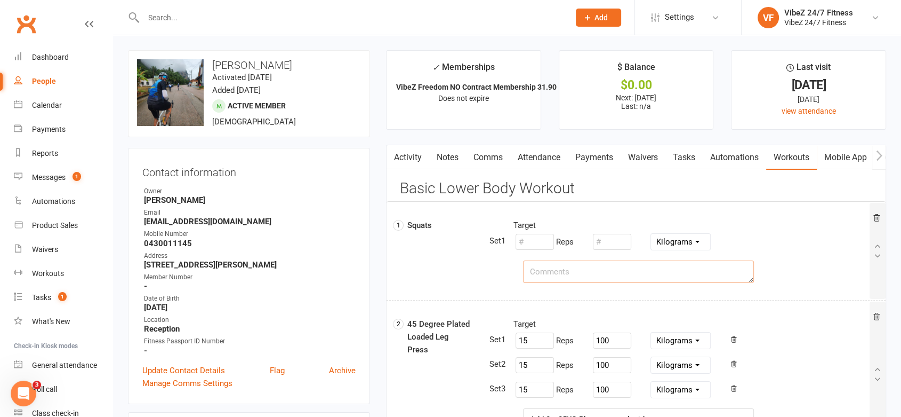
drag, startPoint x: 539, startPoint y: 273, endPoint x: 537, endPoint y: 260, distance: 12.5
click at [539, 274] on textarea at bounding box center [638, 271] width 231 height 22
click at [533, 246] on input "number" at bounding box center [535, 242] width 38 height 16
click at [611, 243] on input "number" at bounding box center [612, 242] width 38 height 16
click at [606, 268] on textarea at bounding box center [638, 271] width 231 height 22
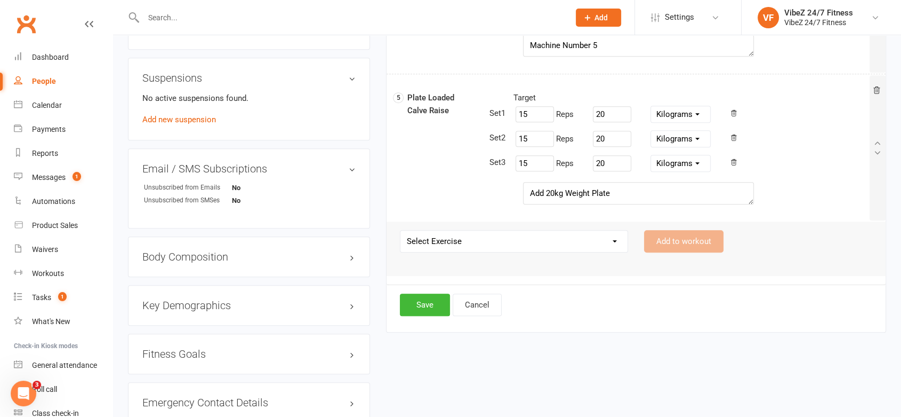
scroll to position [894, 0]
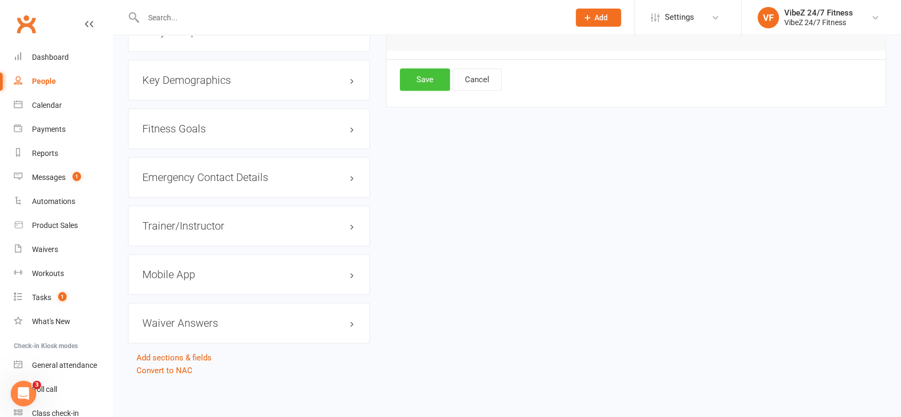
click at [433, 87] on button "Save" at bounding box center [425, 79] width 50 height 22
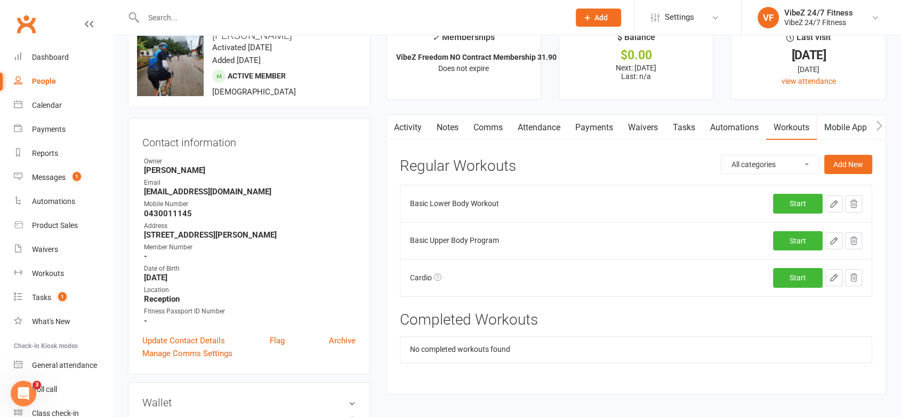
scroll to position [0, 0]
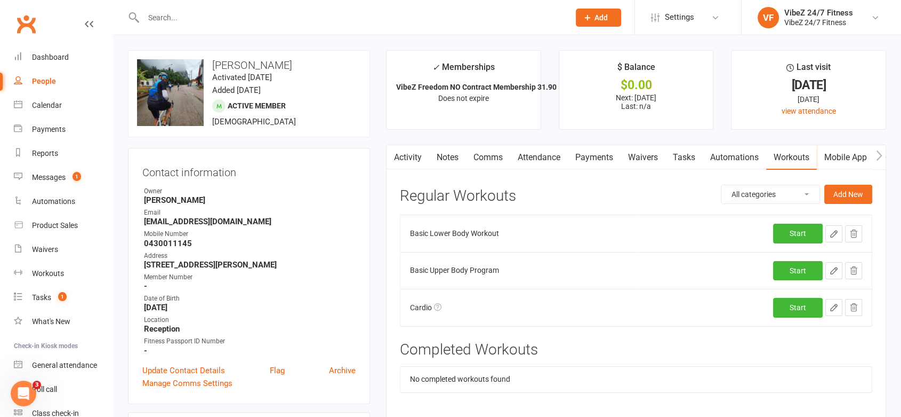
click at [482, 150] on link "Comms" at bounding box center [488, 157] width 44 height 25
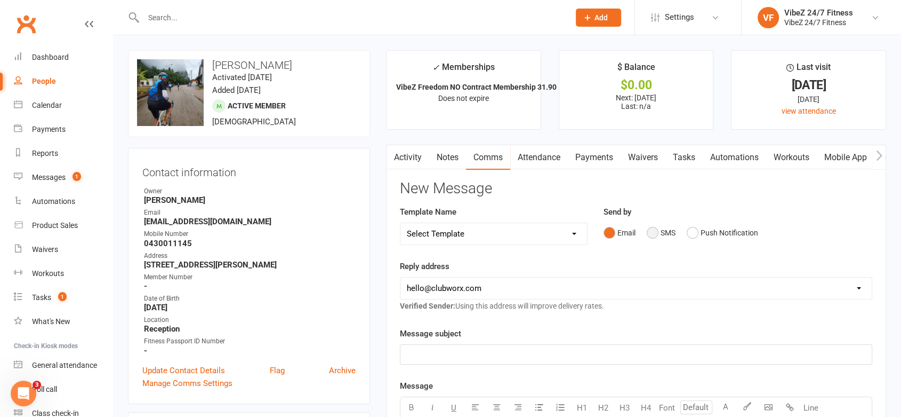
click at [669, 231] on button "SMS" at bounding box center [661, 232] width 29 height 20
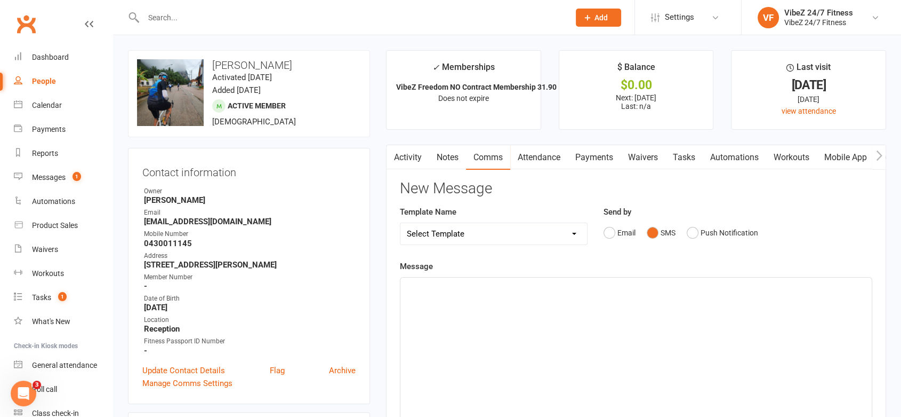
click at [589, 305] on div "﻿" at bounding box center [636, 357] width 471 height 160
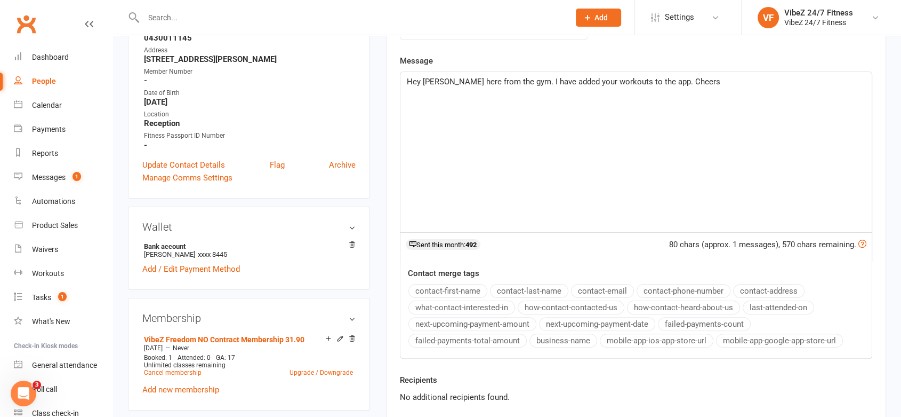
scroll to position [296, 0]
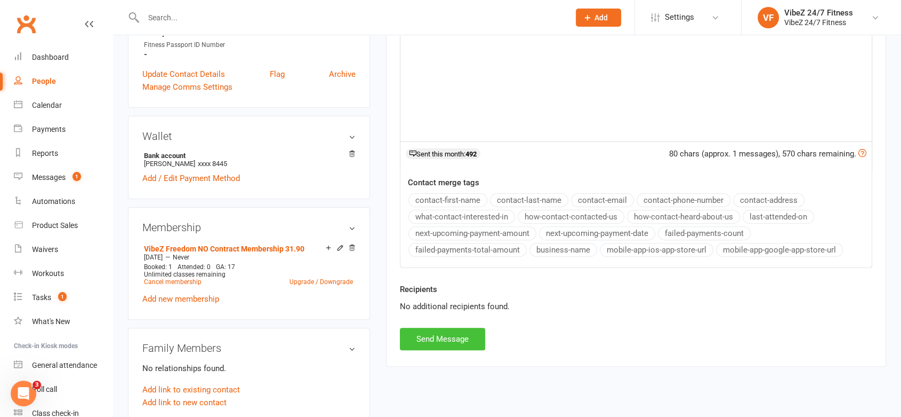
click at [421, 341] on button "Send Message" at bounding box center [442, 338] width 85 height 22
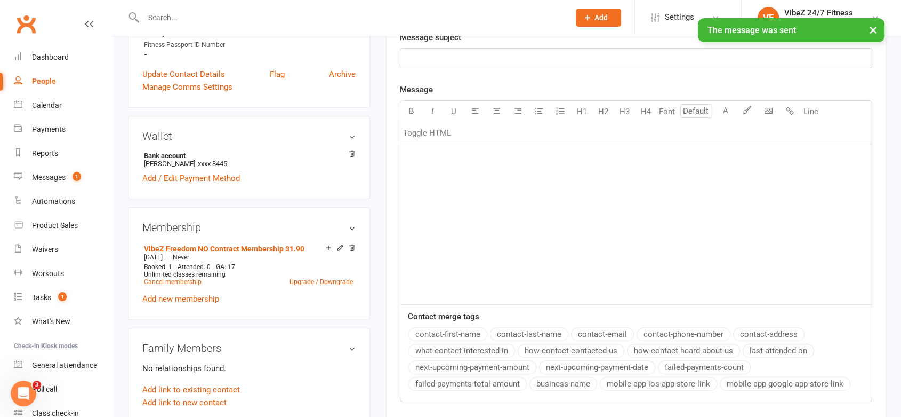
click at [204, 18] on div "× The message was sent" at bounding box center [444, 18] width 888 height 0
click at [209, 11] on input "text" at bounding box center [351, 17] width 422 height 15
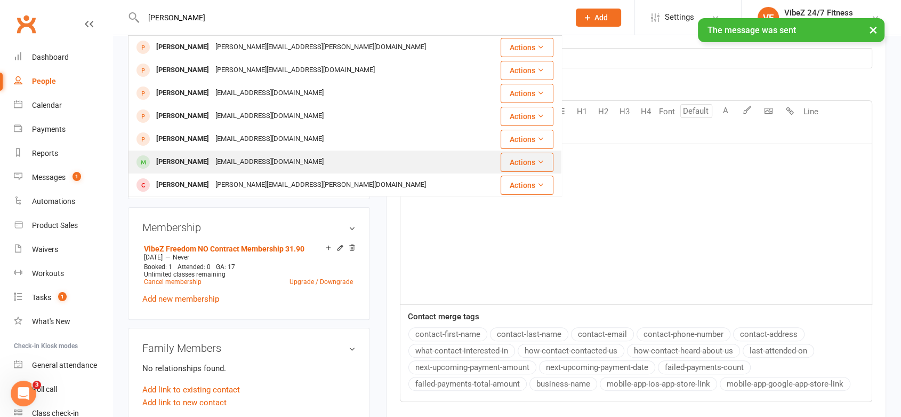
click at [171, 161] on div "[PERSON_NAME]" at bounding box center [182, 161] width 59 height 15
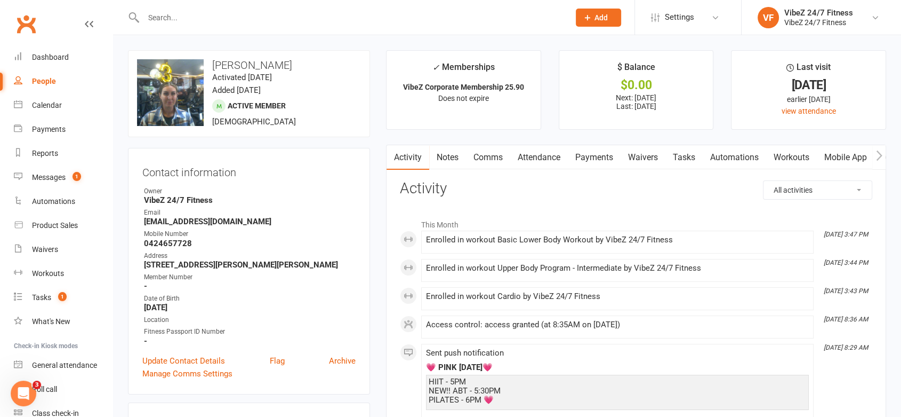
drag, startPoint x: 493, startPoint y: 153, endPoint x: 503, endPoint y: 160, distance: 12.3
click at [493, 155] on link "Comms" at bounding box center [488, 157] width 44 height 25
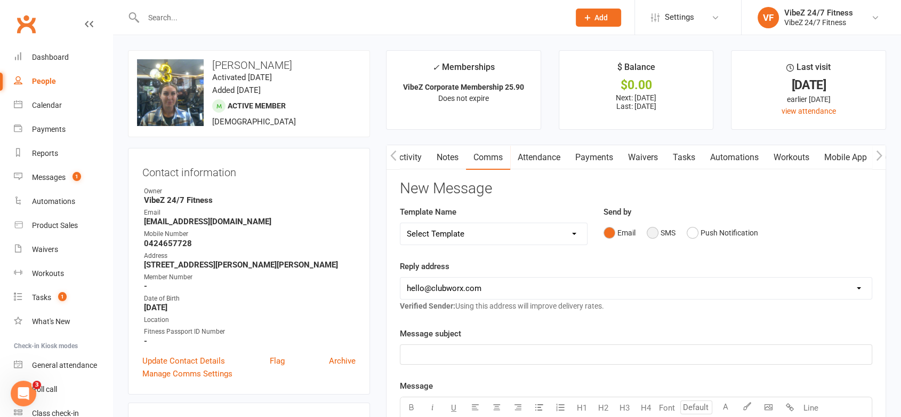
drag, startPoint x: 667, startPoint y: 233, endPoint x: 666, endPoint y: 238, distance: 5.4
click at [667, 233] on button "SMS" at bounding box center [661, 232] width 29 height 20
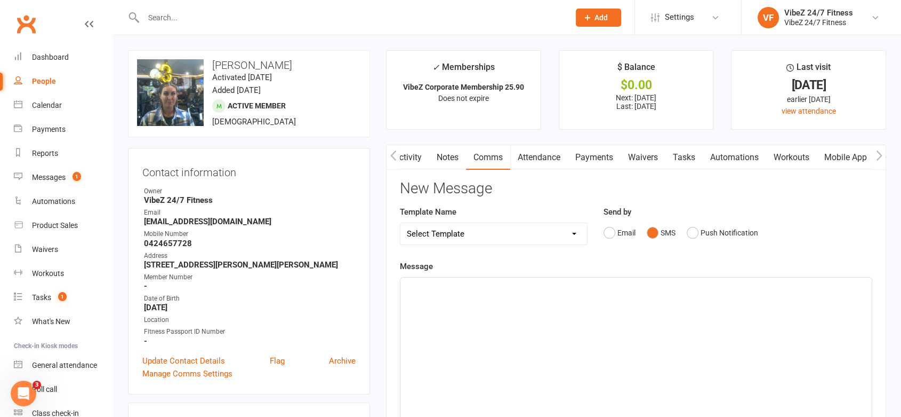
click at [576, 306] on div "﻿" at bounding box center [636, 357] width 471 height 160
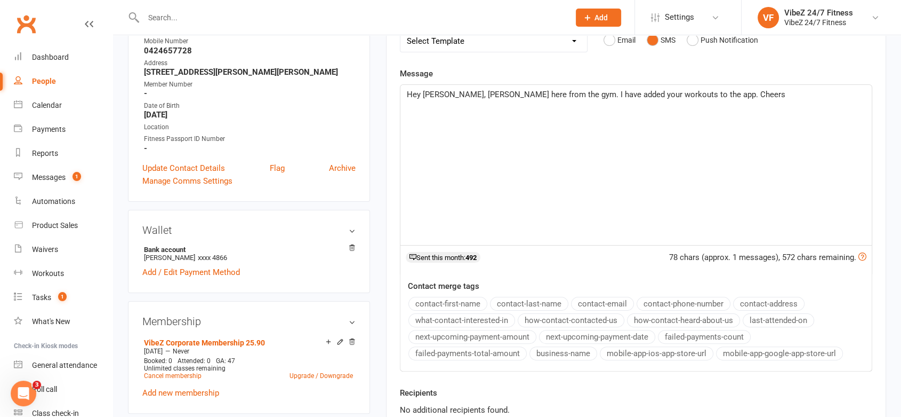
scroll to position [355, 0]
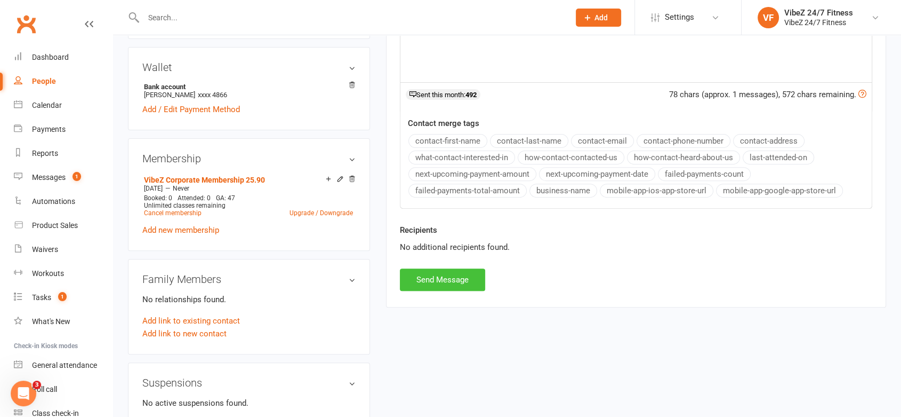
click at [463, 275] on button "Send Message" at bounding box center [442, 279] width 85 height 22
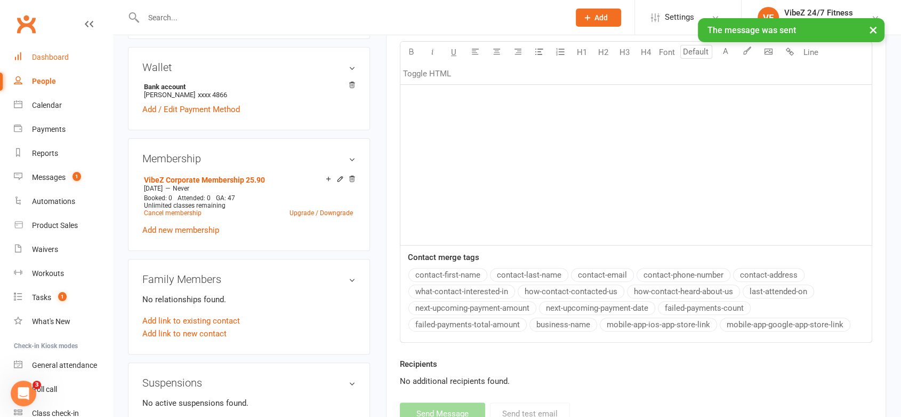
click at [53, 50] on link "Dashboard" at bounding box center [63, 57] width 99 height 24
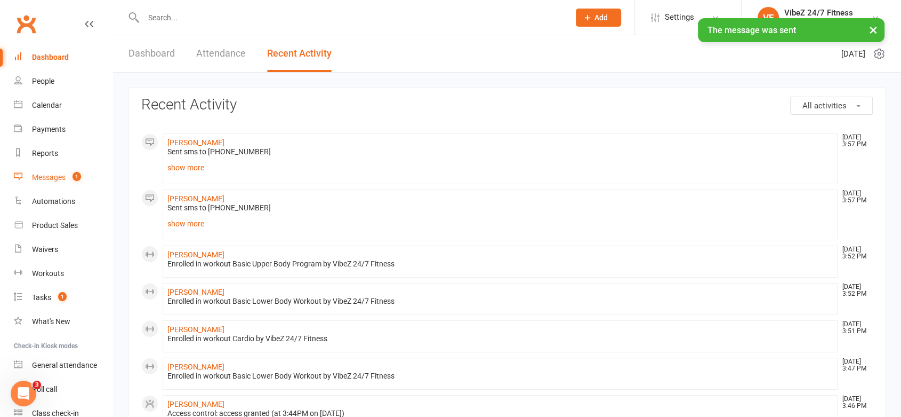
click at [71, 183] on link "Messages 1" at bounding box center [63, 177] width 99 height 24
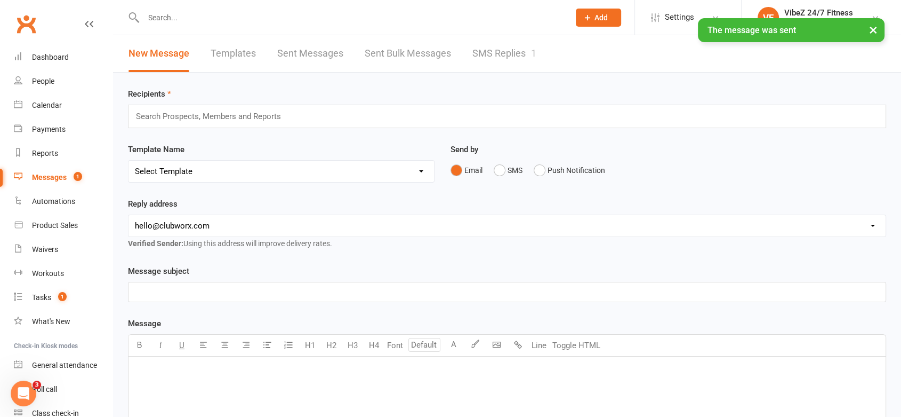
click at [513, 18] on div "× The message was sent" at bounding box center [444, 18] width 888 height 0
click at [508, 55] on link "SMS Replies 1" at bounding box center [505, 53] width 64 height 37
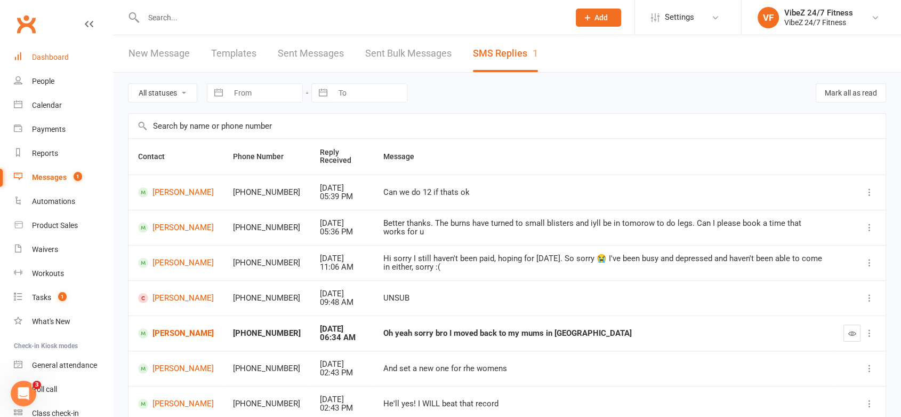
click at [68, 53] on link "Dashboard" at bounding box center [63, 57] width 99 height 24
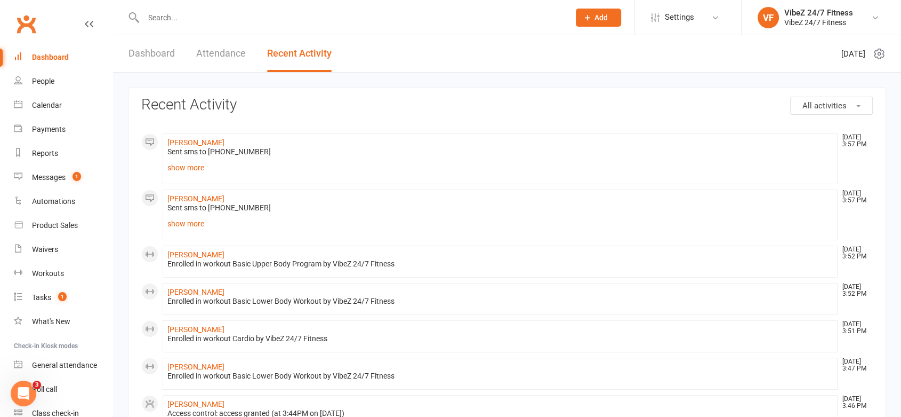
click at [153, 59] on link "Dashboard" at bounding box center [152, 53] width 46 height 37
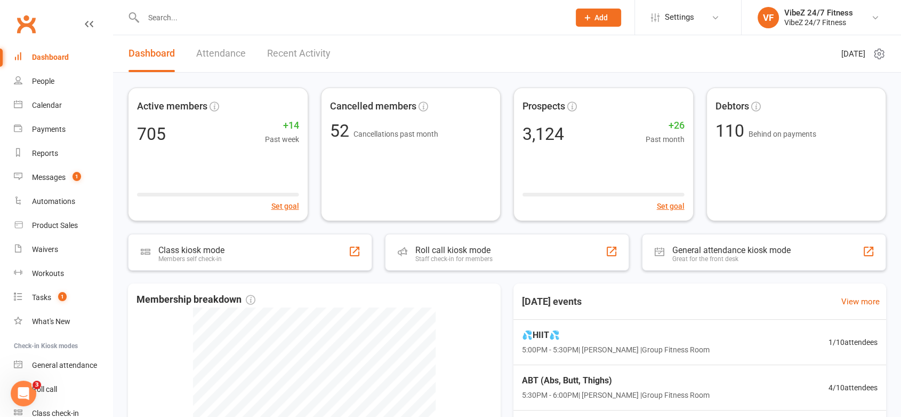
click at [289, 49] on link "Recent Activity" at bounding box center [298, 53] width 63 height 37
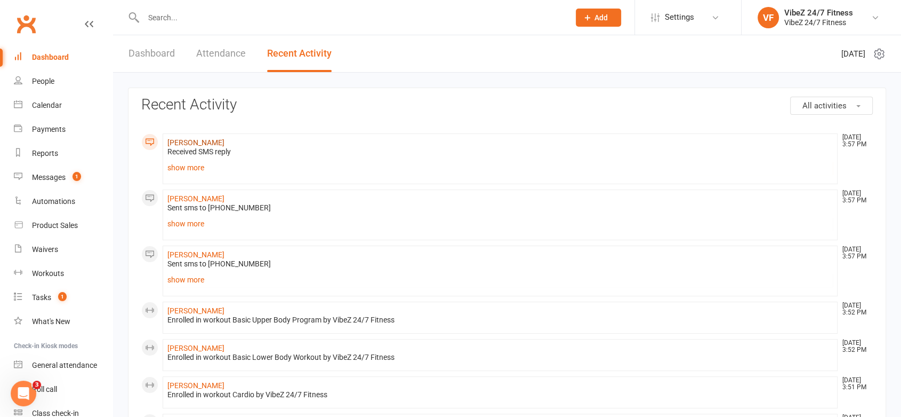
click at [187, 143] on link "[PERSON_NAME]" at bounding box center [195, 142] width 57 height 9
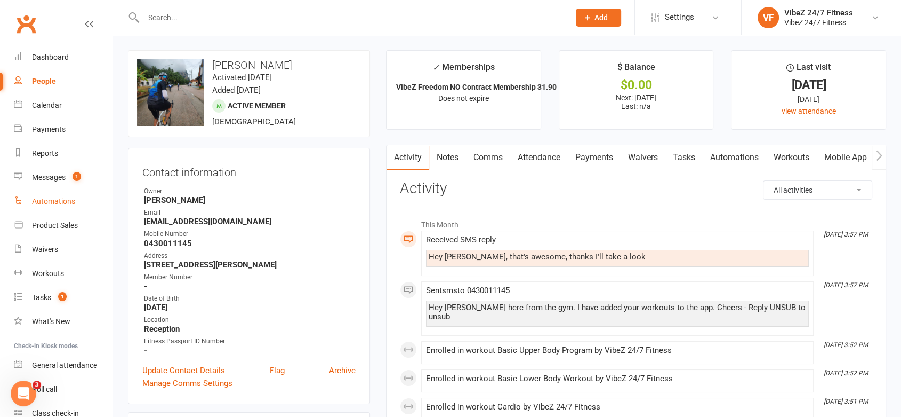
click at [54, 191] on link "Automations" at bounding box center [63, 201] width 99 height 24
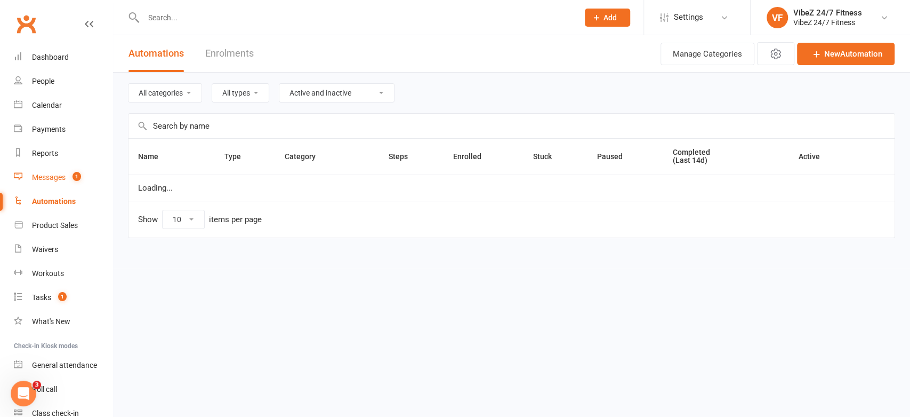
click at [56, 181] on div "Messages" at bounding box center [49, 177] width 34 height 9
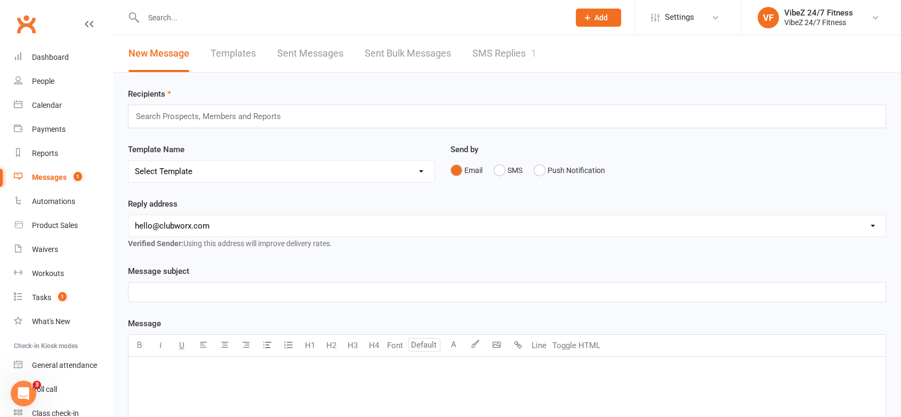
click at [489, 58] on link "SMS Replies 1" at bounding box center [505, 53] width 64 height 37
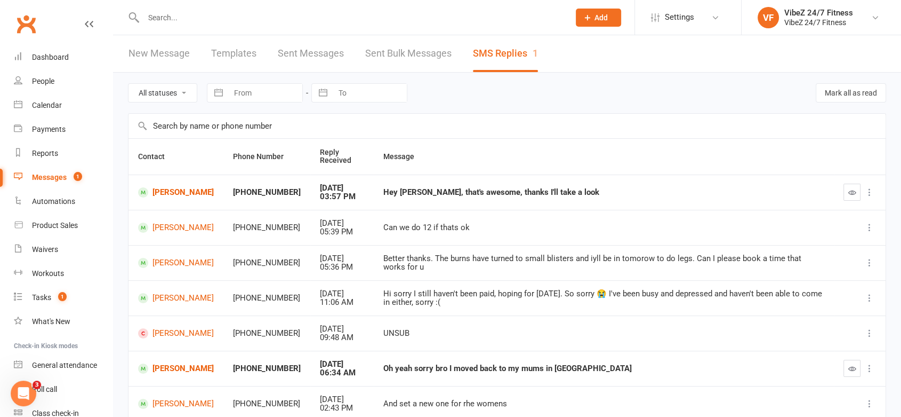
click at [855, 193] on icon "button" at bounding box center [853, 192] width 8 height 8
click at [34, 51] on nav "Clubworx Dashboard People Calendar Payments Reports Messages Automations Produc…" at bounding box center [56, 211] width 113 height 417
click at [40, 50] on link "Dashboard" at bounding box center [63, 57] width 99 height 24
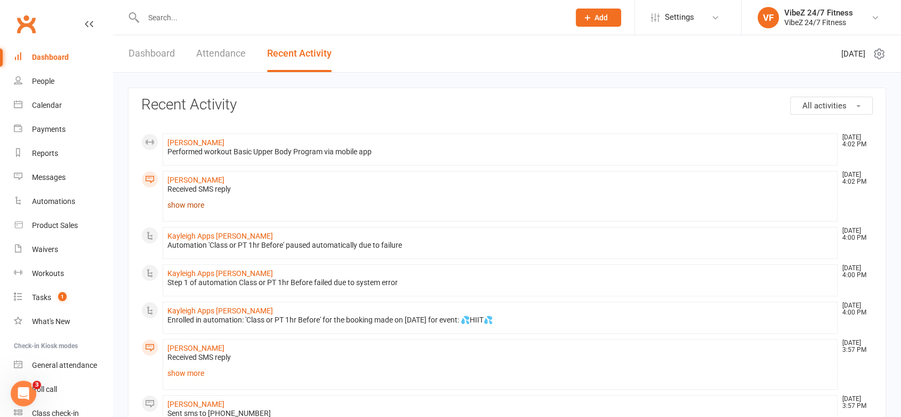
click at [175, 202] on link "show more" at bounding box center [500, 204] width 666 height 15
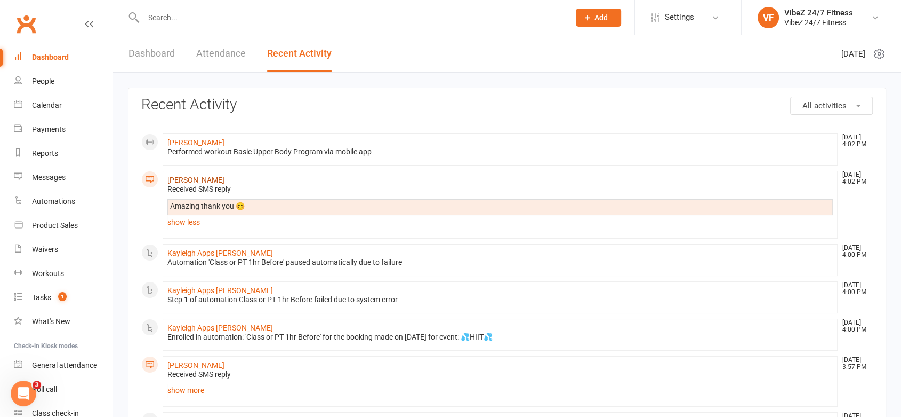
click at [192, 180] on link "[PERSON_NAME]" at bounding box center [195, 179] width 57 height 9
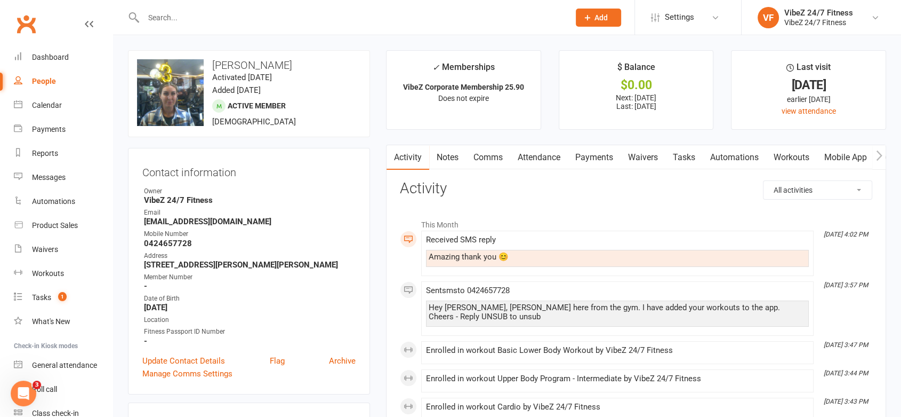
click at [789, 155] on link "Workouts" at bounding box center [791, 157] width 51 height 25
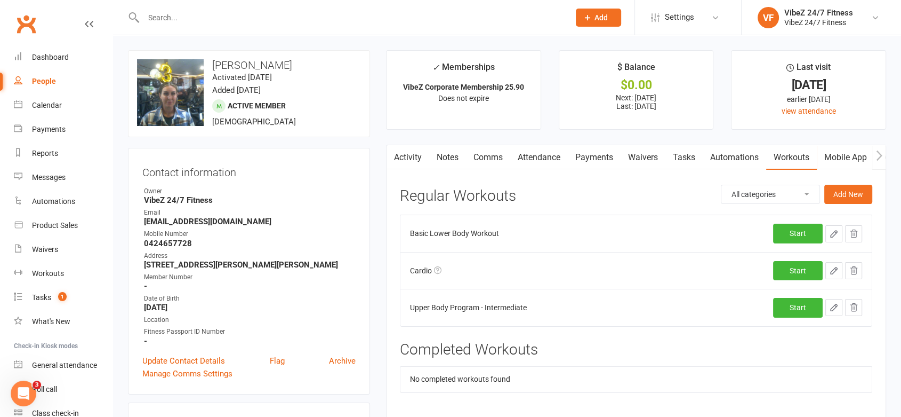
click at [483, 158] on link "Comms" at bounding box center [488, 157] width 44 height 25
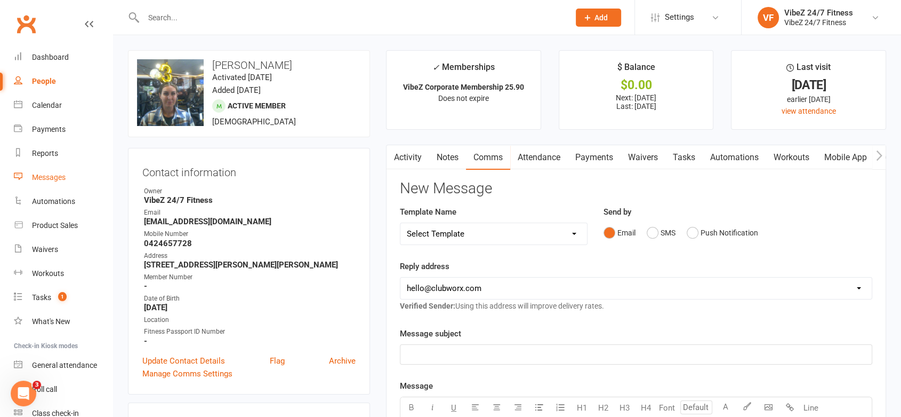
click at [43, 178] on div "Messages" at bounding box center [49, 177] width 34 height 9
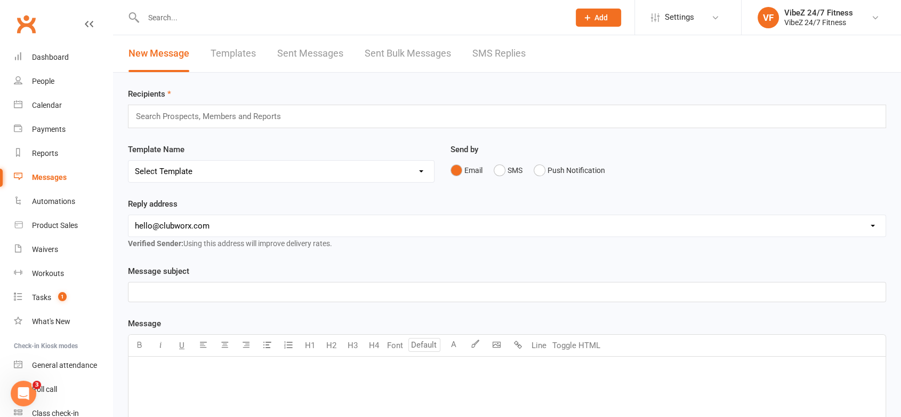
click at [527, 60] on div "New Message Templates Sent Messages Sent Bulk Messages SMS Replies" at bounding box center [327, 53] width 428 height 37
click at [522, 59] on link "SMS Replies" at bounding box center [499, 53] width 53 height 37
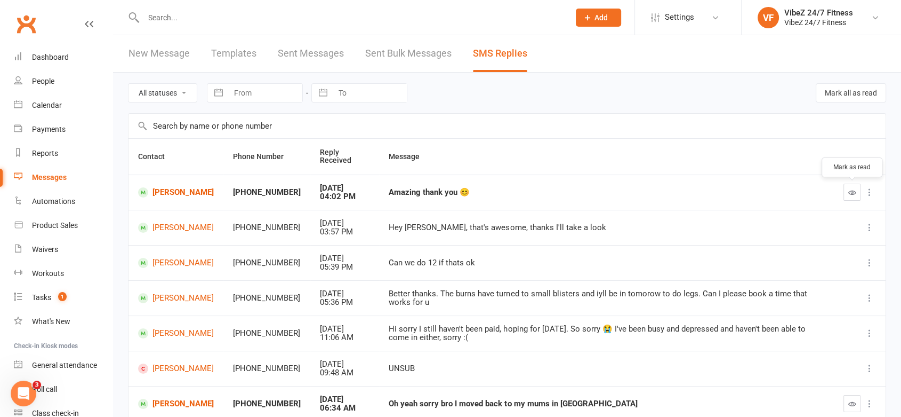
click at [855, 193] on icon "button" at bounding box center [853, 192] width 8 height 8
click at [47, 61] on div "Dashboard" at bounding box center [50, 57] width 37 height 9
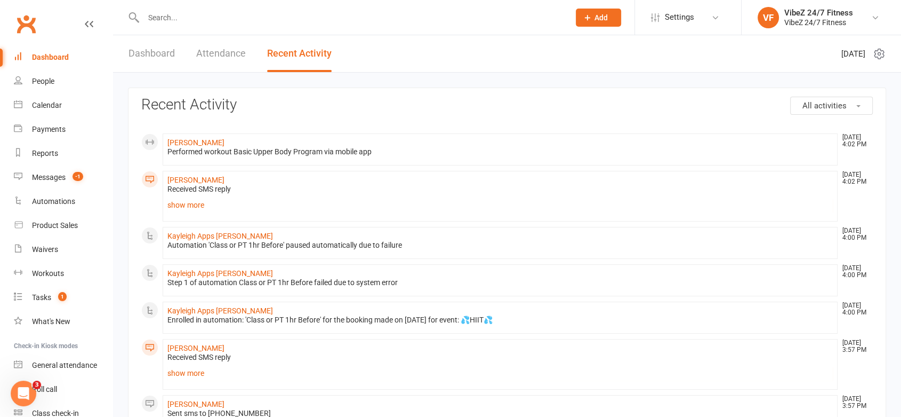
click at [160, 53] on link "Dashboard" at bounding box center [152, 53] width 46 height 37
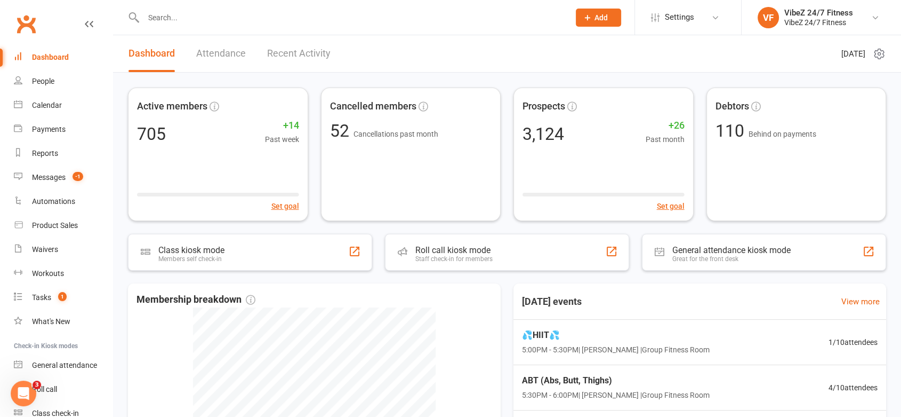
click at [282, 46] on link "Recent Activity" at bounding box center [298, 53] width 63 height 37
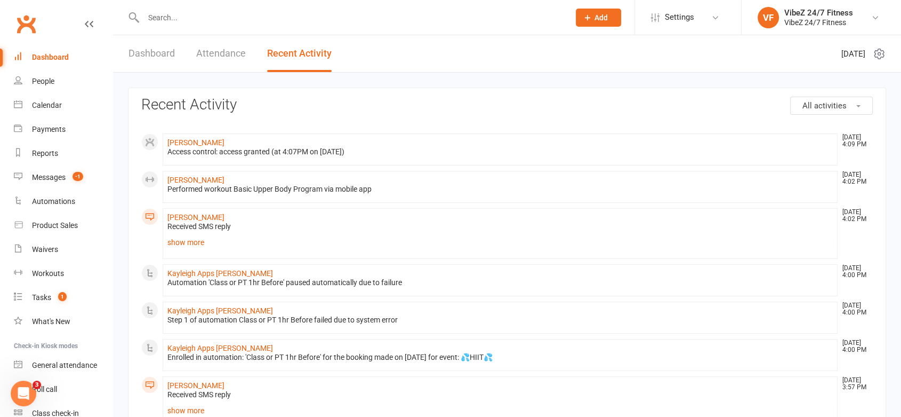
drag, startPoint x: 820, startPoint y: 101, endPoint x: 828, endPoint y: 108, distance: 9.8
click at [824, 105] on span "All activities" at bounding box center [825, 106] width 44 height 10
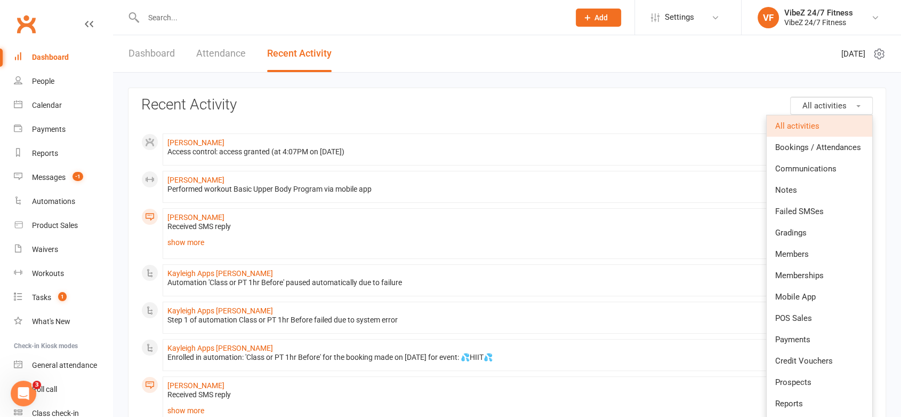
click at [604, 164] on li "[PERSON_NAME] [DATE] 4:09 PM Access control: access granted (at 4:07PM on [DATE…" at bounding box center [500, 149] width 675 height 32
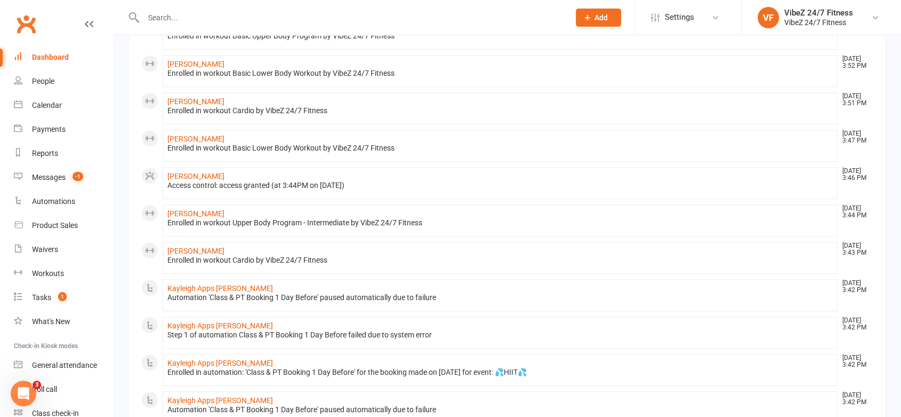
scroll to position [587, 0]
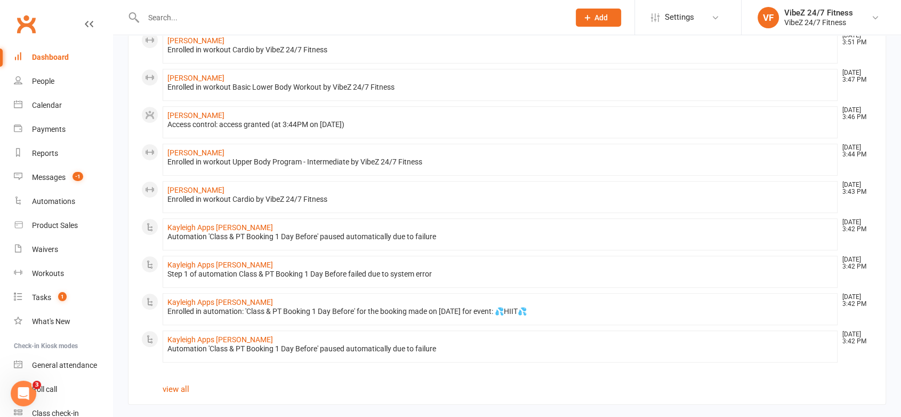
click at [179, 384] on link "view all" at bounding box center [176, 389] width 27 height 10
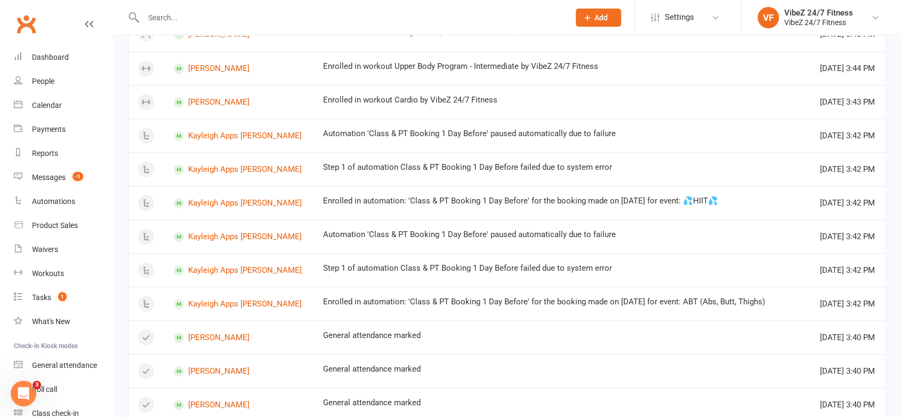
scroll to position [695, 0]
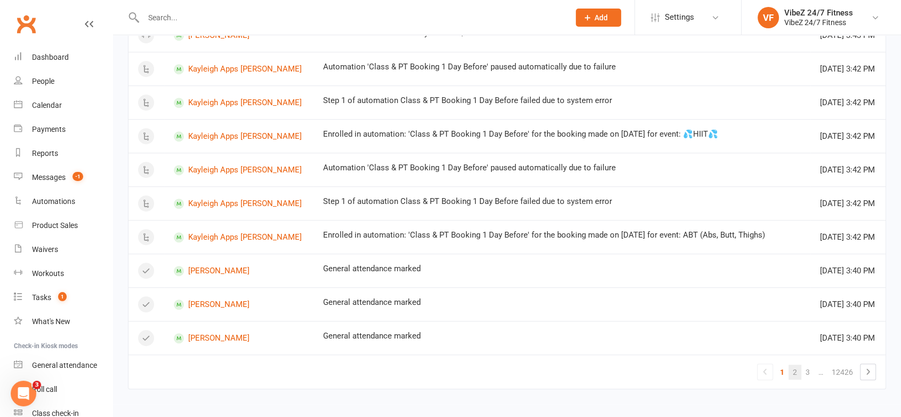
click at [797, 372] on link "2" at bounding box center [795, 371] width 13 height 15
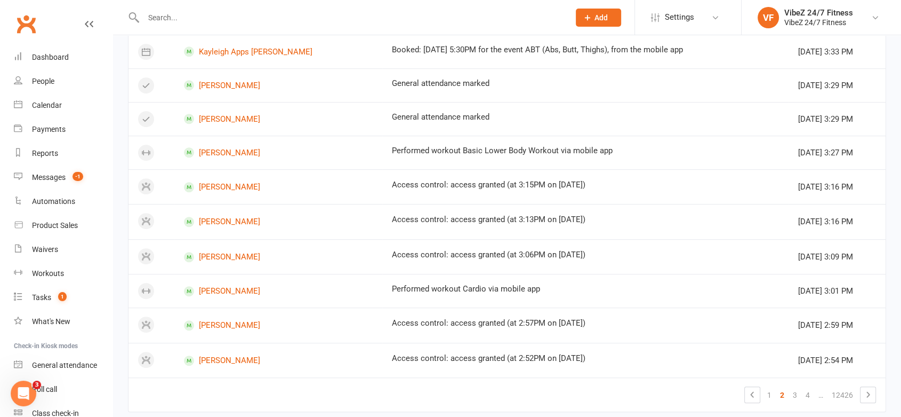
scroll to position [623, 0]
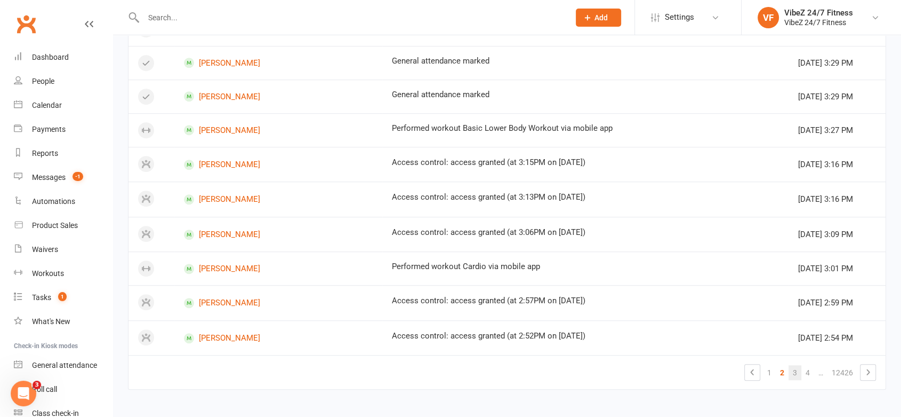
click at [794, 372] on link "3" at bounding box center [795, 372] width 13 height 15
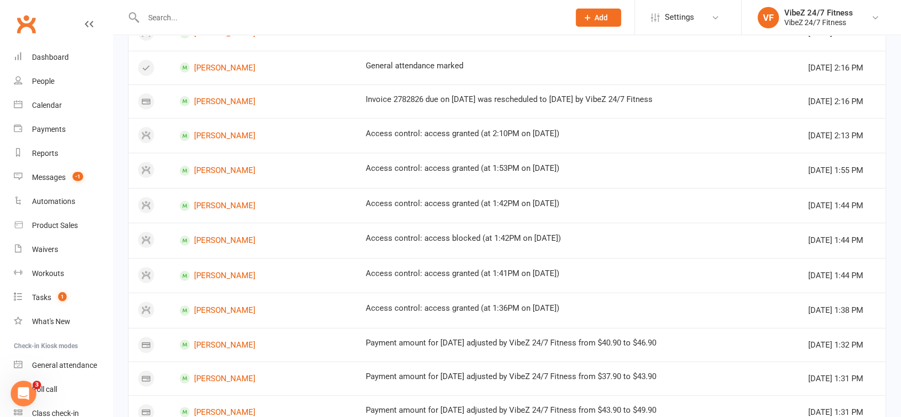
scroll to position [0, 0]
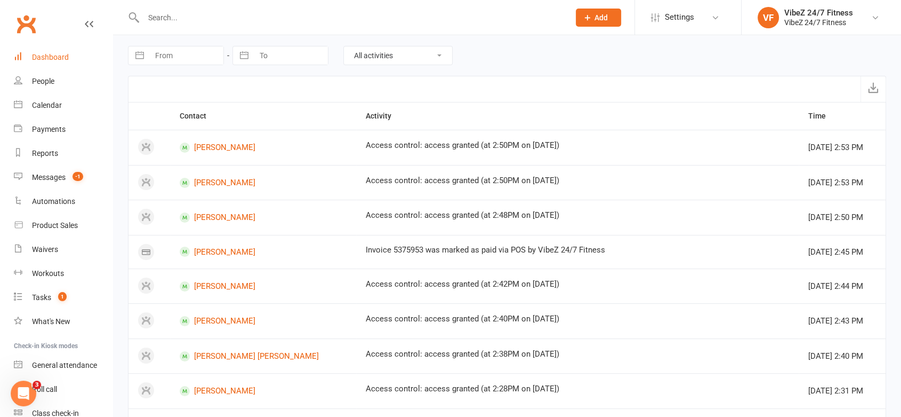
click at [66, 54] on div "Dashboard" at bounding box center [50, 57] width 37 height 9
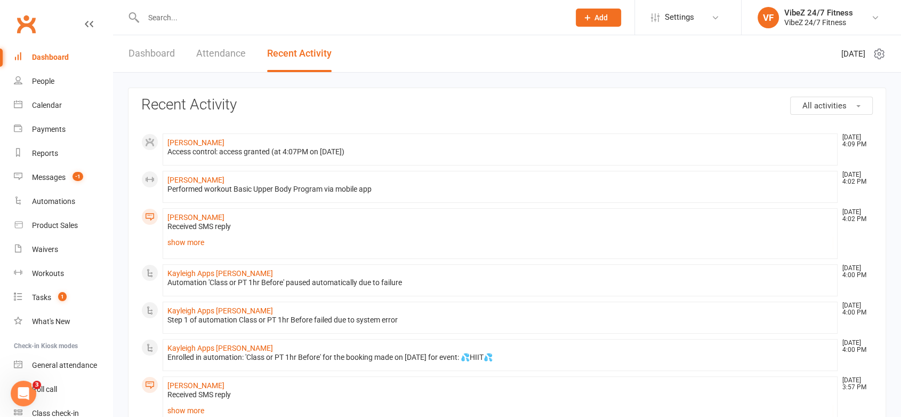
click at [178, 58] on div "Dashboard Attendance Recent Activity" at bounding box center [230, 53] width 234 height 37
click at [161, 54] on link "Dashboard" at bounding box center [152, 53] width 46 height 37
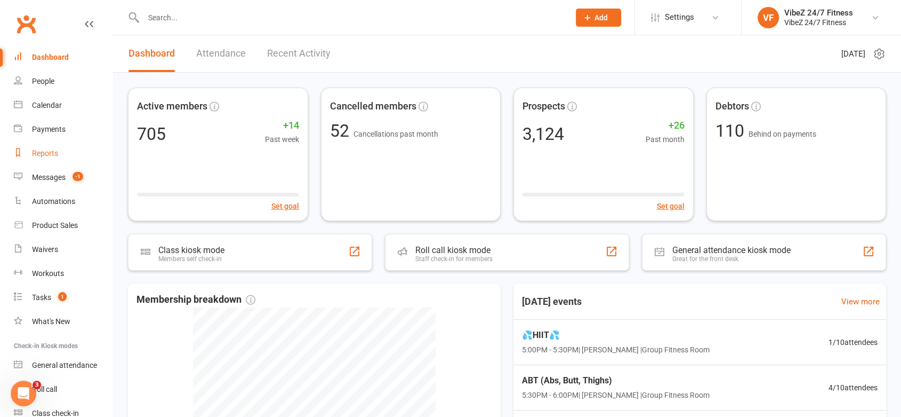
click at [46, 141] on link "Reports" at bounding box center [63, 153] width 99 height 24
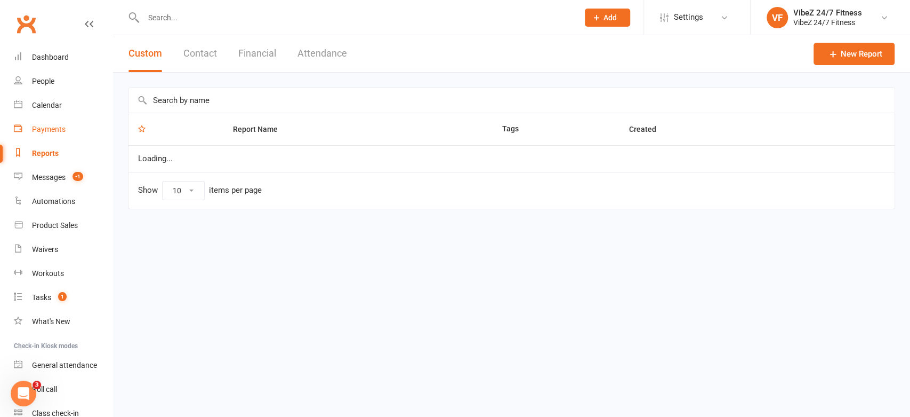
click at [47, 133] on div "Payments" at bounding box center [49, 129] width 34 height 9
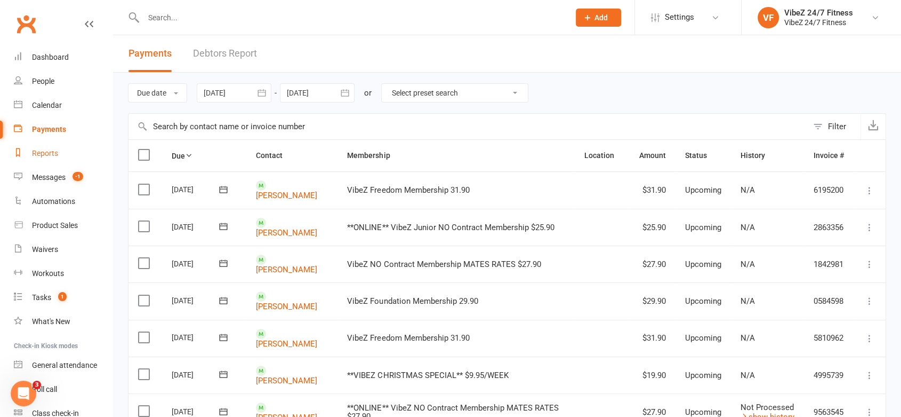
click at [59, 153] on link "Reports" at bounding box center [63, 153] width 99 height 24
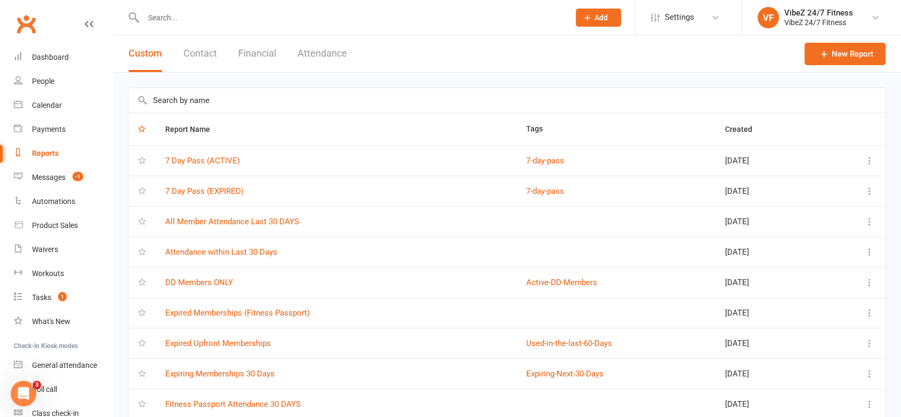
click at [188, 273] on td "DD Members ONLY" at bounding box center [336, 282] width 361 height 30
click at [188, 275] on td "DD Members ONLY" at bounding box center [336, 282] width 361 height 30
click at [196, 285] on link "DD Members ONLY" at bounding box center [199, 282] width 68 height 10
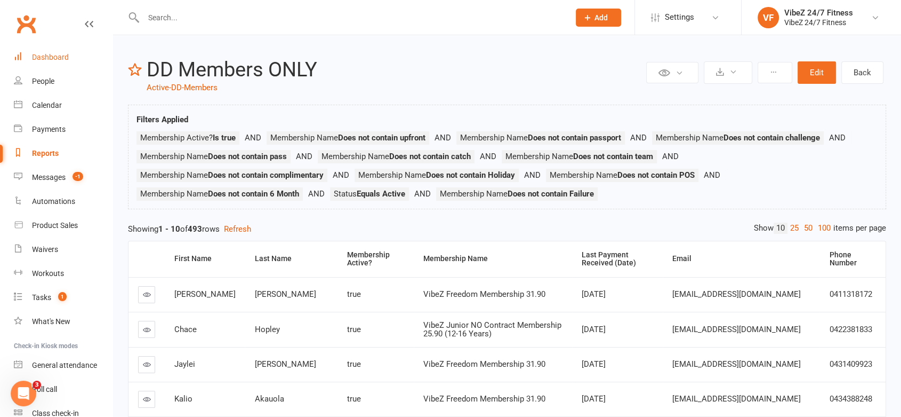
click at [51, 54] on div "Dashboard" at bounding box center [50, 57] width 37 height 9
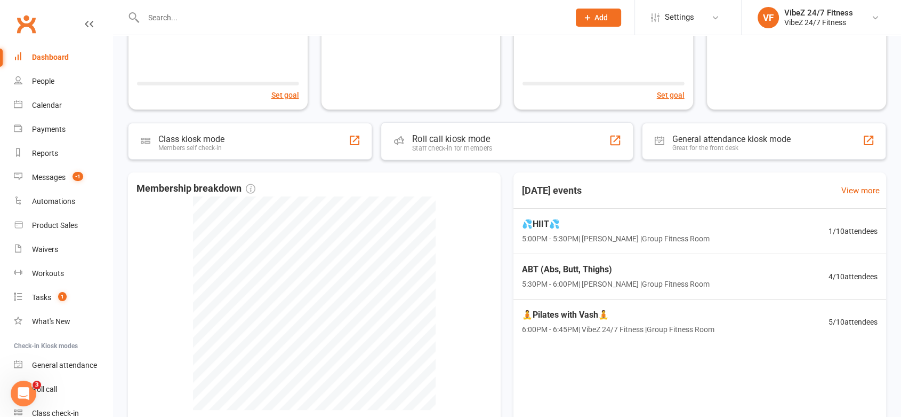
scroll to position [229, 0]
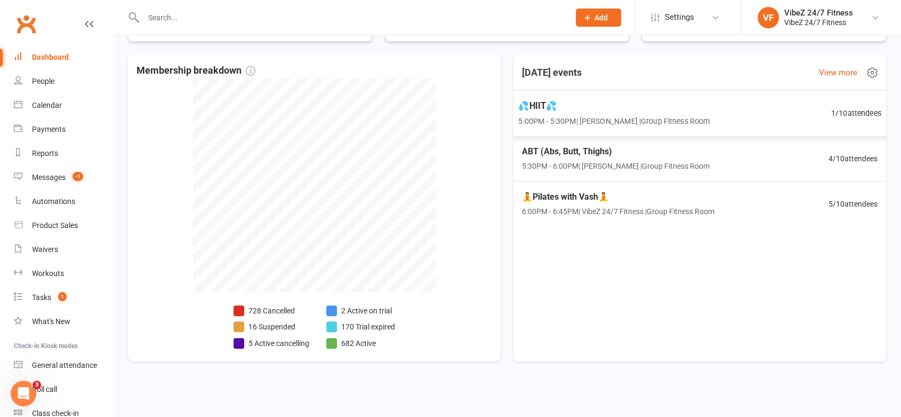
click at [658, 111] on span "💦HIIT💦" at bounding box center [613, 106] width 191 height 14
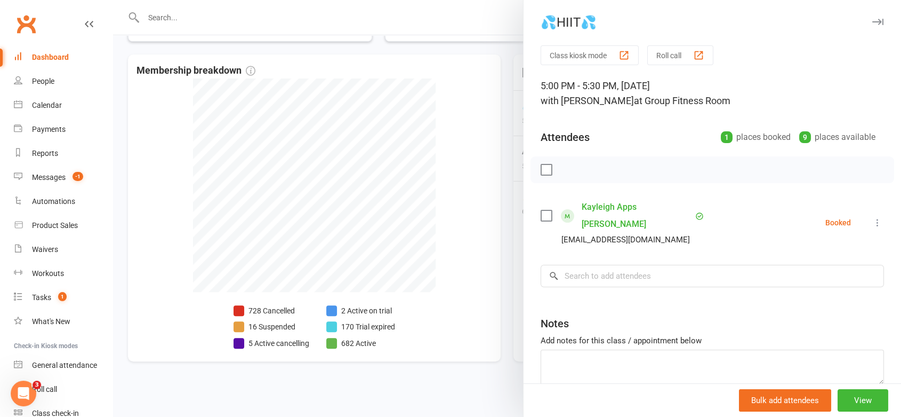
click at [467, 77] on div at bounding box center [507, 208] width 788 height 417
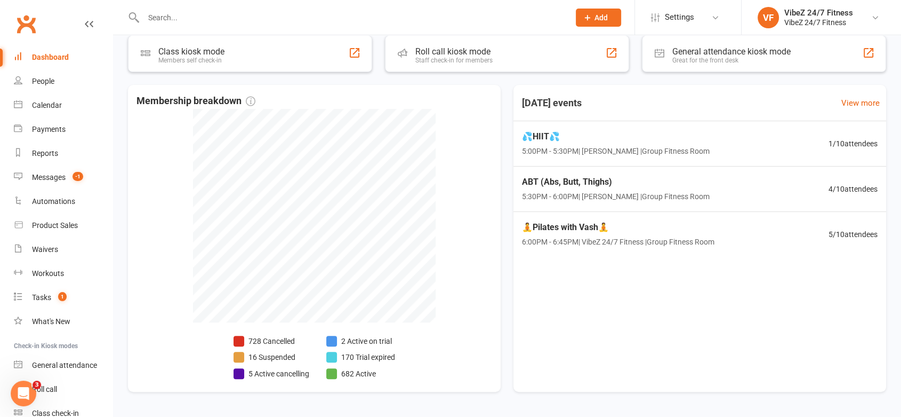
scroll to position [0, 0]
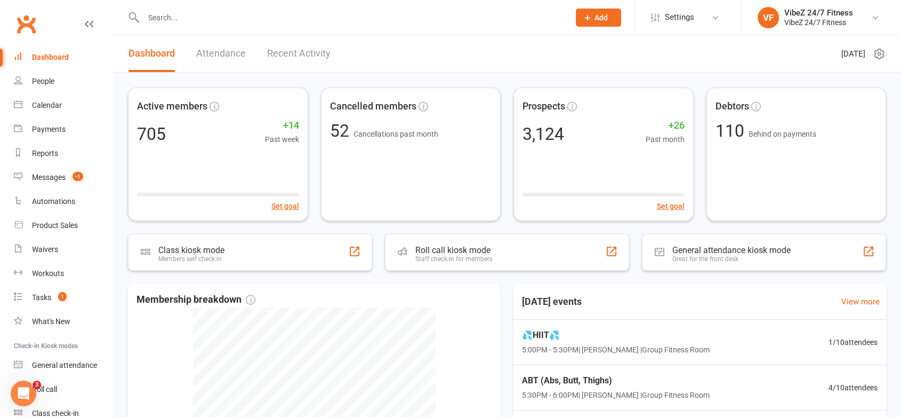
click at [260, 53] on div "Dashboard Attendance Recent Activity" at bounding box center [229, 53] width 233 height 37
click at [276, 61] on link "Recent Activity" at bounding box center [298, 53] width 63 height 37
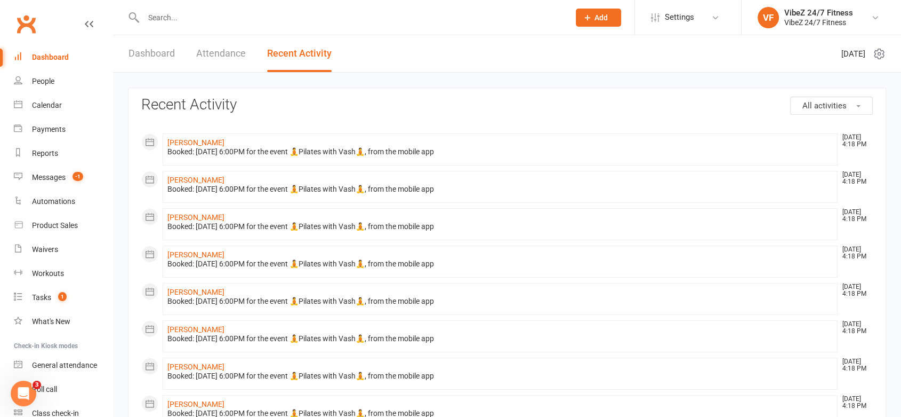
drag, startPoint x: 173, startPoint y: 55, endPoint x: 170, endPoint y: 50, distance: 6.0
click at [171, 53] on link "Dashboard" at bounding box center [152, 53] width 46 height 37
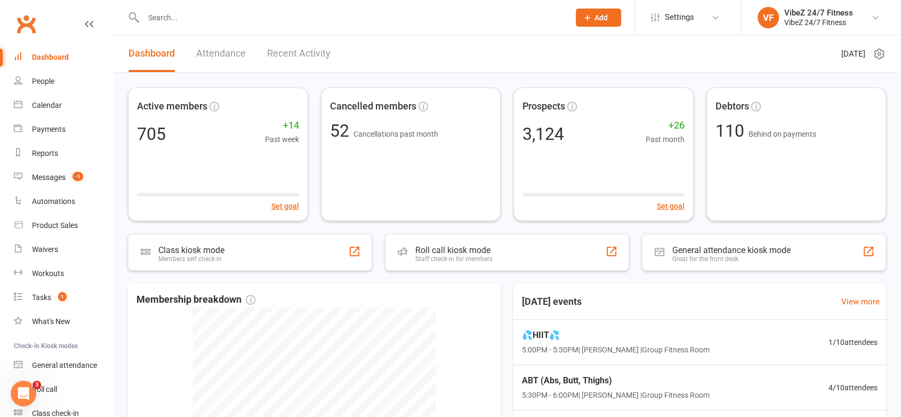
click at [267, 59] on link "Recent Activity" at bounding box center [298, 53] width 63 height 37
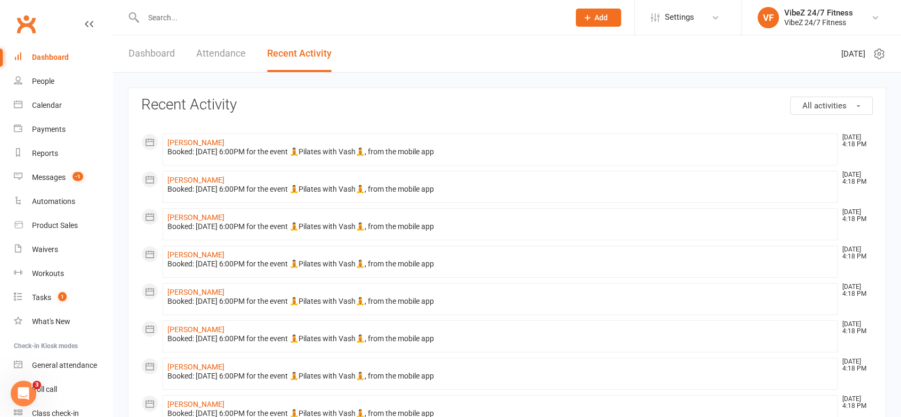
click at [133, 63] on link "Dashboard" at bounding box center [152, 53] width 46 height 37
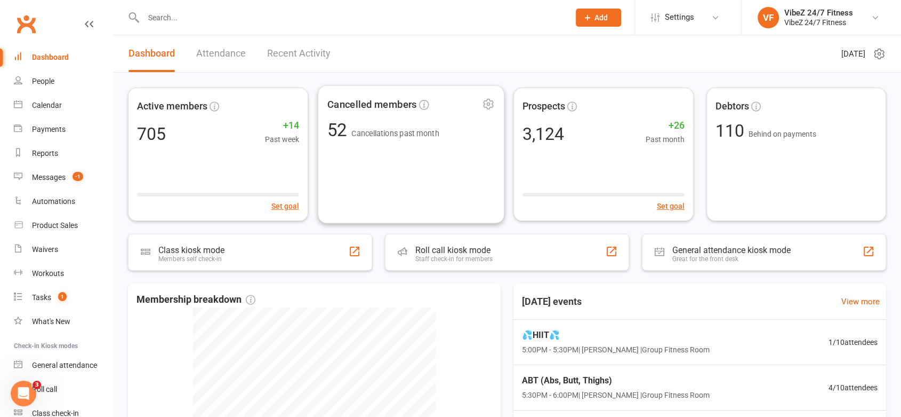
click at [311, 46] on link "Recent Activity" at bounding box center [298, 53] width 63 height 37
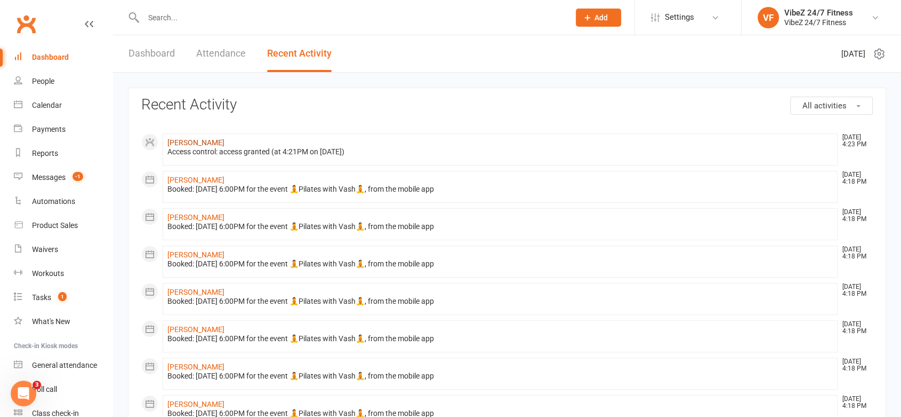
click at [193, 145] on link "[PERSON_NAME]" at bounding box center [195, 142] width 57 height 9
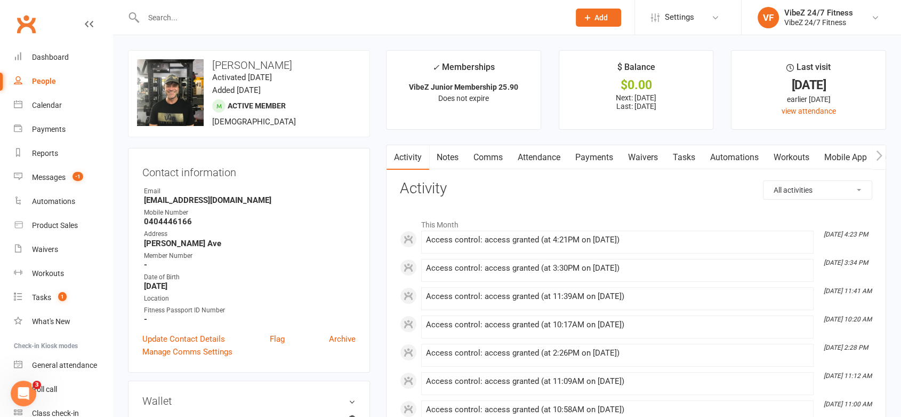
click at [862, 161] on link "Mobile App" at bounding box center [846, 157] width 58 height 25
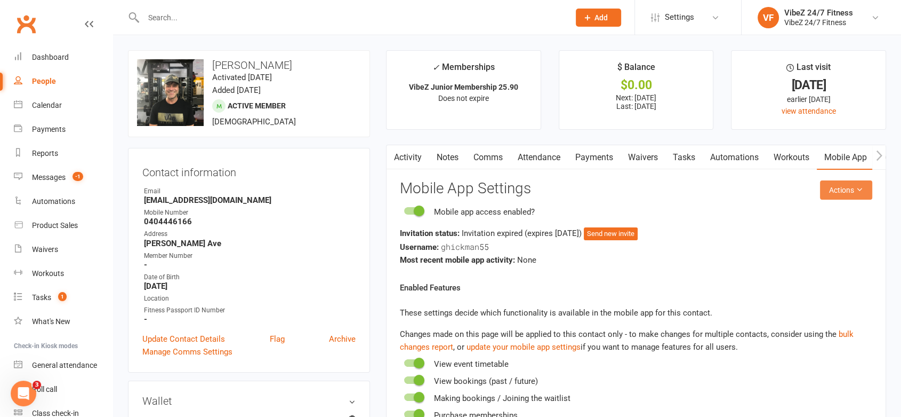
click at [853, 189] on button "Actions" at bounding box center [846, 189] width 52 height 19
click at [856, 188] on button "Actions" at bounding box center [846, 189] width 52 height 19
click at [66, 59] on div "Dashboard" at bounding box center [50, 57] width 37 height 9
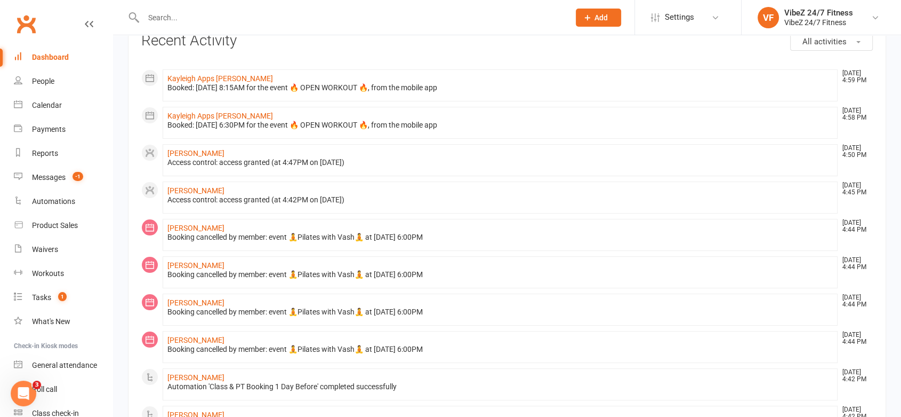
scroll to position [17, 0]
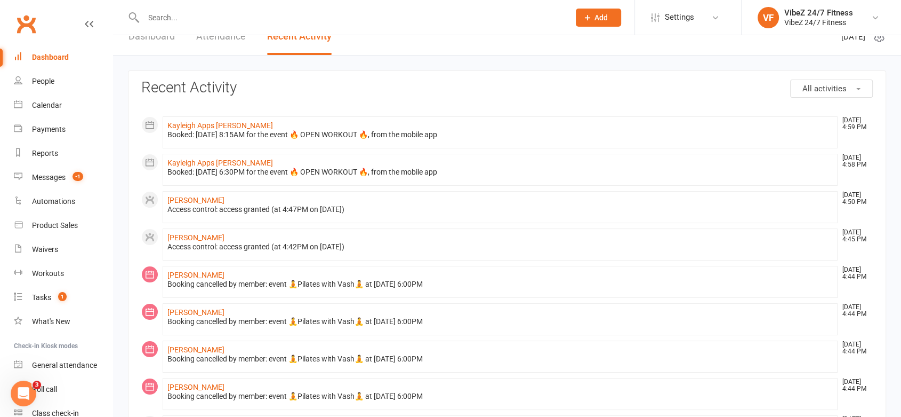
click at [174, 45] on link "Dashboard" at bounding box center [152, 36] width 46 height 37
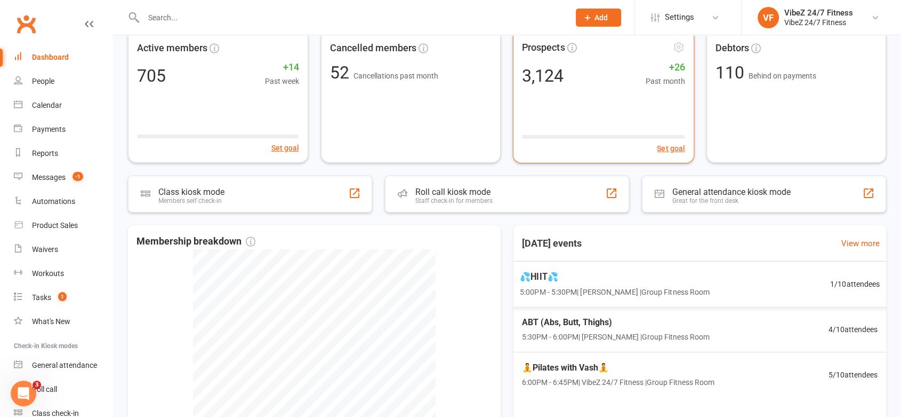
scroll to position [0, 0]
